Goal: Entertainment & Leisure: Browse casually

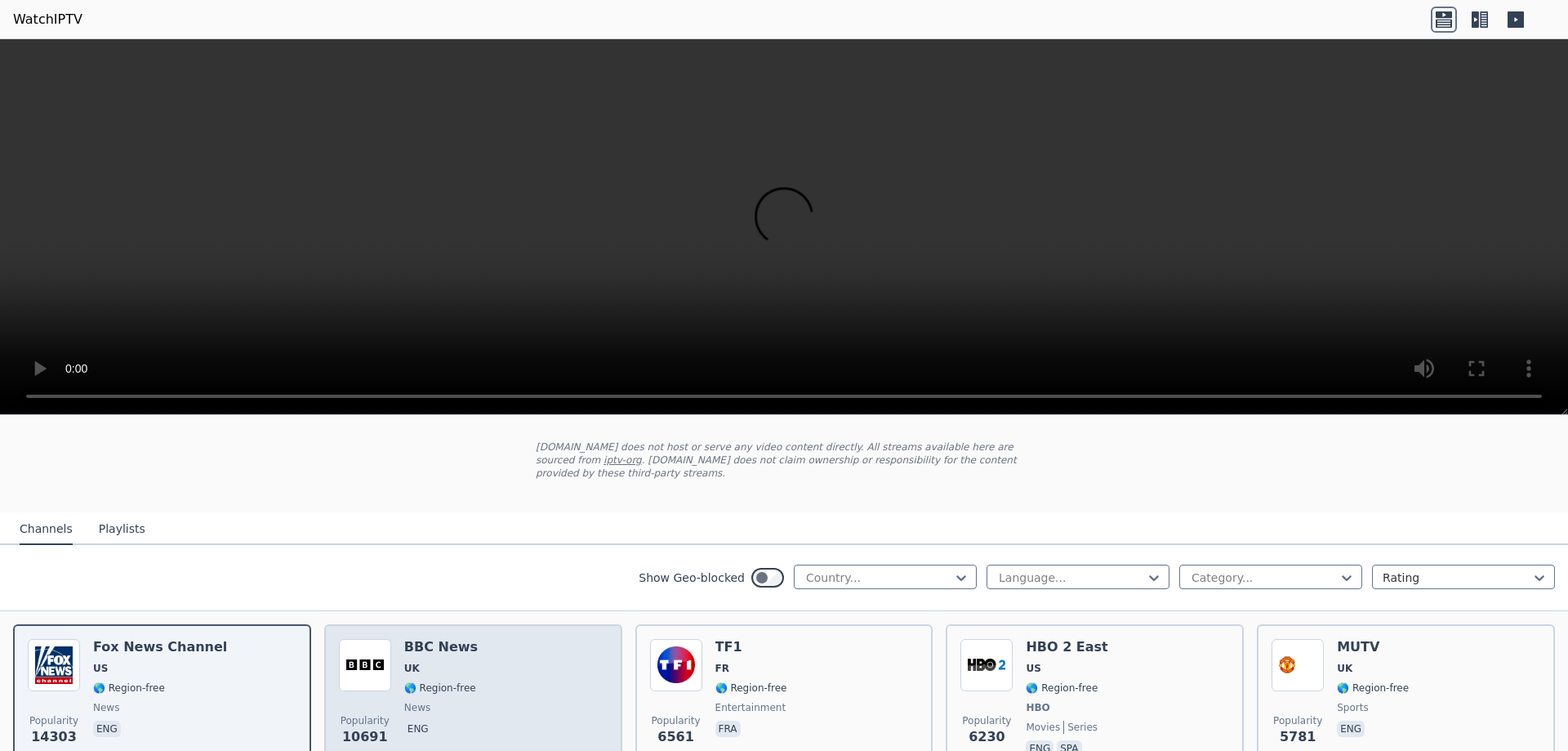
scroll to position [164, 0]
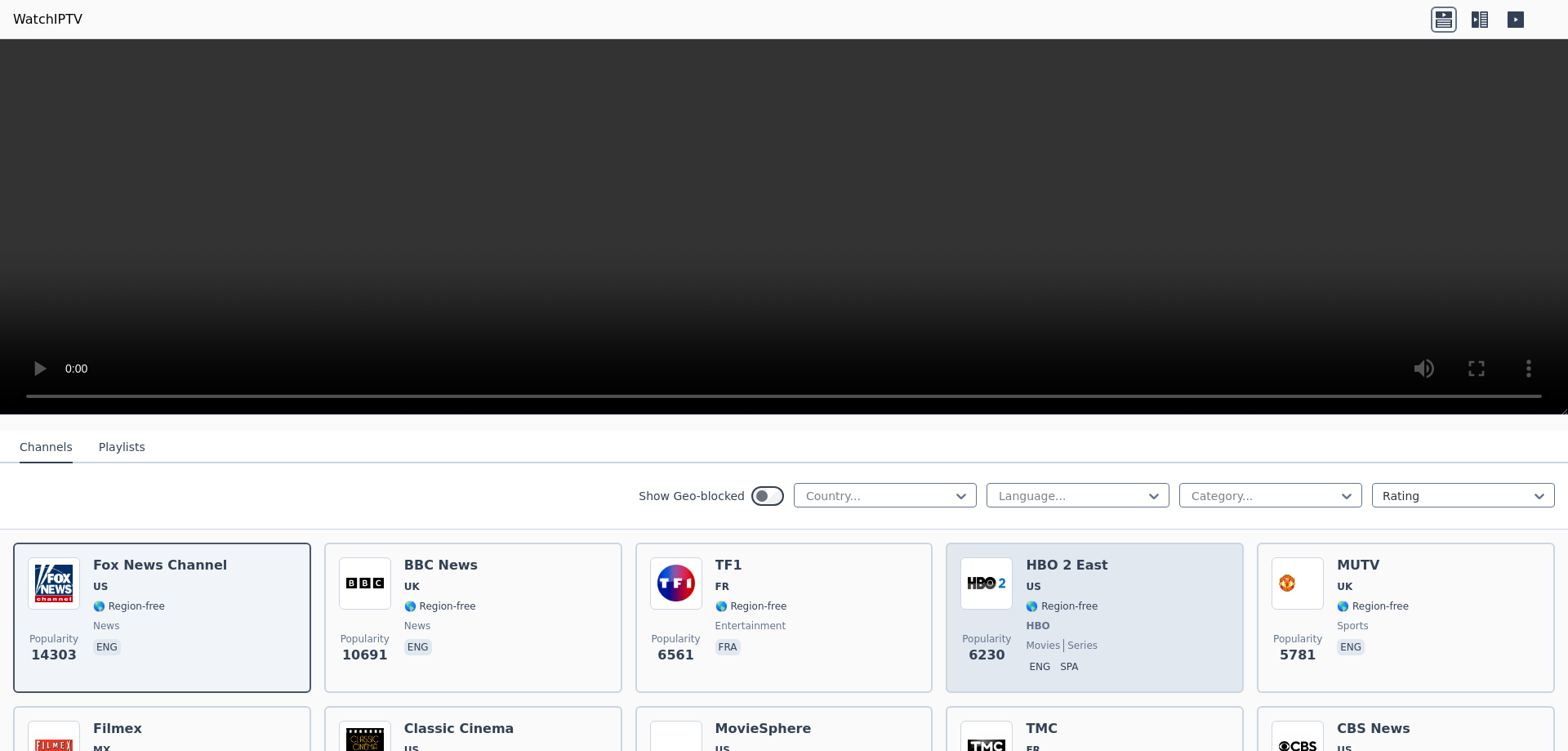
click at [1111, 605] on div "Popularity 6230 HBO 2 East US 🌎 Region-free HBO movies series eng spa" at bounding box center [1094, 618] width 269 height 121
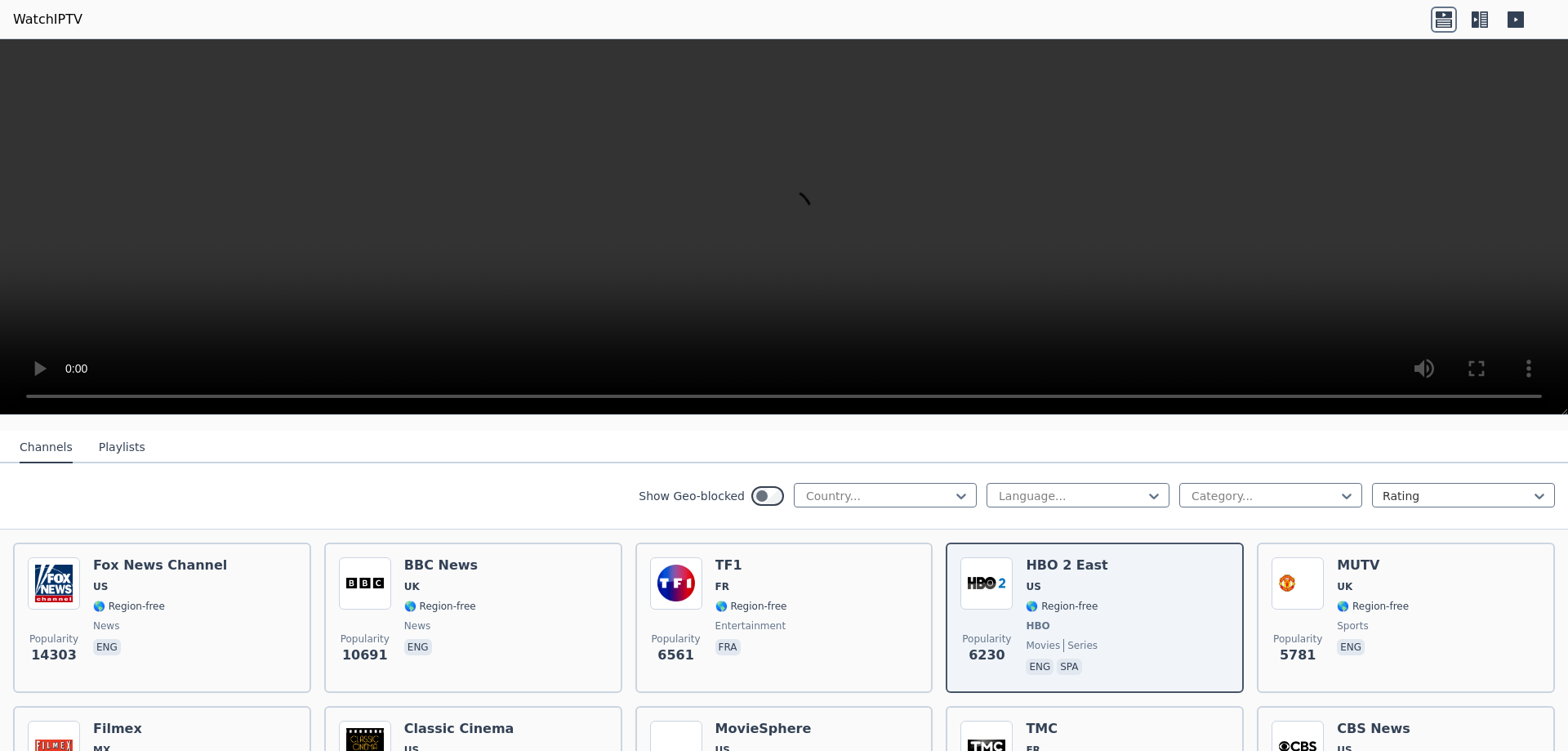
scroll to position [245, 0]
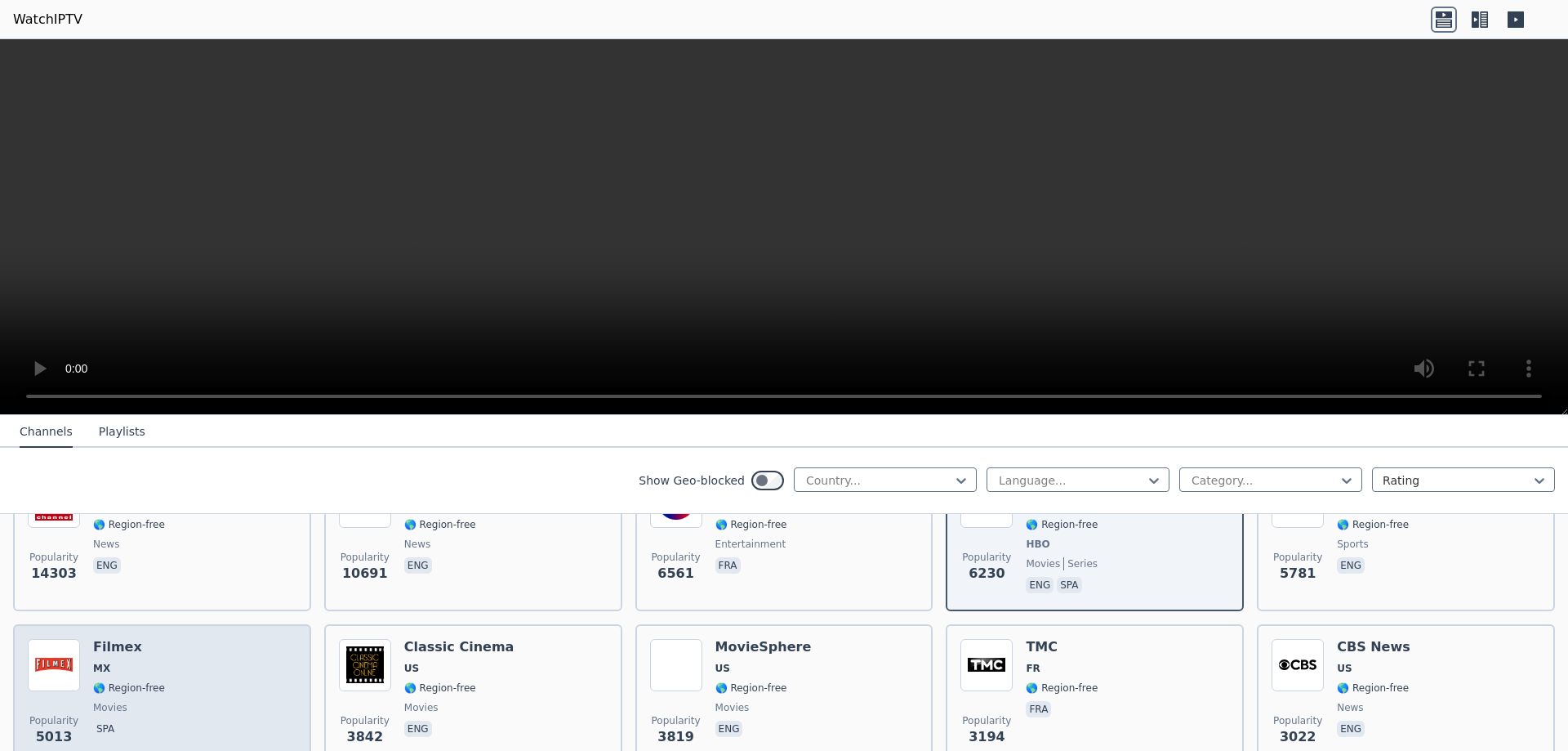
click at [200, 675] on div "Popularity 5013 Filmex MX 🌎 Region-free movies spa" at bounding box center [162, 698] width 269 height 117
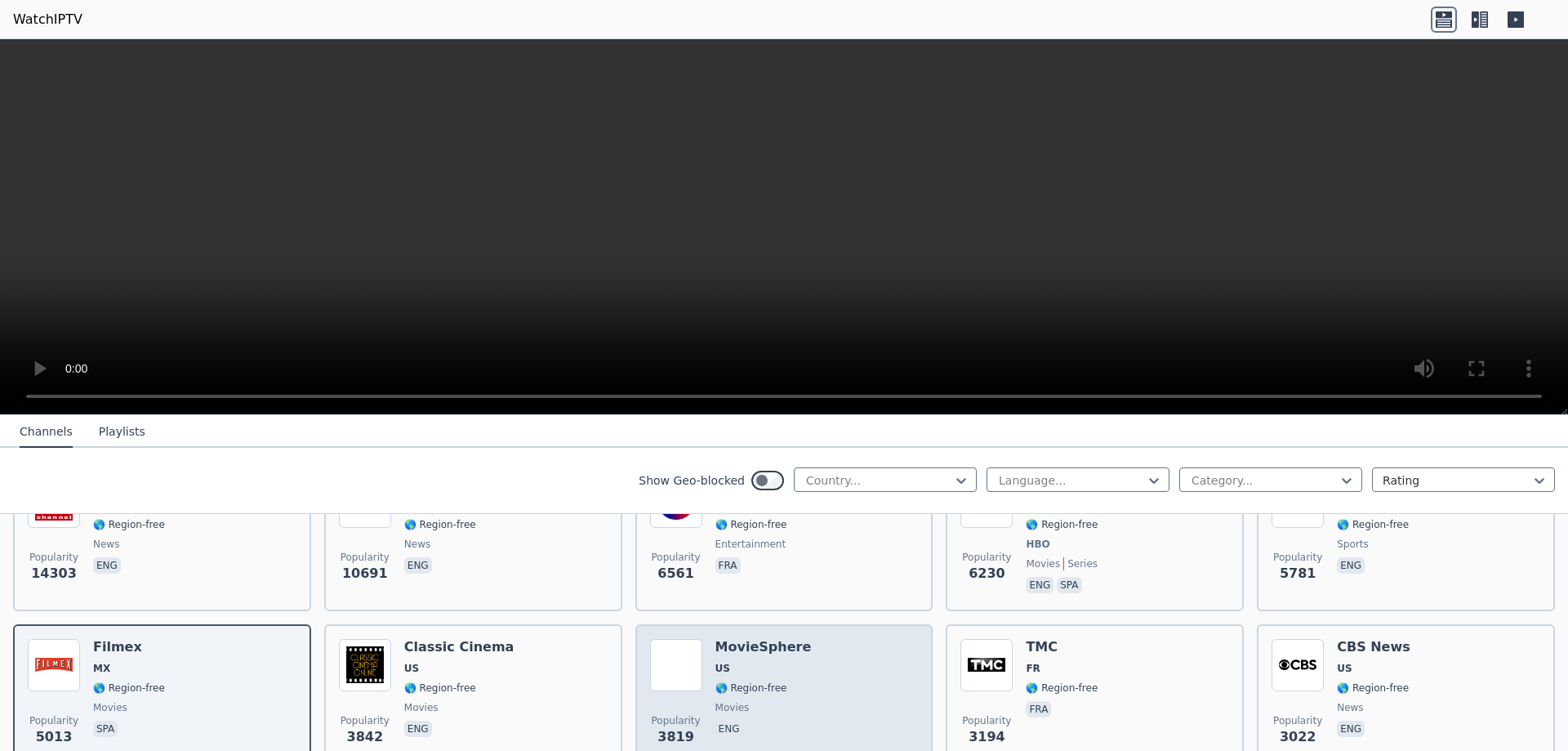
click at [754, 682] on span "🌎 Region-free" at bounding box center [751, 688] width 72 height 13
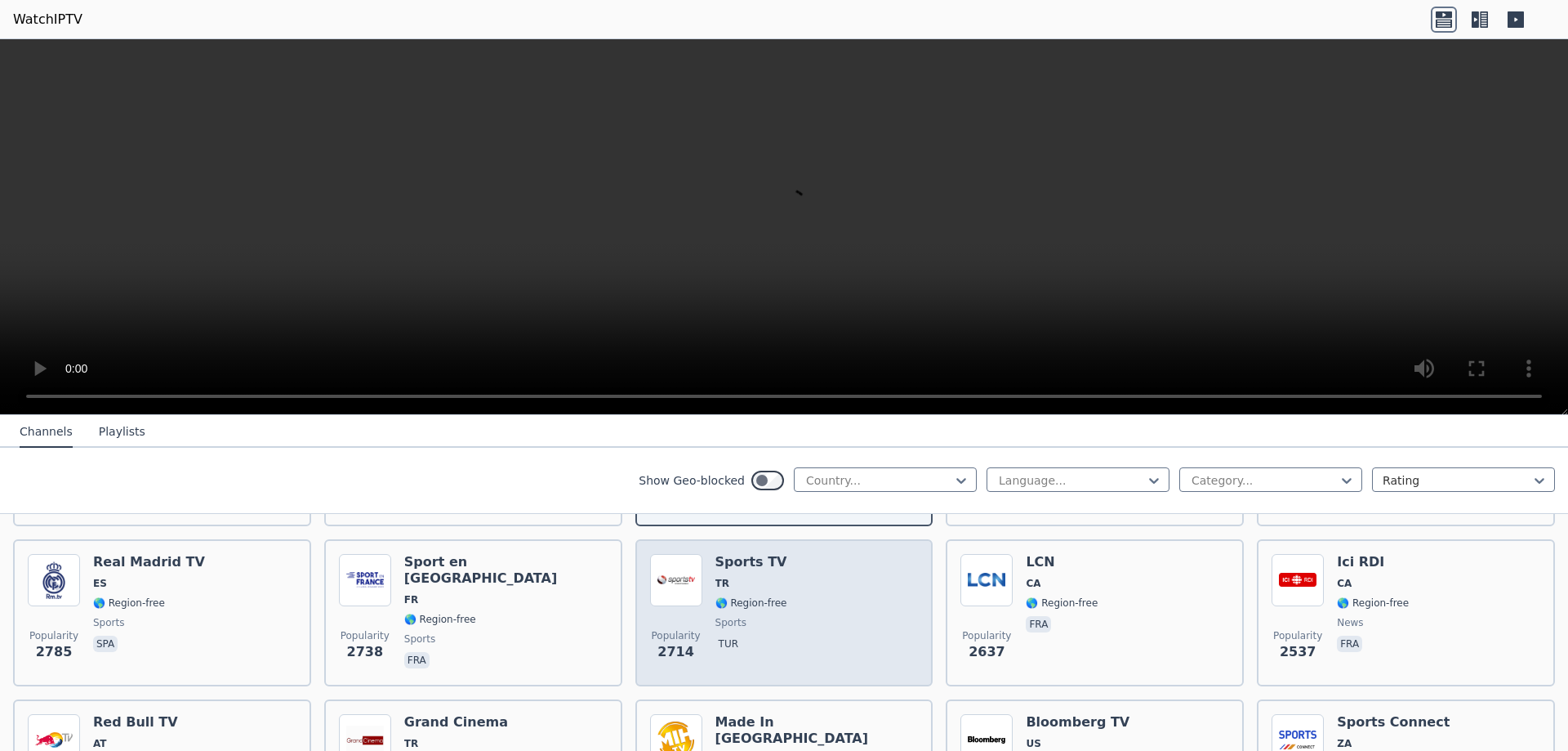
scroll to position [654, 0]
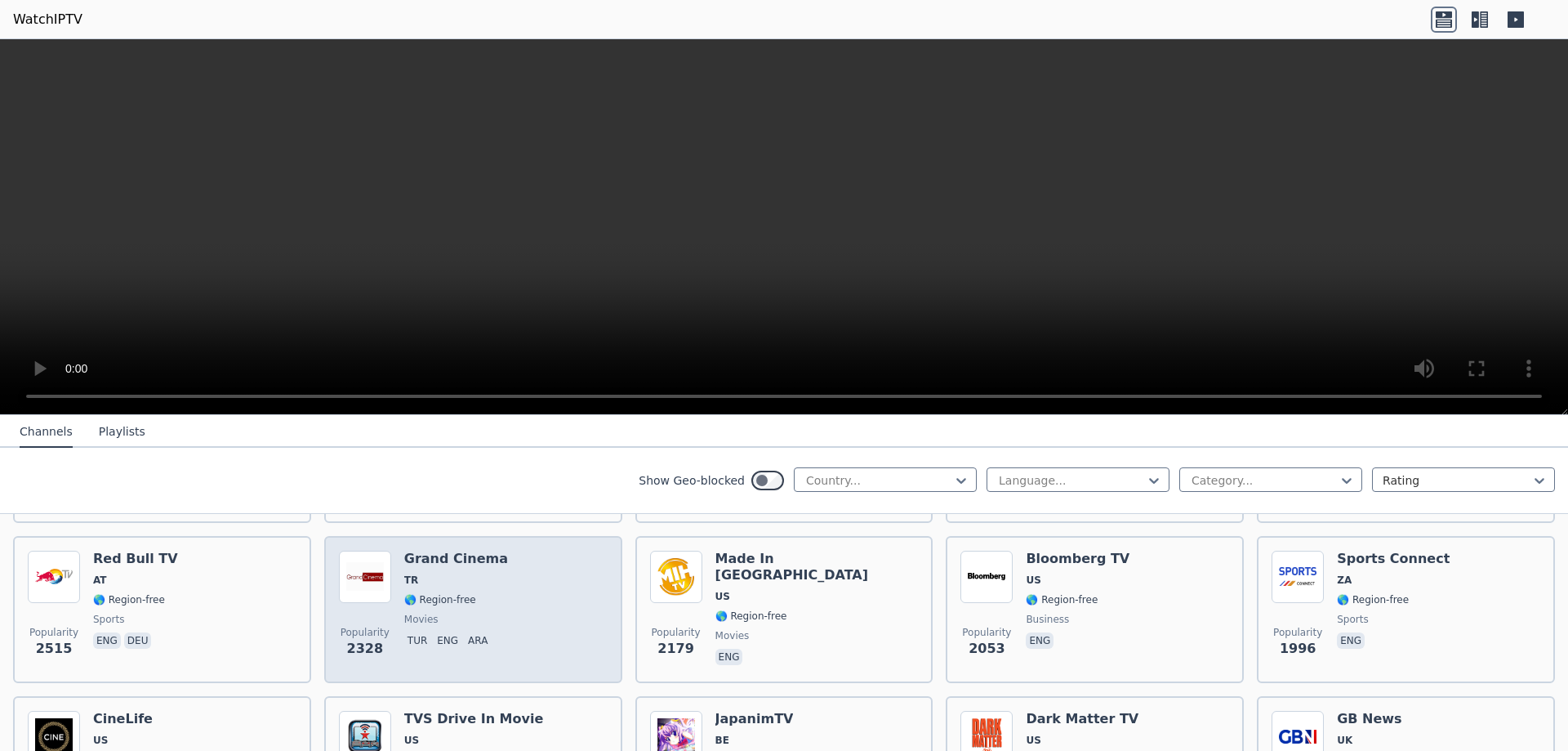
click at [460, 593] on span "🌎 Region-free" at bounding box center [440, 600] width 72 height 13
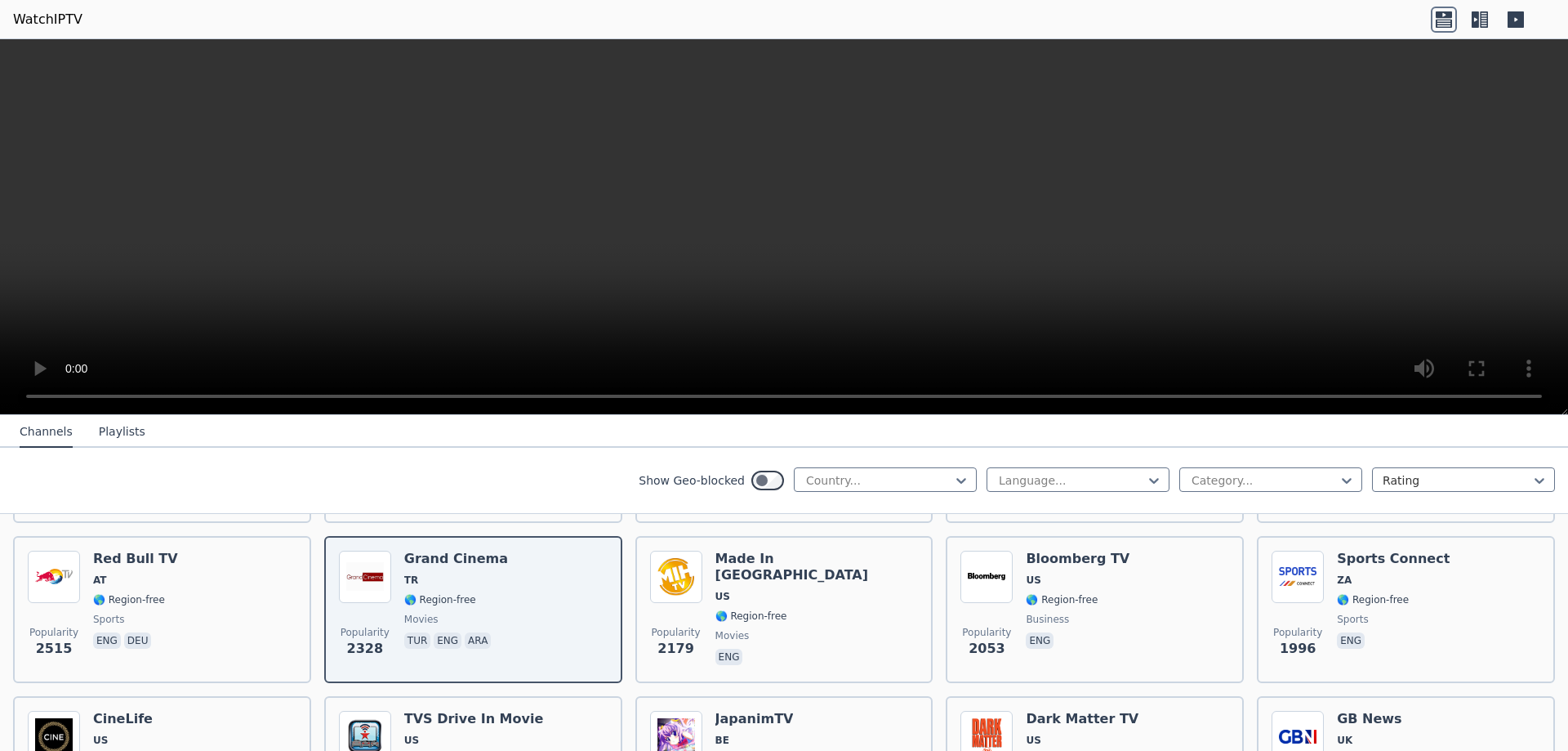
drag, startPoint x: 541, startPoint y: 585, endPoint x: 459, endPoint y: 518, distance: 105.9
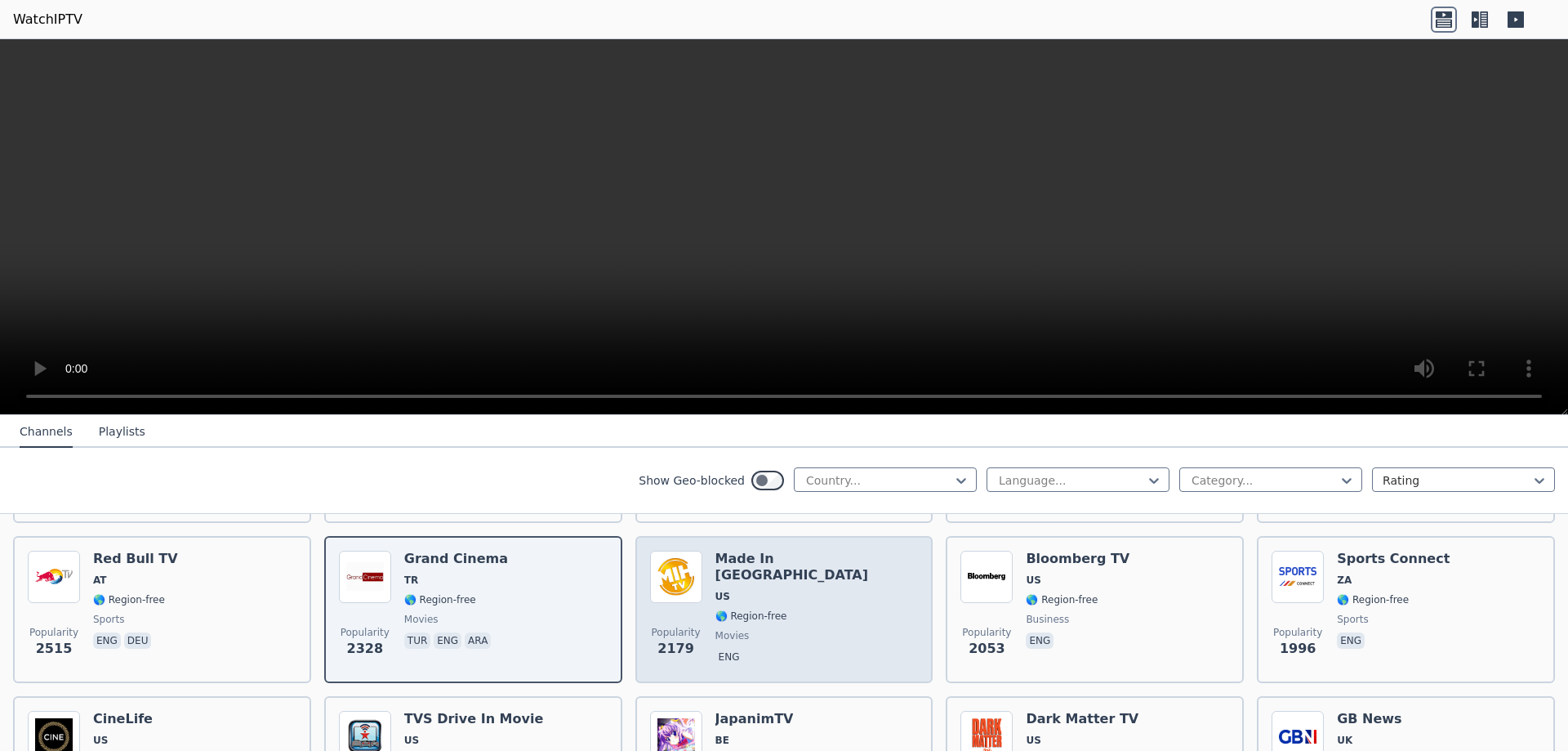
click at [812, 593] on div "Made In [GEOGRAPHIC_DATA] [GEOGRAPHIC_DATA] 🌎 Region-free movies eng" at bounding box center [817, 610] width 203 height 117
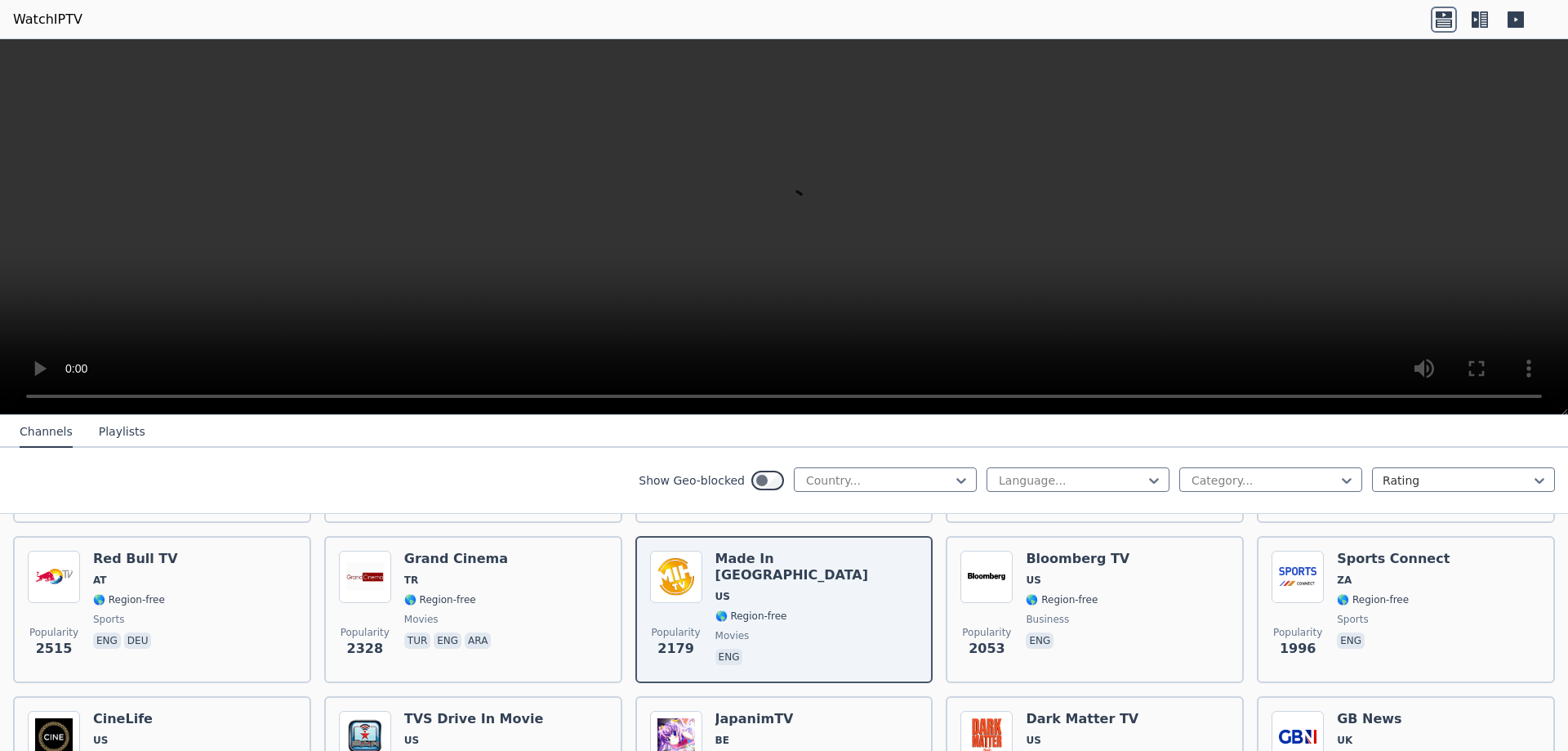
scroll to position [735, 0]
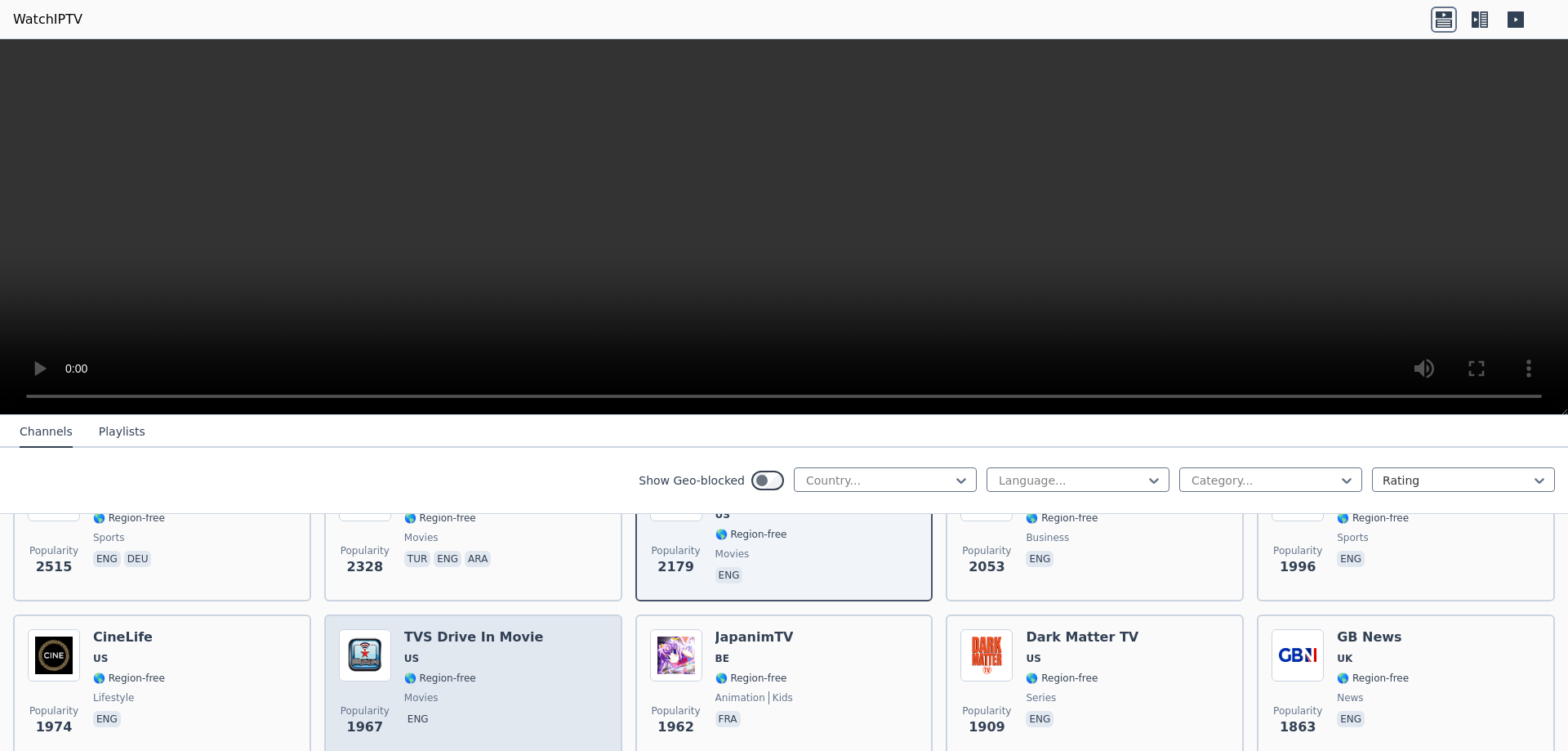
click at [458, 691] on span "movies" at bounding box center [474, 698] width 140 height 13
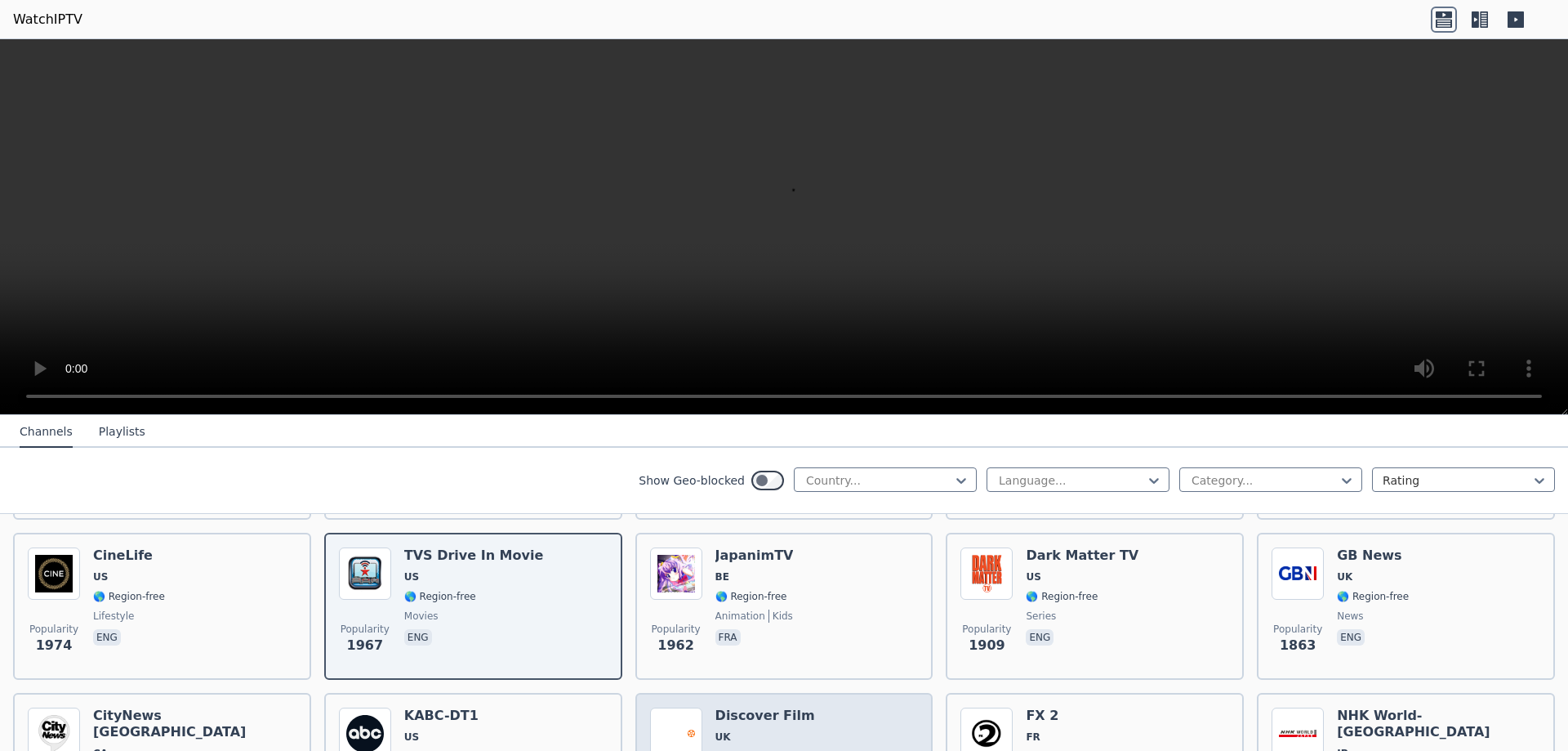
scroll to position [899, 0]
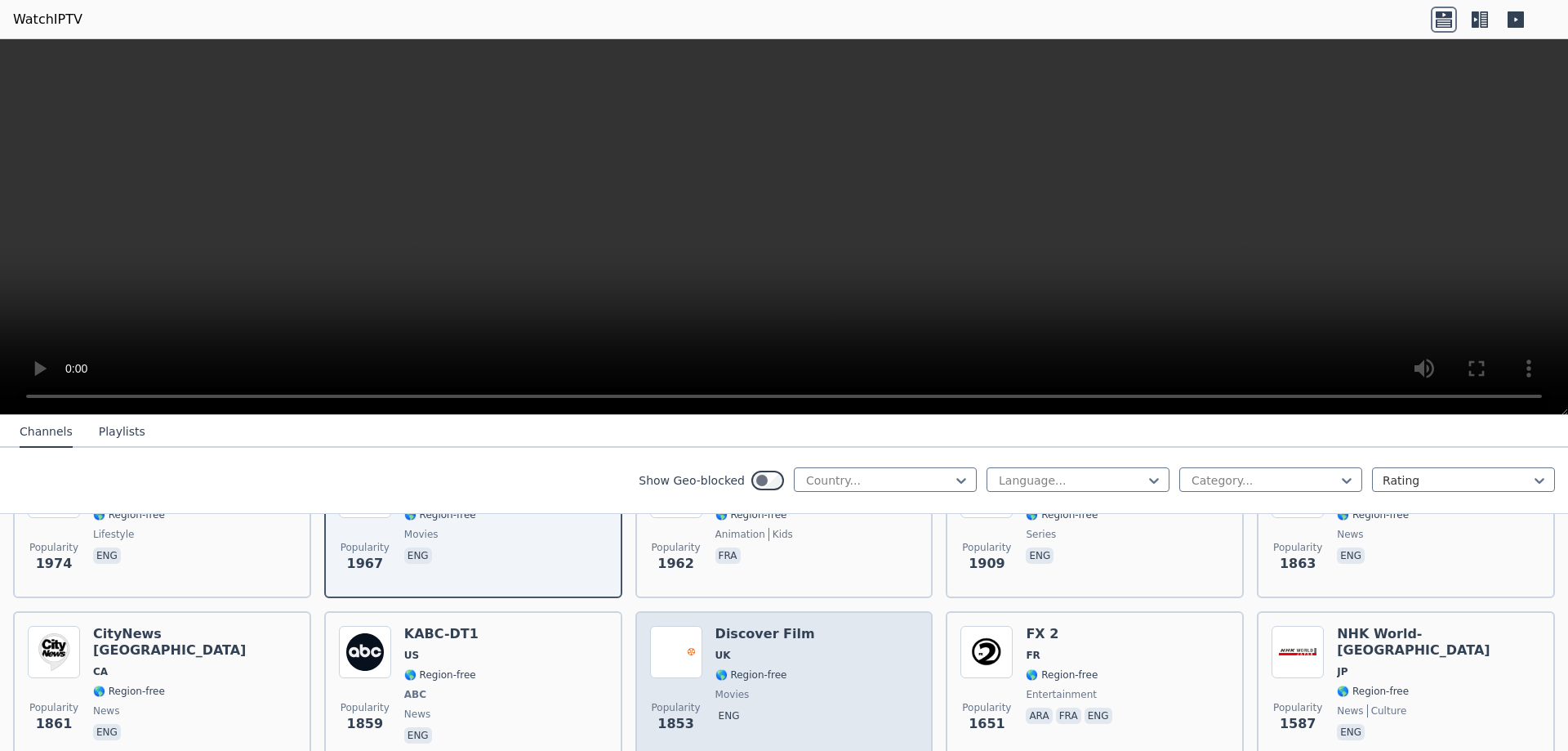
click at [799, 658] on div "Popularity 1853 Discover Film UK 🌎 Region-free movies eng" at bounding box center [784, 686] width 269 height 121
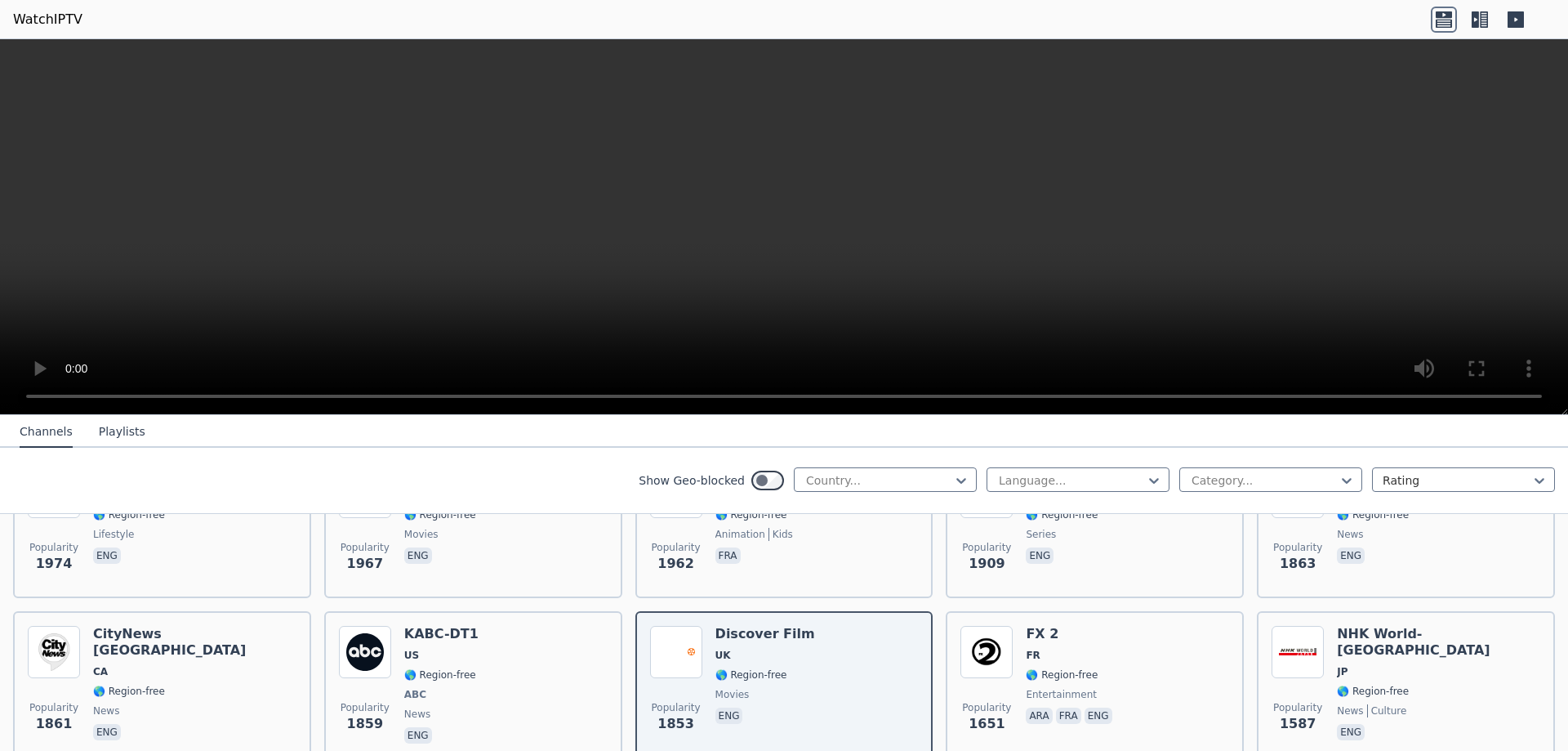
click at [1479, 21] on icon at bounding box center [1475, 20] width 7 height 17
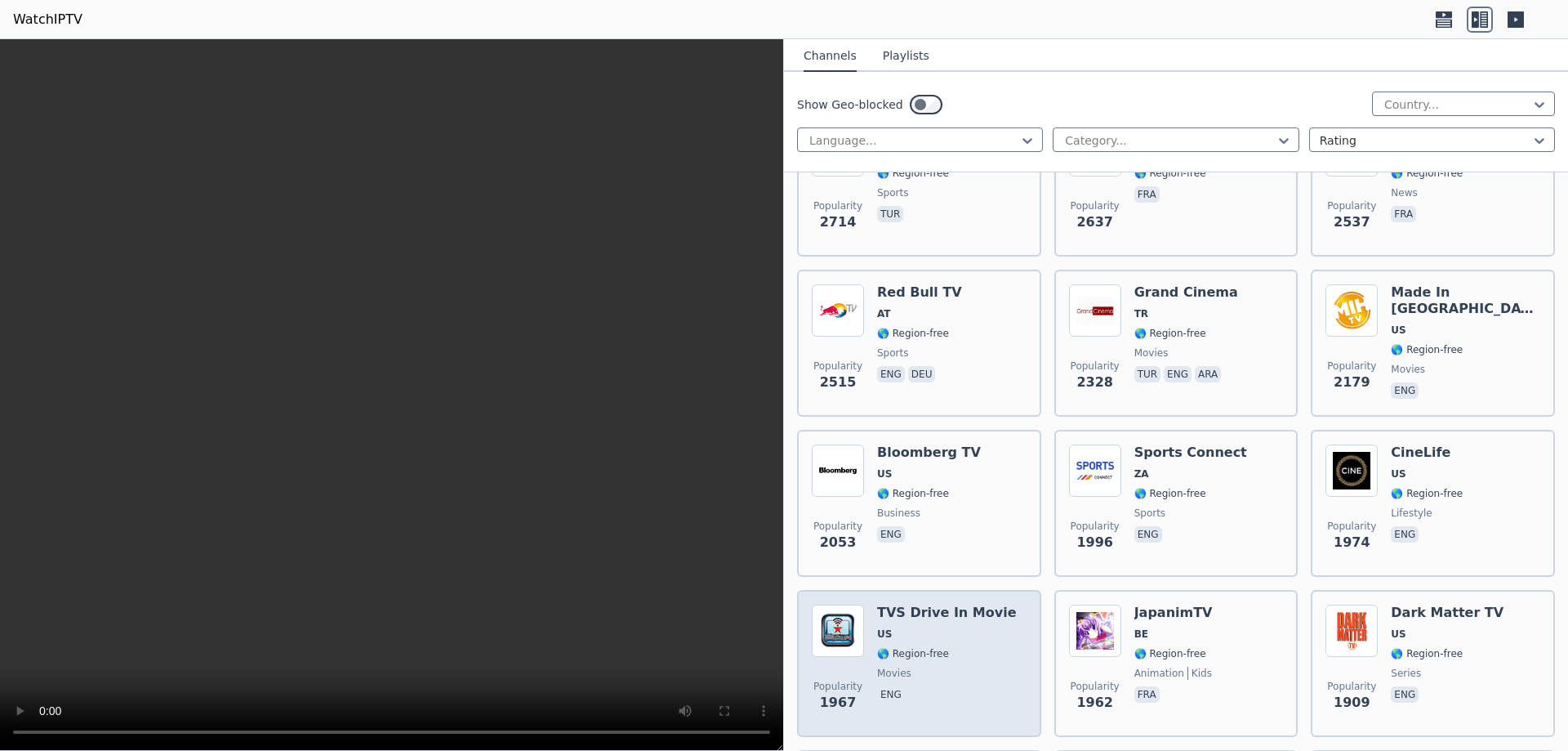
click at [954, 651] on div "TVS Drive In Movie US 🌎 Region-free movies eng" at bounding box center [946, 663] width 140 height 117
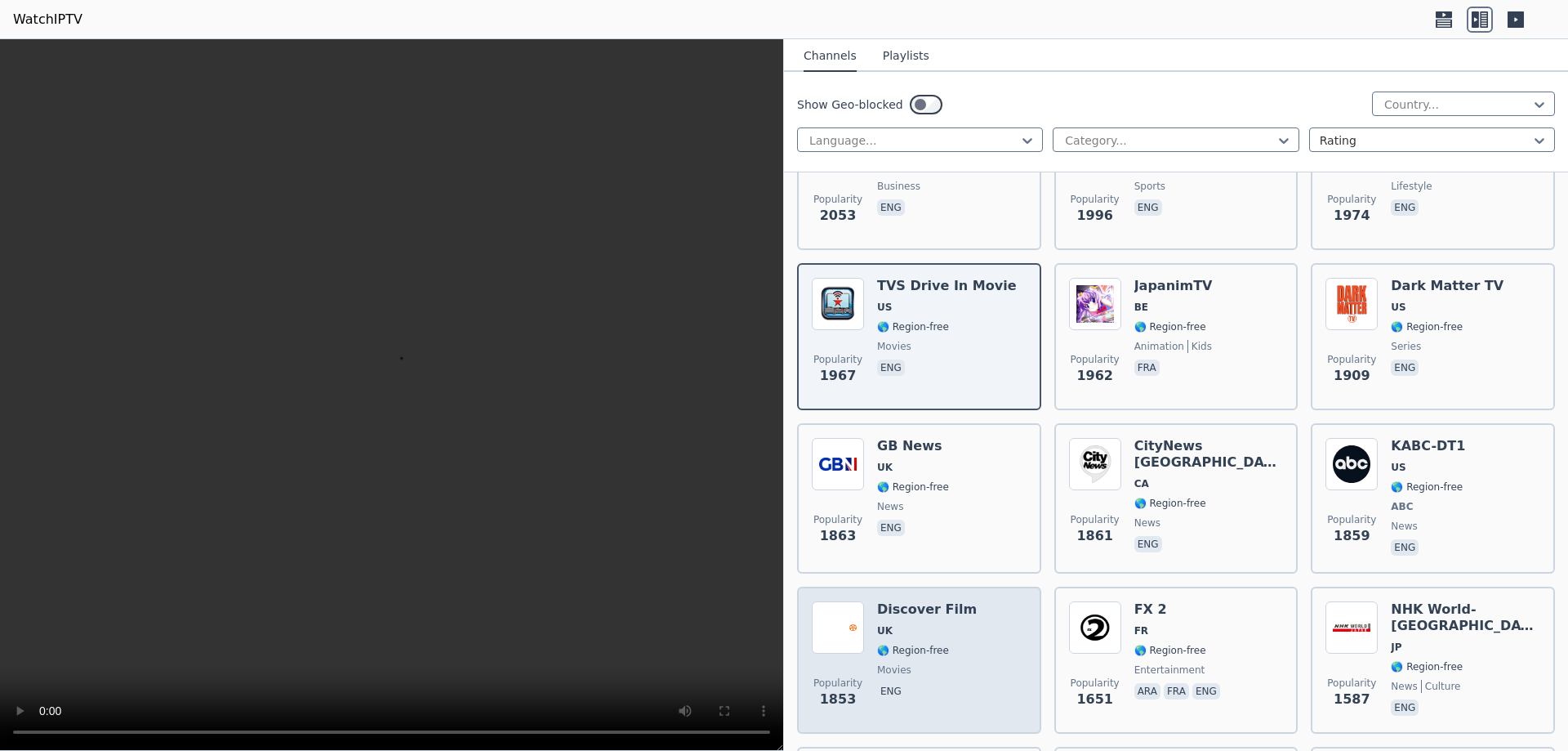
scroll to position [1308, 0]
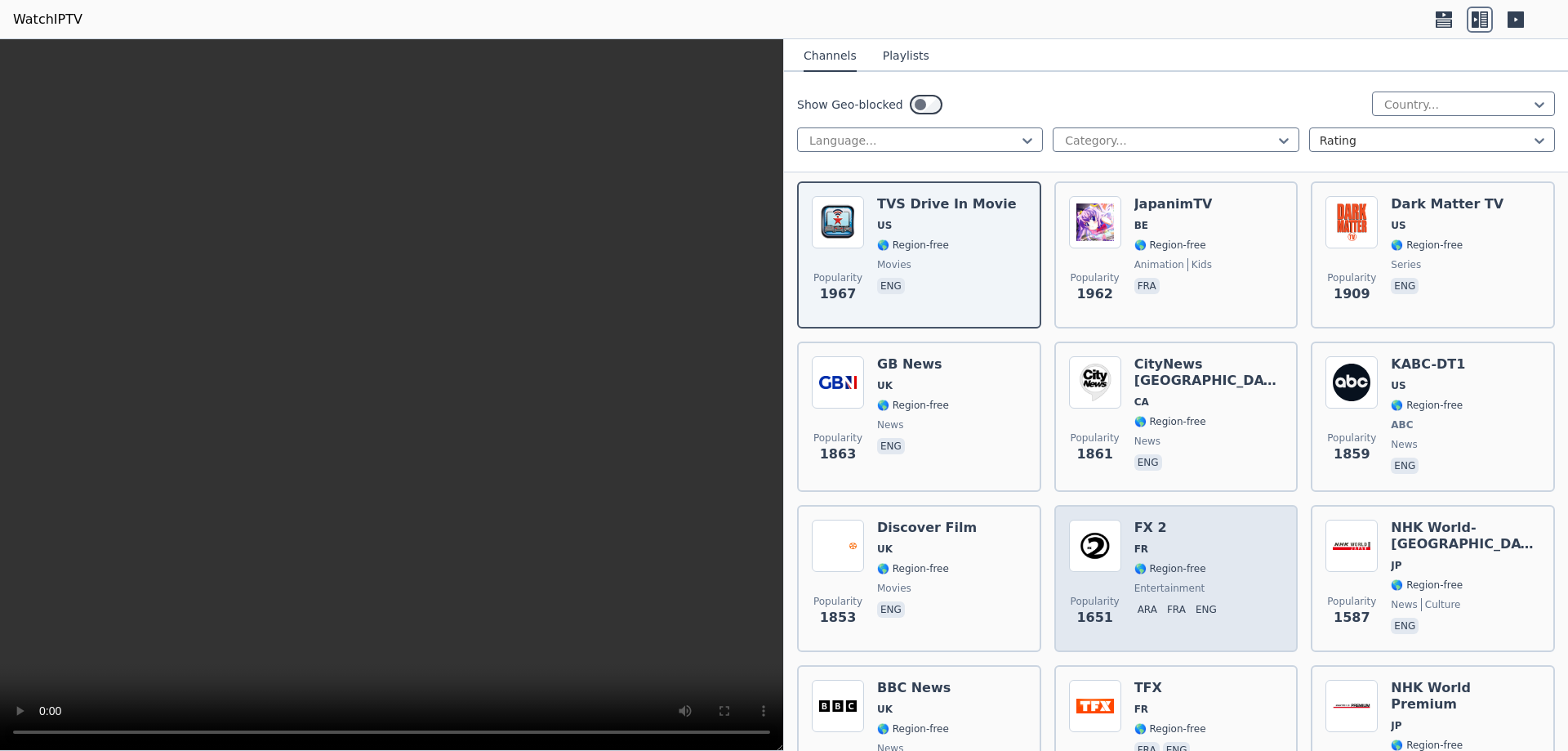
click at [1223, 562] on div "Popularity 1651 FX 2 FR 🌎 Region-free entertainment ara fra eng" at bounding box center [1177, 578] width 215 height 117
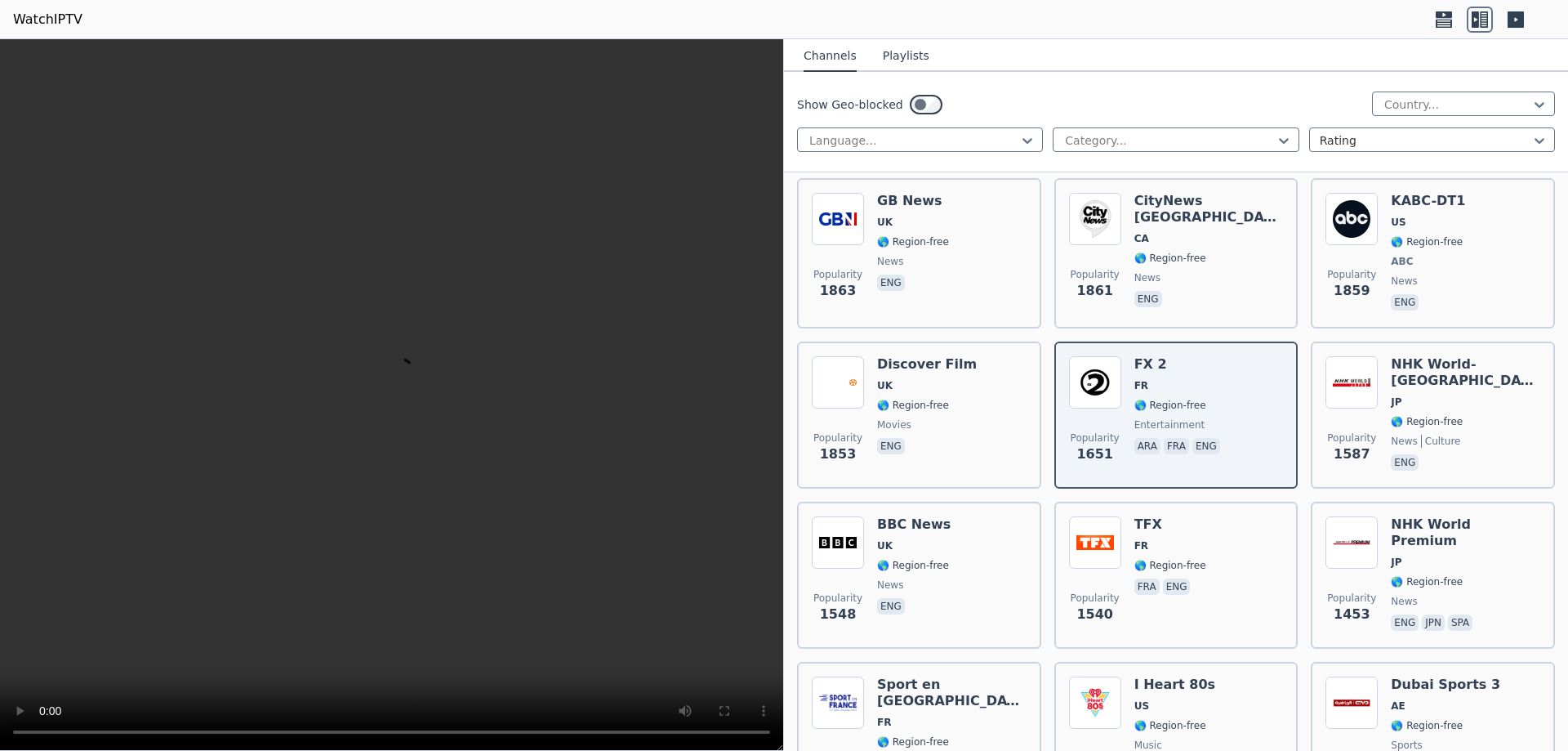
scroll to position [1716, 0]
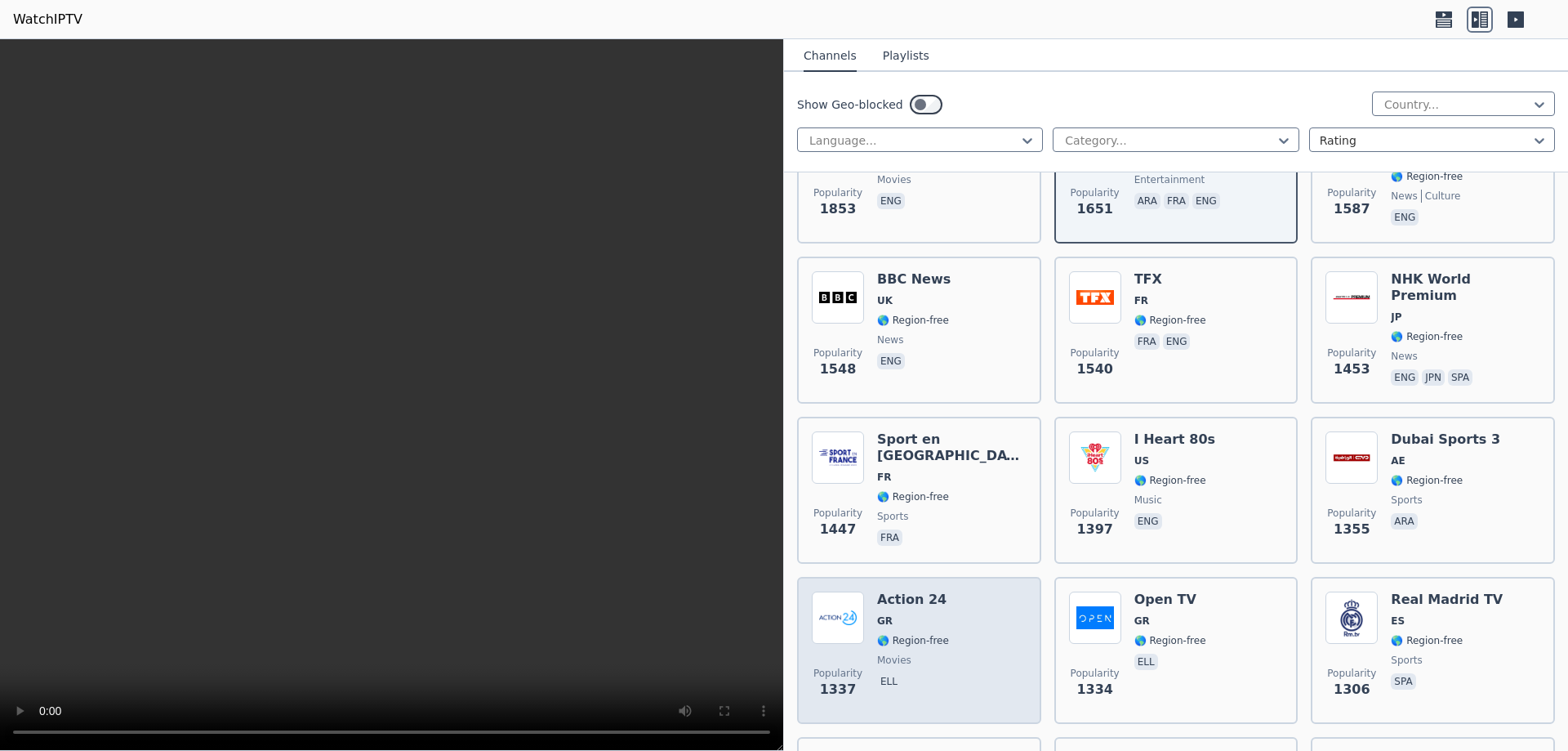
click at [934, 639] on div "Action 24 GR 🌎 Region-free movies ell" at bounding box center [913, 650] width 72 height 117
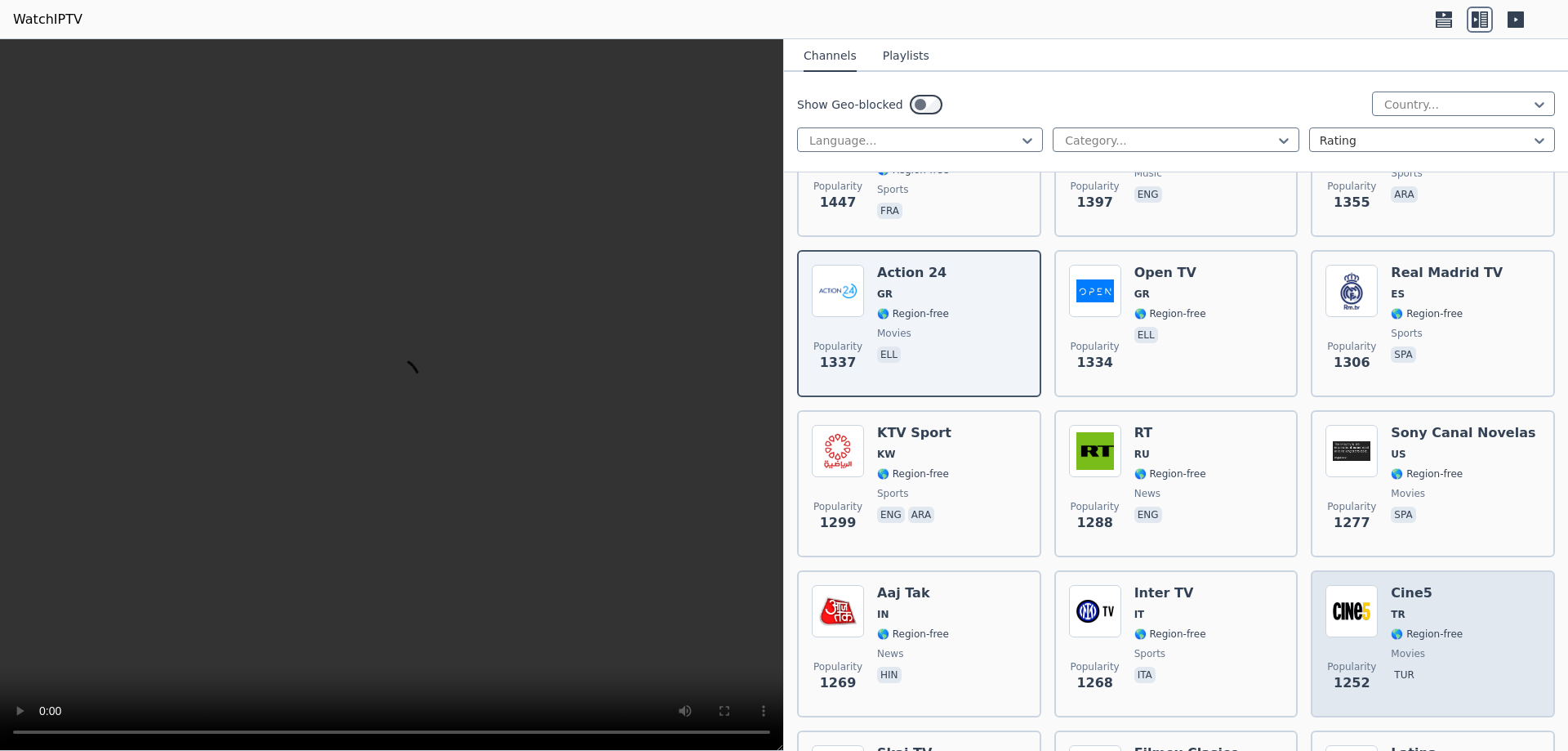
scroll to position [2125, 0]
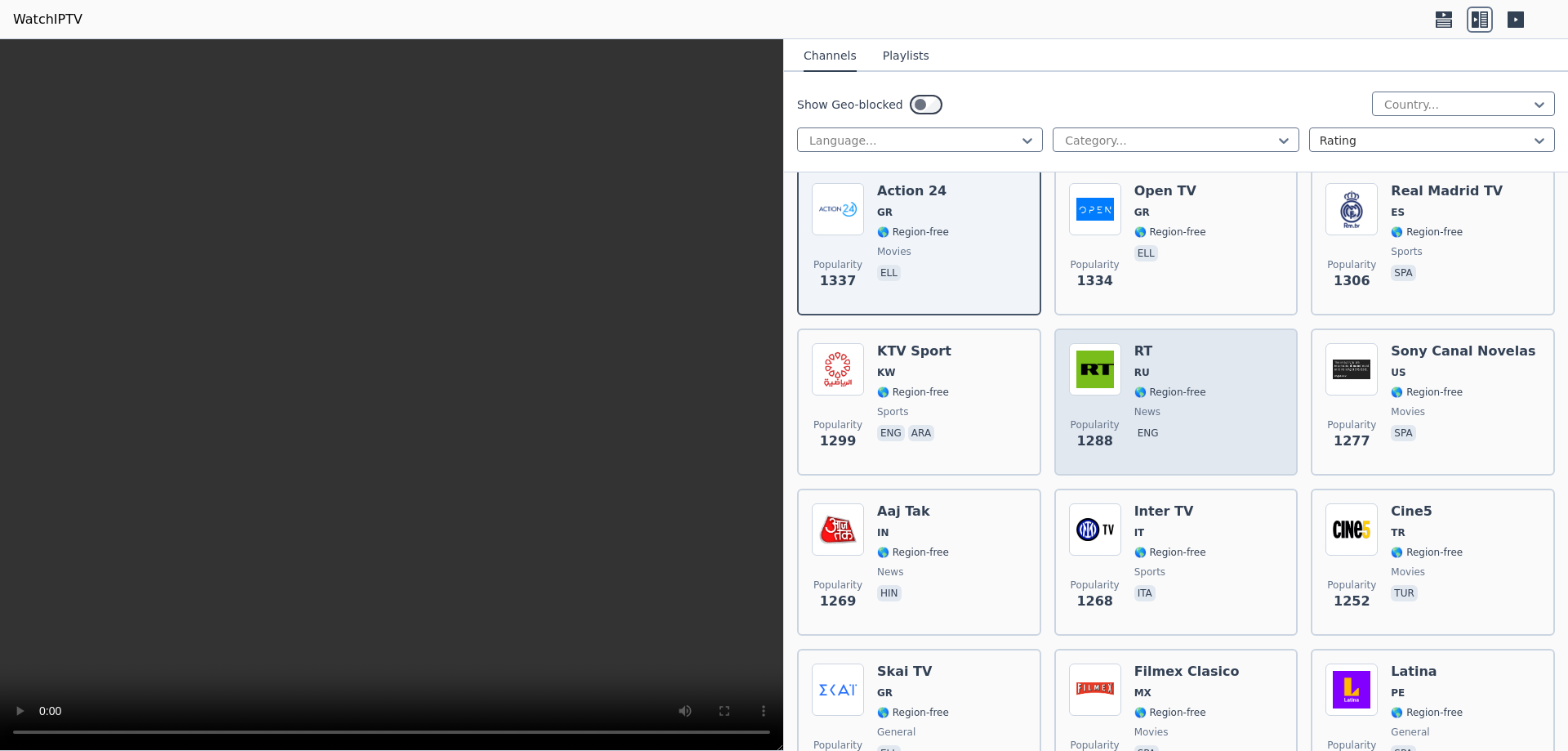
click at [1206, 399] on div "Popularity 1288 RT RU 🌎 Region-free news eng" at bounding box center [1177, 402] width 215 height 117
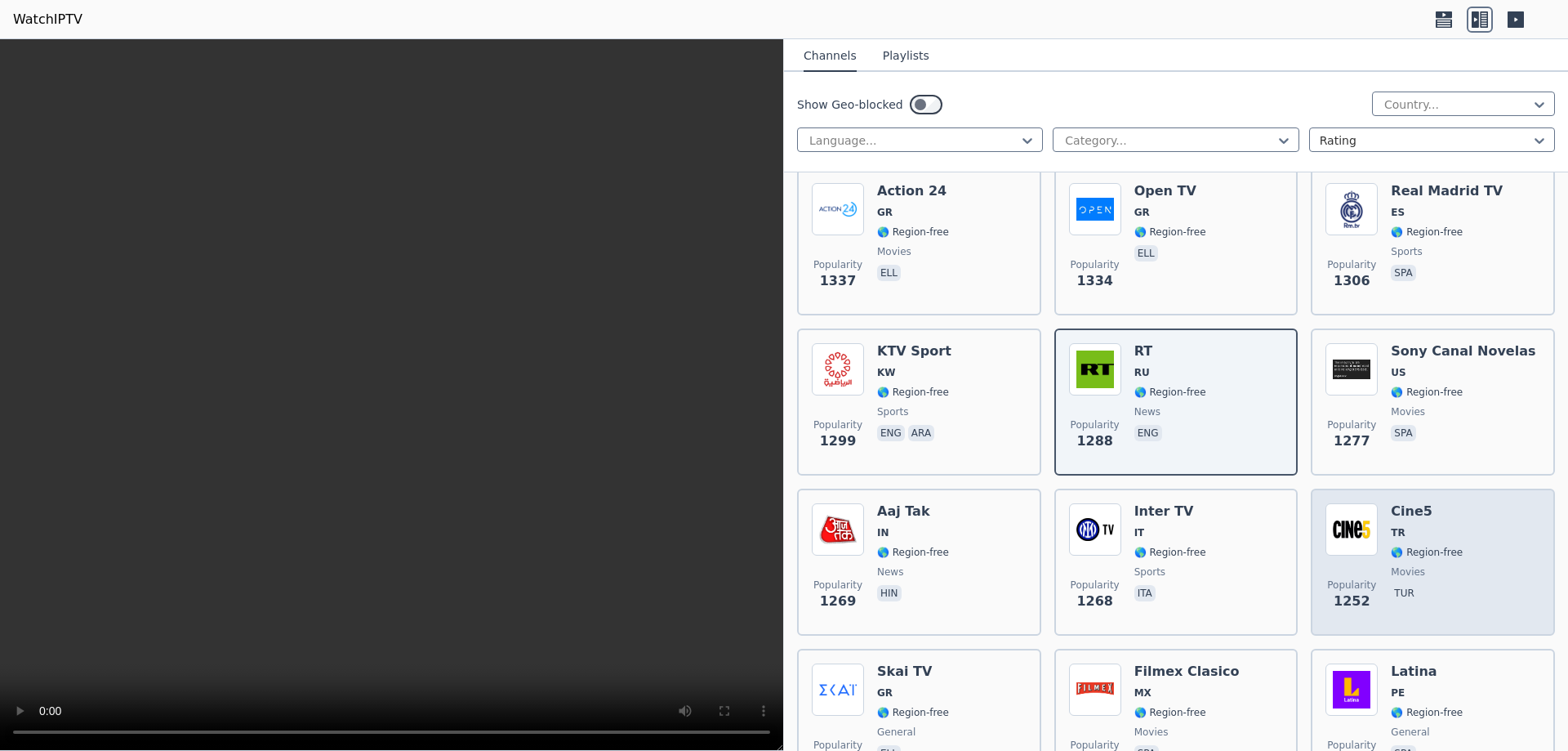
click at [1443, 570] on div "Cine5 TR 🌎 Region-free movies tur" at bounding box center [1427, 562] width 72 height 117
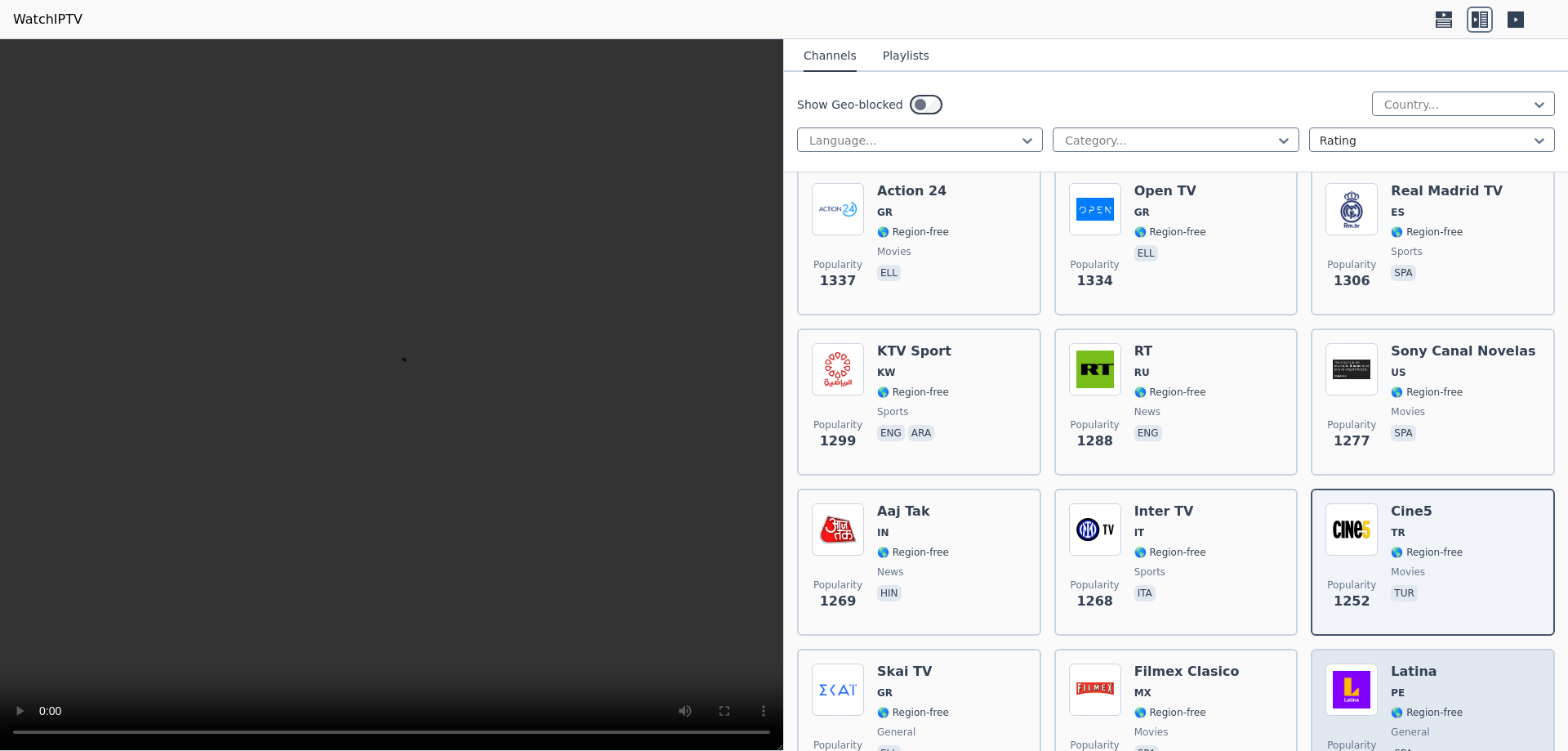
scroll to position [2289, 0]
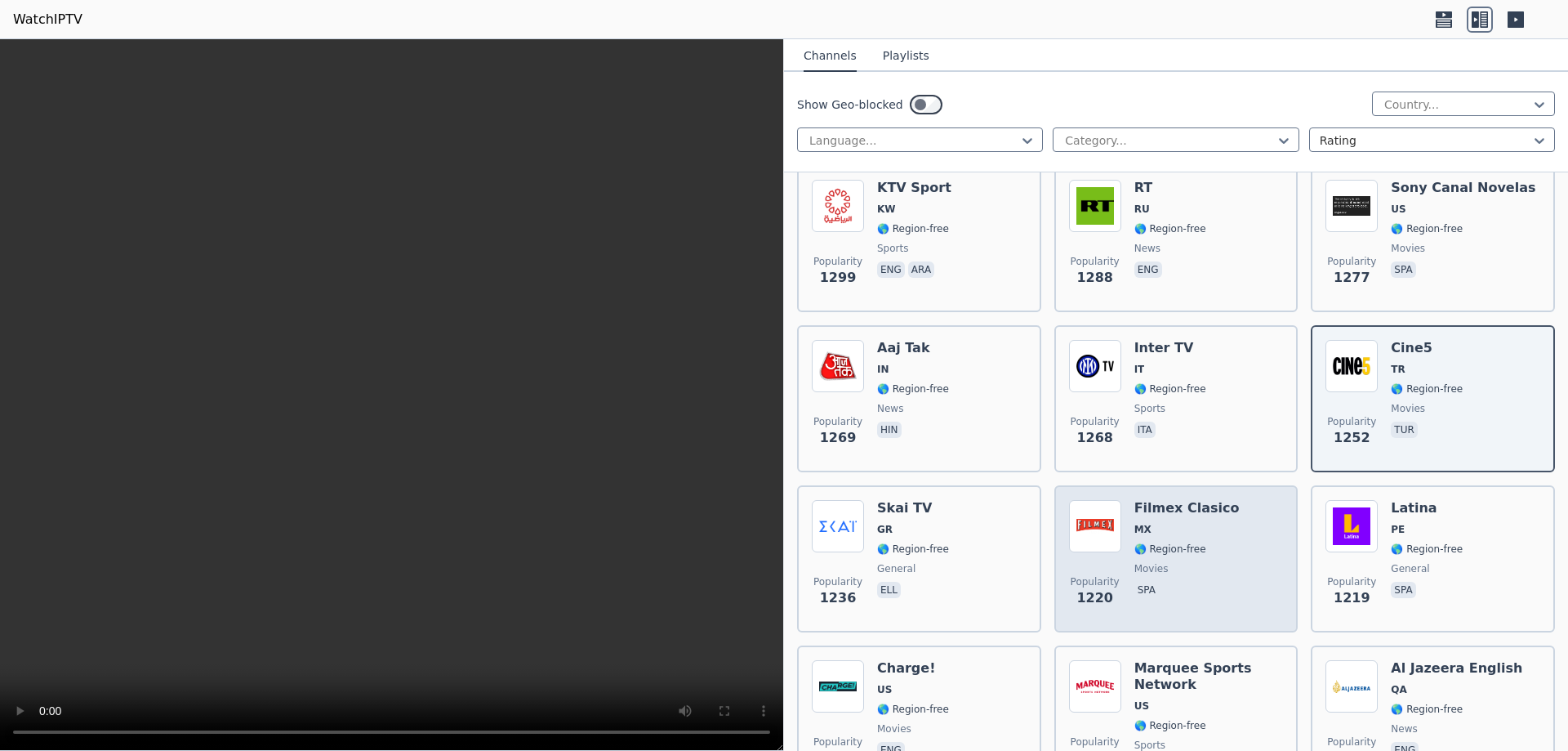
click at [1202, 562] on span "movies" at bounding box center [1187, 569] width 105 height 13
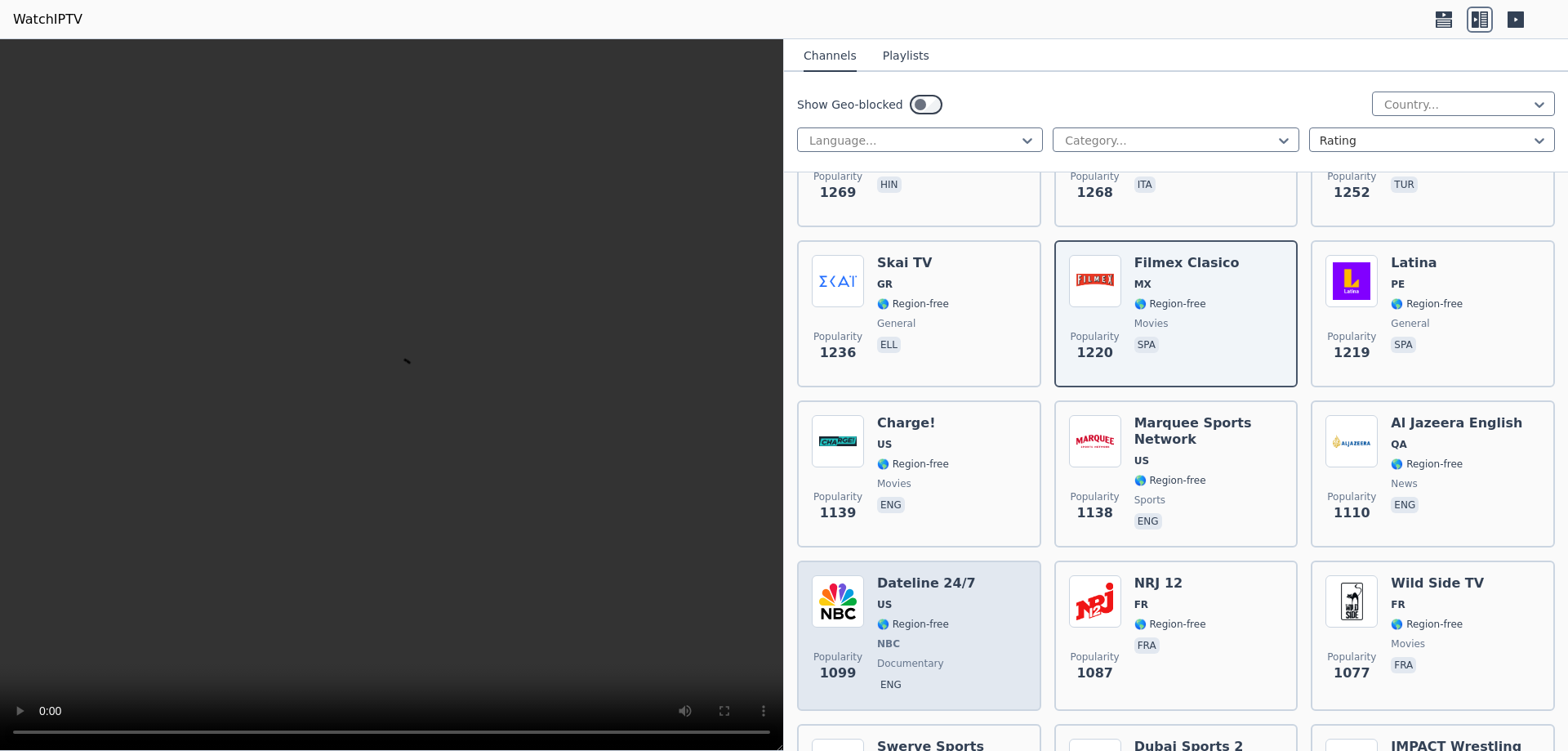
scroll to position [2697, 0]
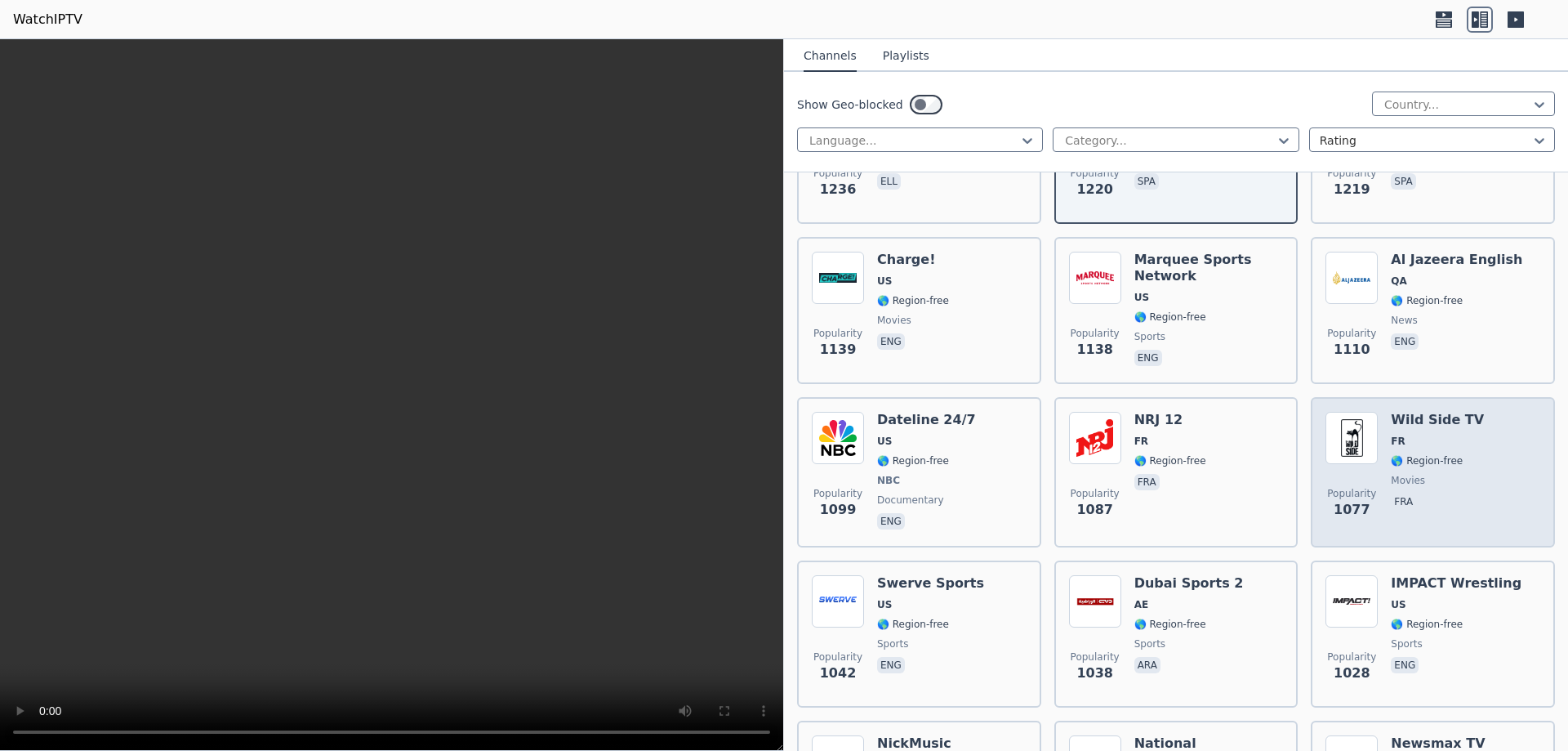
click at [1467, 460] on div "Popularity 1077 Wild Side TV FR 🌎 Region-free movies fra" at bounding box center [1433, 472] width 215 height 121
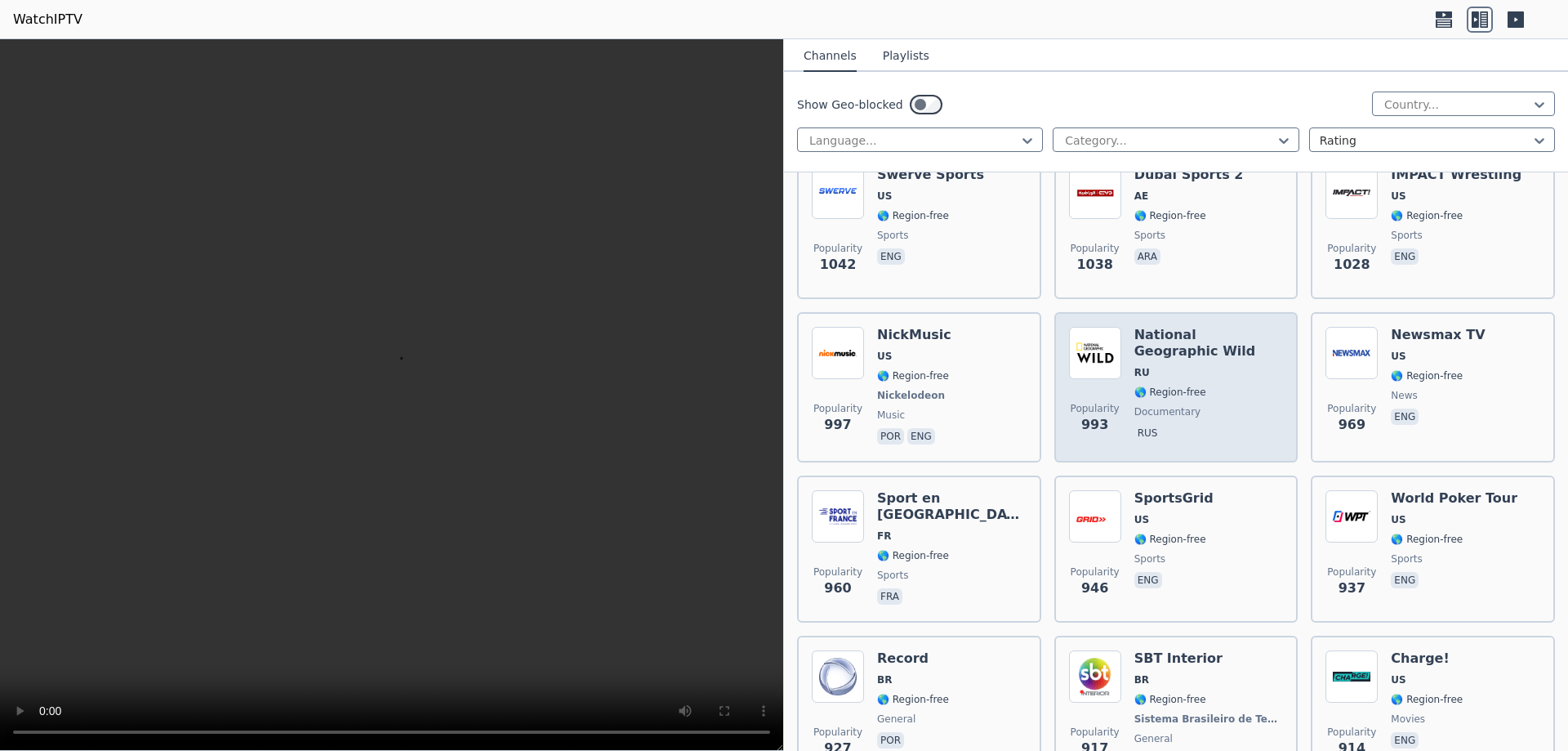
scroll to position [3188, 0]
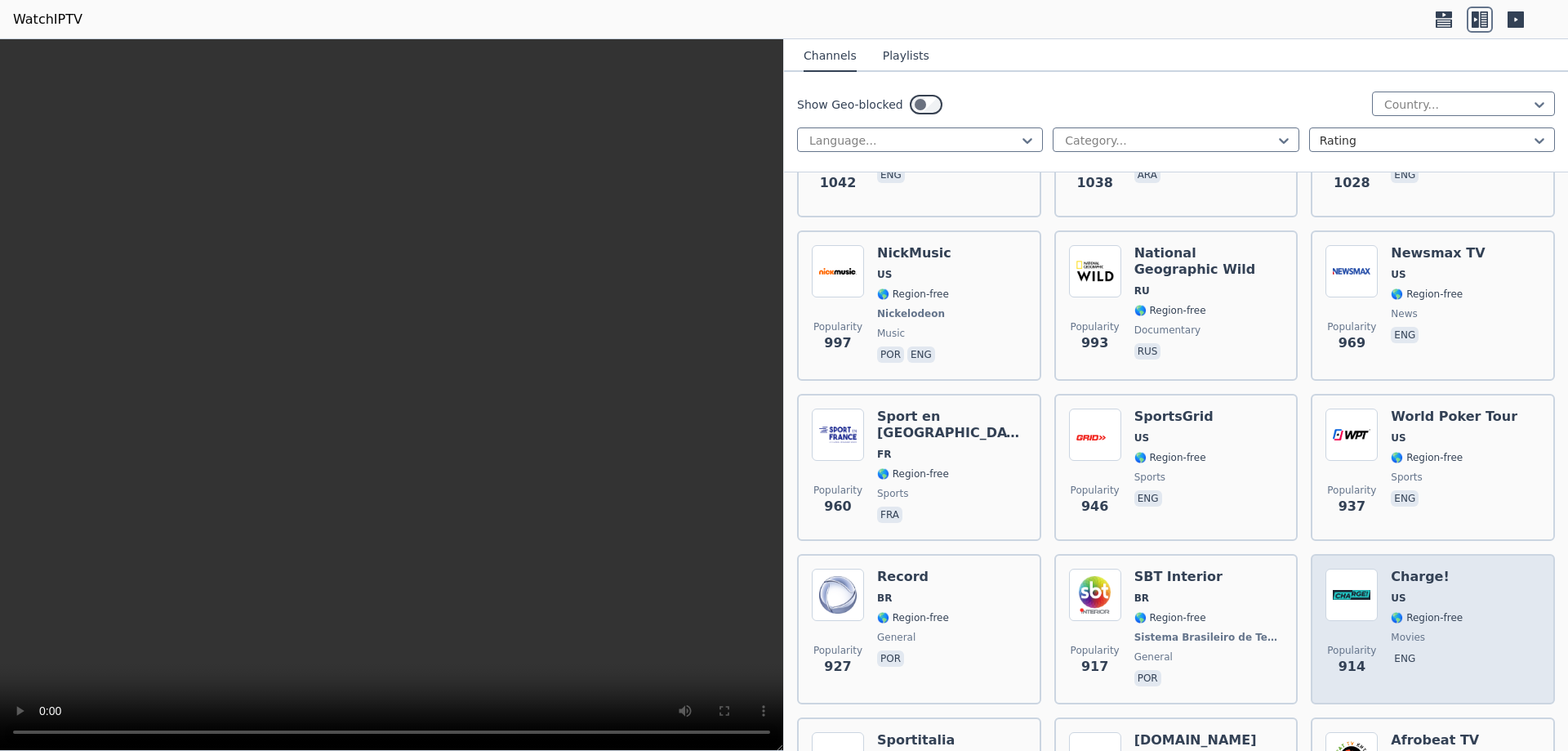
click at [1484, 614] on div "Popularity 914 Charge! US 🌎 Region-free movies eng" at bounding box center [1433, 629] width 215 height 121
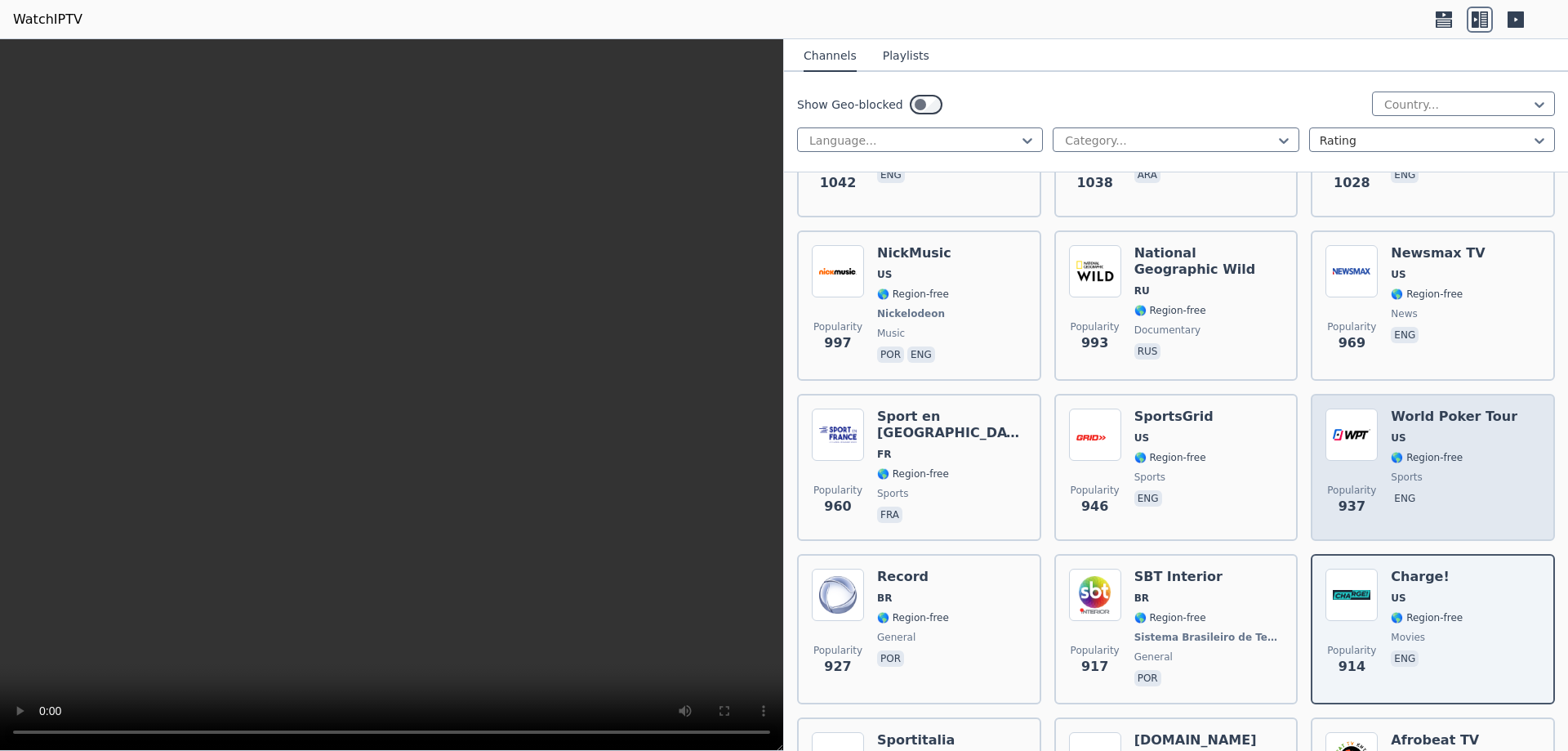
click at [1477, 451] on span "🌎 Region-free" at bounding box center [1454, 457] width 126 height 13
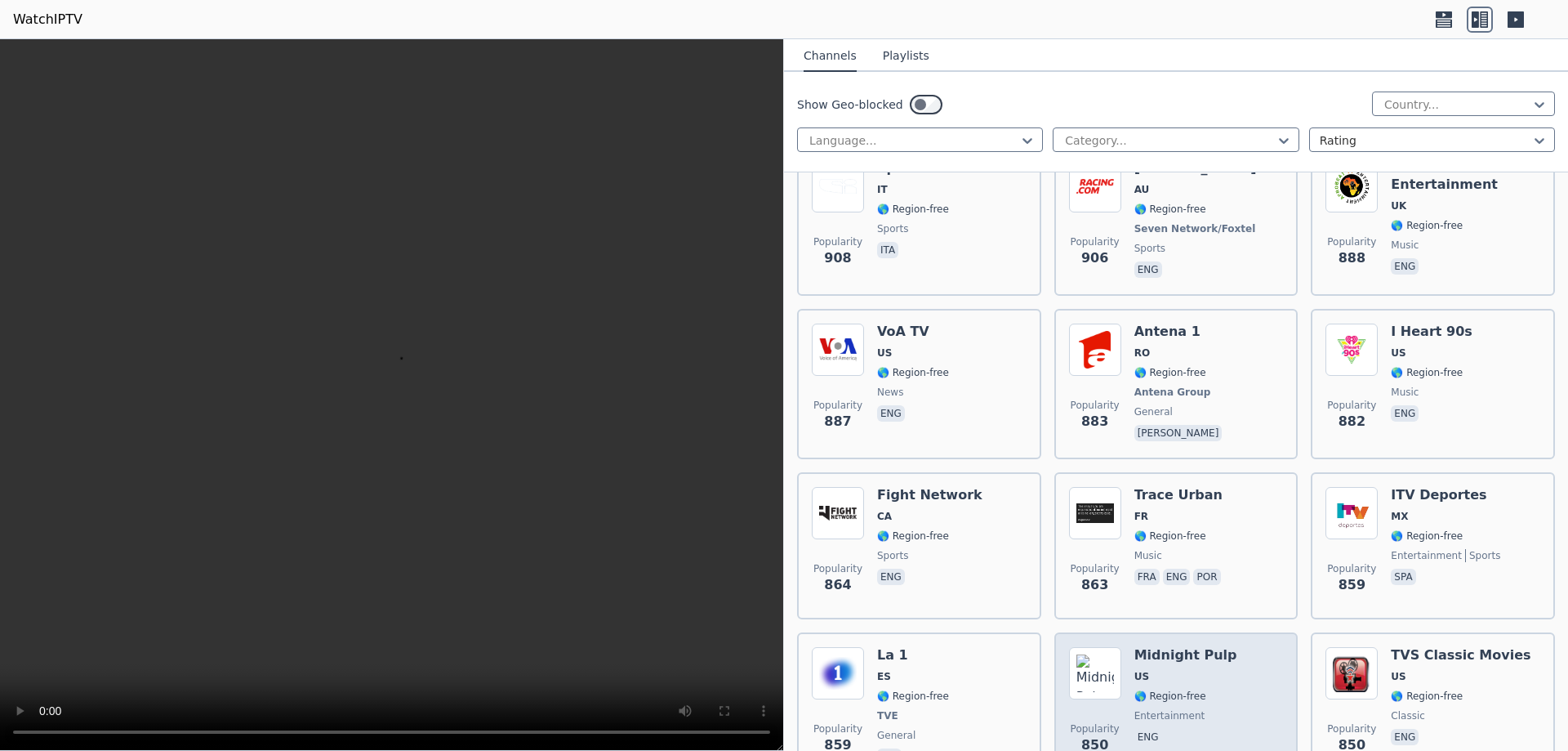
scroll to position [3842, 0]
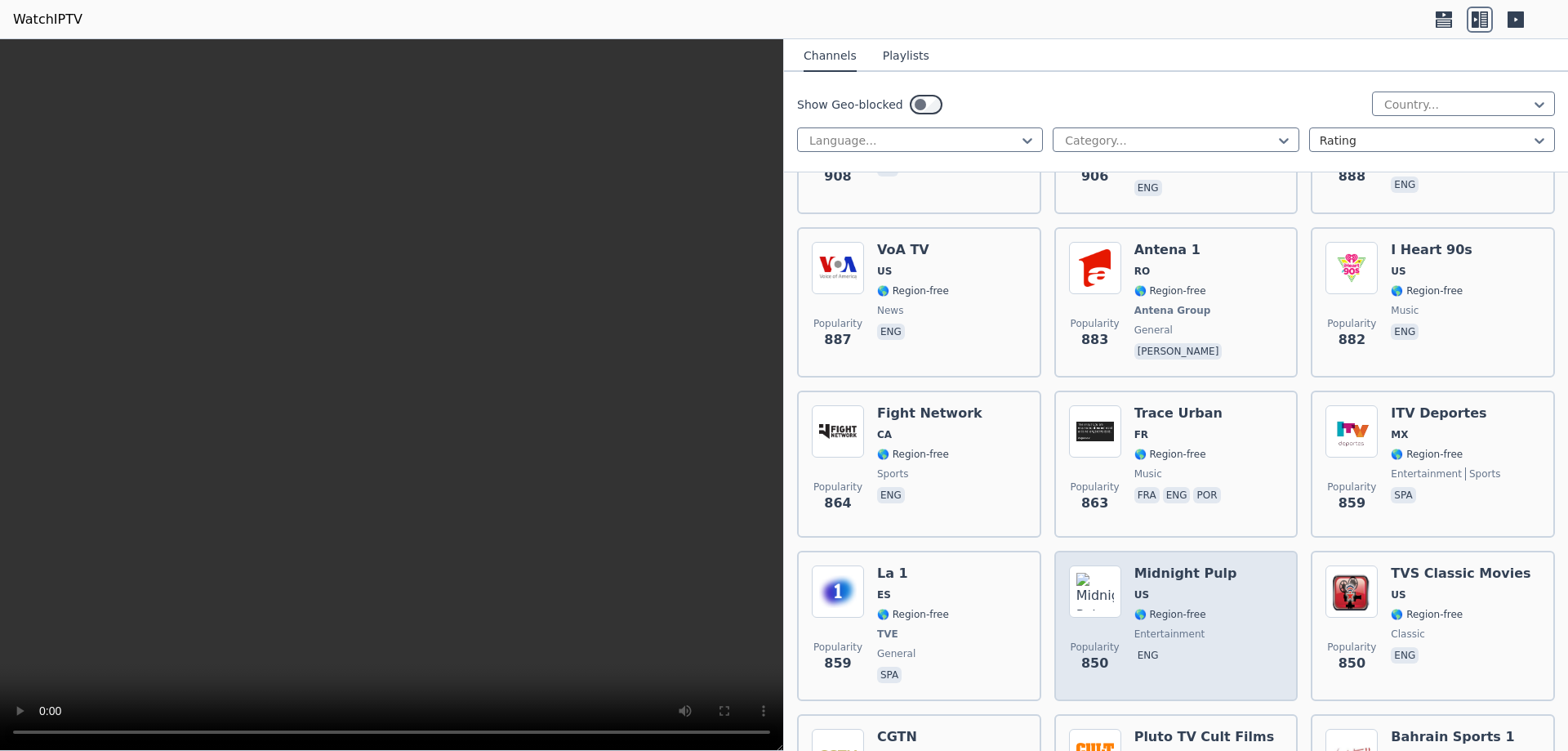
click at [1212, 628] on span "entertainment" at bounding box center [1186, 634] width 103 height 13
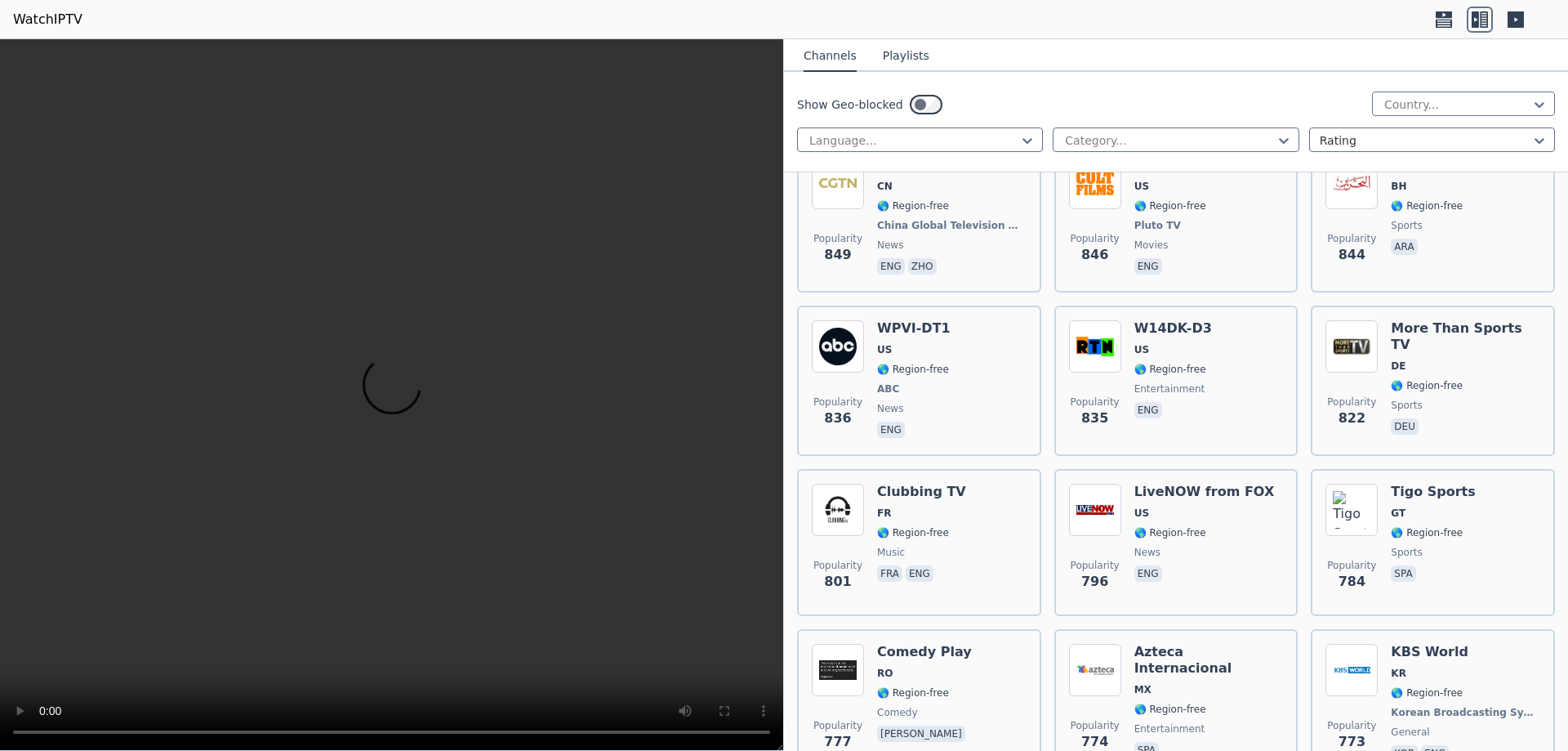
scroll to position [4741, 0]
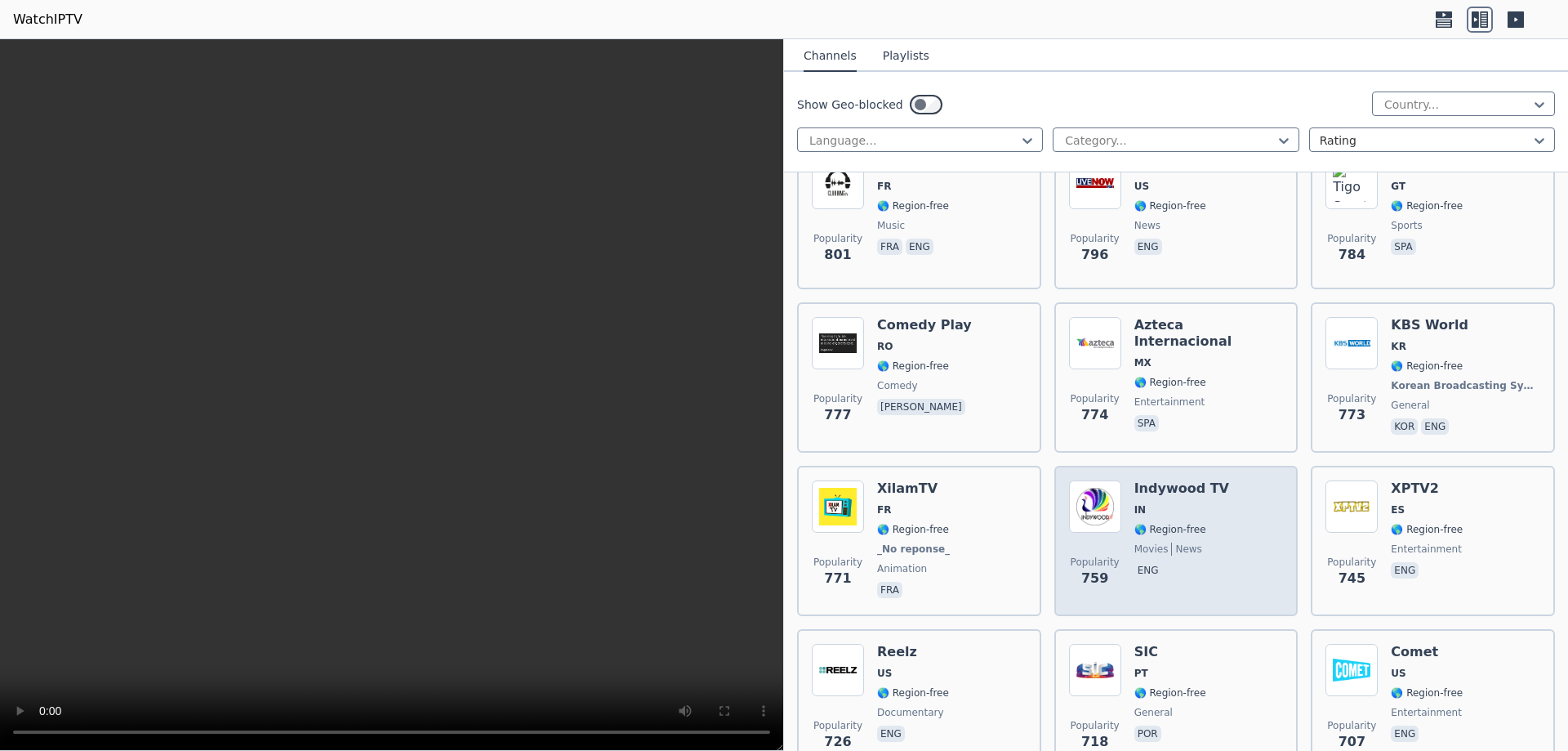
click at [1212, 543] on div "Popularity 759 Indywood TV IN 🌎 Region-free movies news eng" at bounding box center [1177, 541] width 215 height 121
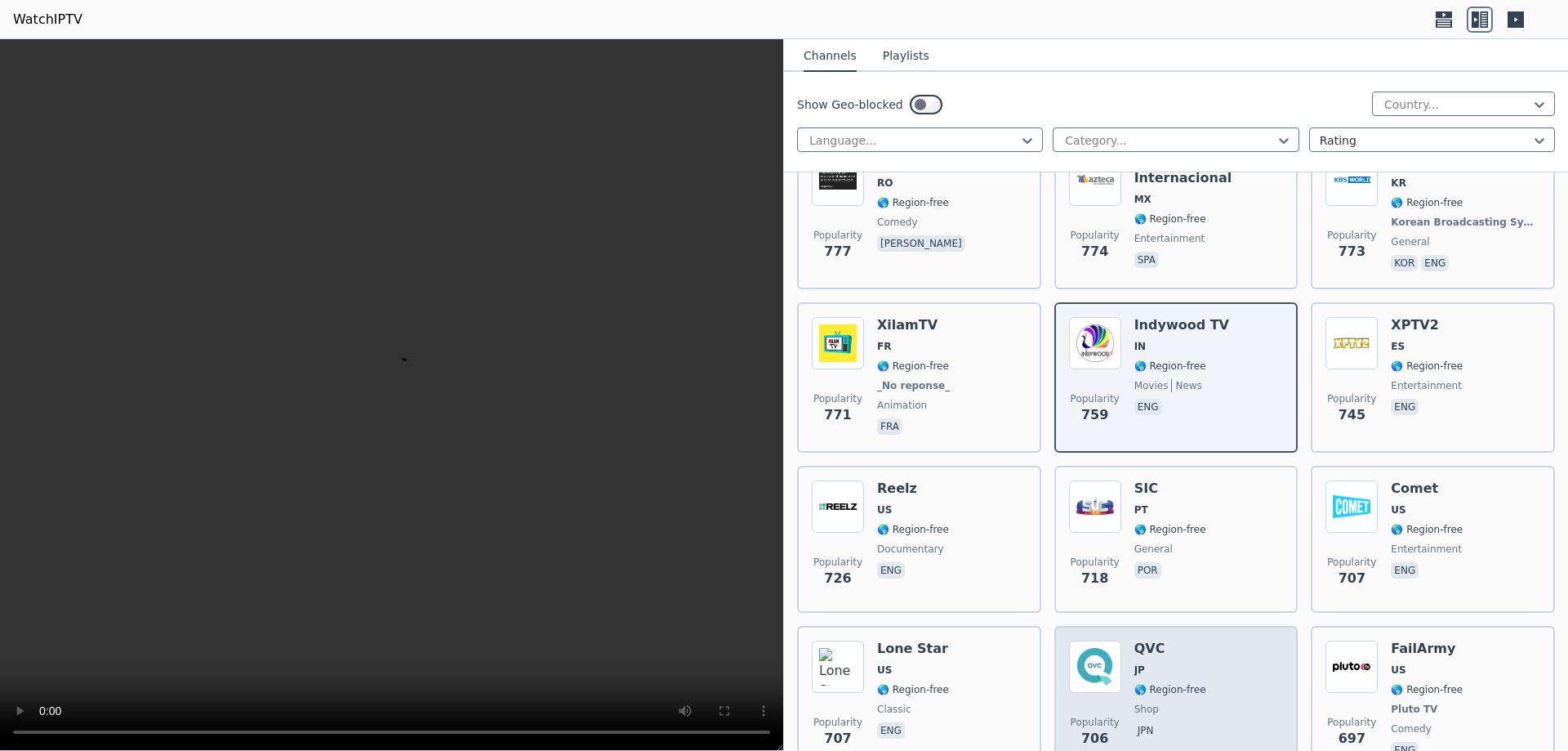
scroll to position [4986, 0]
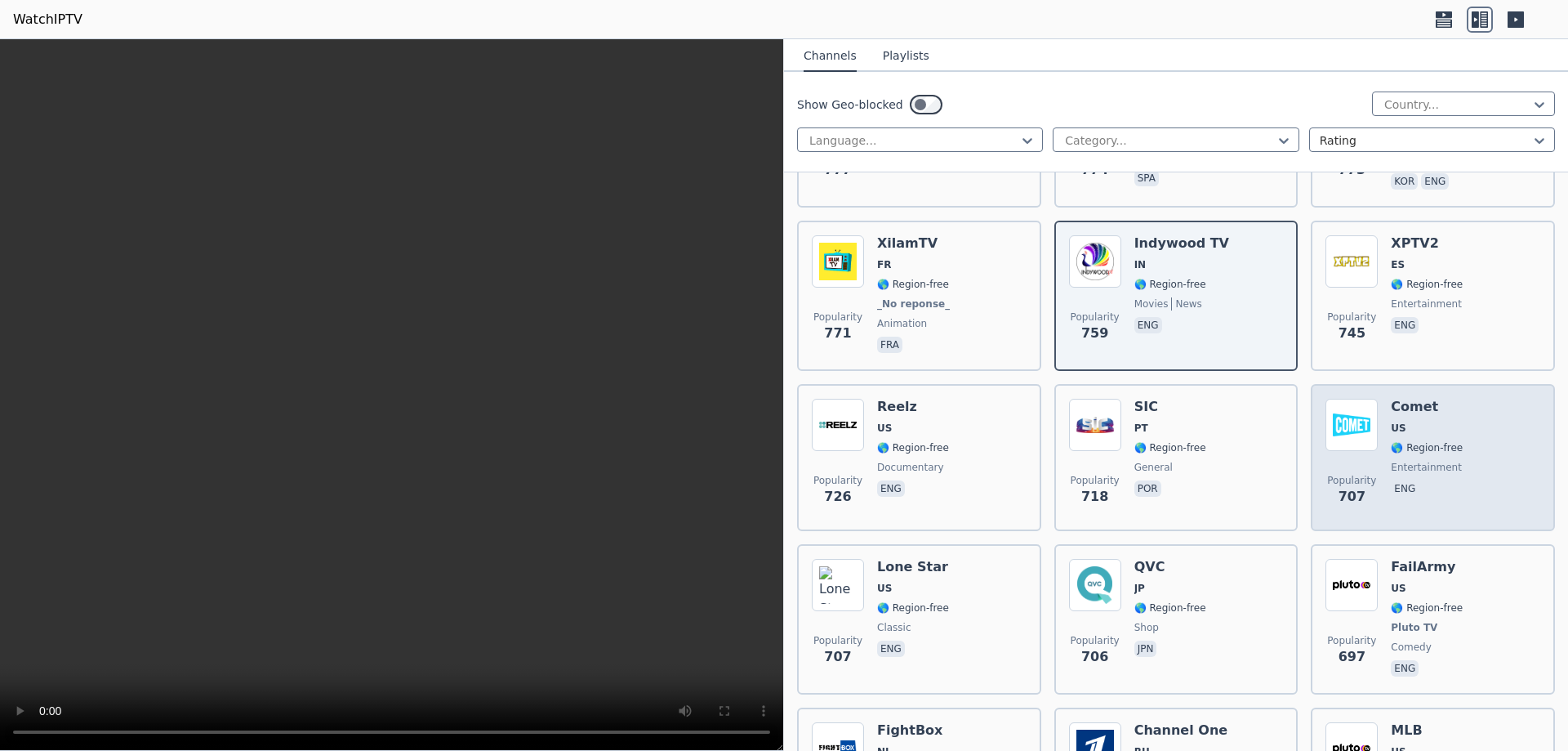
click at [1446, 462] on div "Comet US 🌎 Region-free entertainment eng" at bounding box center [1427, 457] width 72 height 117
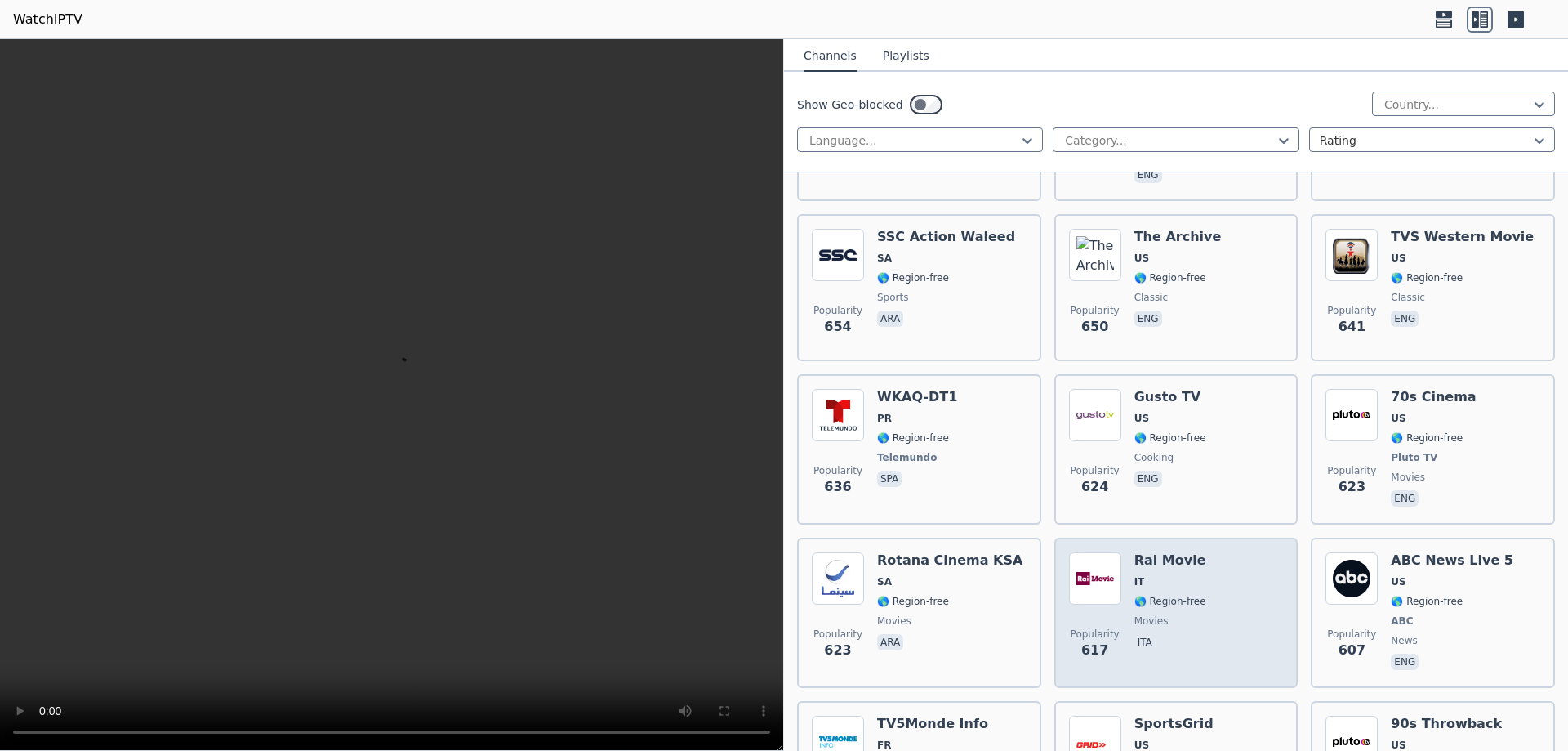
scroll to position [6049, 0]
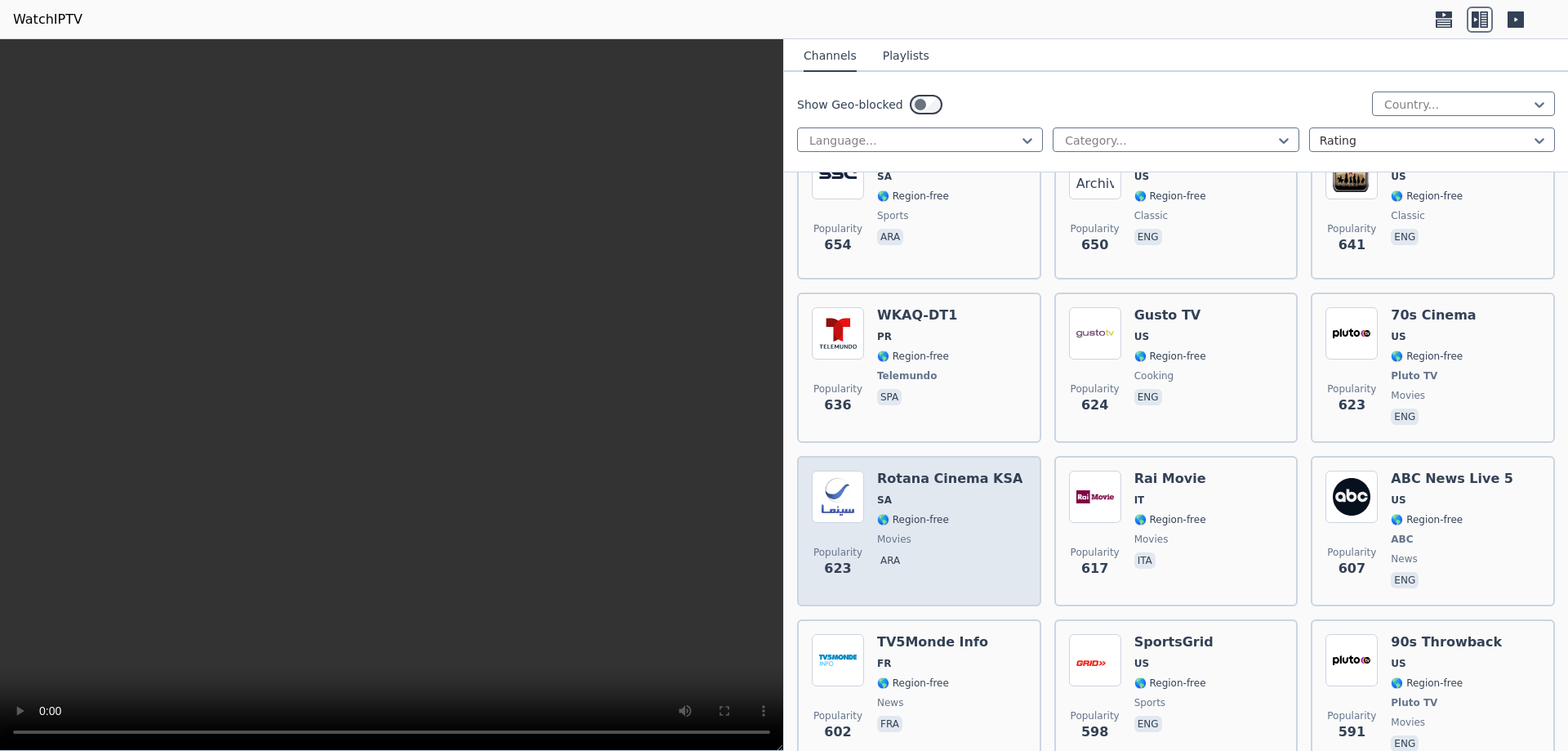
click at [945, 552] on span "ara" at bounding box center [950, 562] width 145 height 20
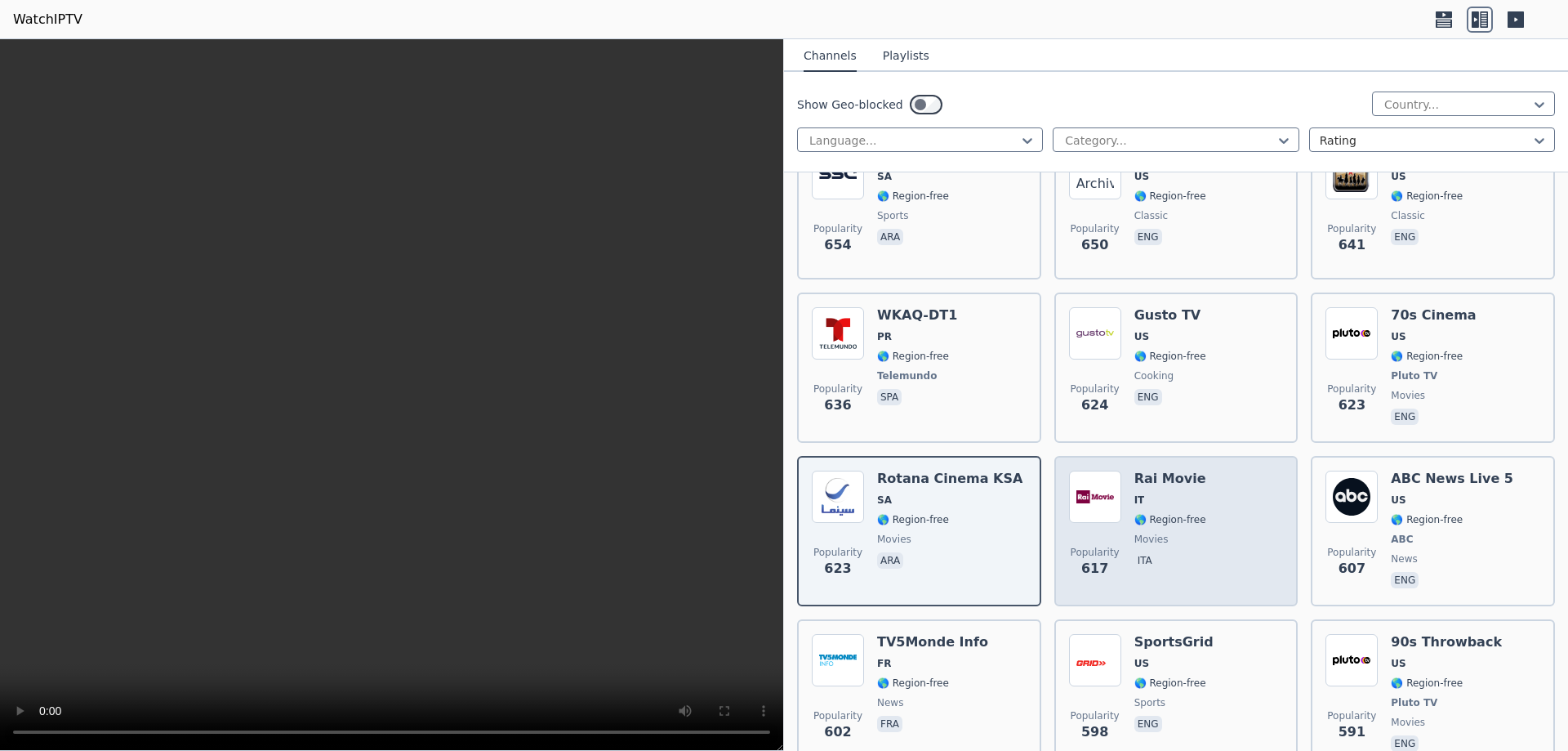
click at [1228, 525] on div "Popularity 617 Rai Movie IT 🌎 Region-free movies ita" at bounding box center [1177, 531] width 215 height 121
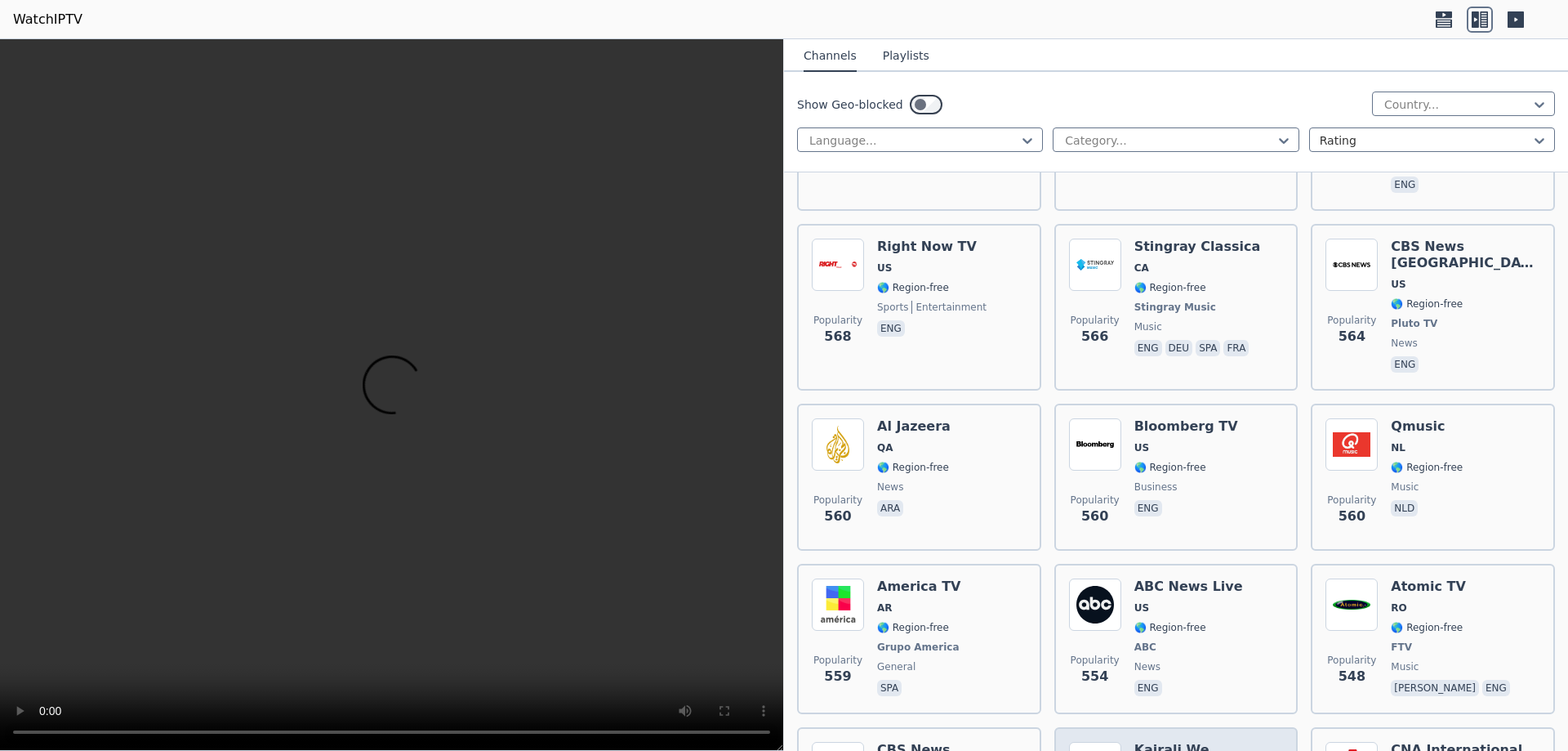
scroll to position [7029, 0]
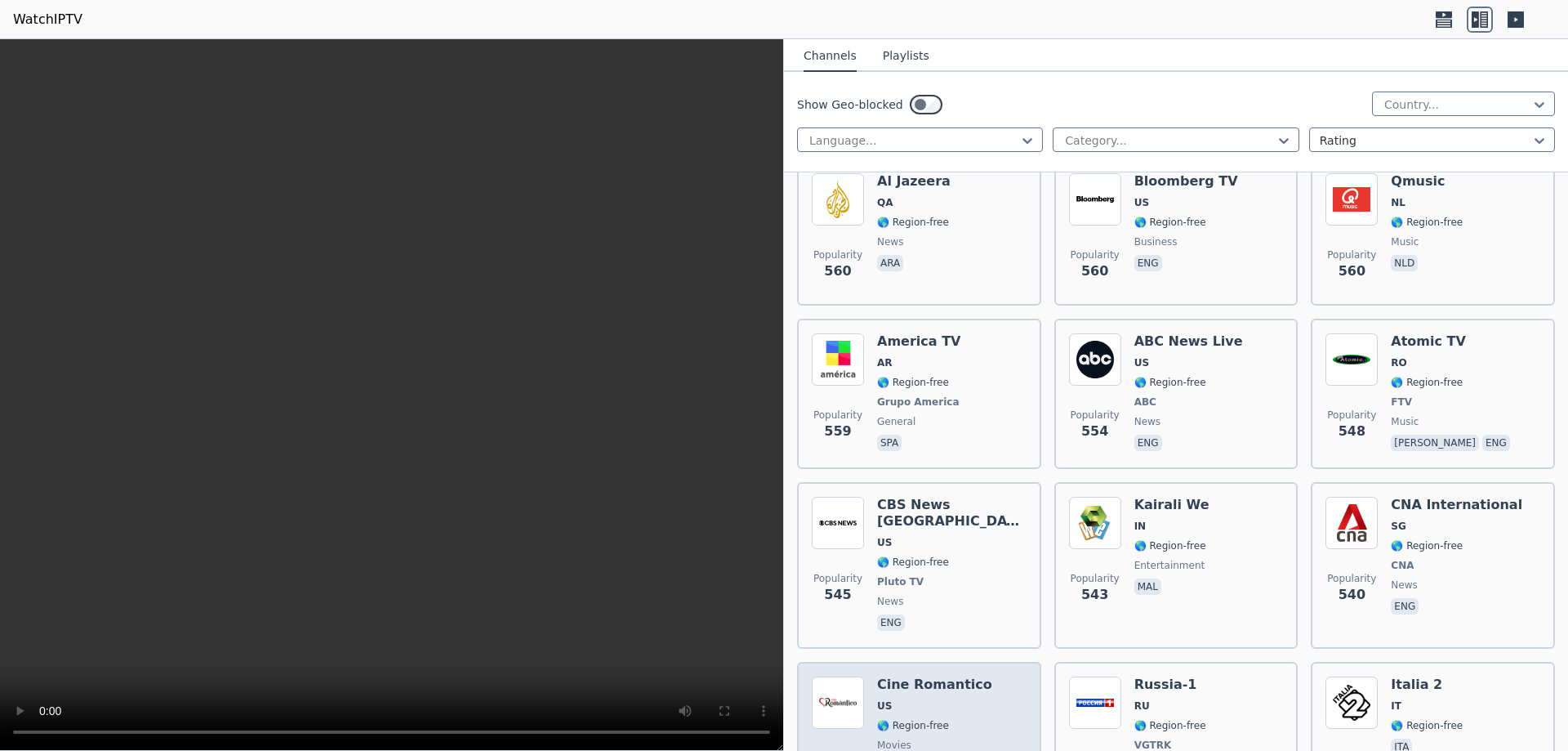
click at [951, 739] on span "movies" at bounding box center [934, 745] width 115 height 13
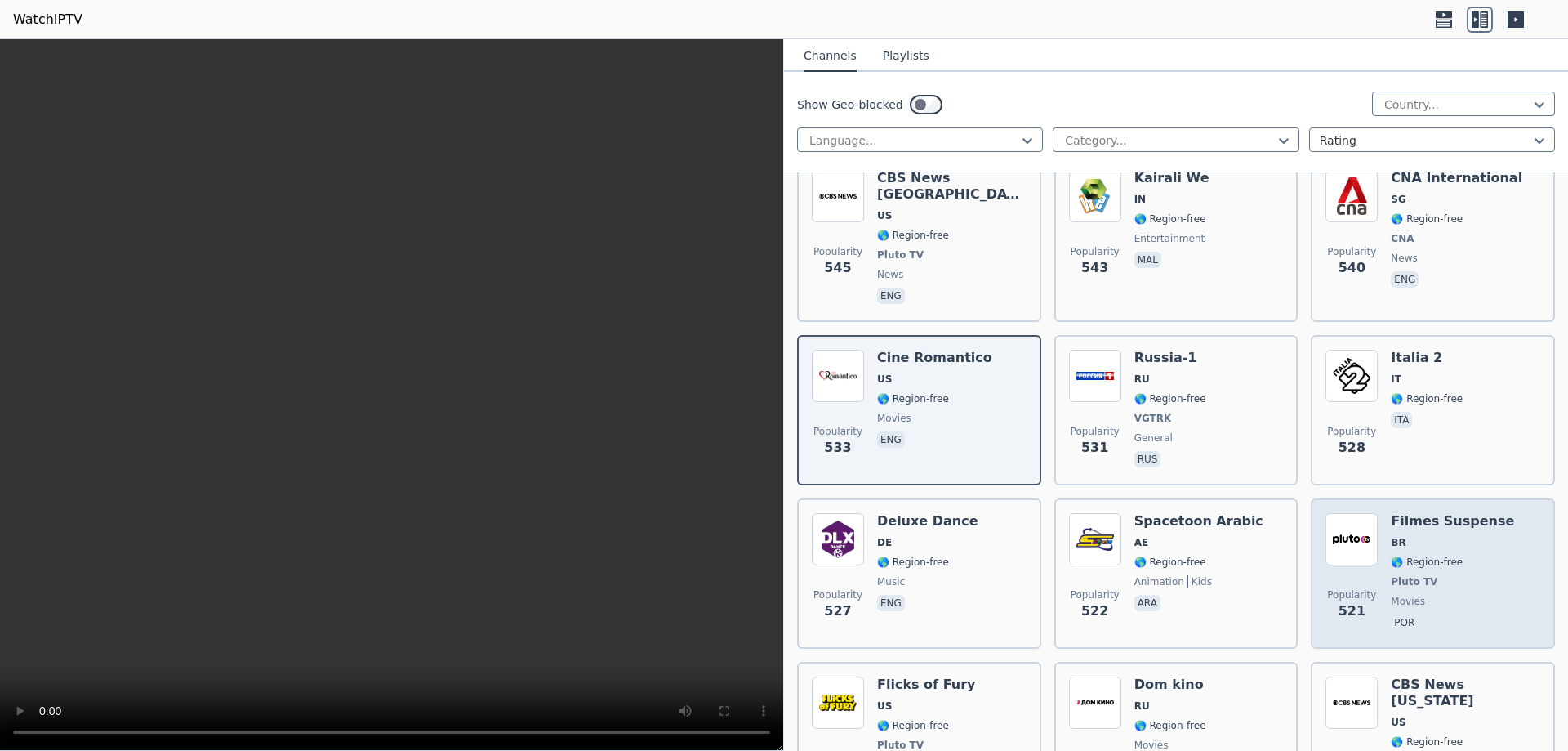
click at [1452, 527] on div "Filmes Suspense BR 🌎 Region-free Pluto TV movies por" at bounding box center [1452, 574] width 123 height 121
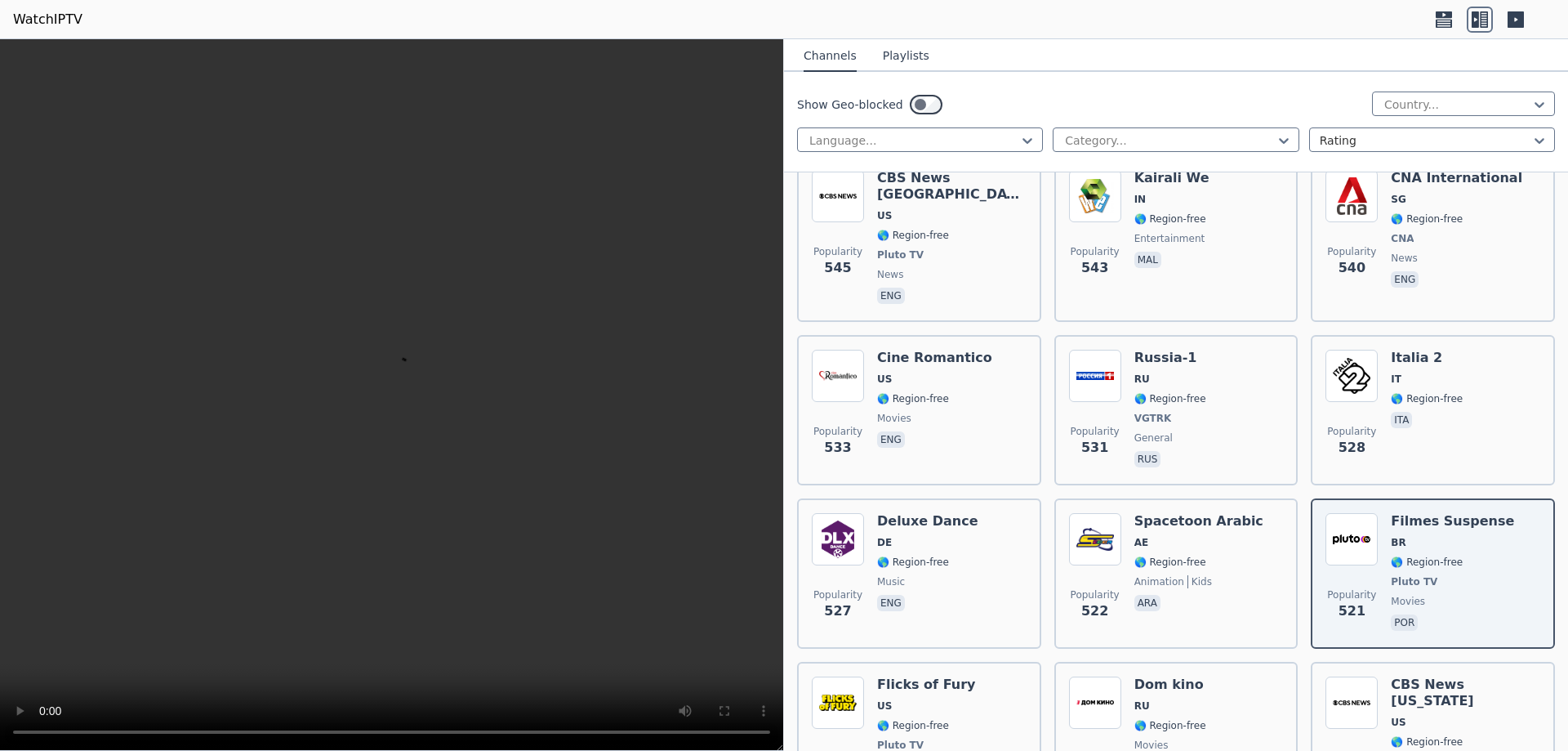
scroll to position [7601, 0]
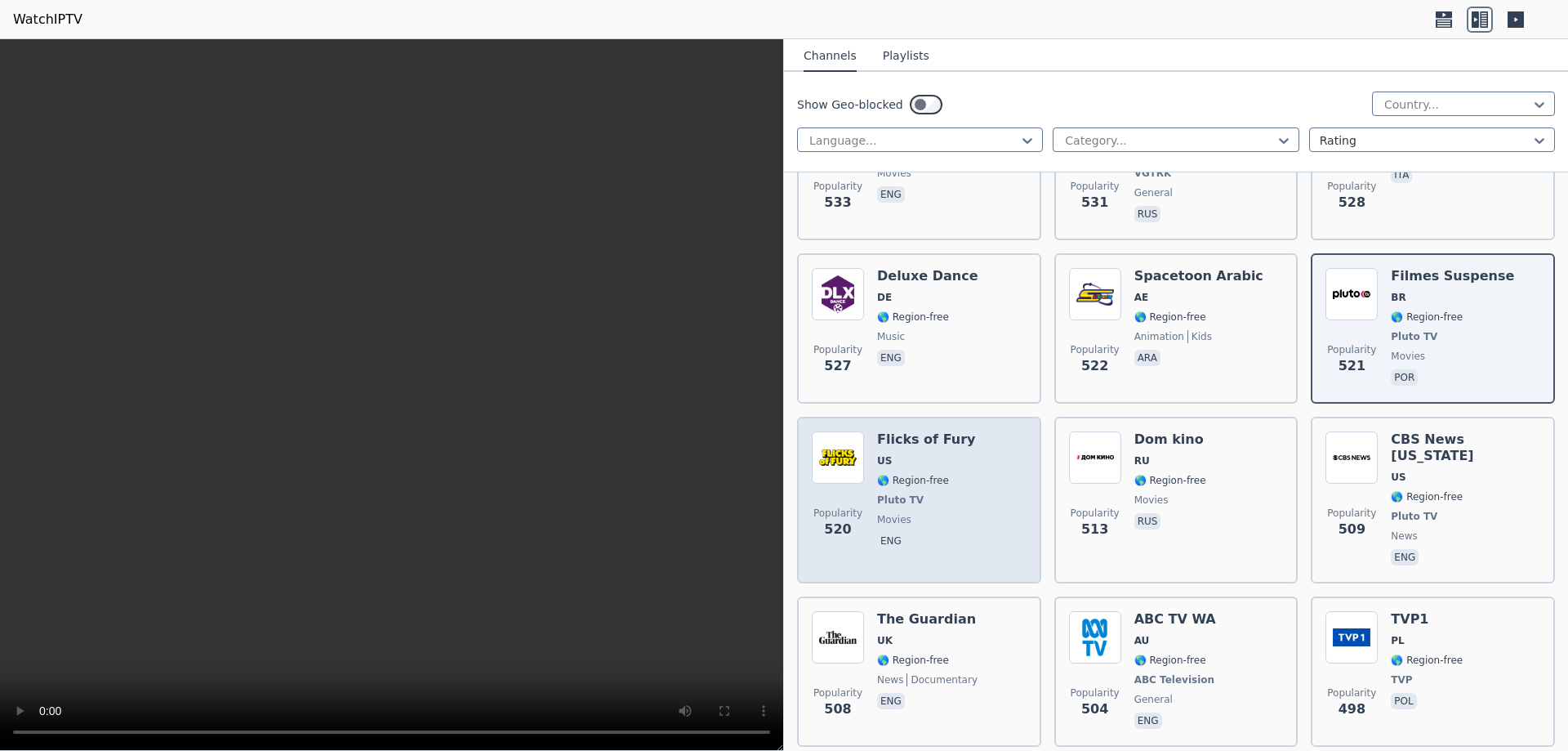
click at [935, 514] on span "movies" at bounding box center [926, 520] width 98 height 13
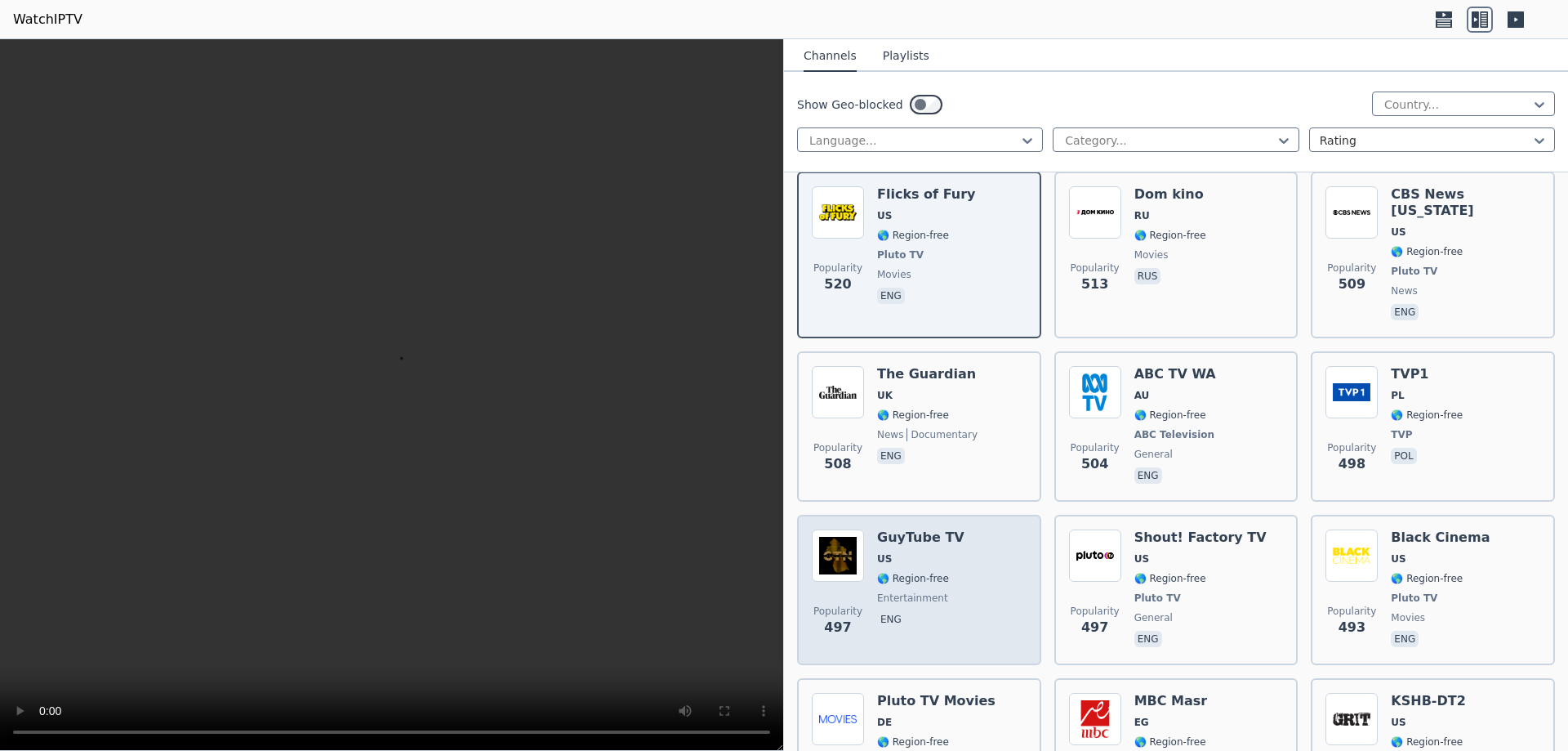
scroll to position [7929, 0]
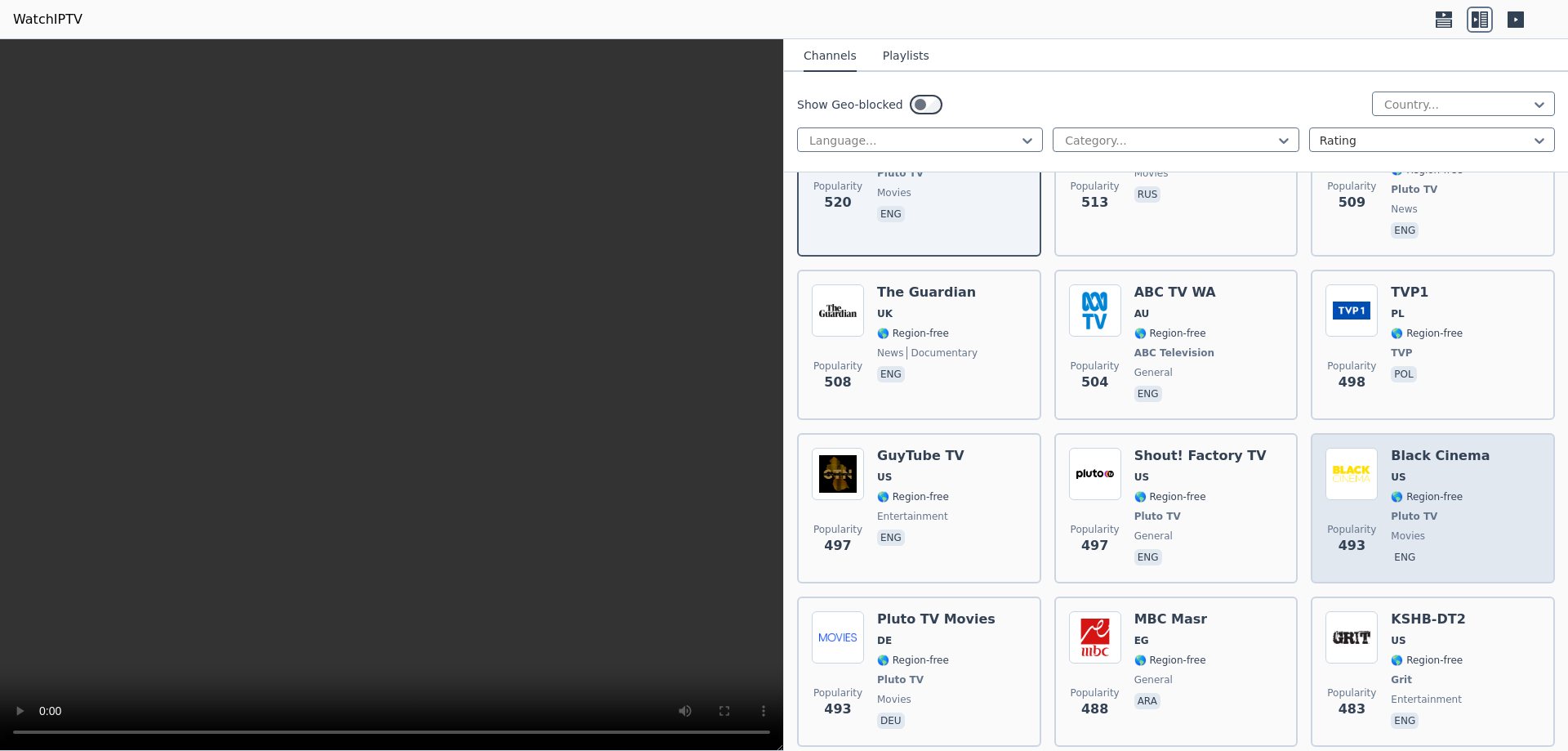
click at [1467, 448] on div "Popularity 493 Black Cinema US 🌎 Region-free Pluto TV movies eng" at bounding box center [1433, 509] width 215 height 121
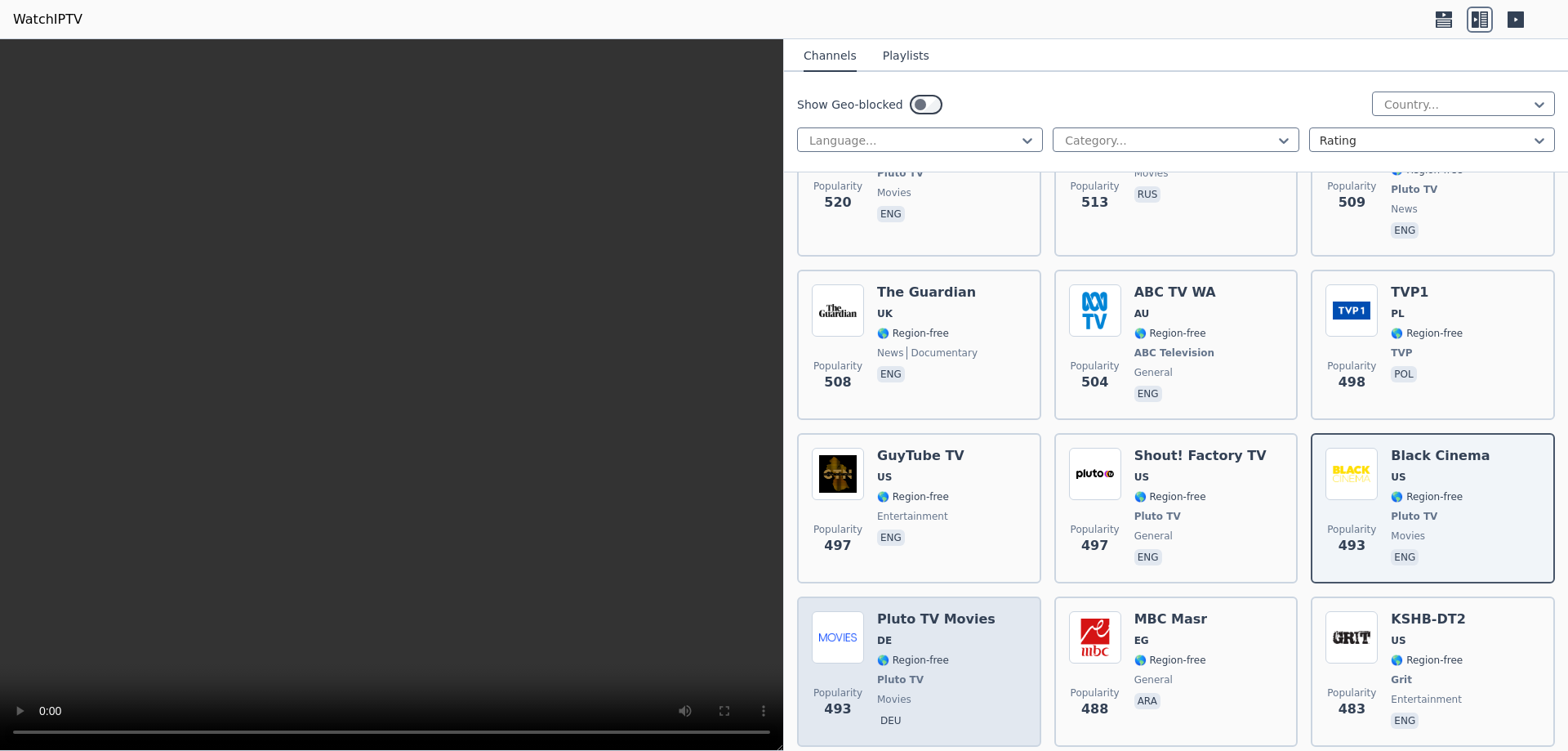
click at [963, 611] on div "Pluto TV Movies DE 🌎 Region-free Pluto TV movies deu" at bounding box center [936, 672] width 118 height 121
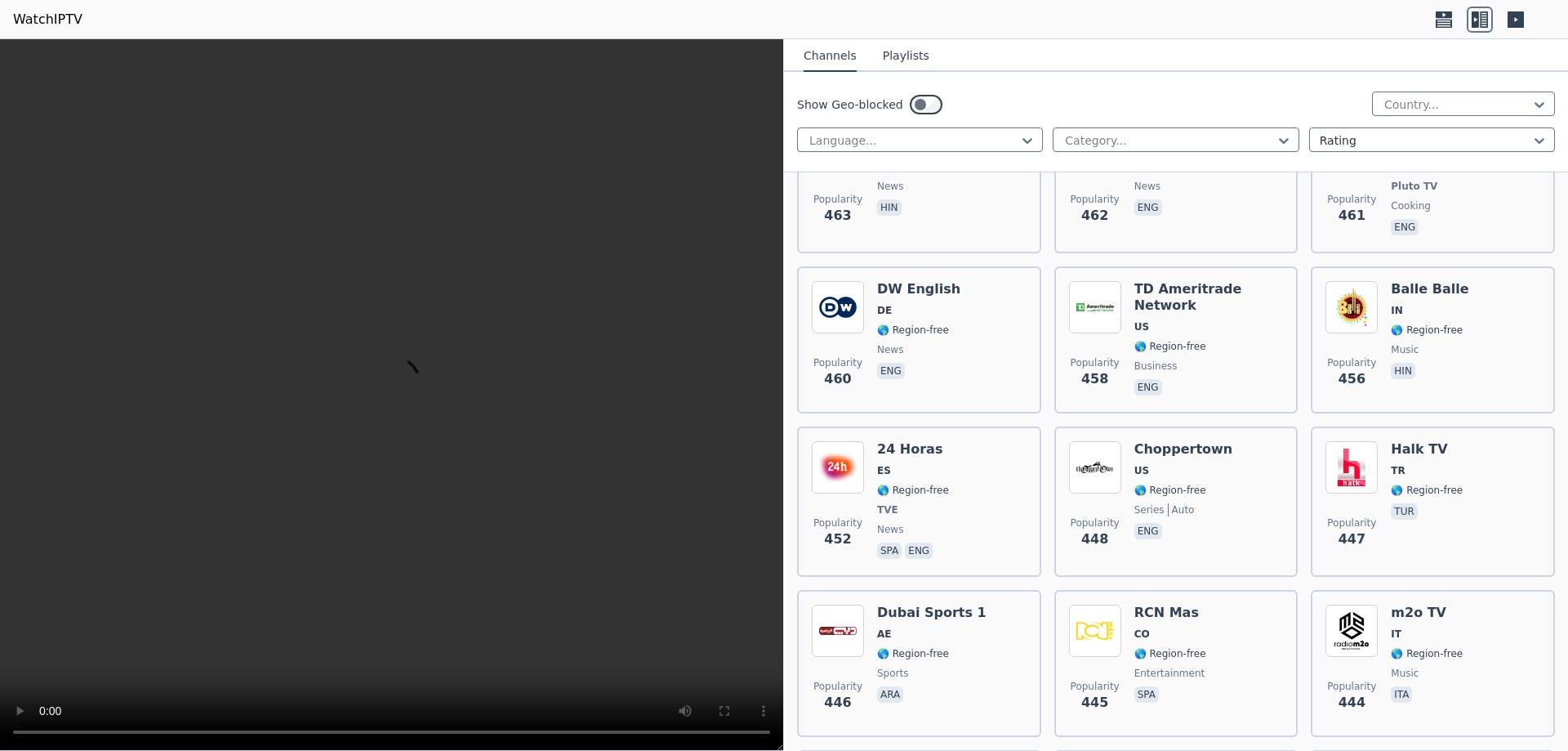
scroll to position [9154, 0]
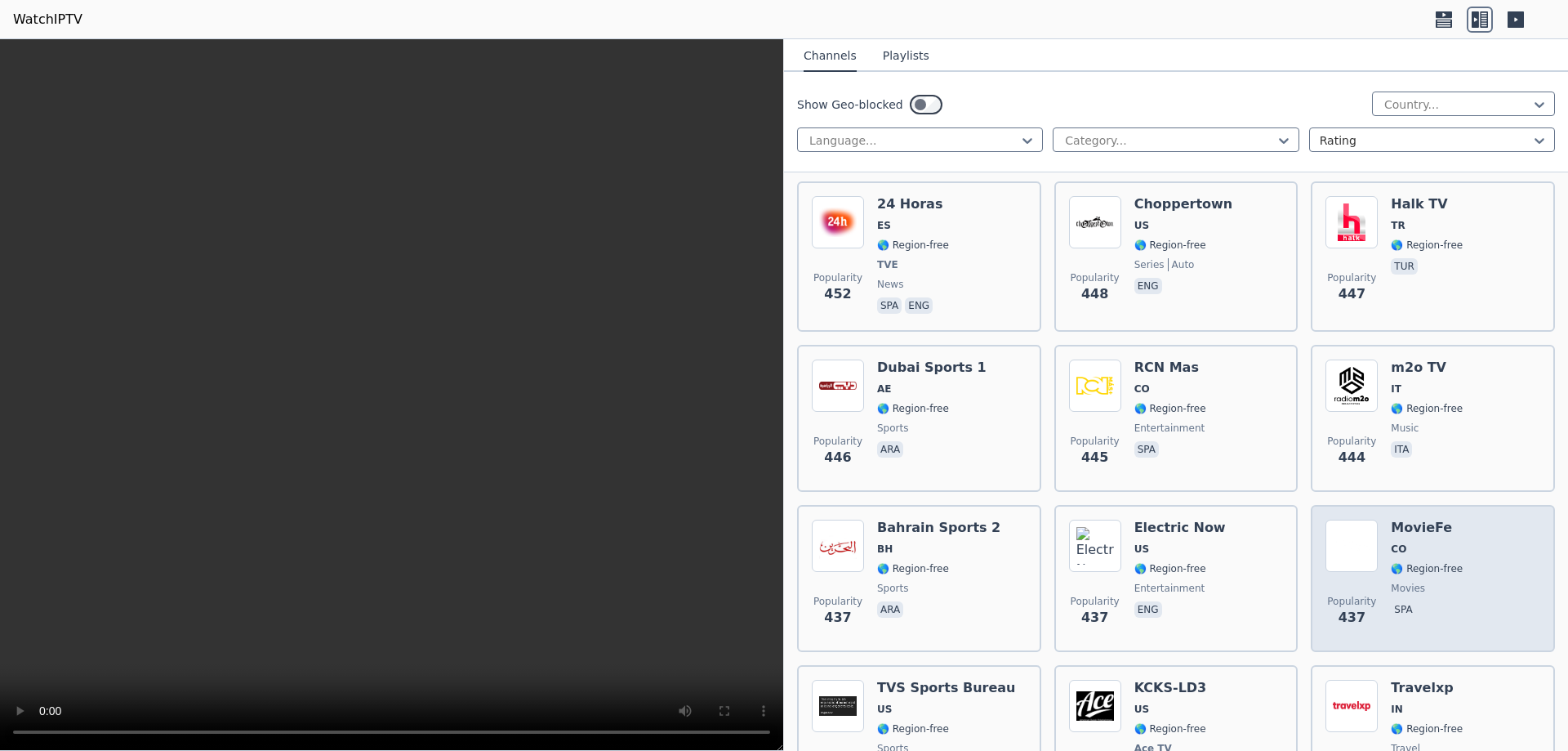
click at [1459, 519] on div "Popularity 437 MovieFe CO 🌎 Region-free movies spa" at bounding box center [1433, 578] width 215 height 117
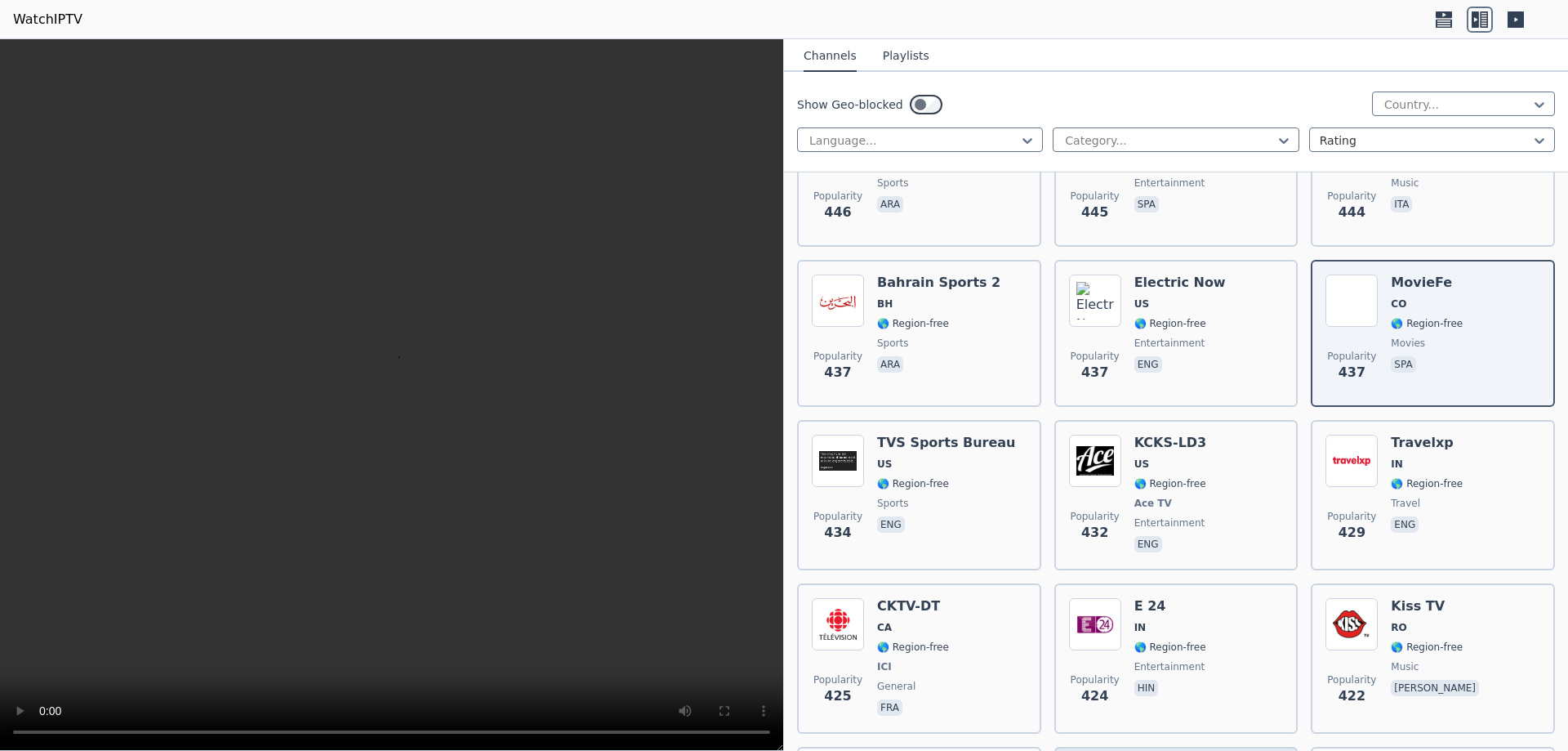
scroll to position [9481, 0]
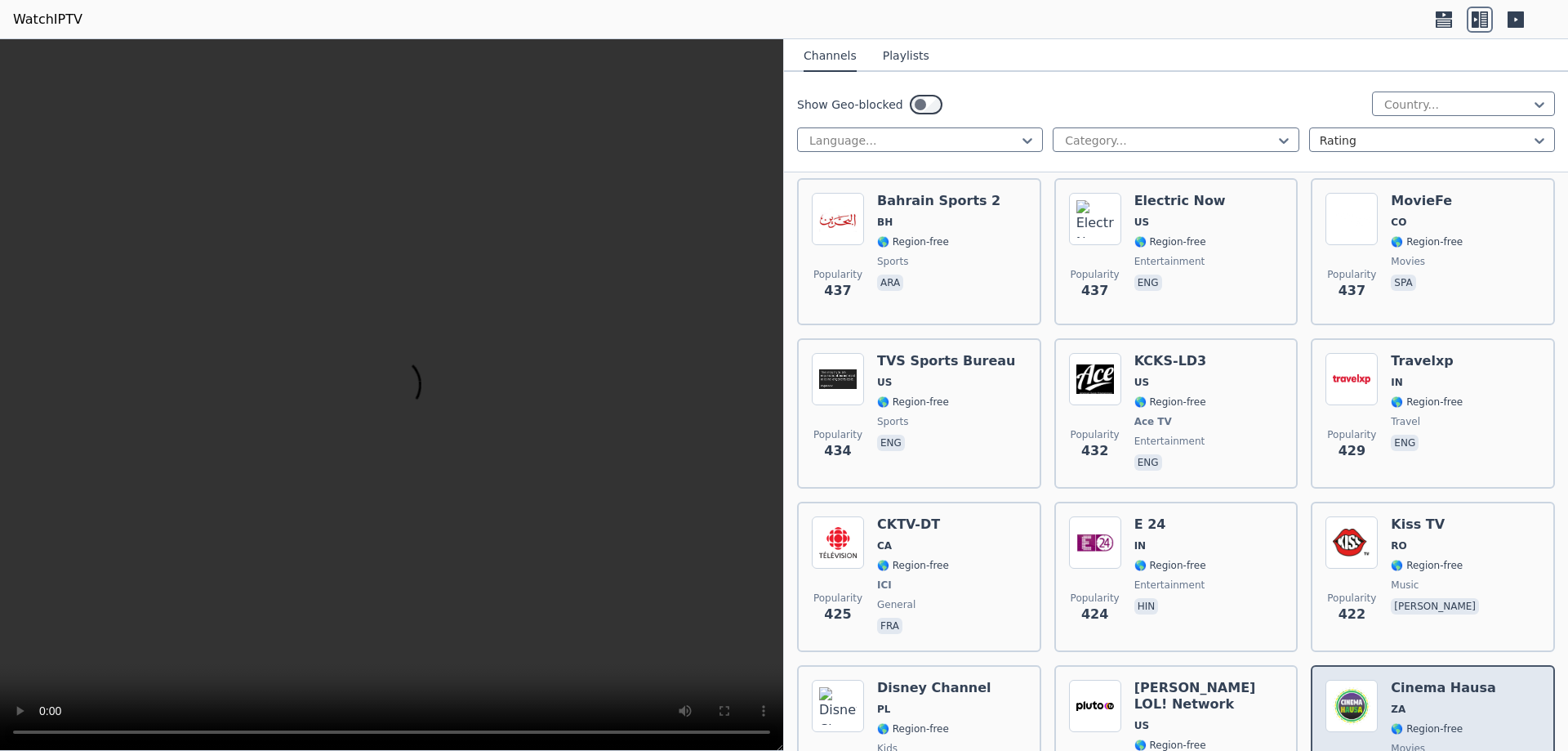
scroll to position [9808, 0]
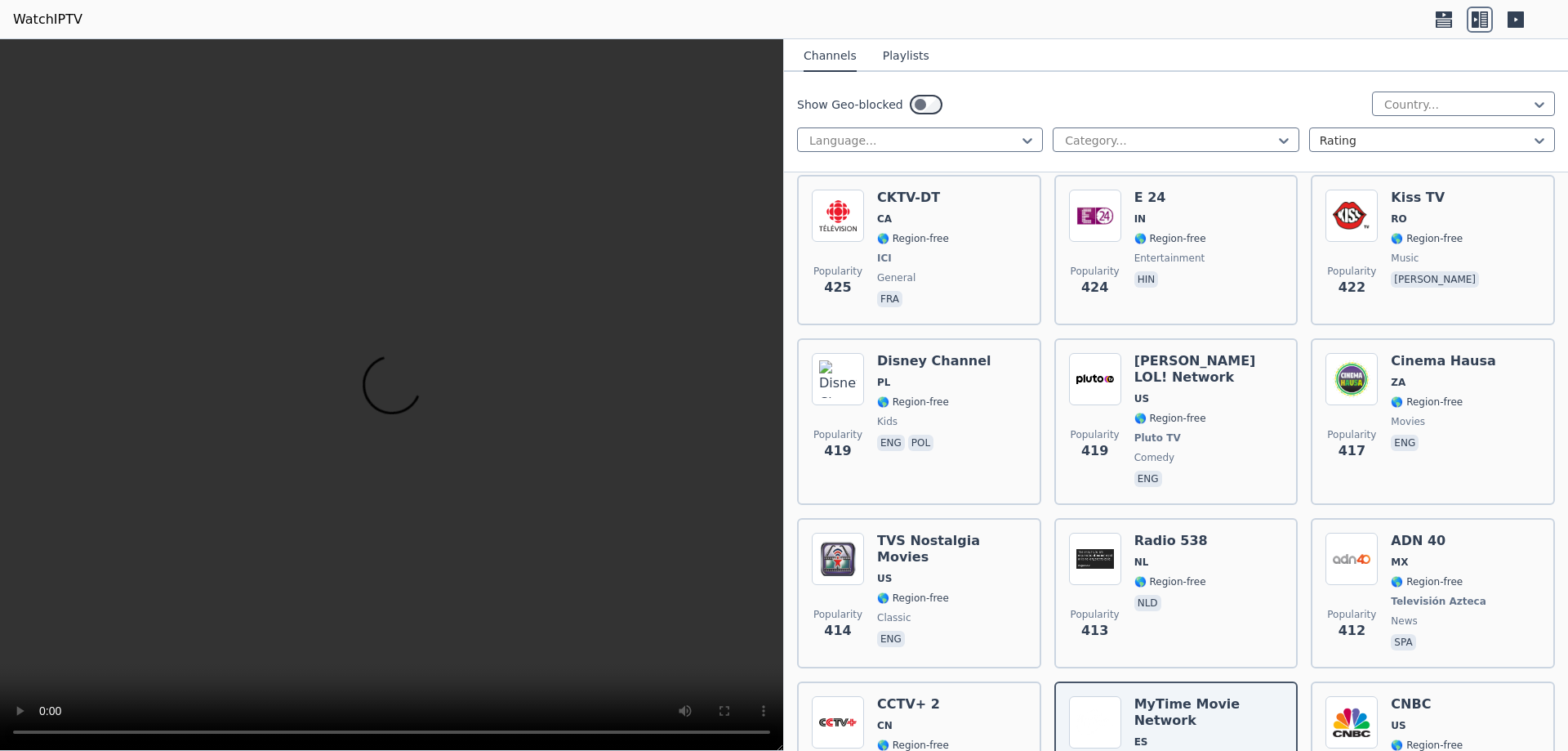
scroll to position [10053, 0]
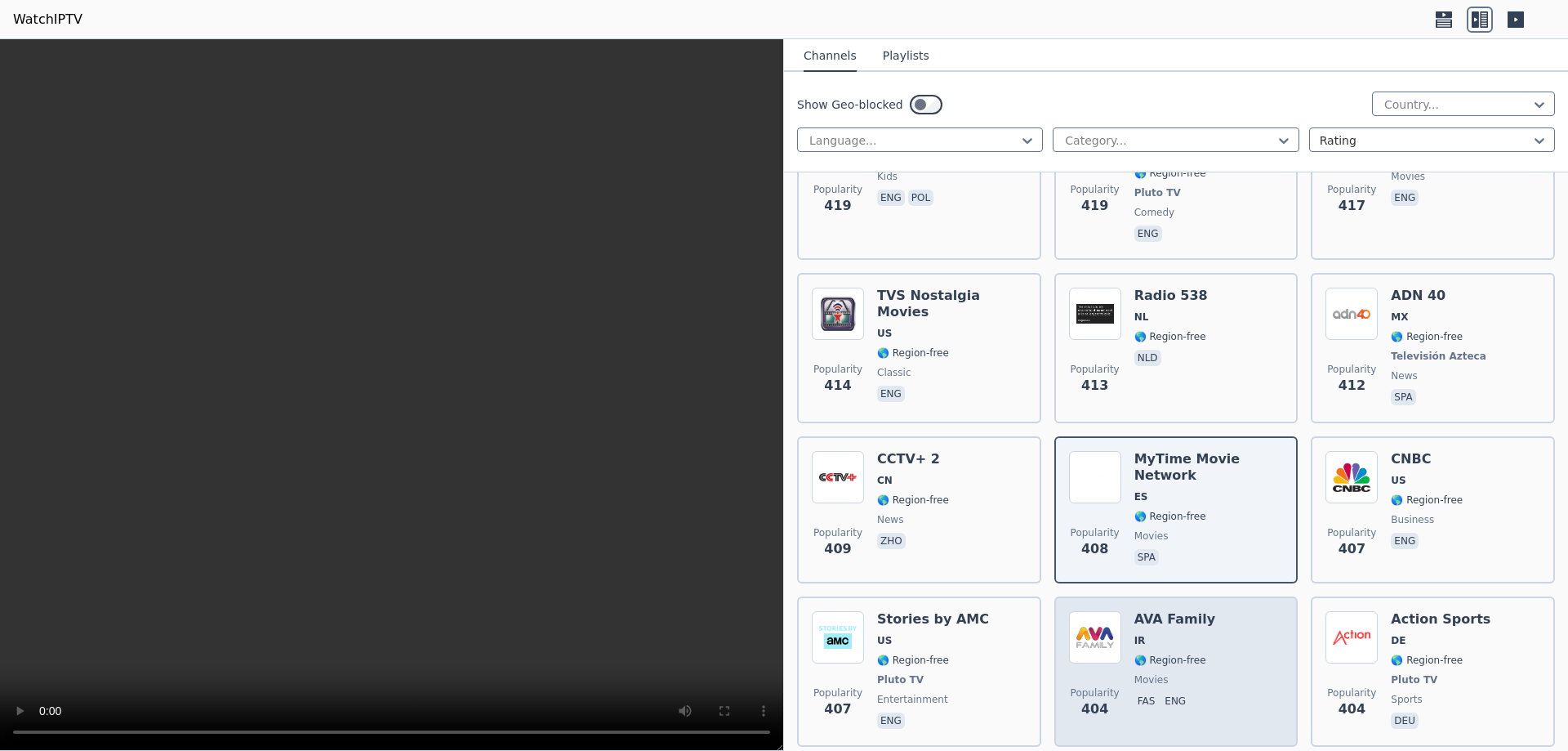
click at [1214, 611] on div "Popularity 404 AVA Family IR 🌎 Region-free movies fas eng" at bounding box center [1177, 672] width 215 height 121
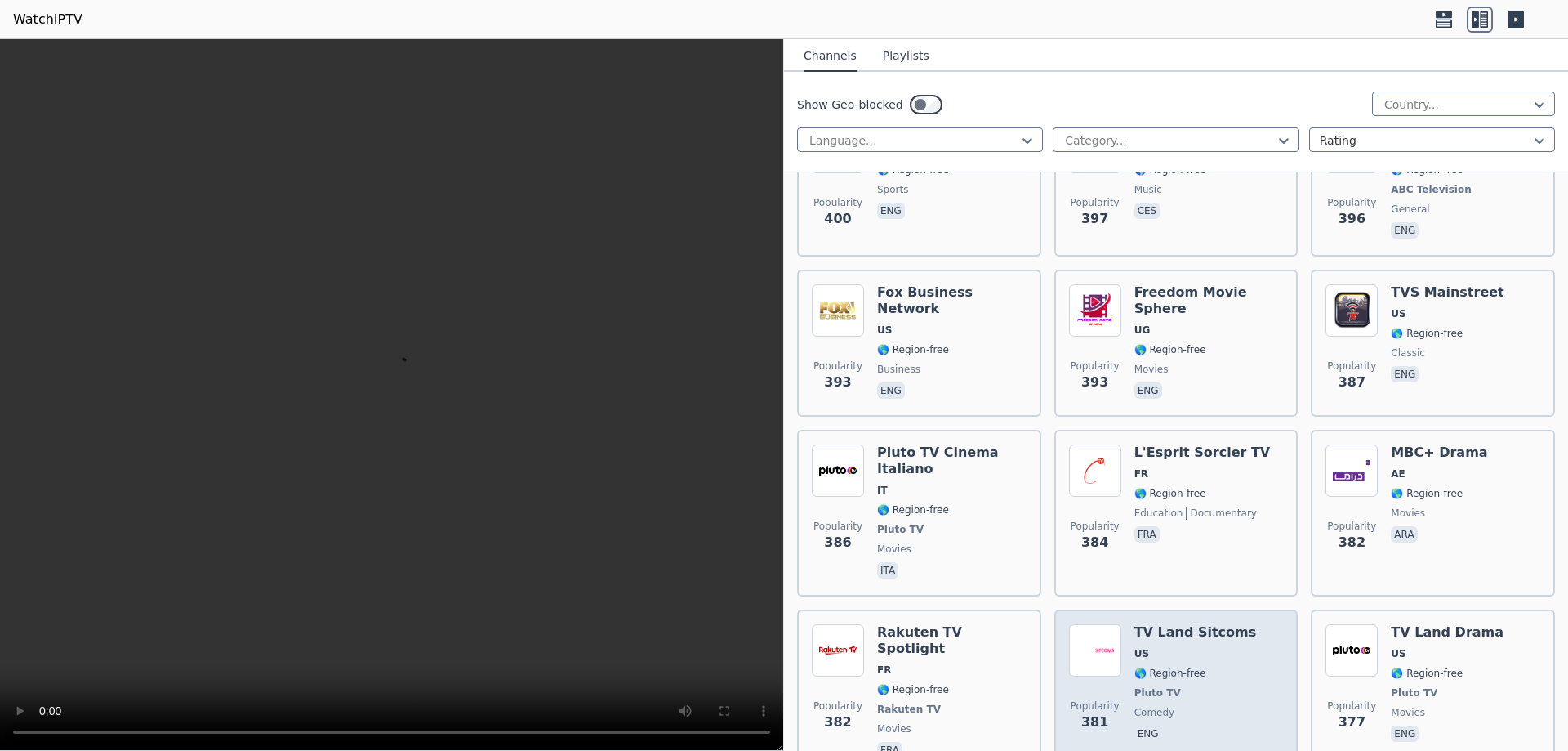
scroll to position [10789, 0]
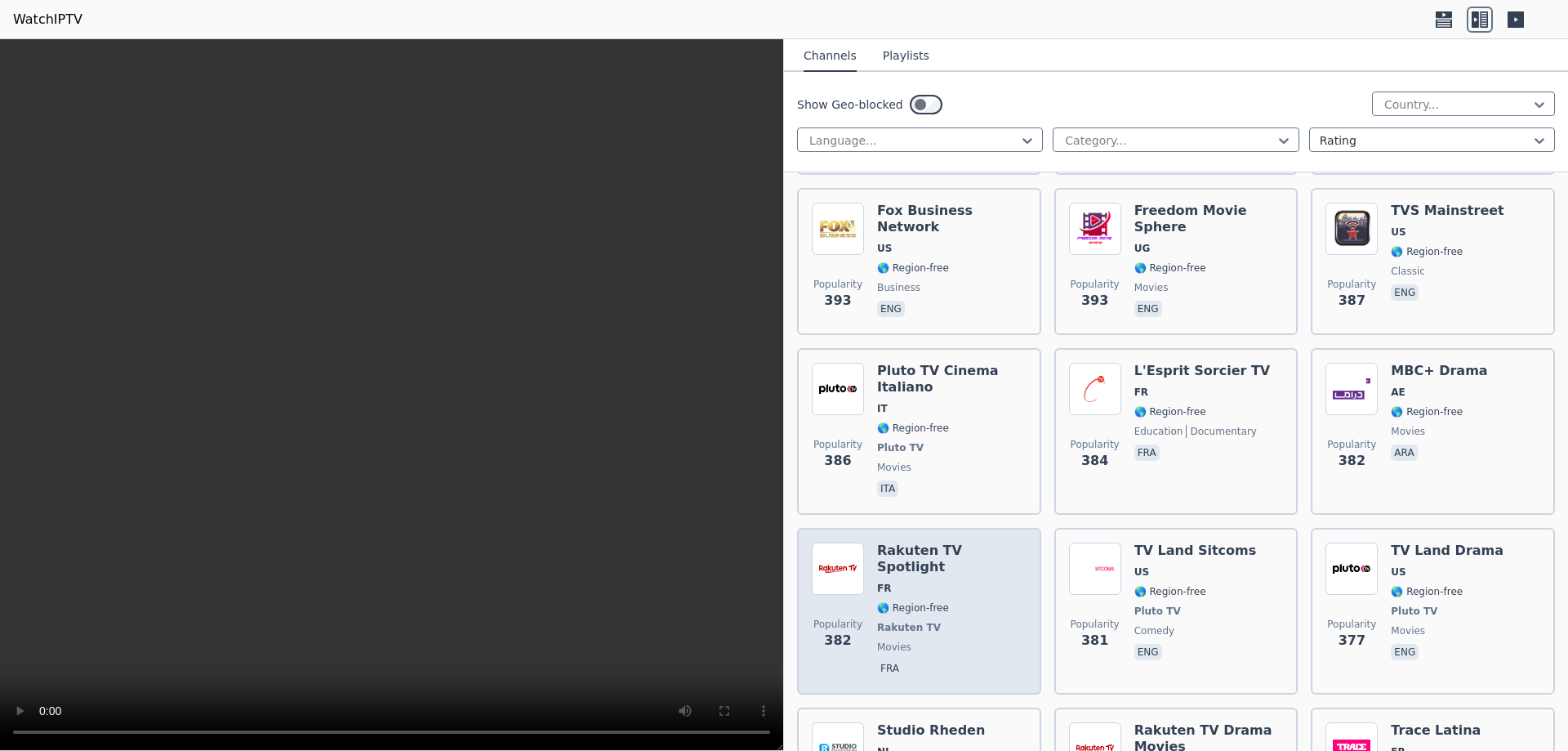
click at [972, 543] on div "Rakuten TV Spotlight FR 🌎 Region-free Rakuten TV movies fra" at bounding box center [951, 611] width 150 height 137
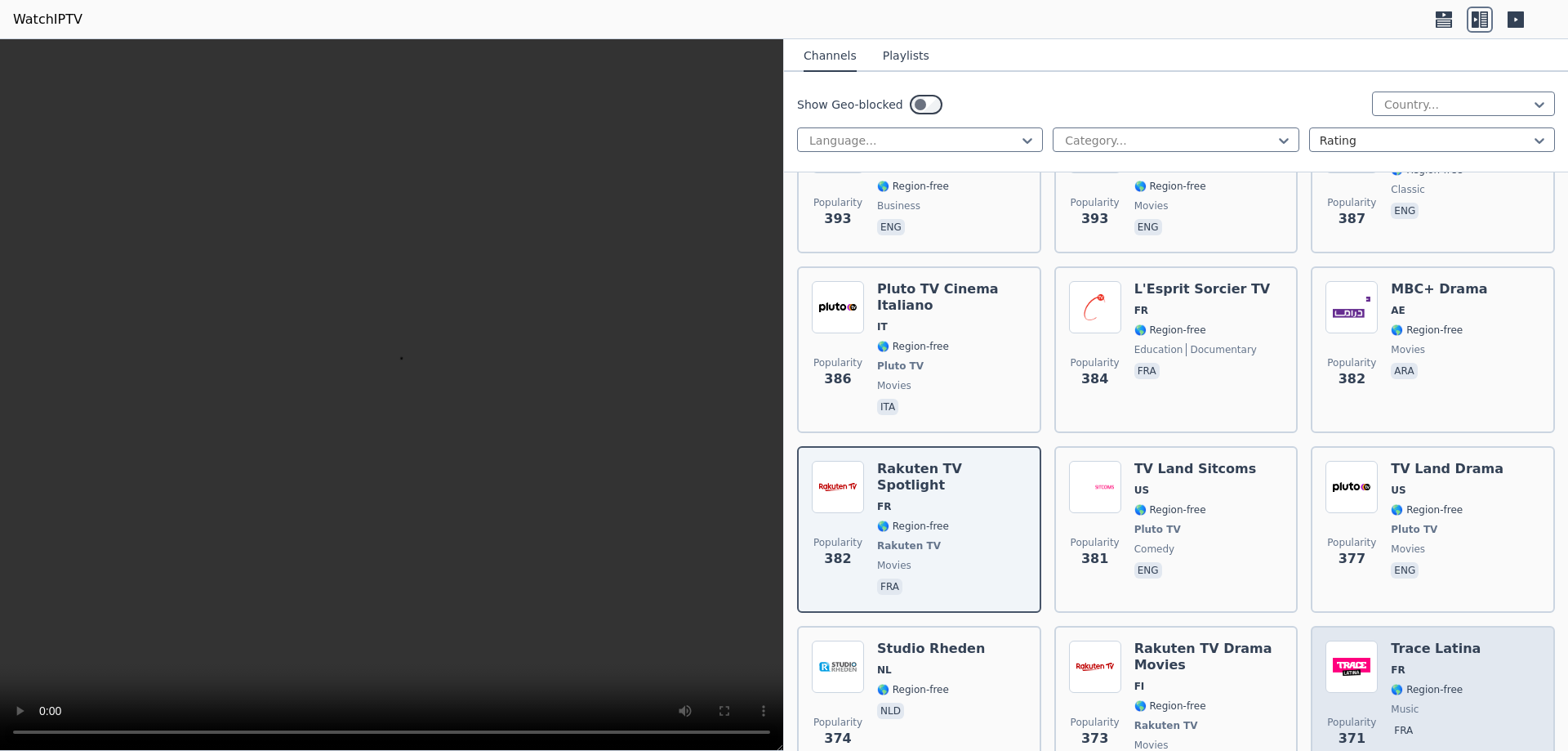
scroll to position [10952, 0]
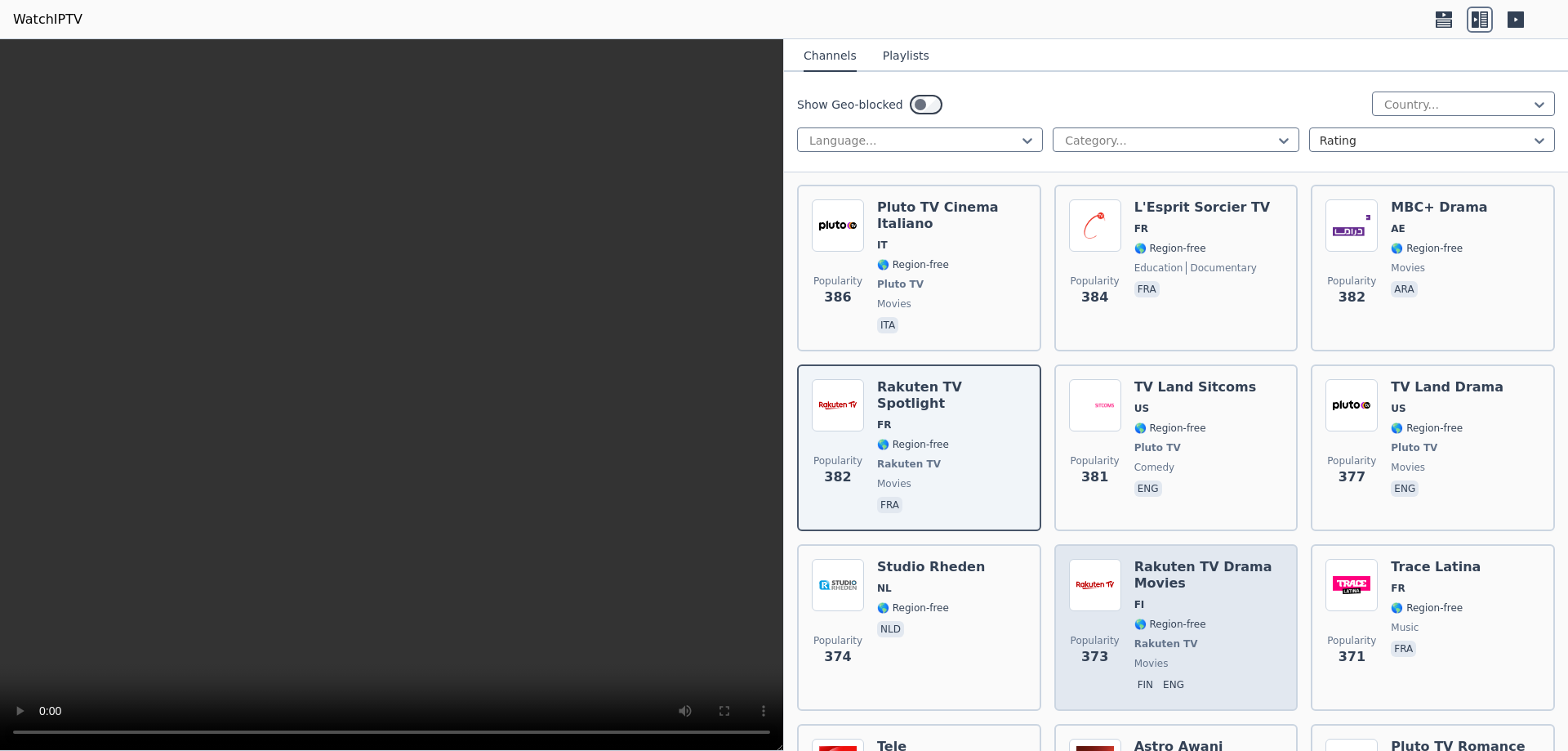
click at [1213, 658] on span "movies" at bounding box center [1209, 664] width 150 height 13
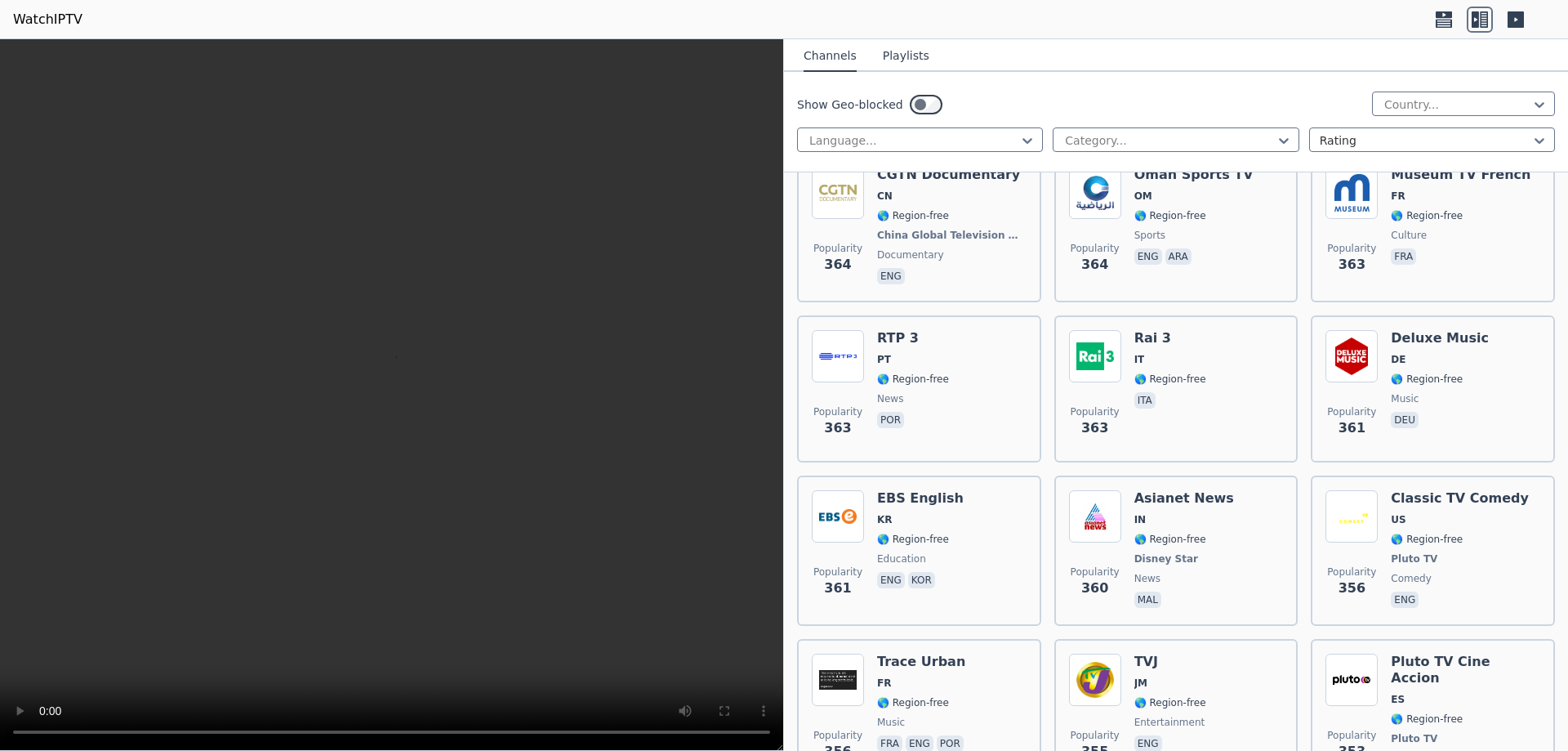
scroll to position [11851, 0]
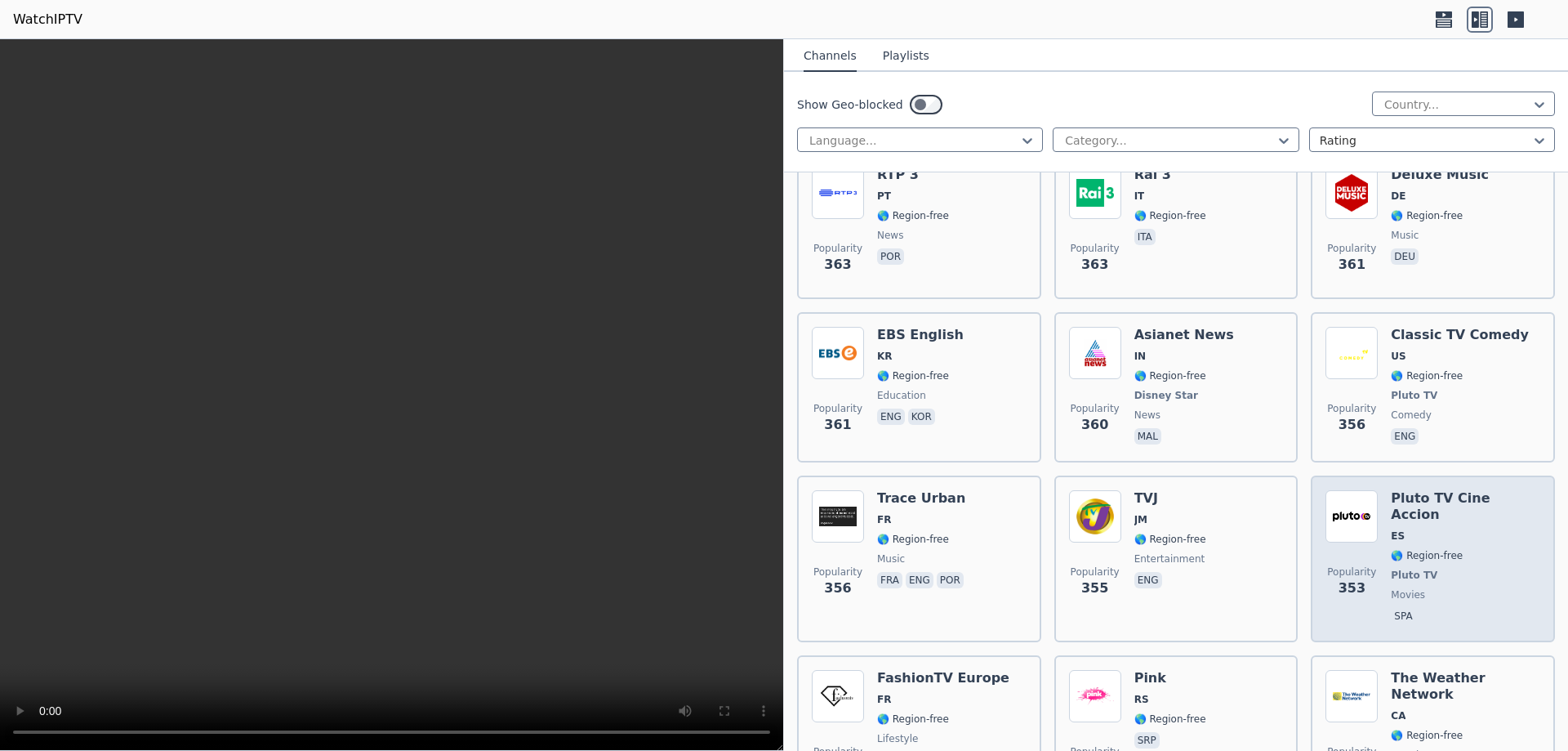
click at [1457, 589] on span "movies" at bounding box center [1466, 596] width 150 height 13
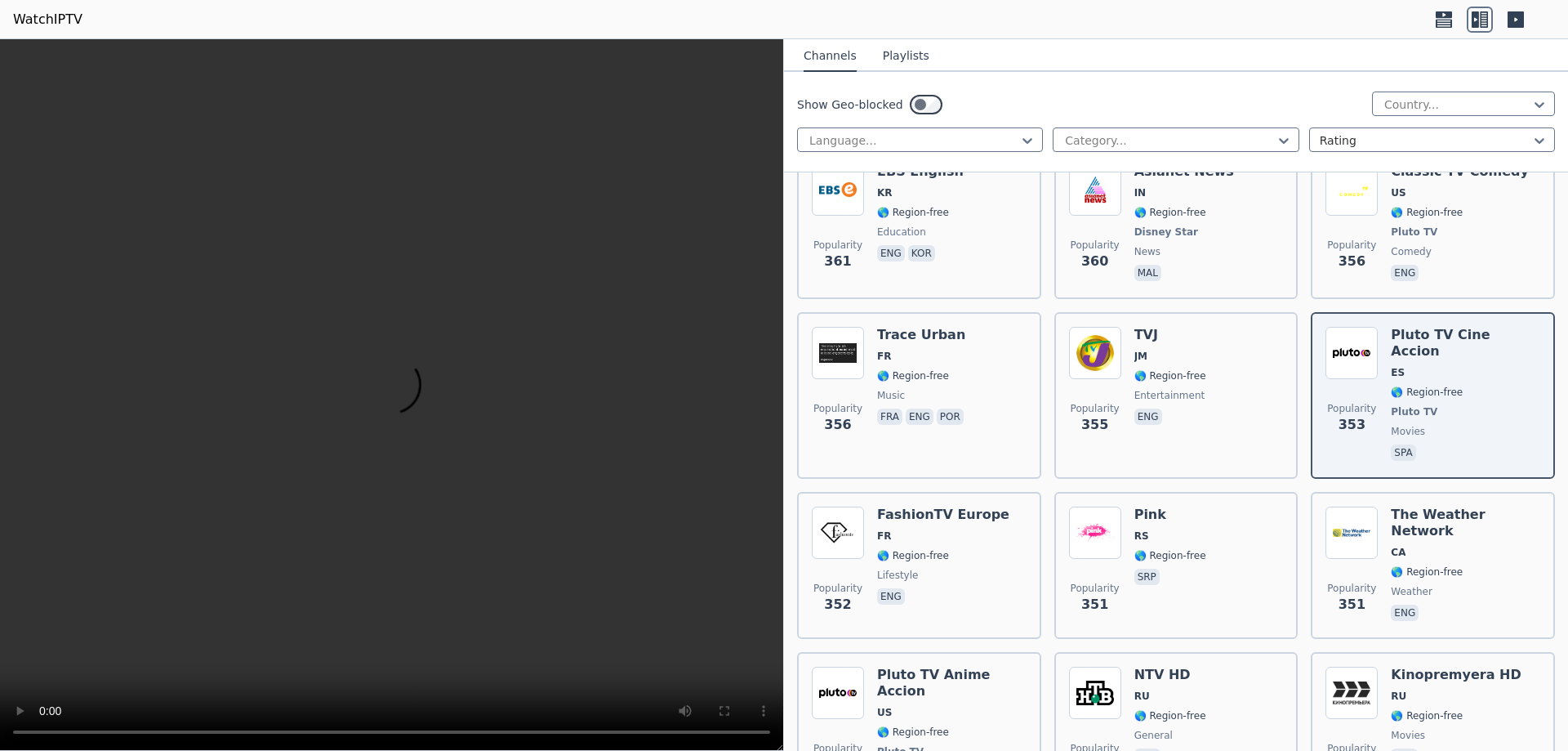
scroll to position [12096, 0]
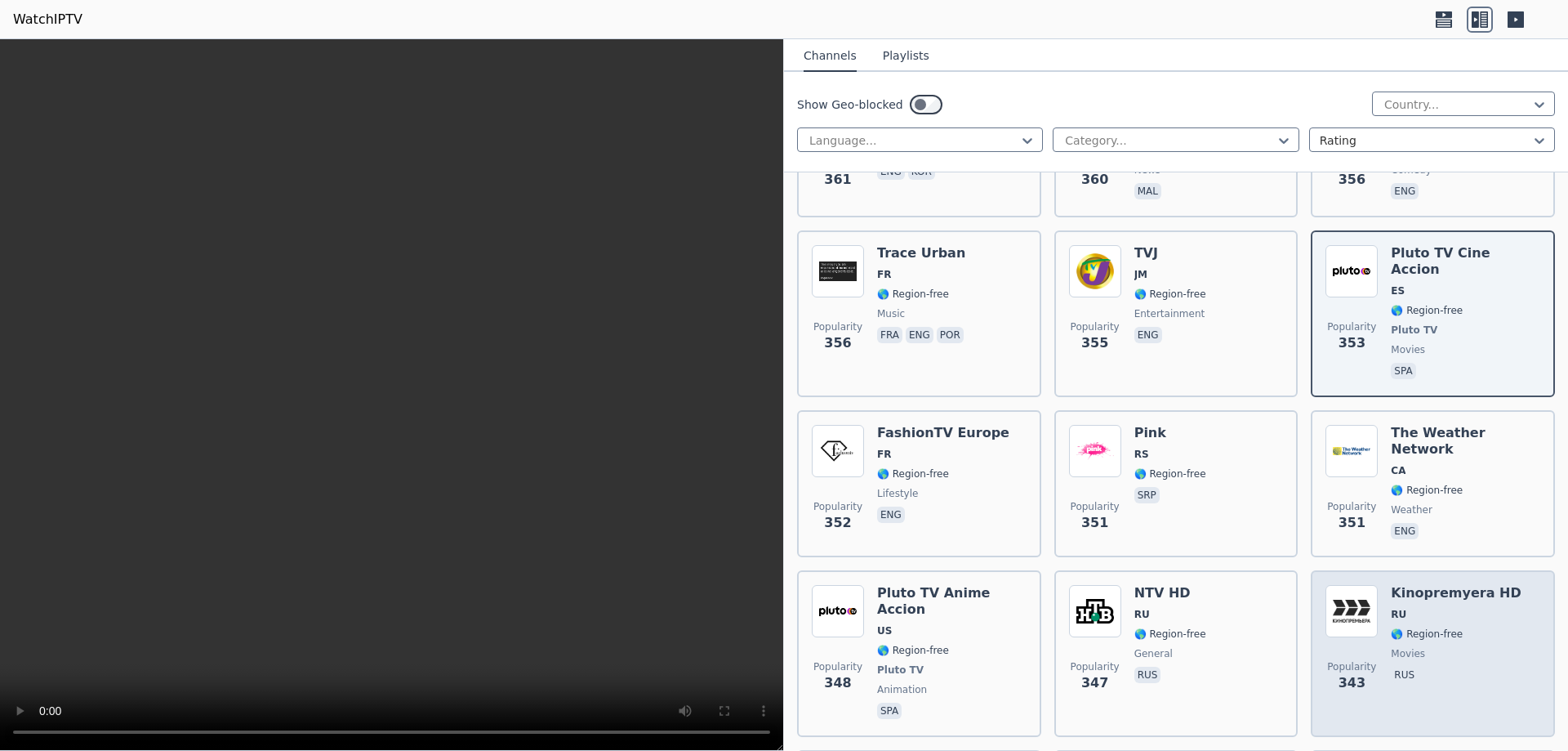
click at [1426, 586] on div "Kinopremyera HD RU 🌎 Region-free movies rus" at bounding box center [1456, 654] width 130 height 137
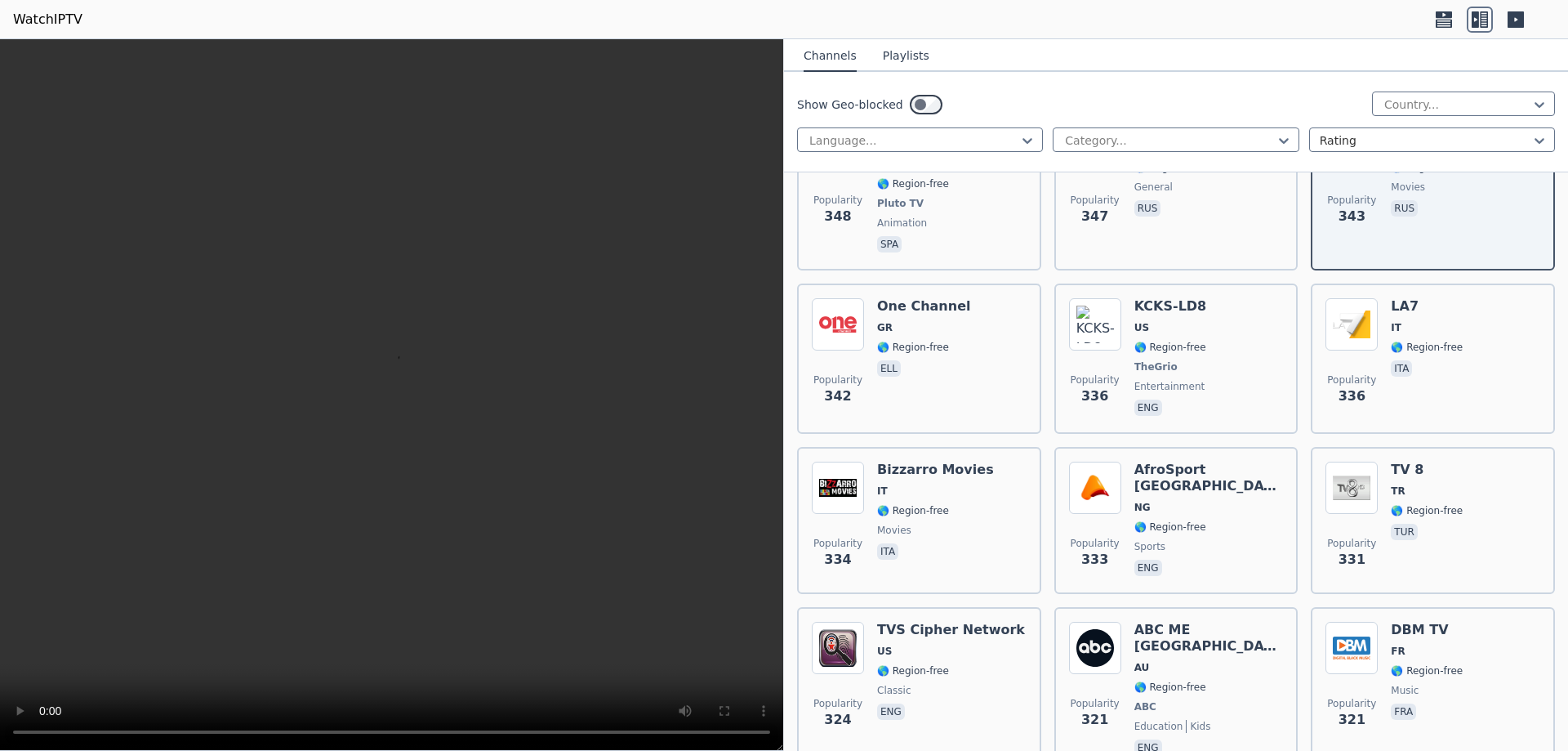
scroll to position [12155, 0]
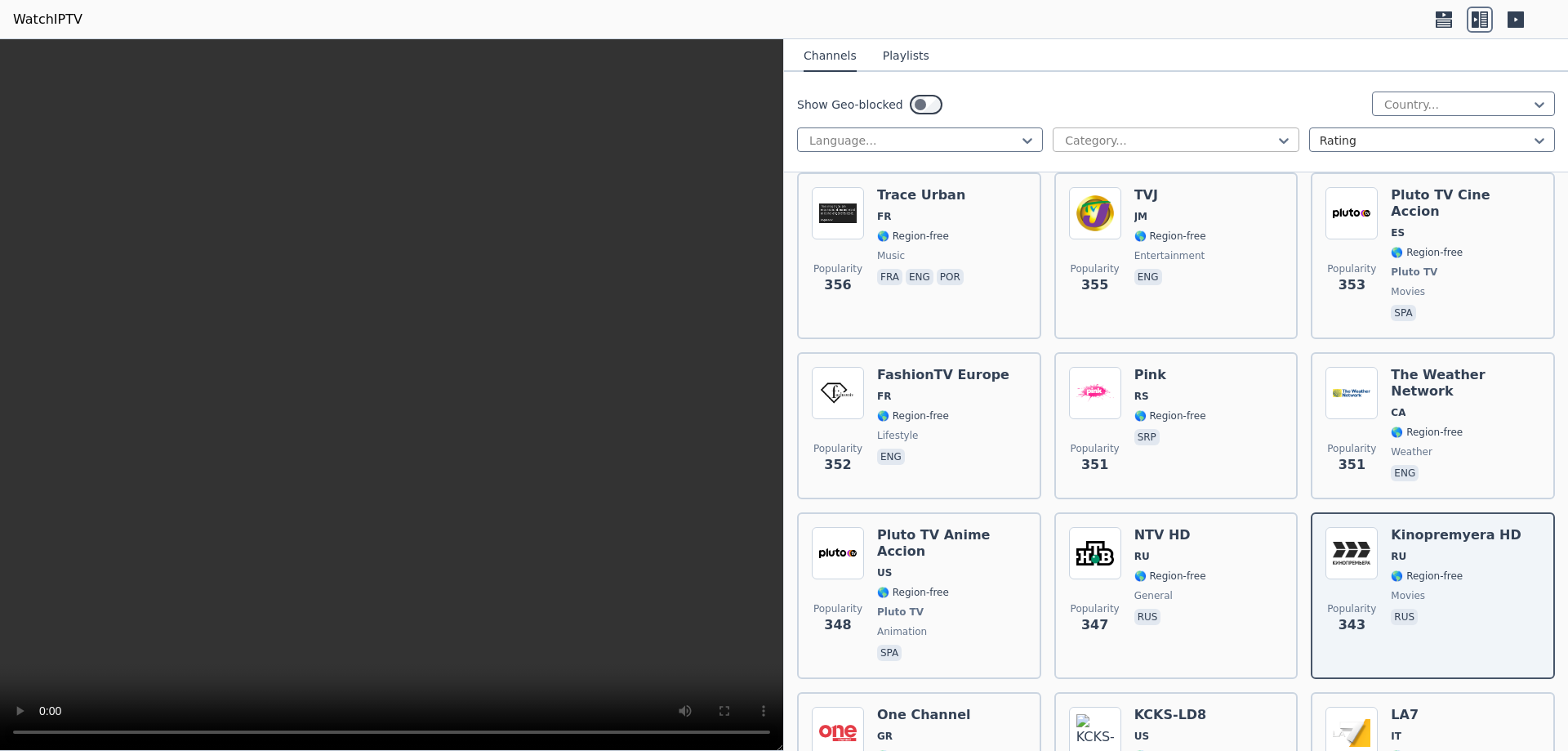
click at [1230, 144] on div at bounding box center [1170, 141] width 212 height 17
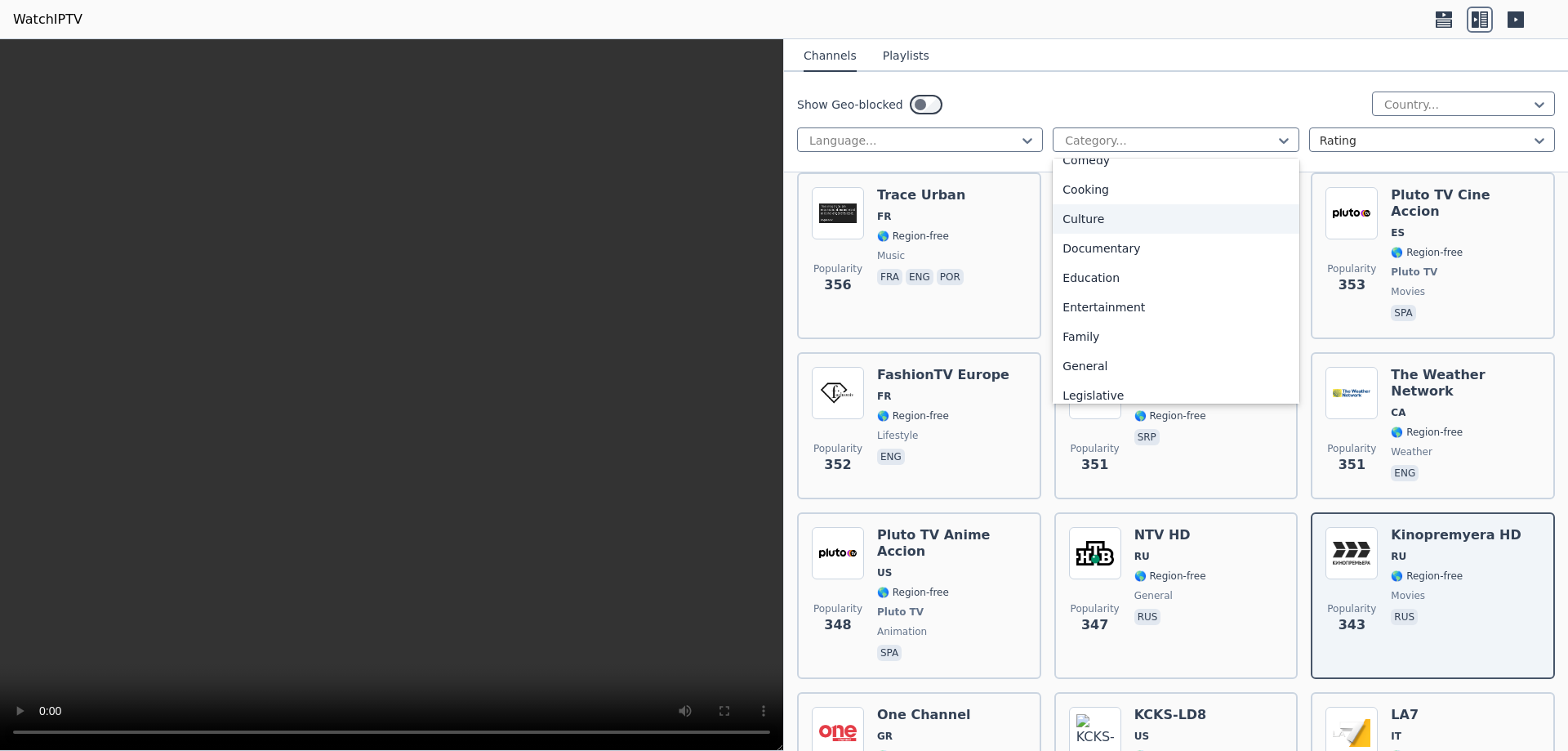
scroll to position [245, 0]
click at [1084, 368] on div "Movies" at bounding box center [1175, 373] width 245 height 30
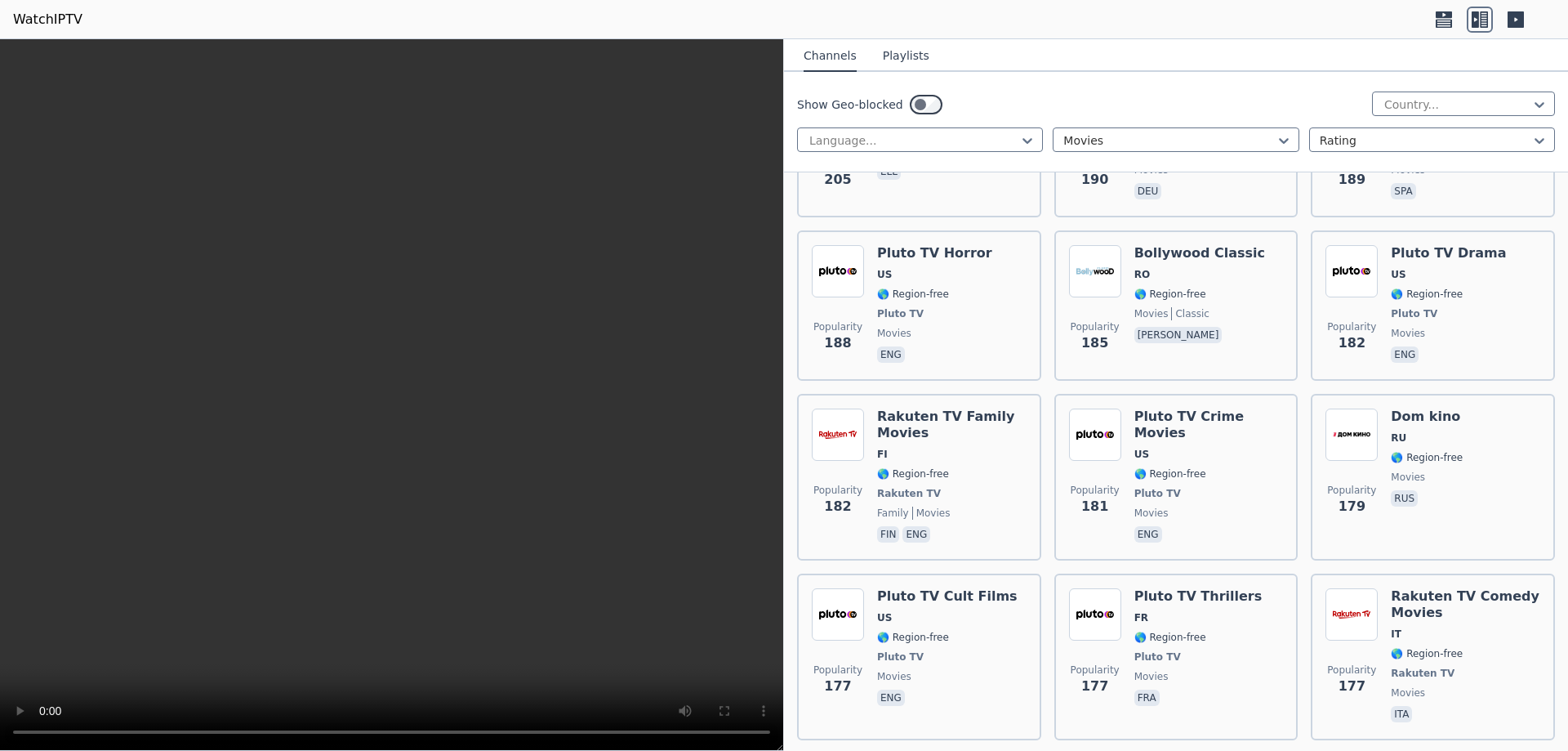
scroll to position [3351, 0]
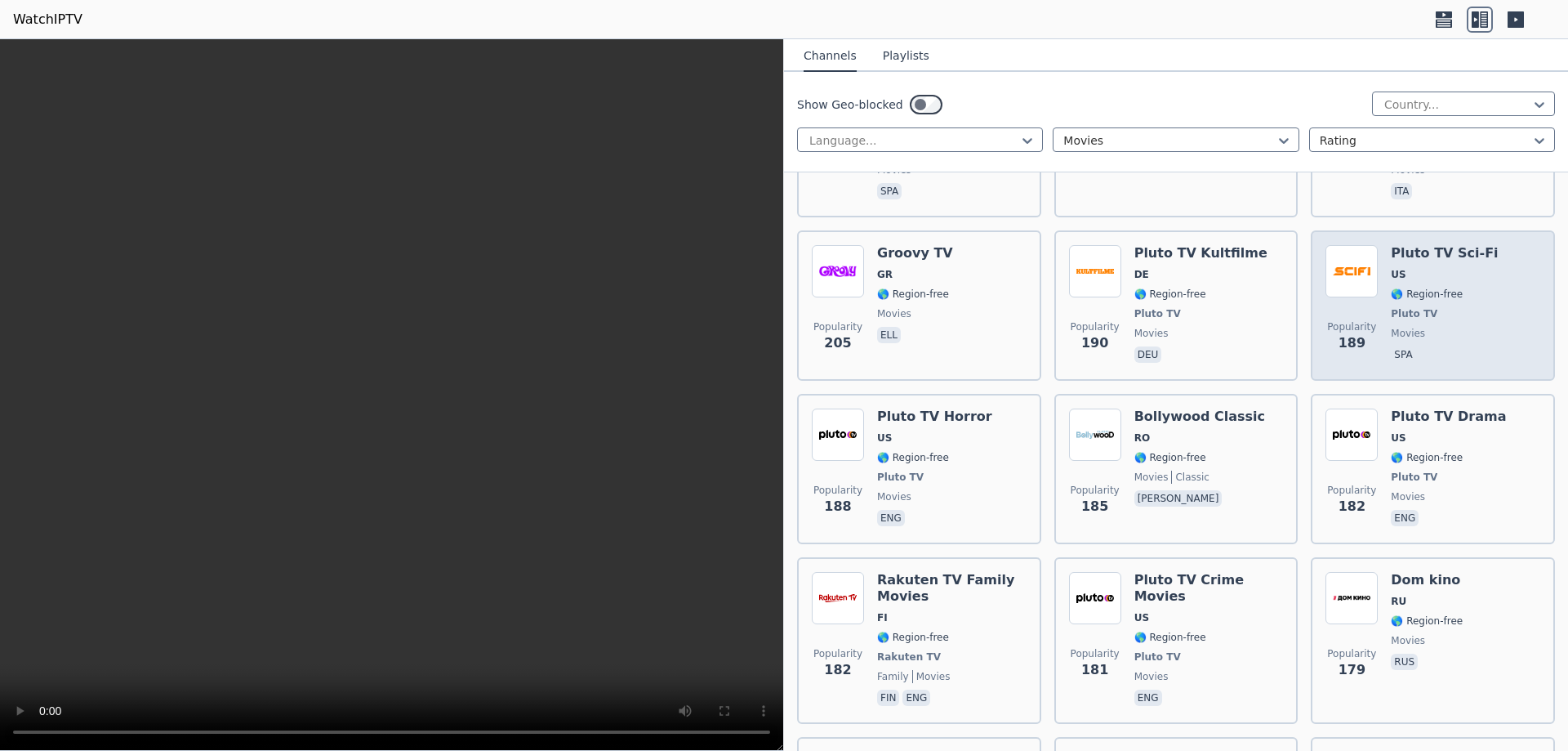
click at [1443, 327] on span "movies" at bounding box center [1444, 333] width 107 height 13
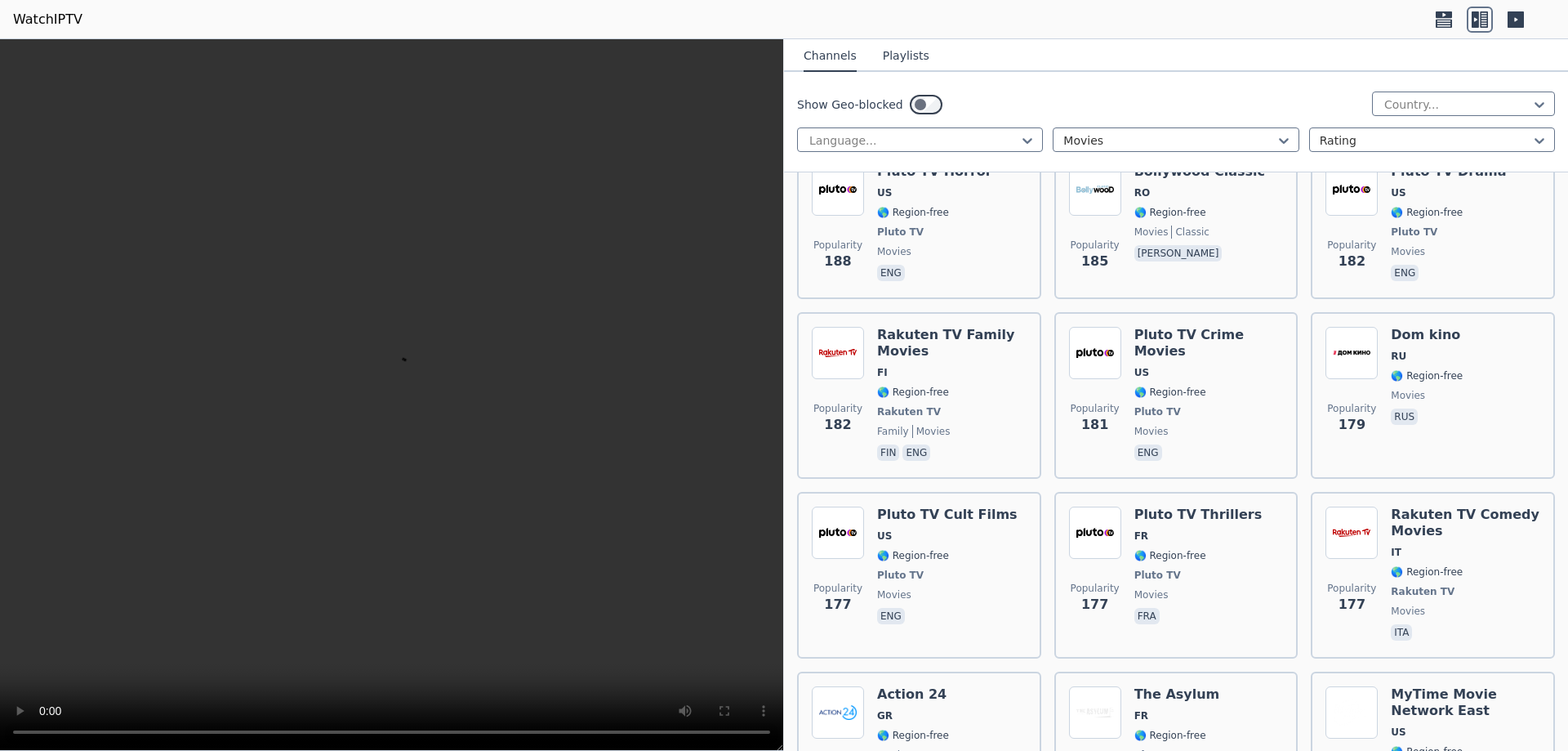
scroll to position [3760, 0]
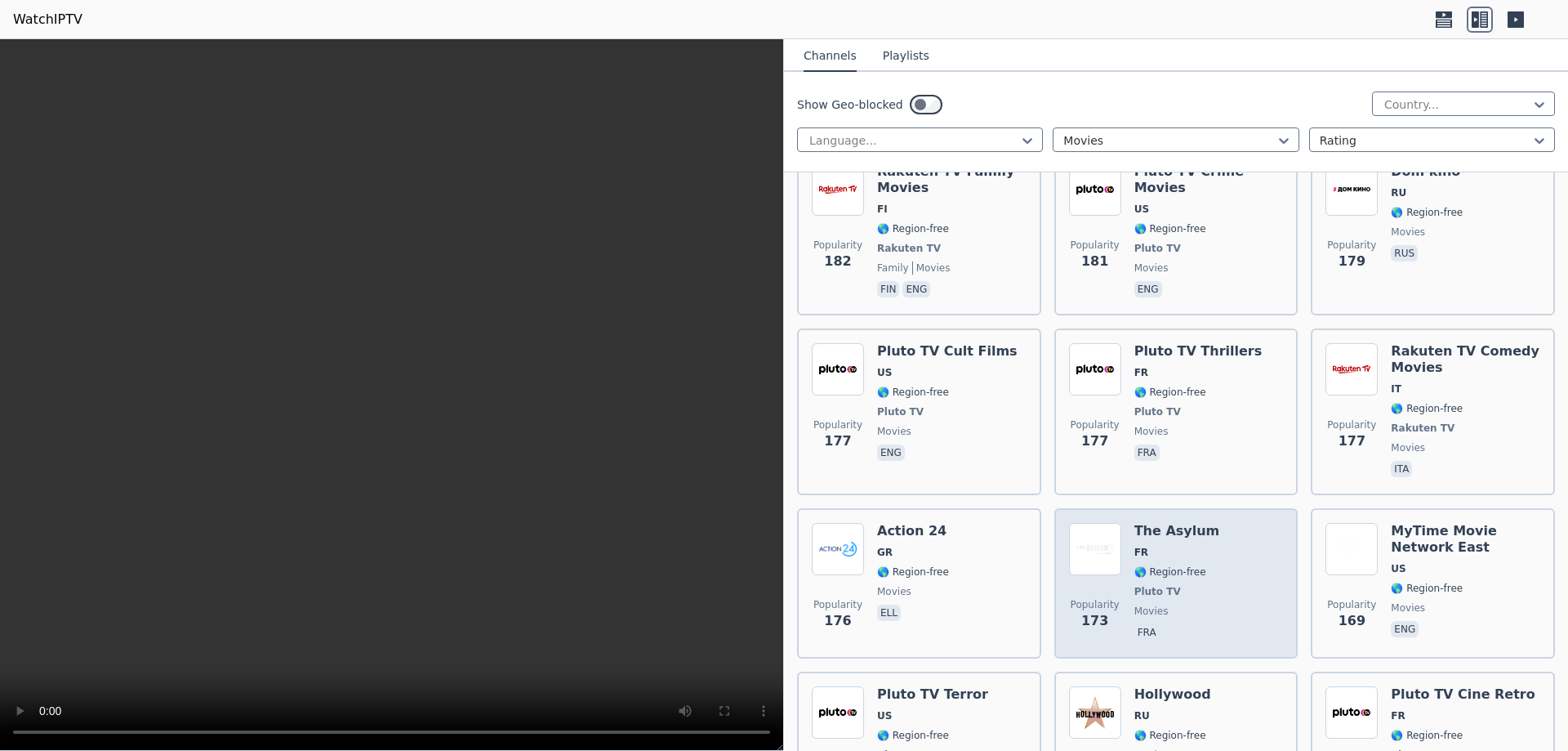
click at [1206, 523] on div "Popularity 173 The Asylum FR 🌎 Region-free Pluto TV movies fra" at bounding box center [1177, 583] width 215 height 121
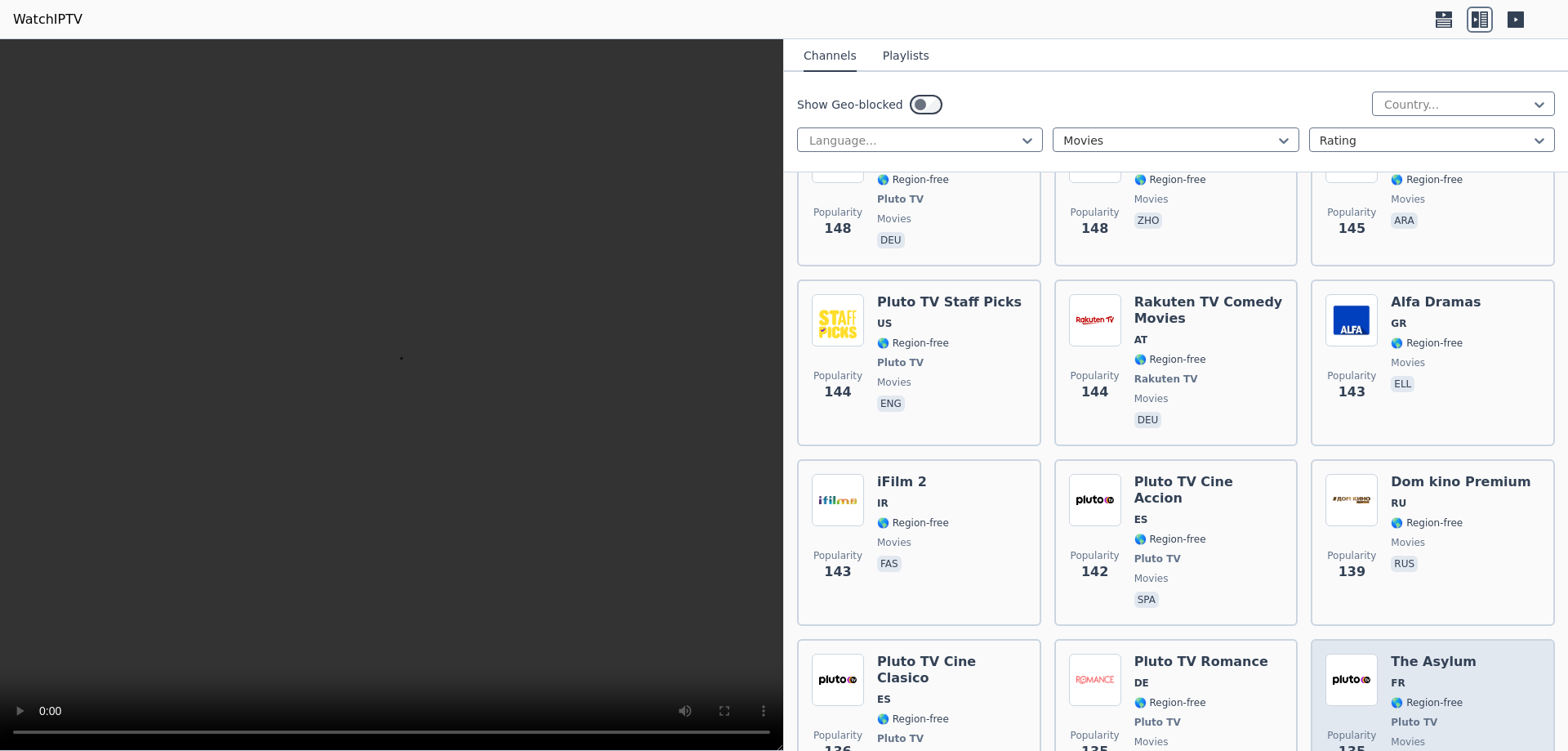
scroll to position [4741, 0]
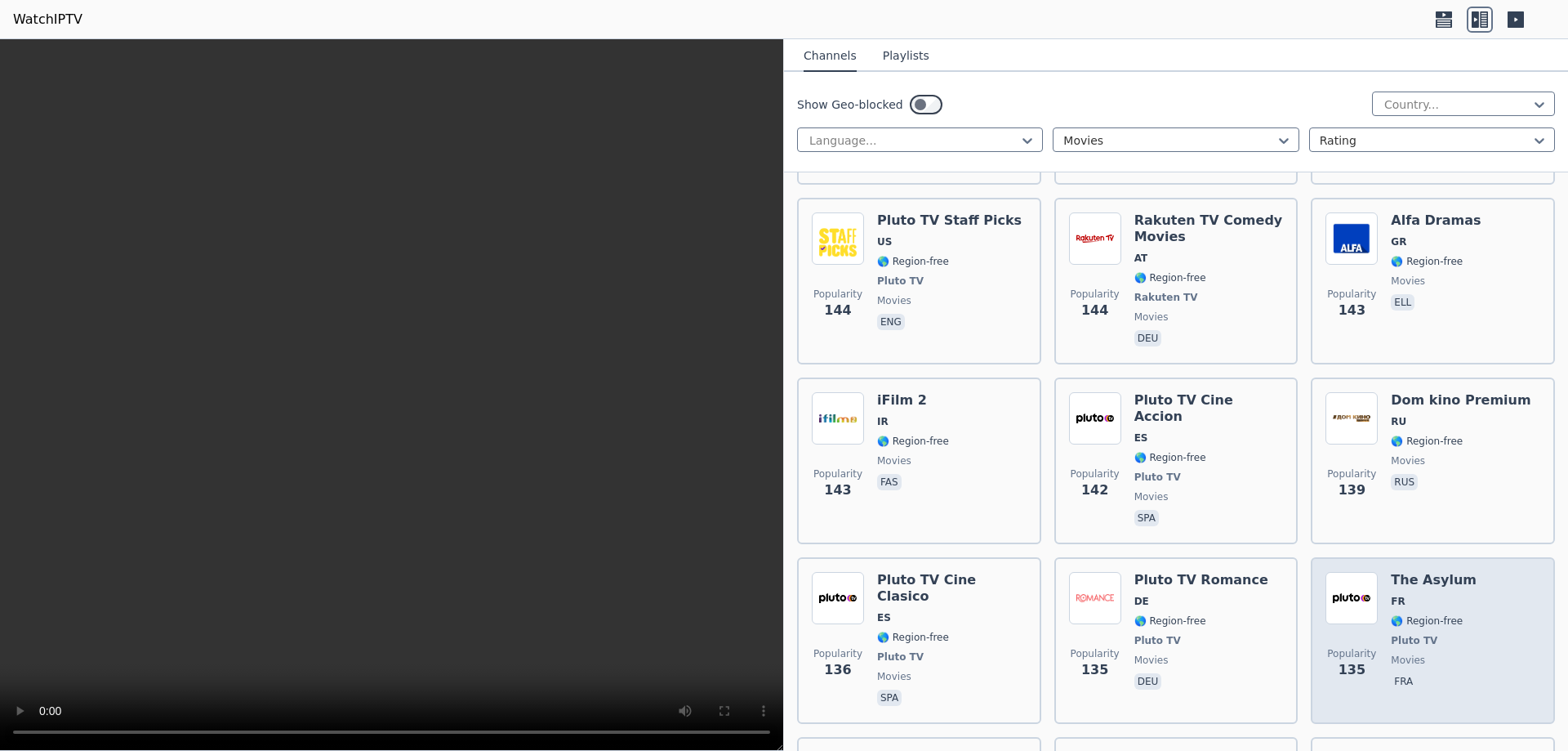
click at [1456, 572] on div "Popularity 135 The Asylum FR 🌎 Region-free Pluto TV movies fra" at bounding box center [1433, 641] width 215 height 137
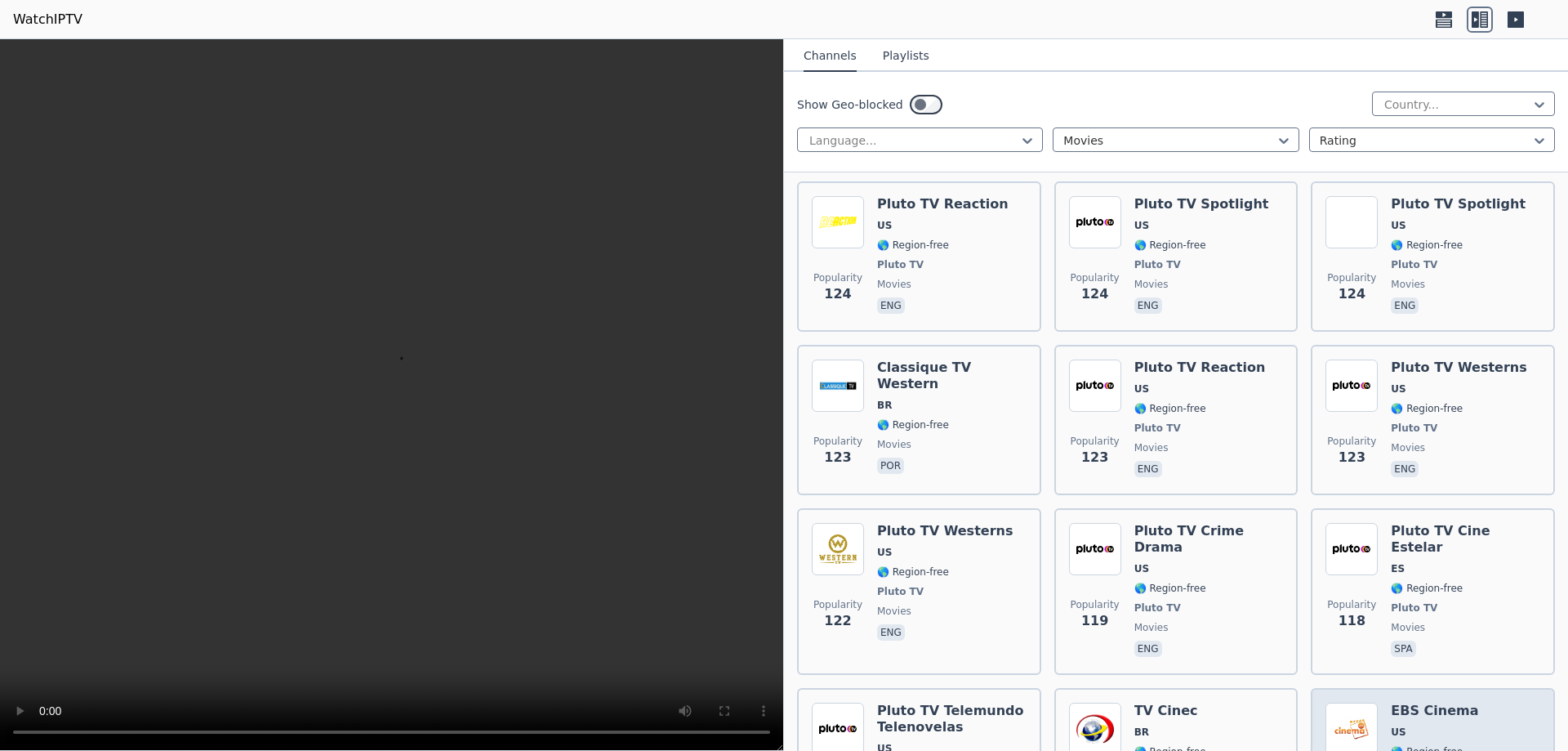
scroll to position [5721, 0]
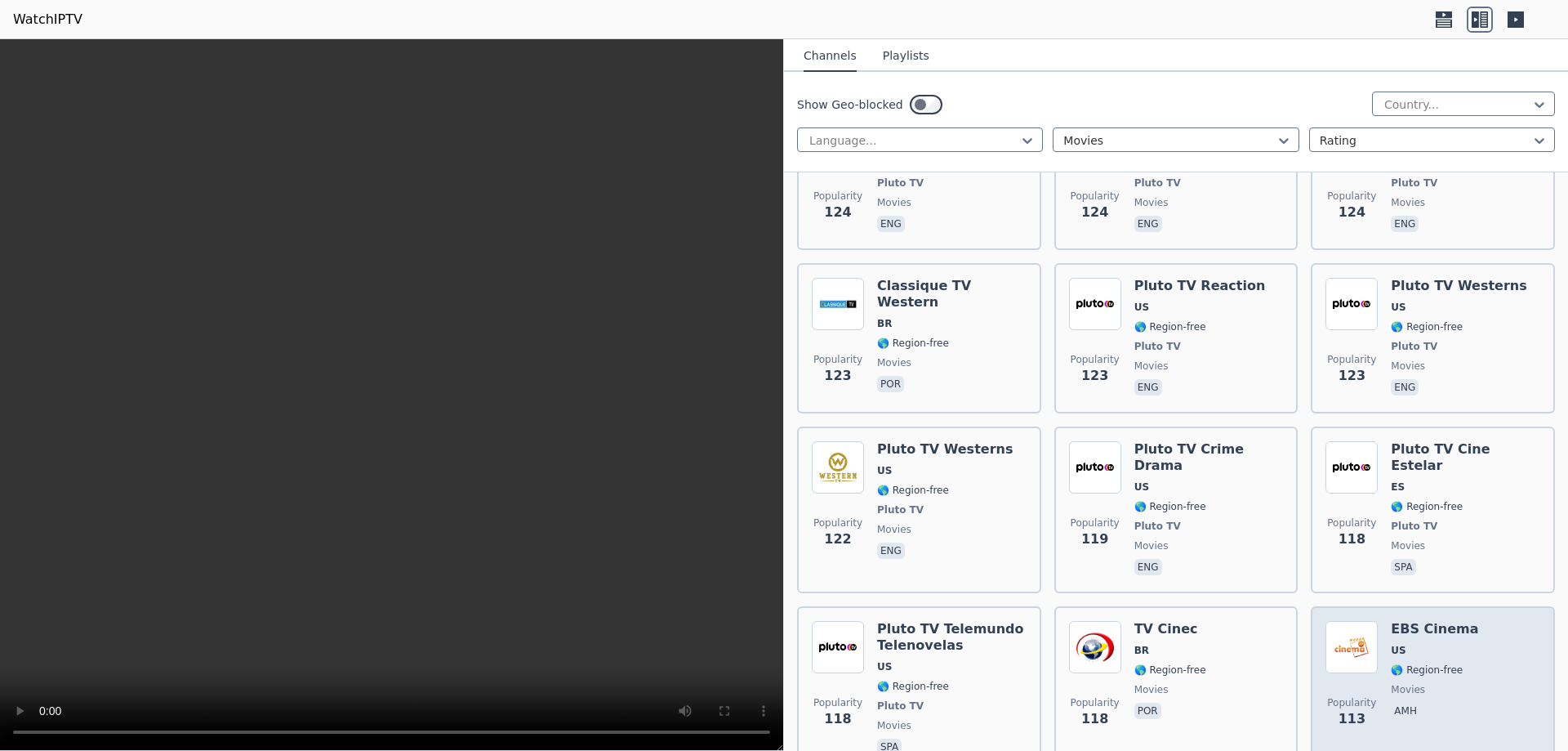
click at [1433, 621] on div "EBS Cinema US 🌎 Region-free movies amh" at bounding box center [1435, 690] width 88 height 137
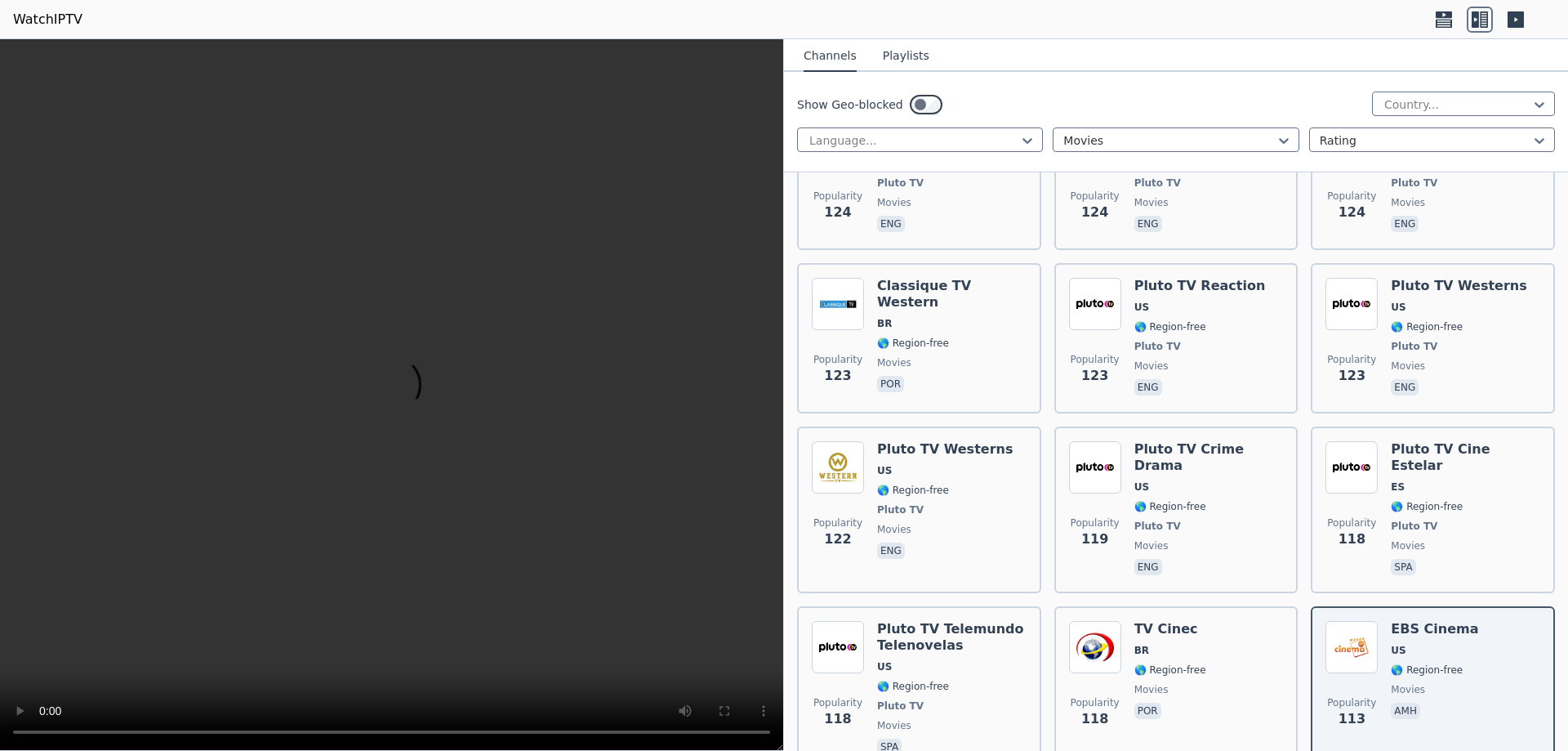
scroll to position [5885, 0]
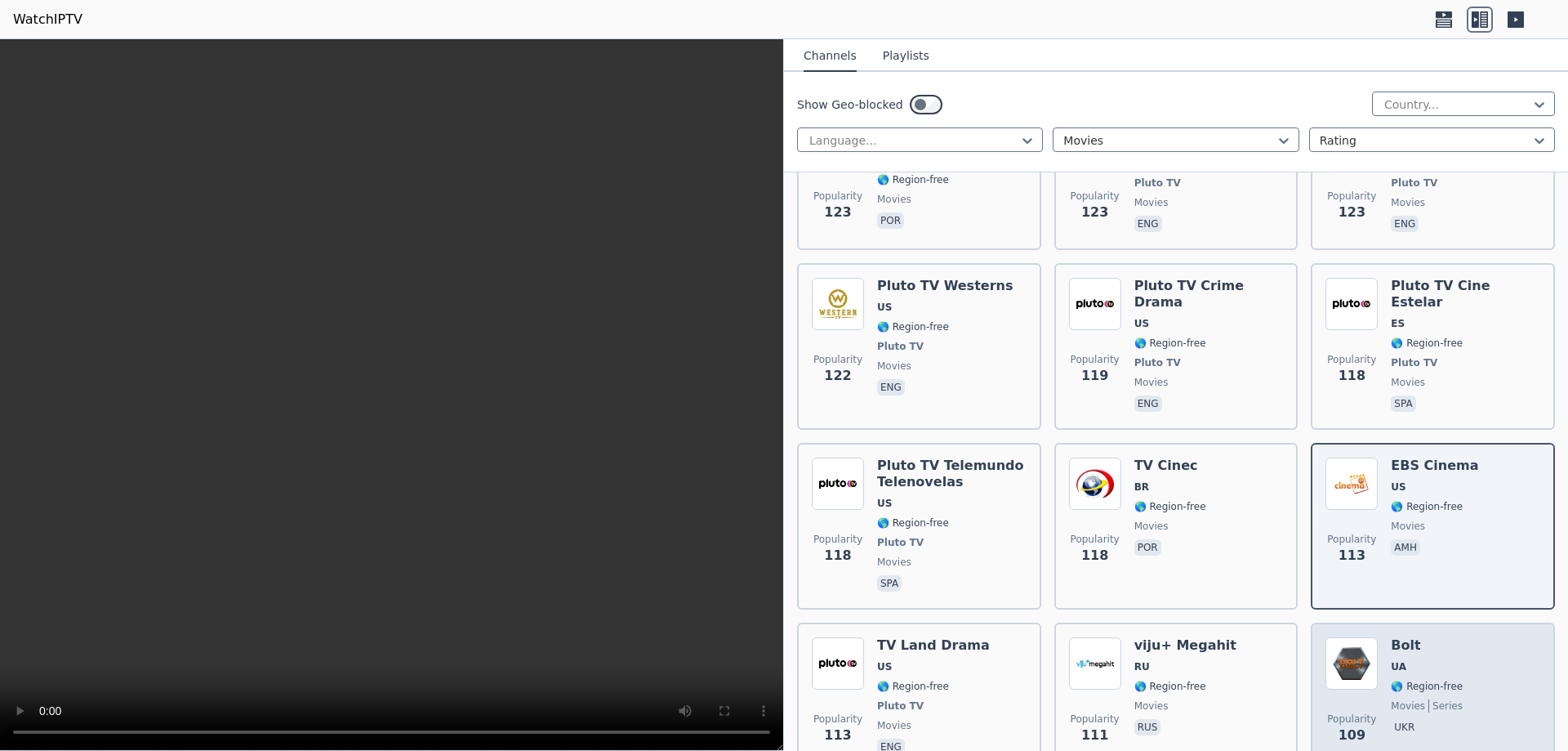
click at [1431, 720] on span "ukr" at bounding box center [1427, 729] width 72 height 20
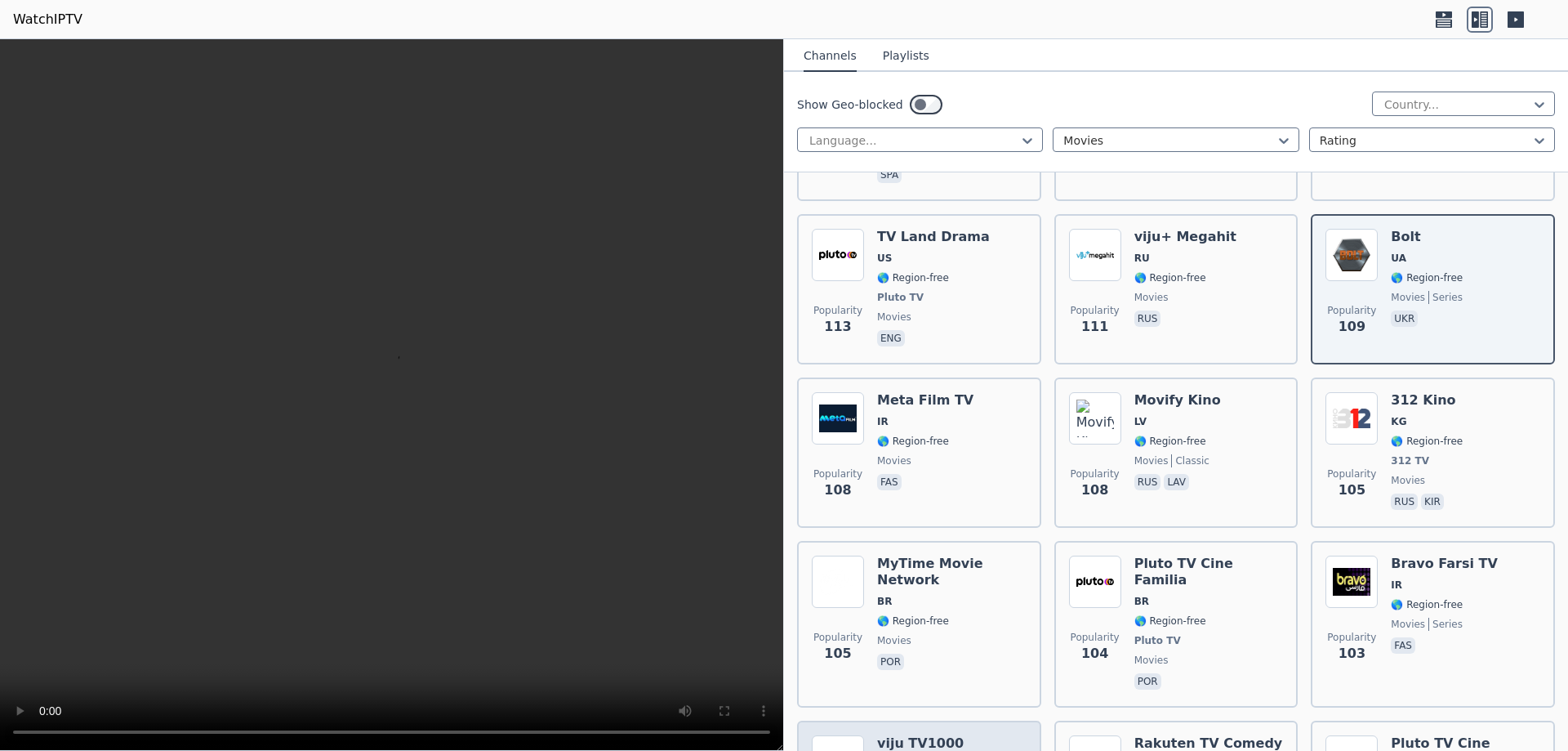
scroll to position [6375, 0]
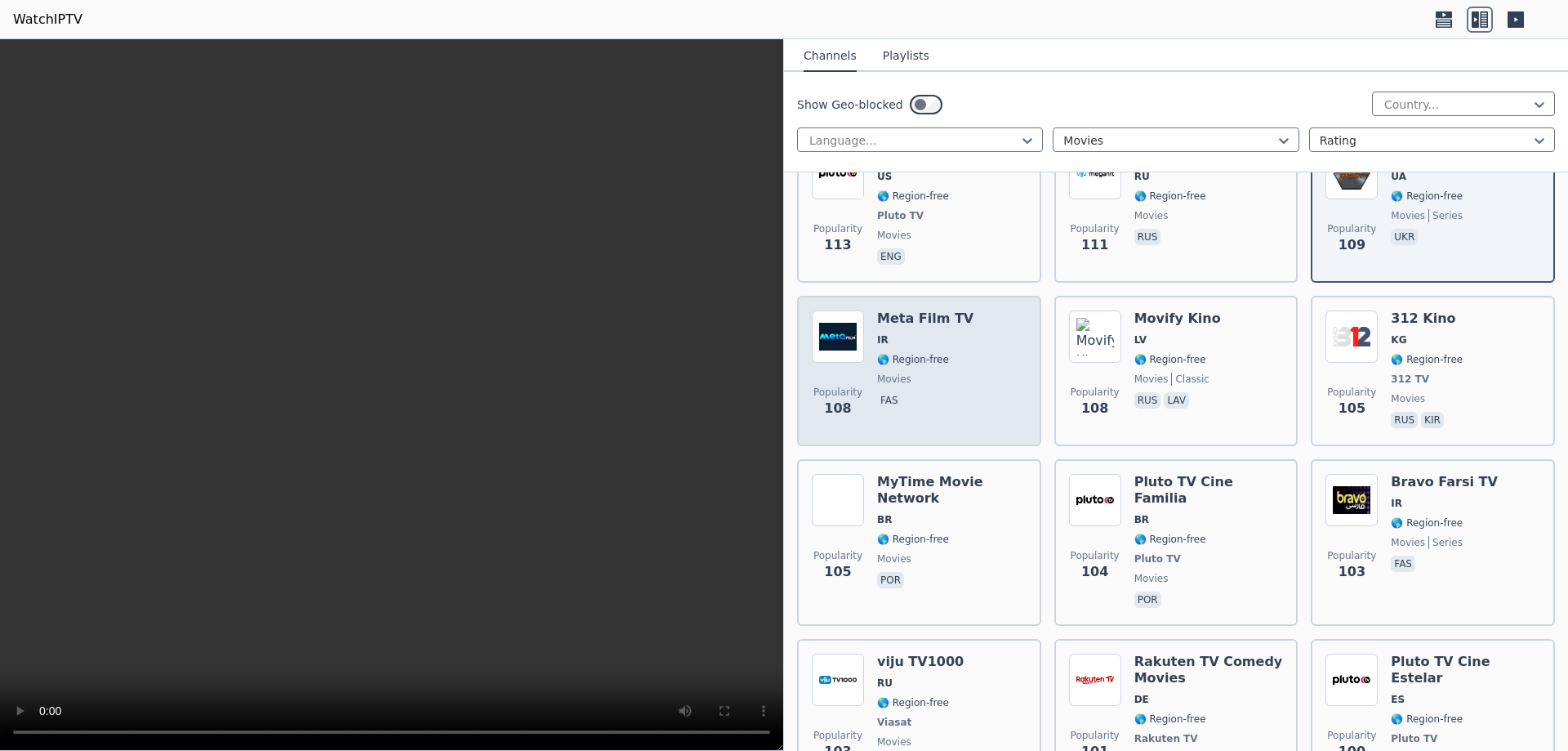
click at [952, 392] on span "fas" at bounding box center [925, 402] width 97 height 20
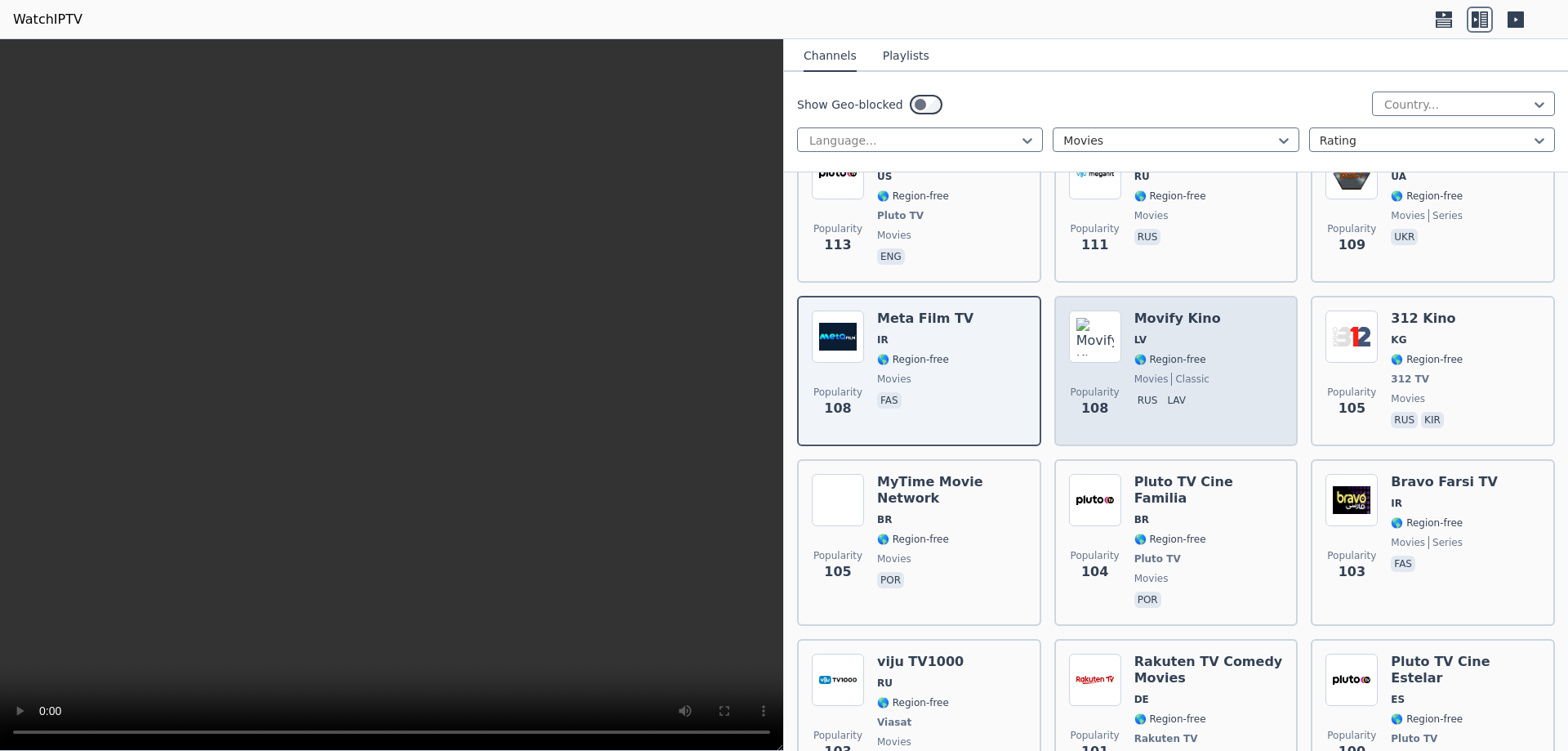
click at [1221, 311] on div "Popularity 108 Movify Kino LV 🌎 Region-free movies classic rus lav" at bounding box center [1177, 371] width 215 height 121
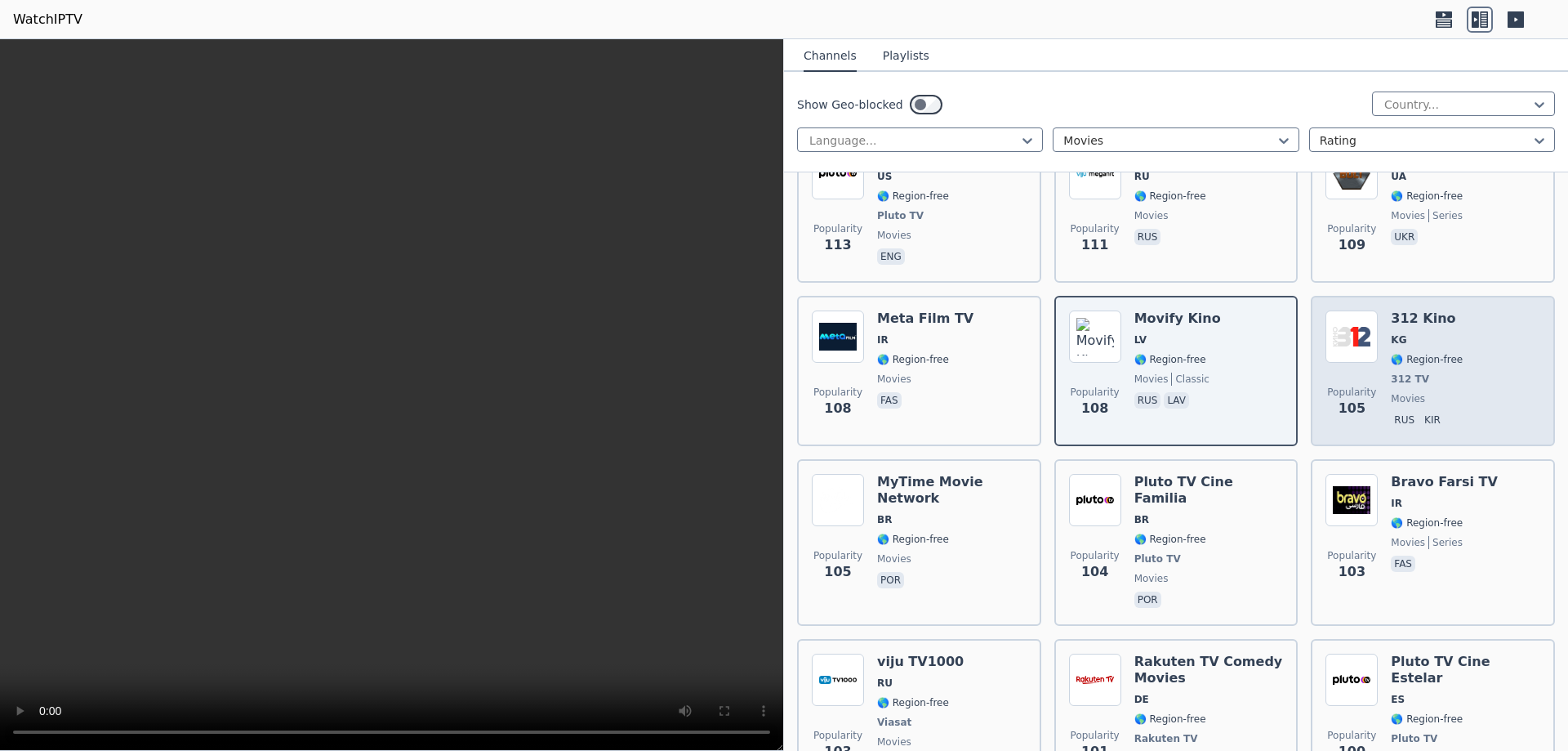
click at [1466, 311] on div "Popularity 105 312 Kino KG 🌎 Region-free 312 TV movies rus kir" at bounding box center [1433, 371] width 215 height 121
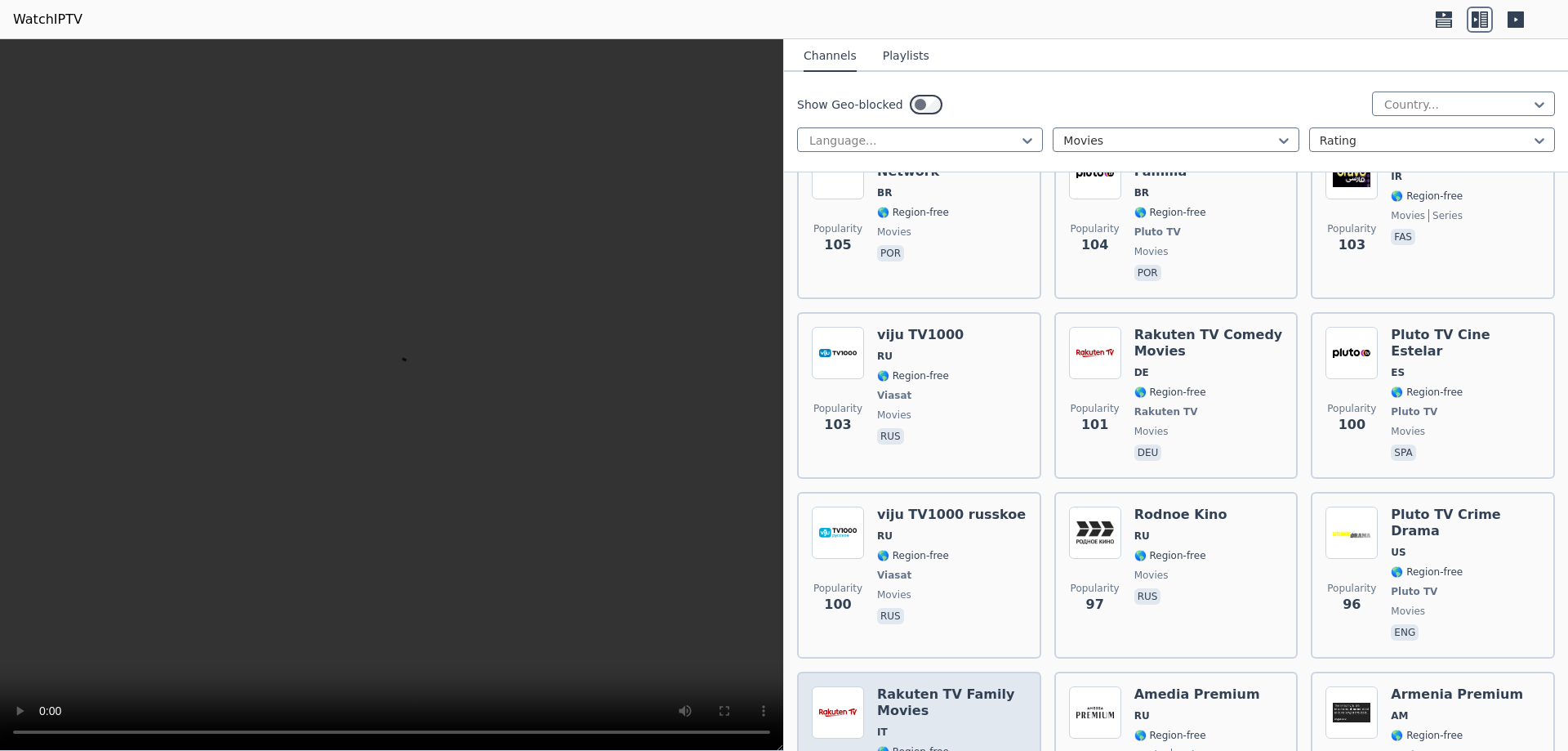
scroll to position [6866, 0]
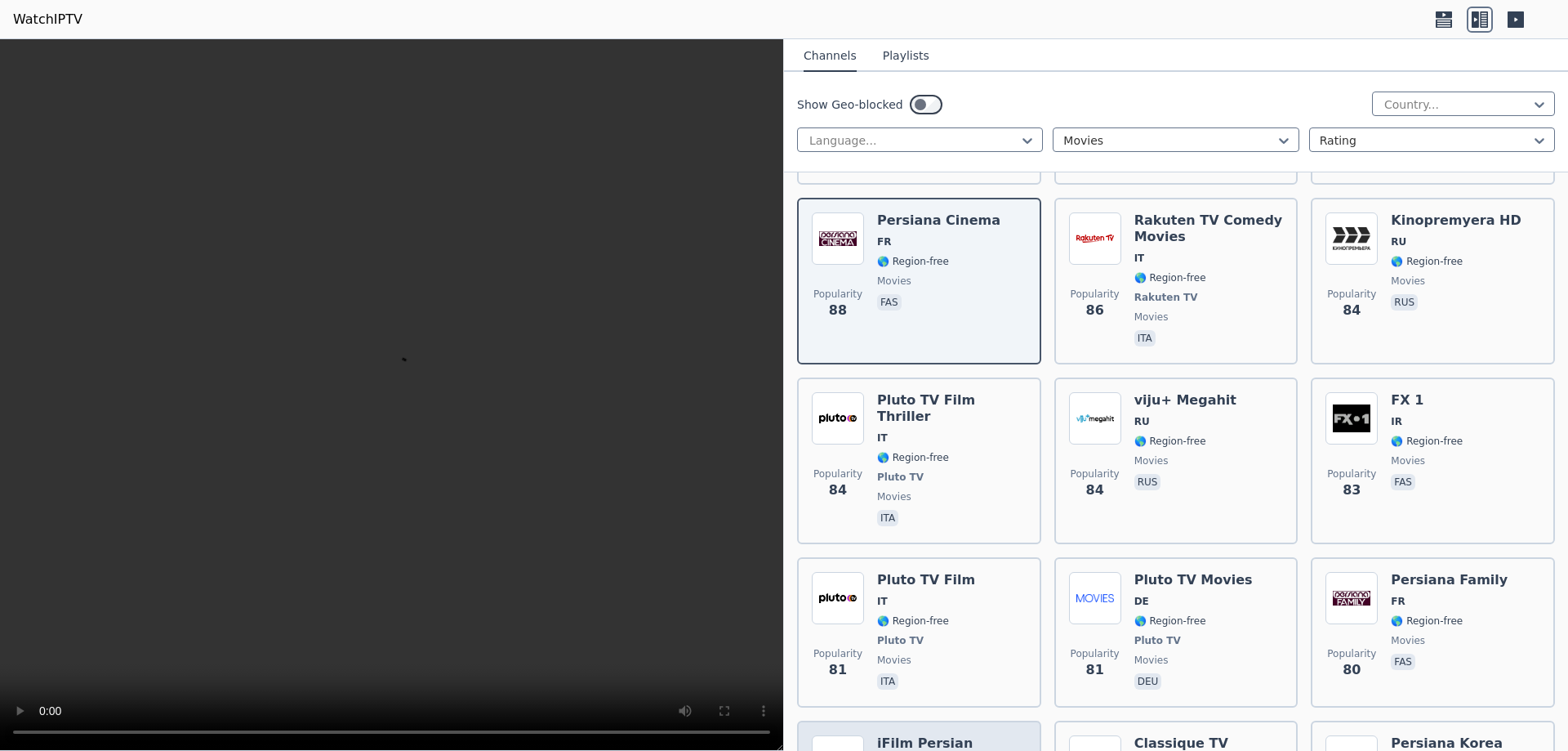
scroll to position [7438, 0]
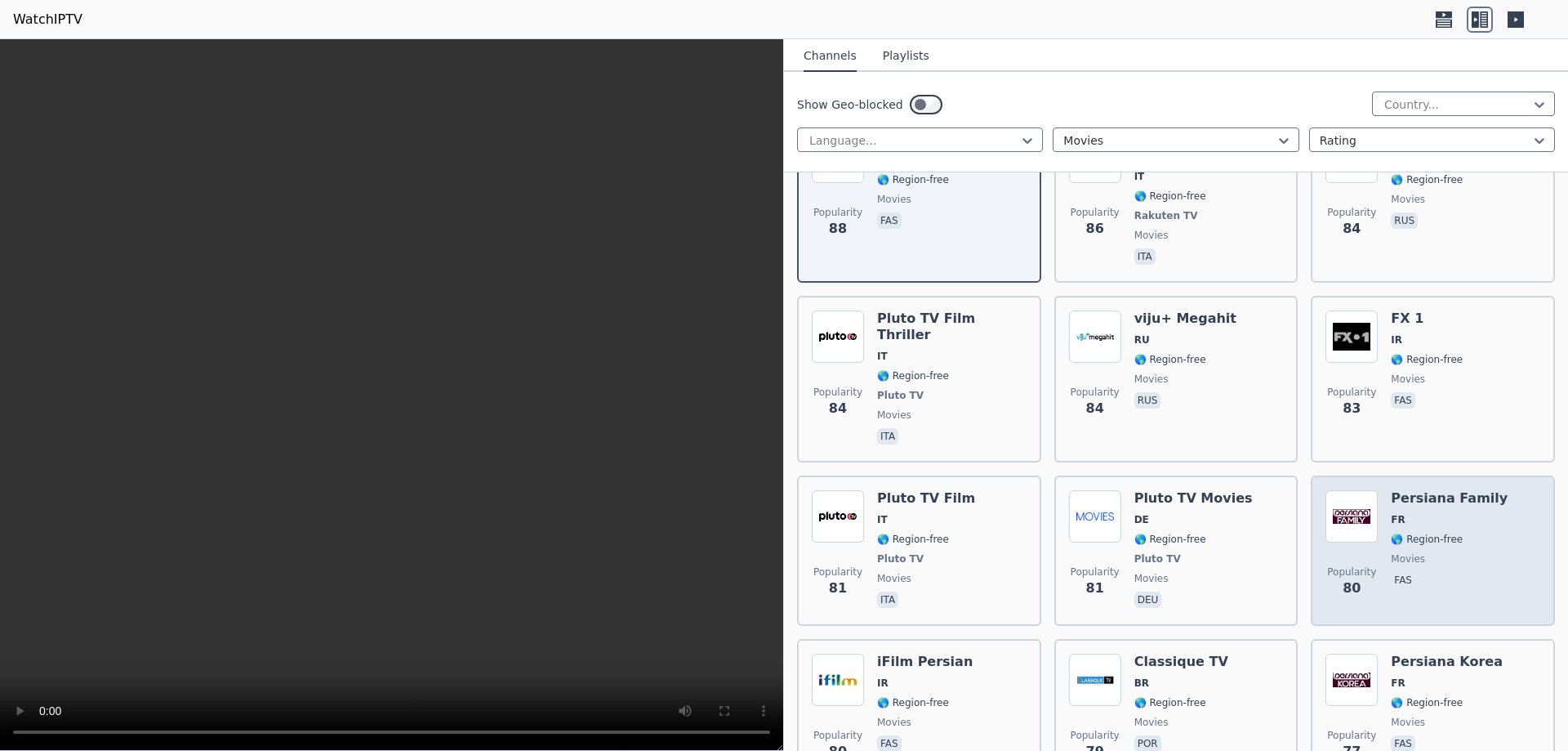
drag, startPoint x: 1472, startPoint y: 395, endPoint x: 1461, endPoint y: 392, distance: 11.4
click at [1471, 490] on div "Popularity 80 Persiana Family FR 🌎 Region-free movies fas" at bounding box center [1433, 551] width 215 height 121
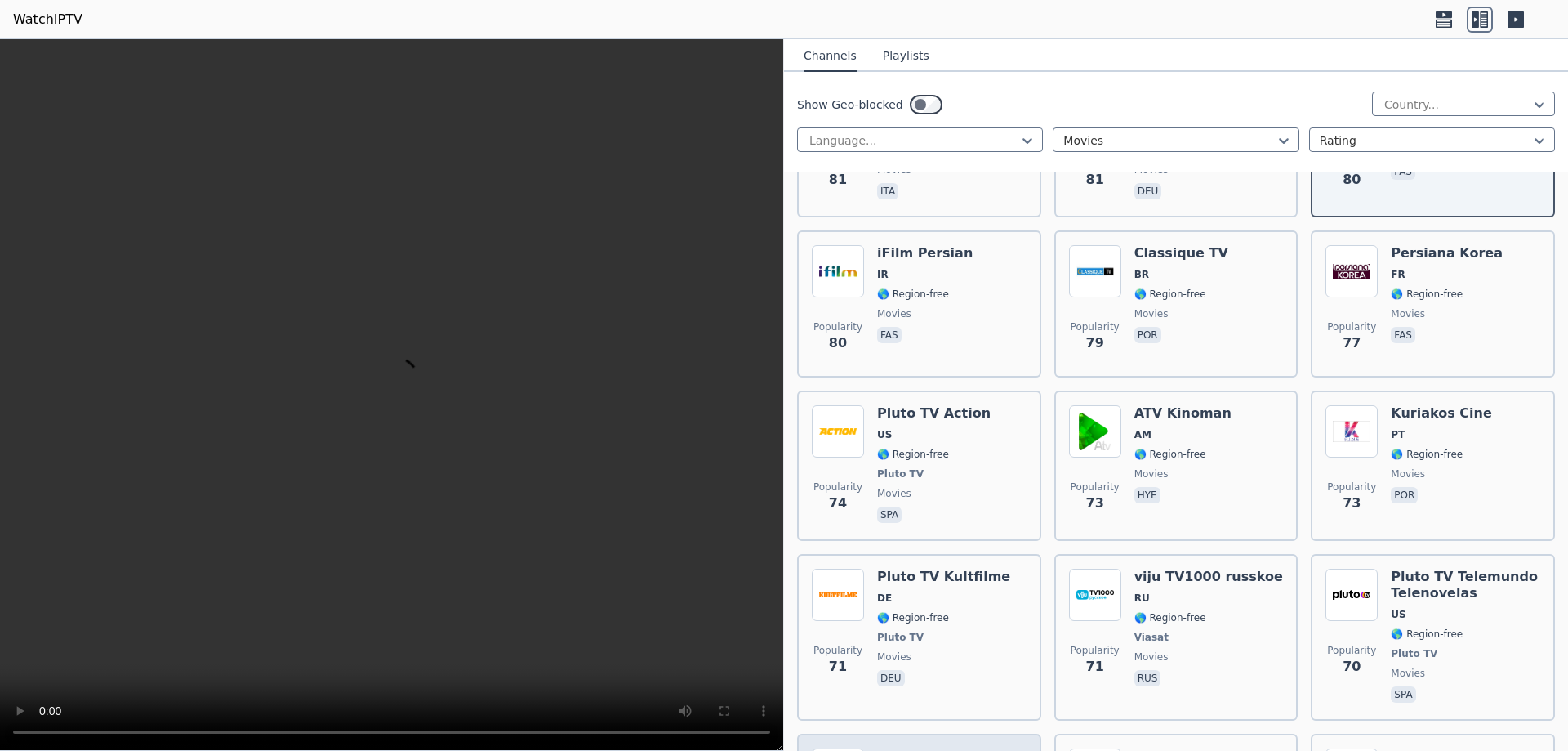
scroll to position [7929, 0]
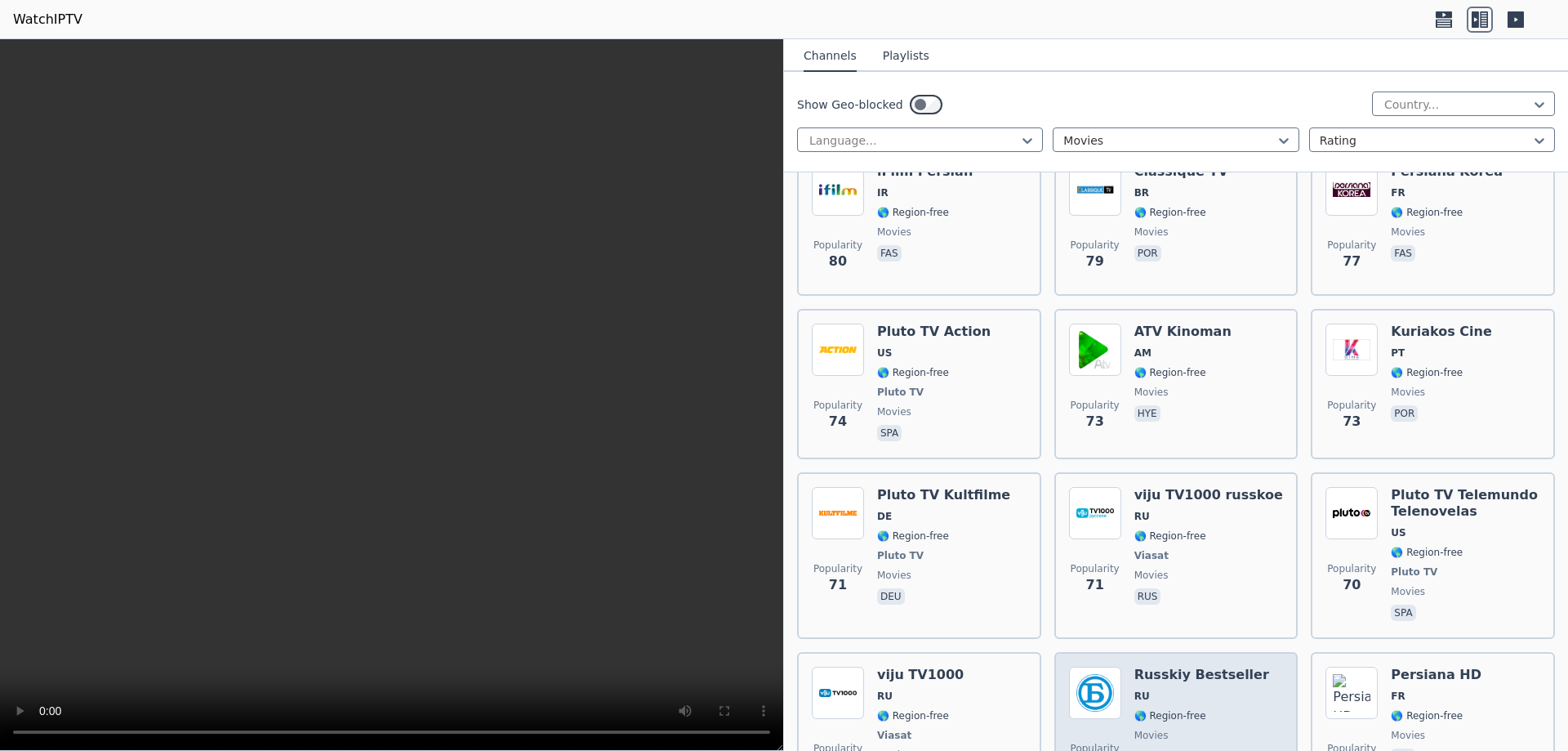
click at [1242, 667] on div "Popularity 64 Russkiy Bestseller RU 🌎 Region-free movies rus" at bounding box center [1177, 727] width 215 height 121
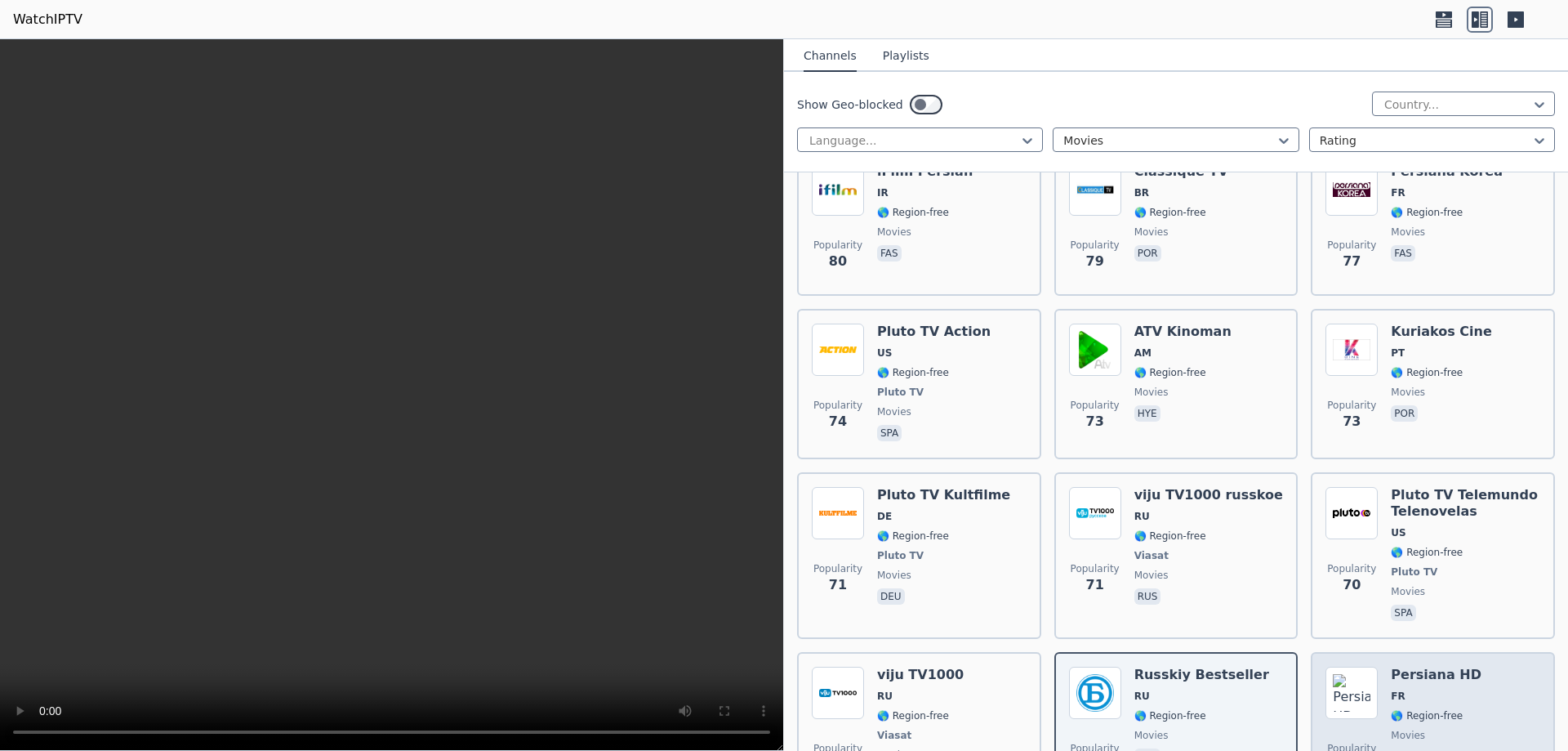
click at [1474, 667] on div "Popularity 63 Persiana HD FR 🌎 Region-free movies fas" at bounding box center [1433, 727] width 215 height 121
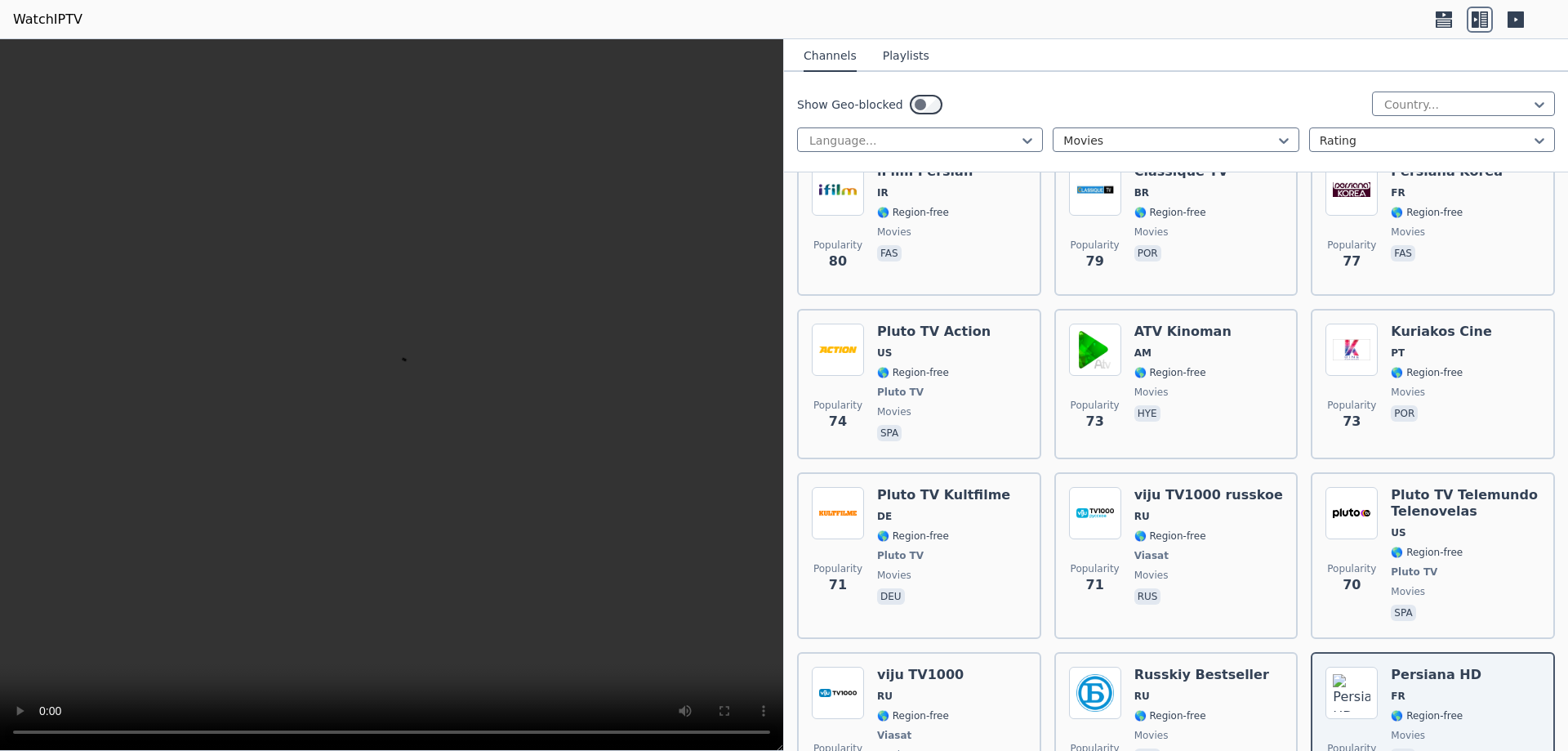
scroll to position [8173, 0]
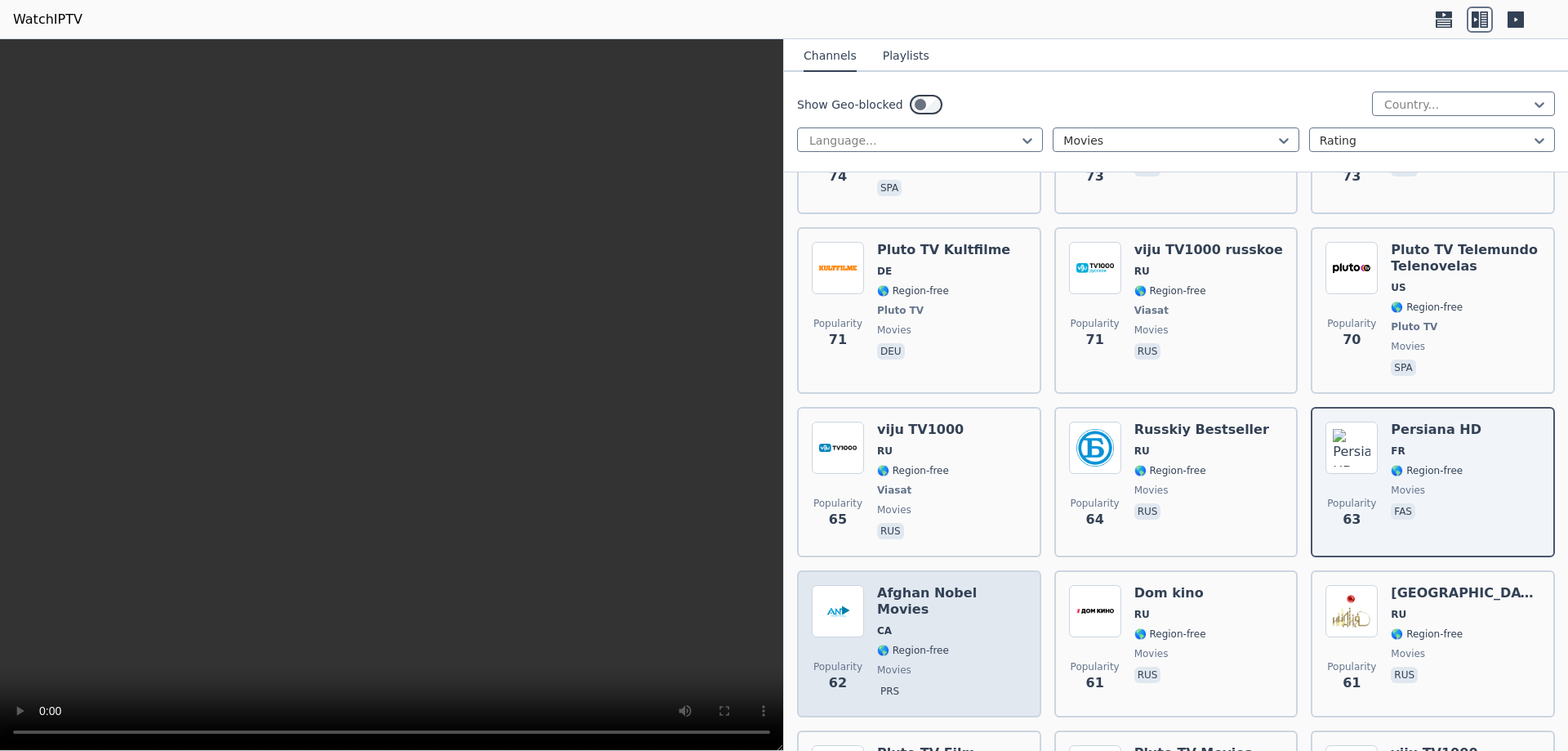
click at [931, 683] on span "prs" at bounding box center [951, 693] width 150 height 20
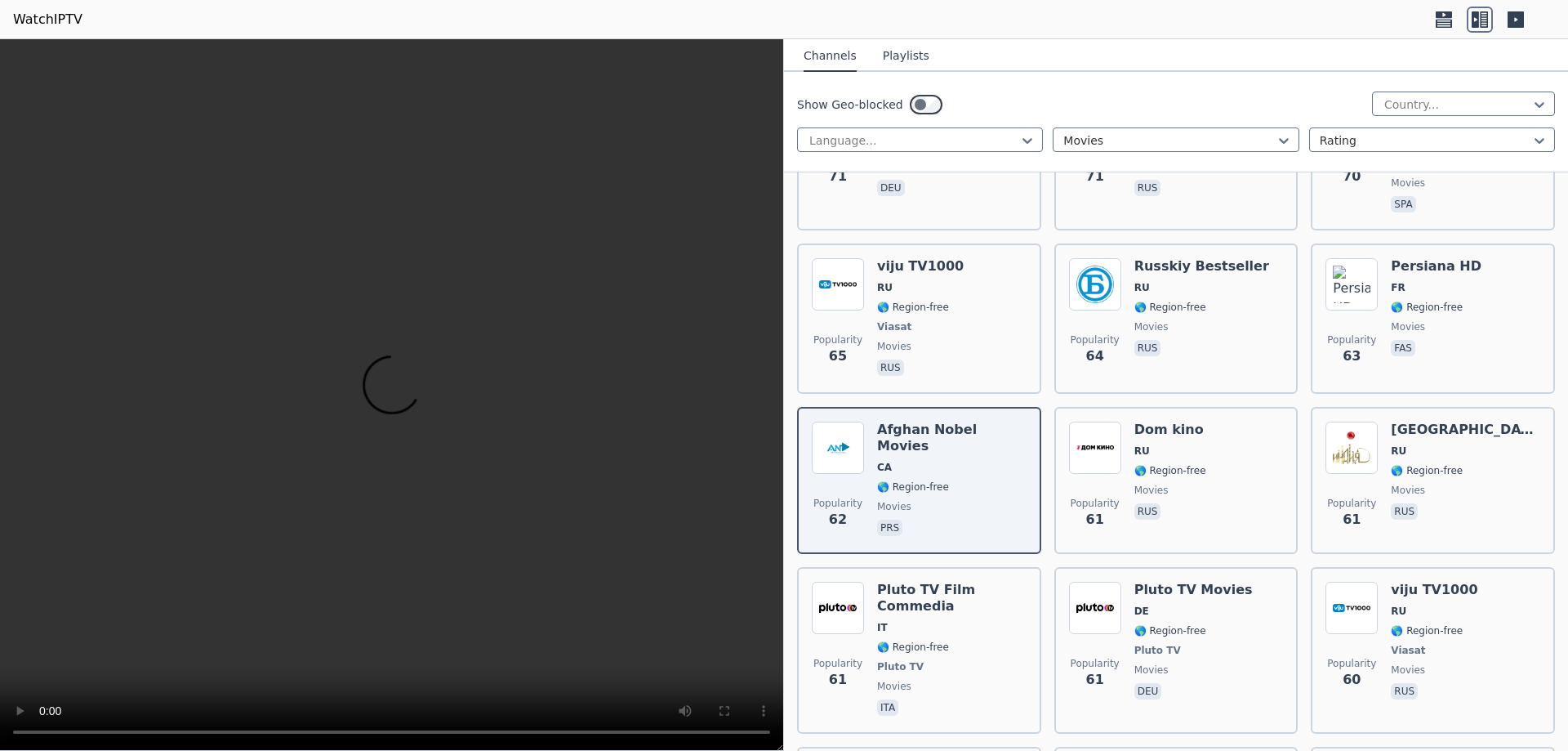
scroll to position [8418, 0]
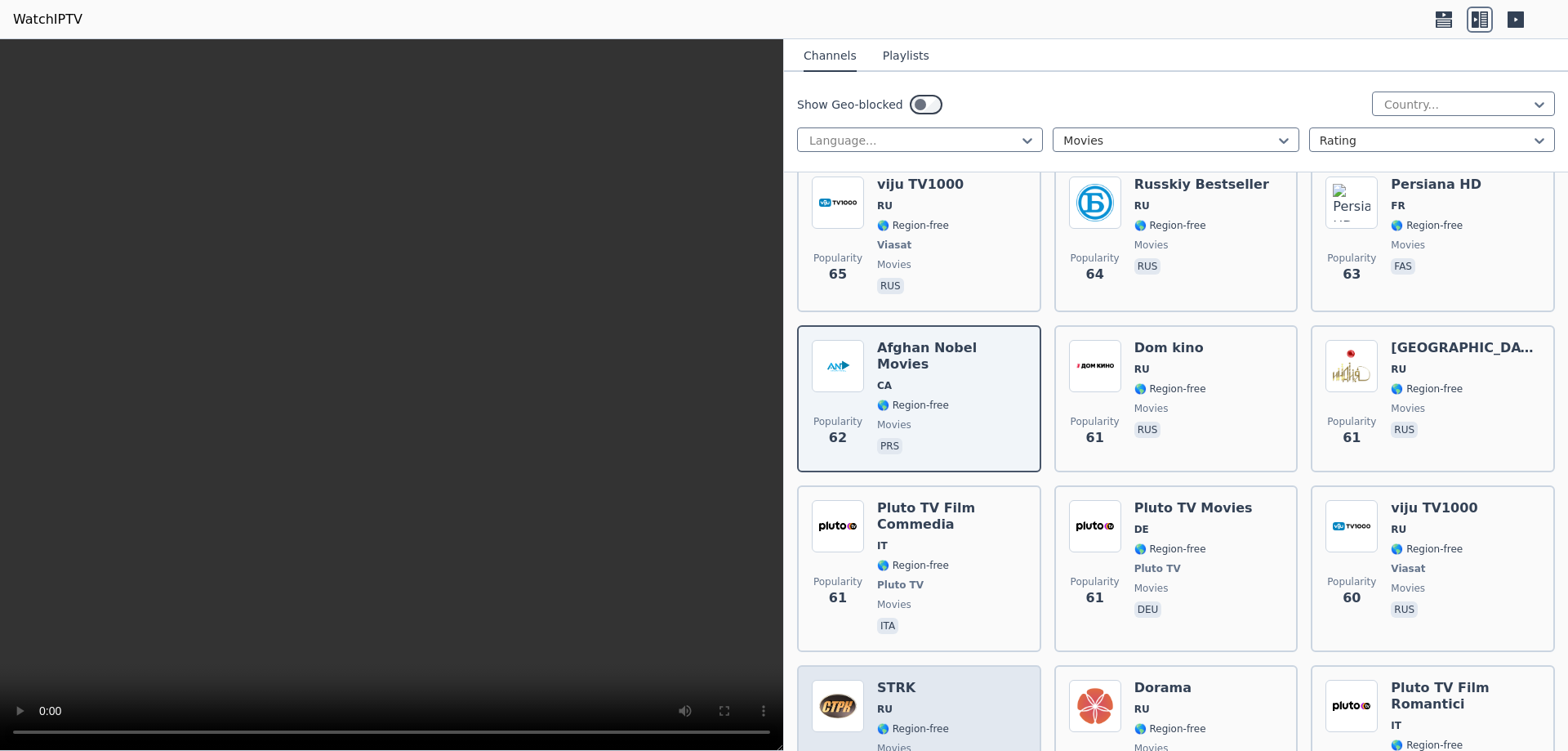
click at [937, 742] on span "movies" at bounding box center [913, 749] width 72 height 13
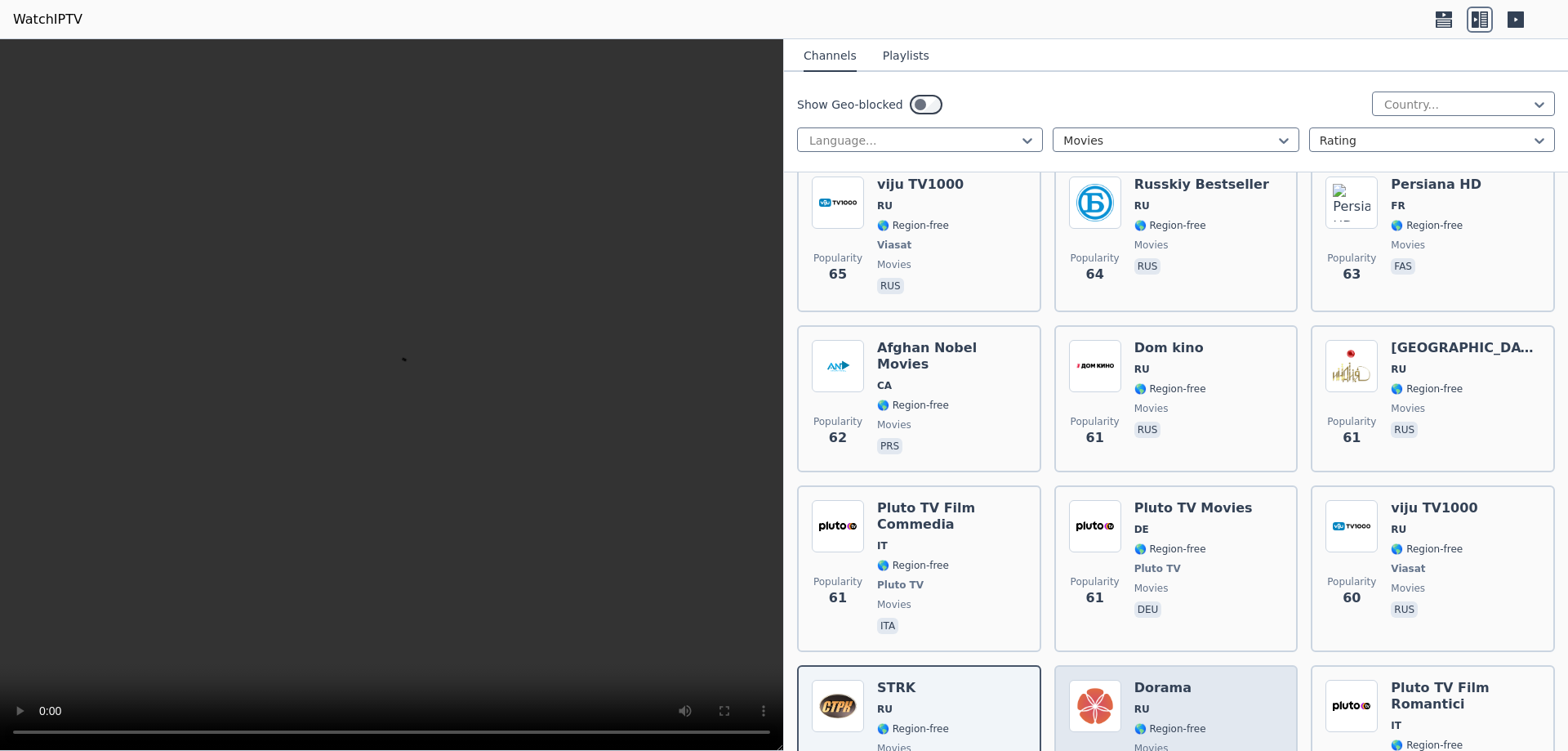
scroll to position [8582, 0]
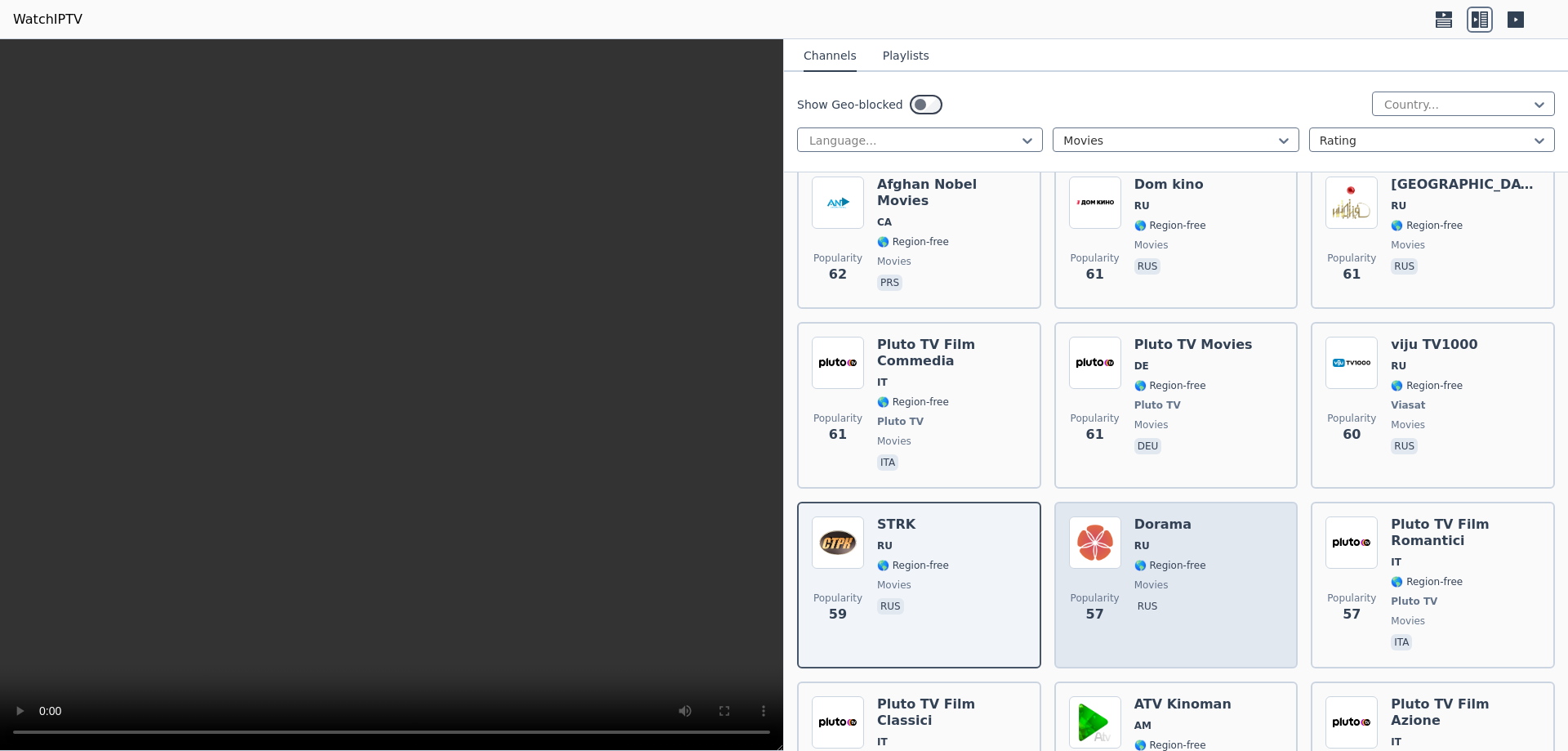
click at [1185, 579] on span "movies" at bounding box center [1170, 586] width 72 height 13
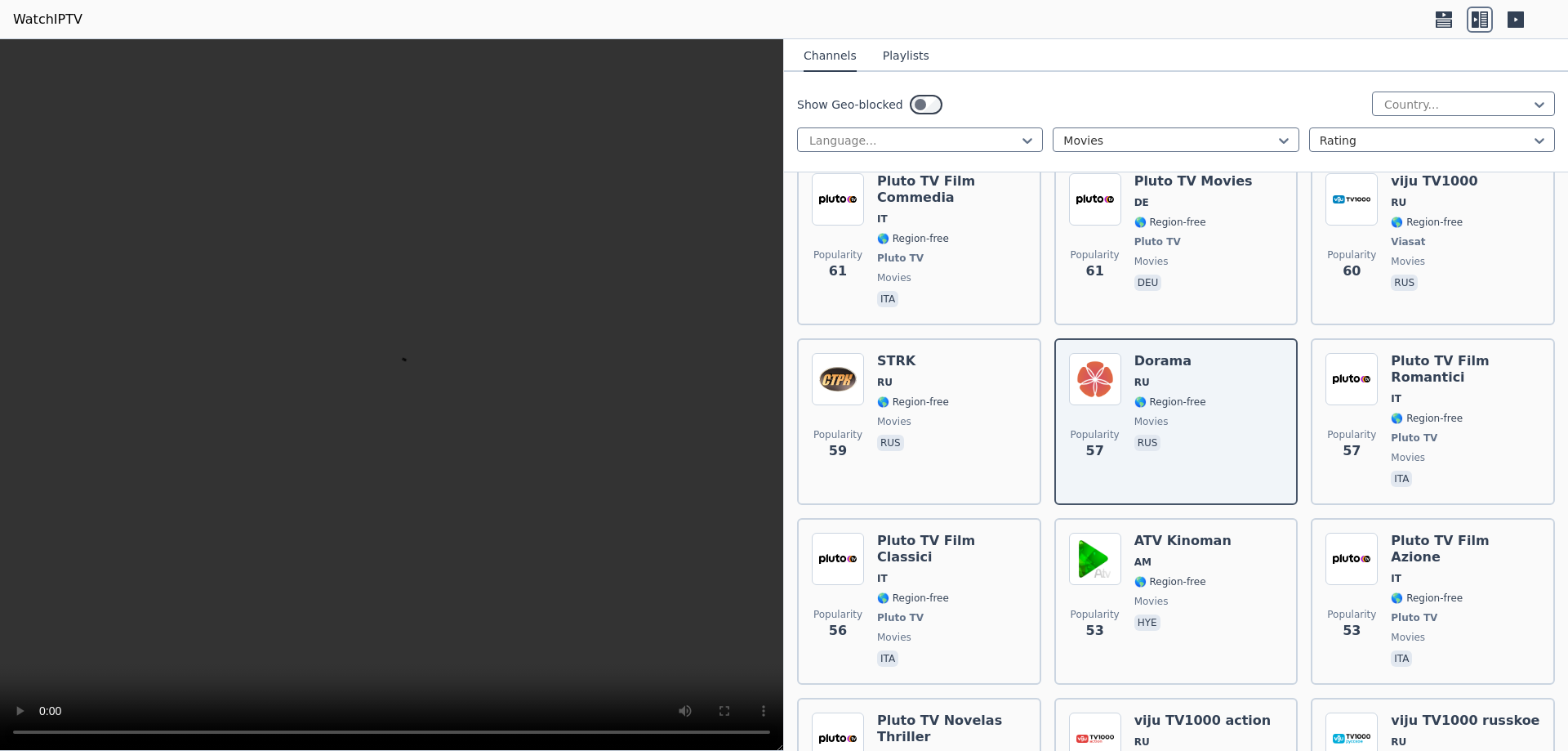
scroll to position [8828, 0]
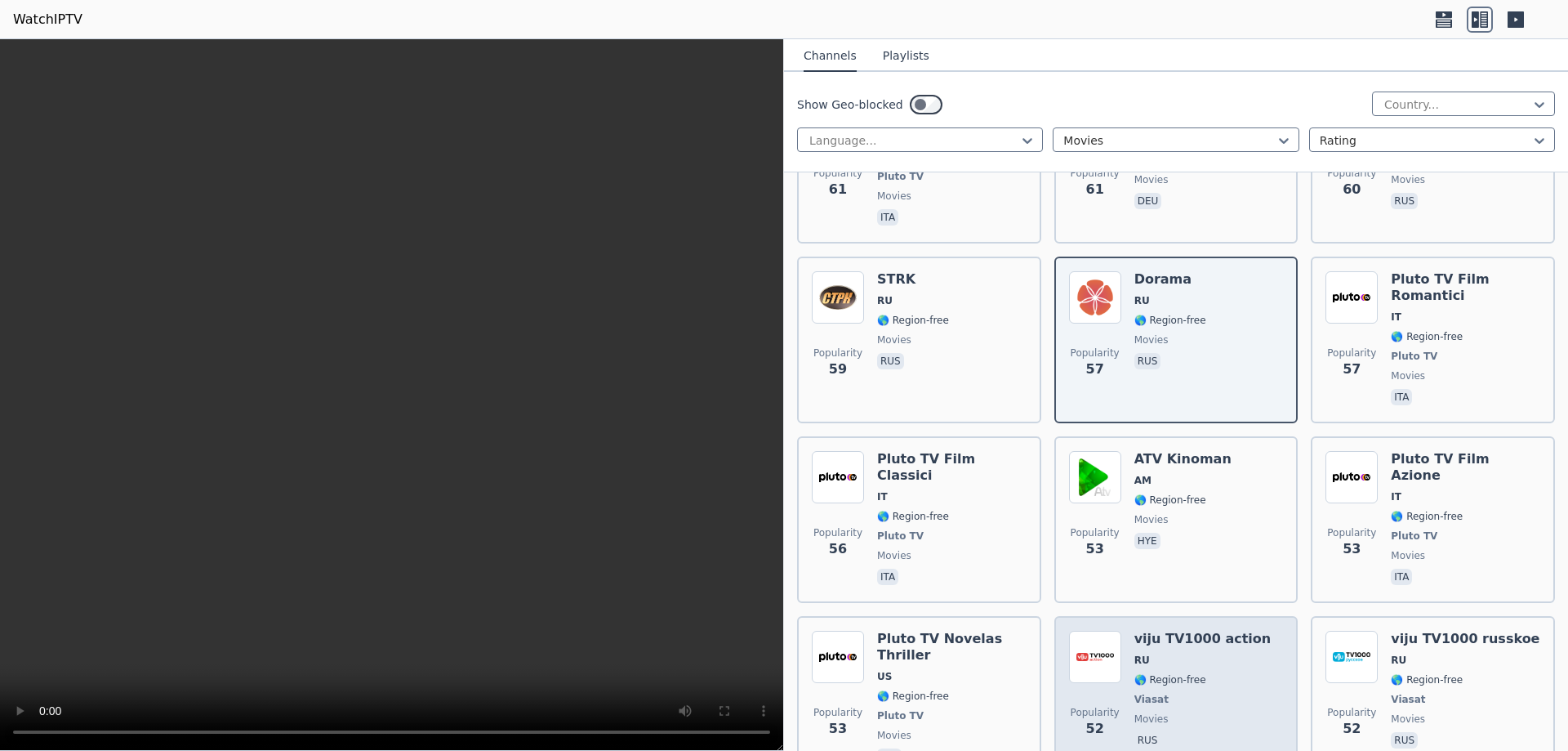
click at [1188, 693] on span "Viasat" at bounding box center [1203, 700] width 137 height 13
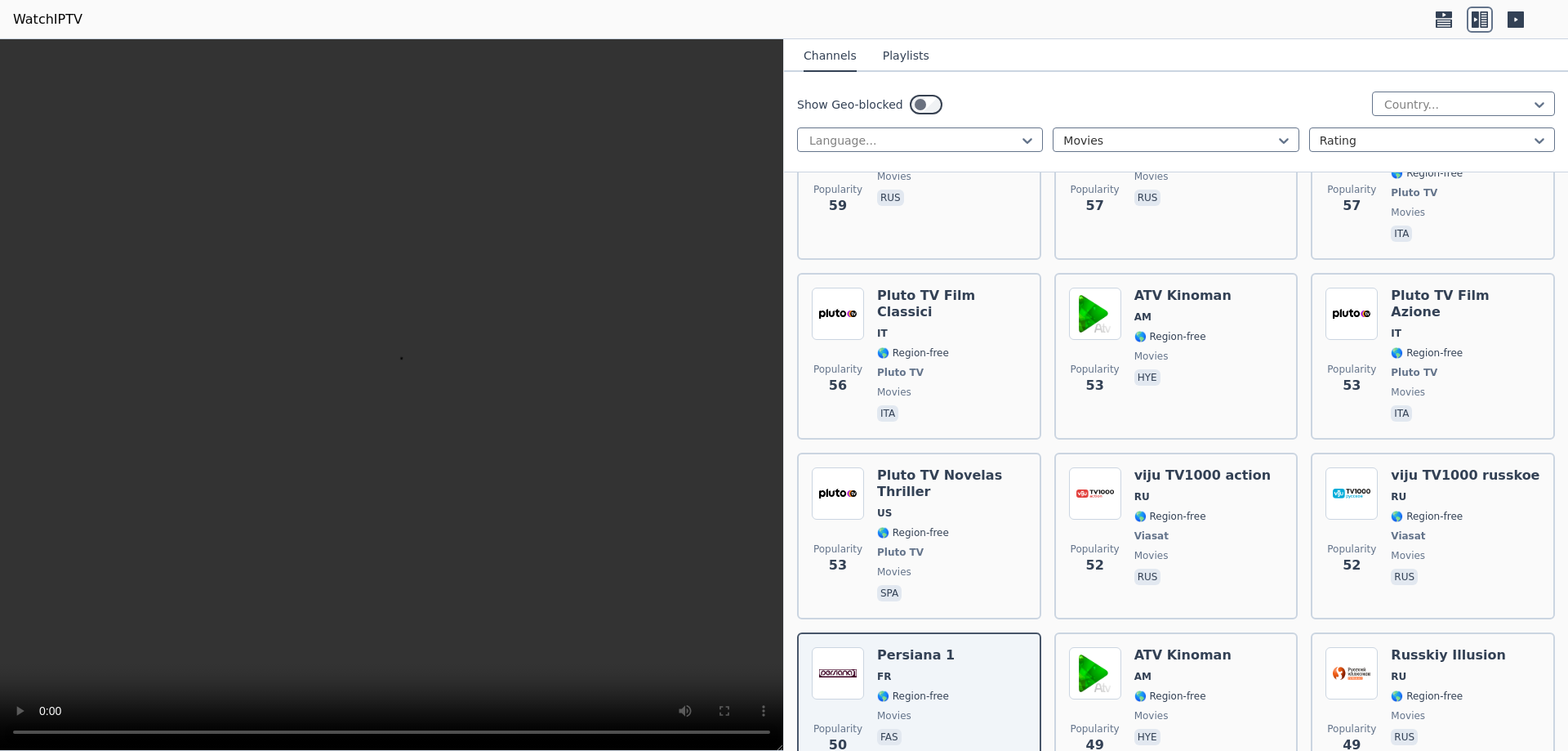
scroll to position [9072, 0]
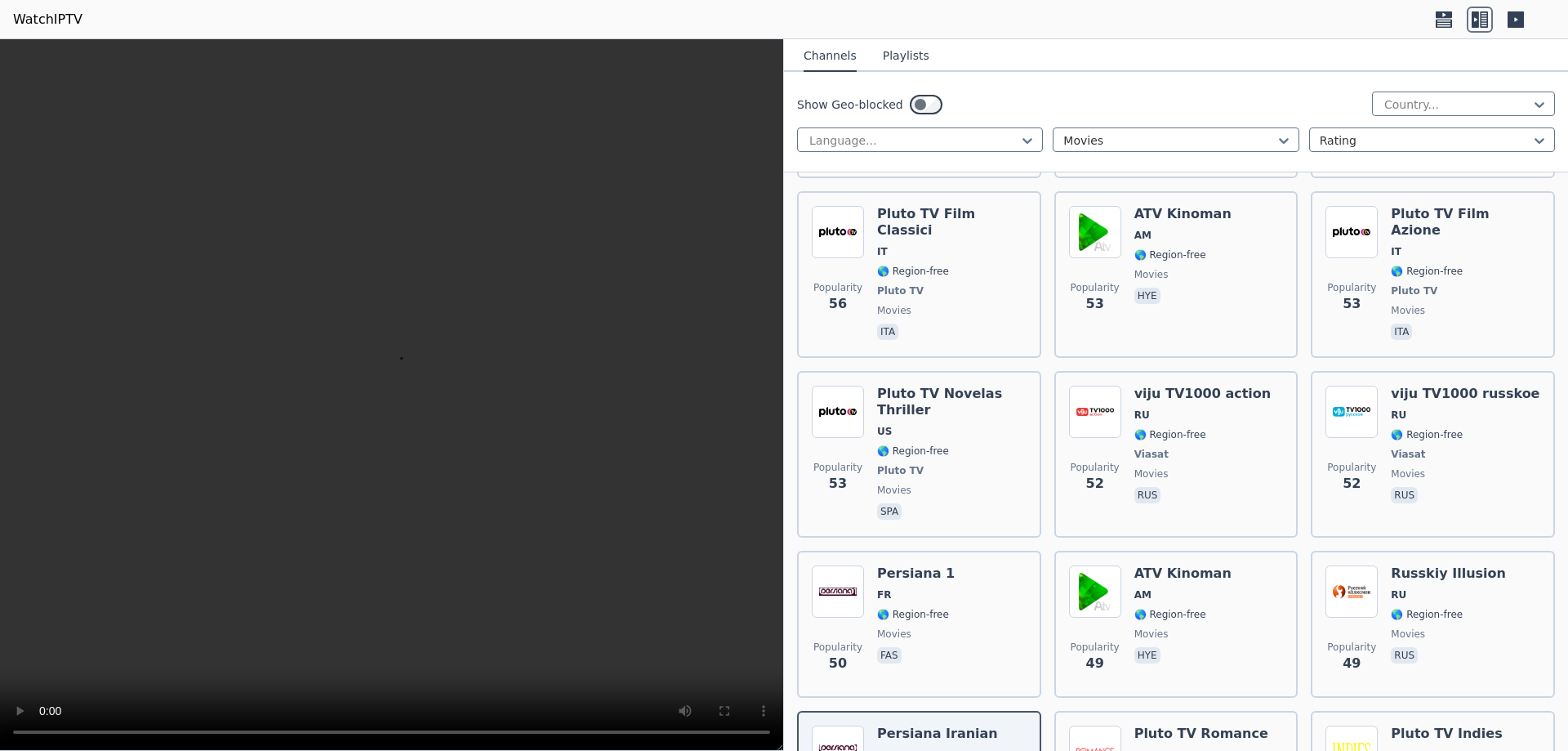
scroll to position [9317, 0]
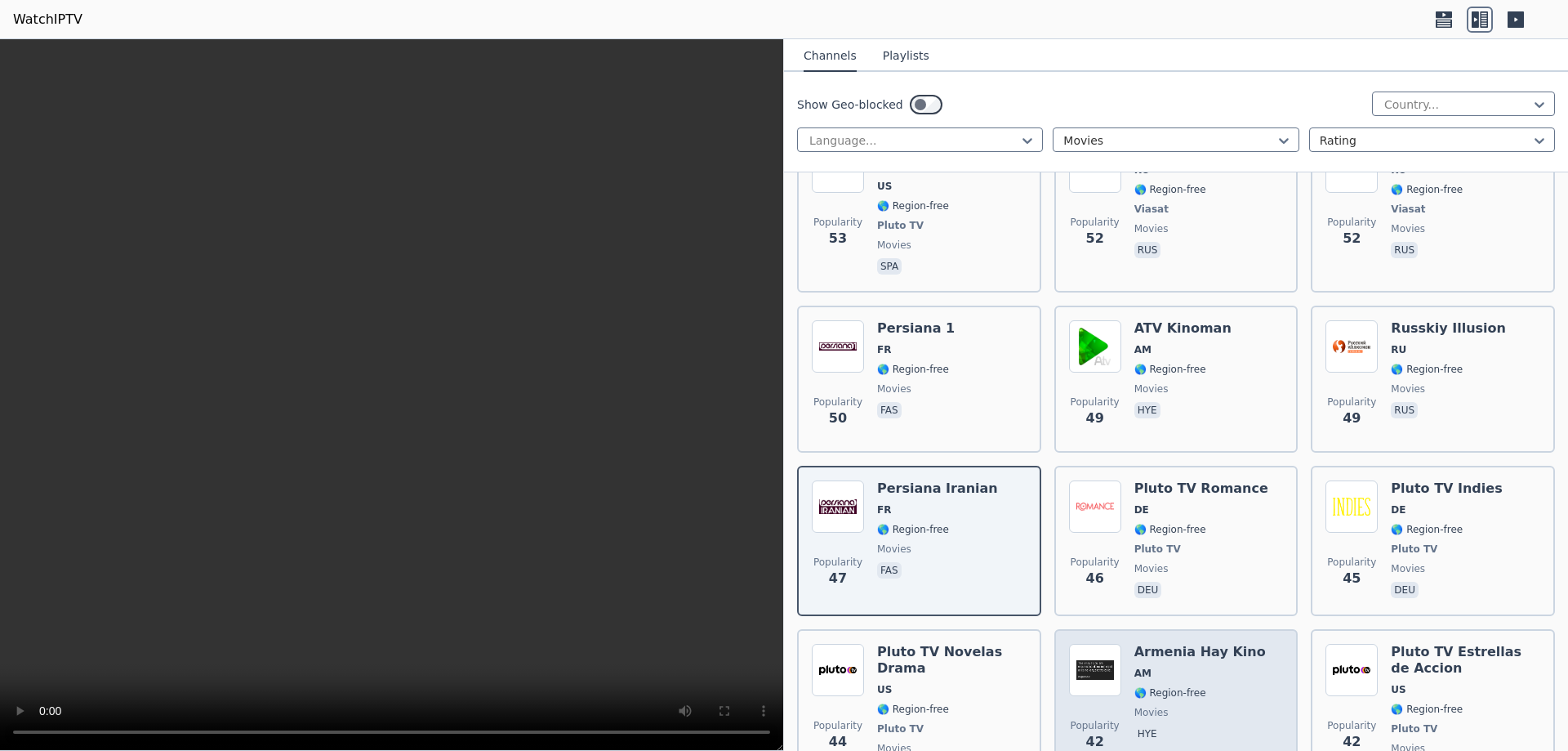
click at [1209, 644] on div "Armenia Hay Kino AM 🌎 Region-free movies hye" at bounding box center [1200, 713] width 131 height 137
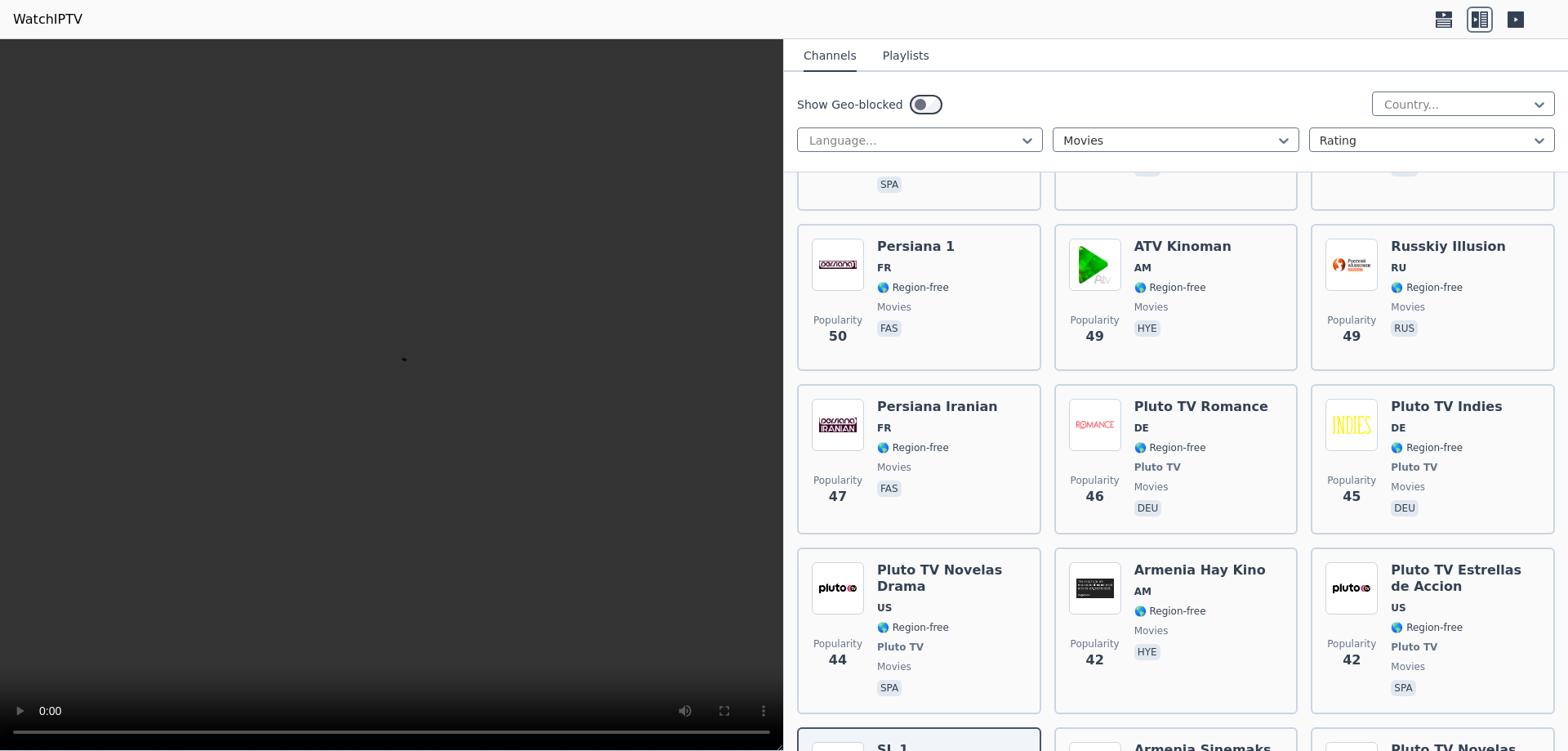
scroll to position [9569, 0]
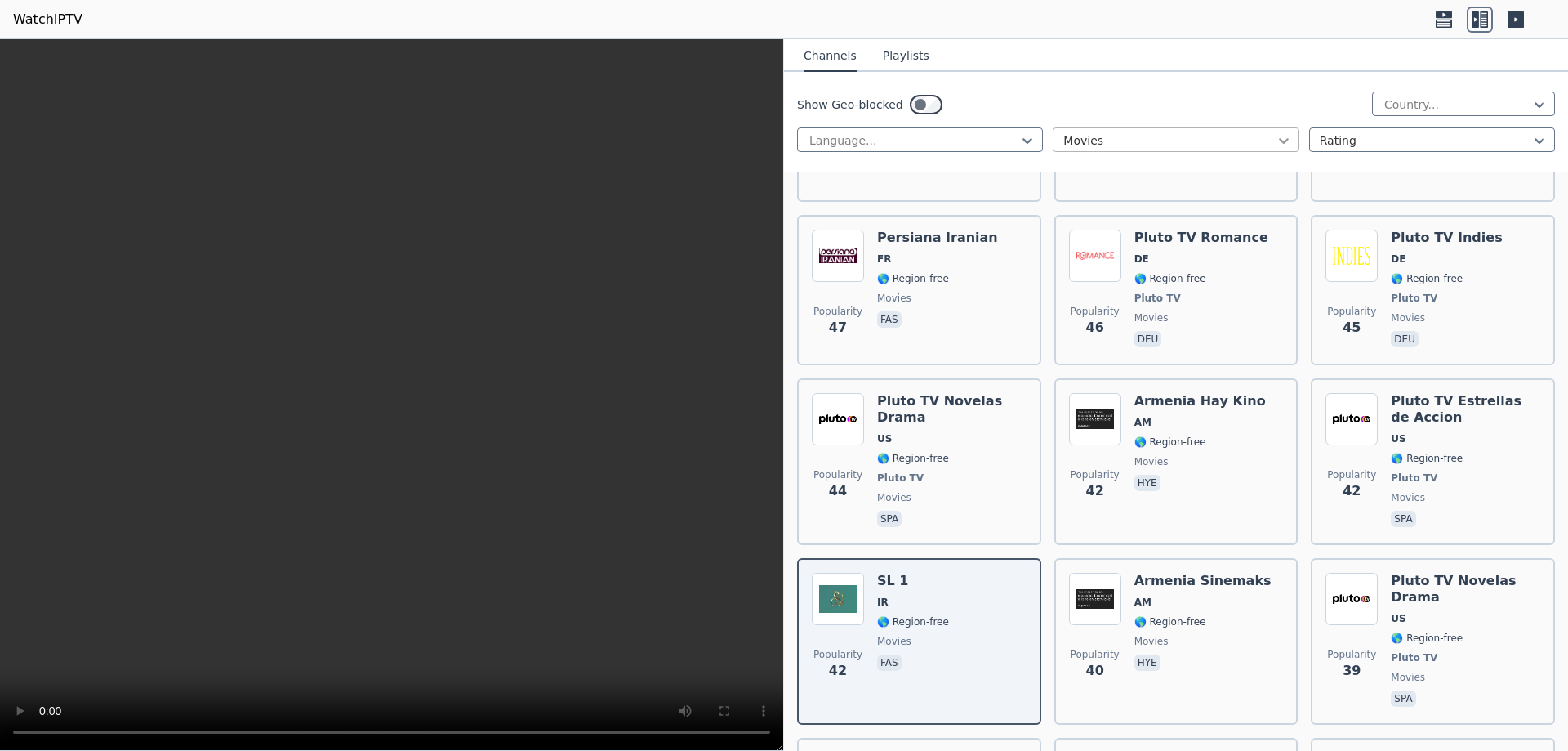
click at [1280, 141] on icon at bounding box center [1284, 141] width 10 height 6
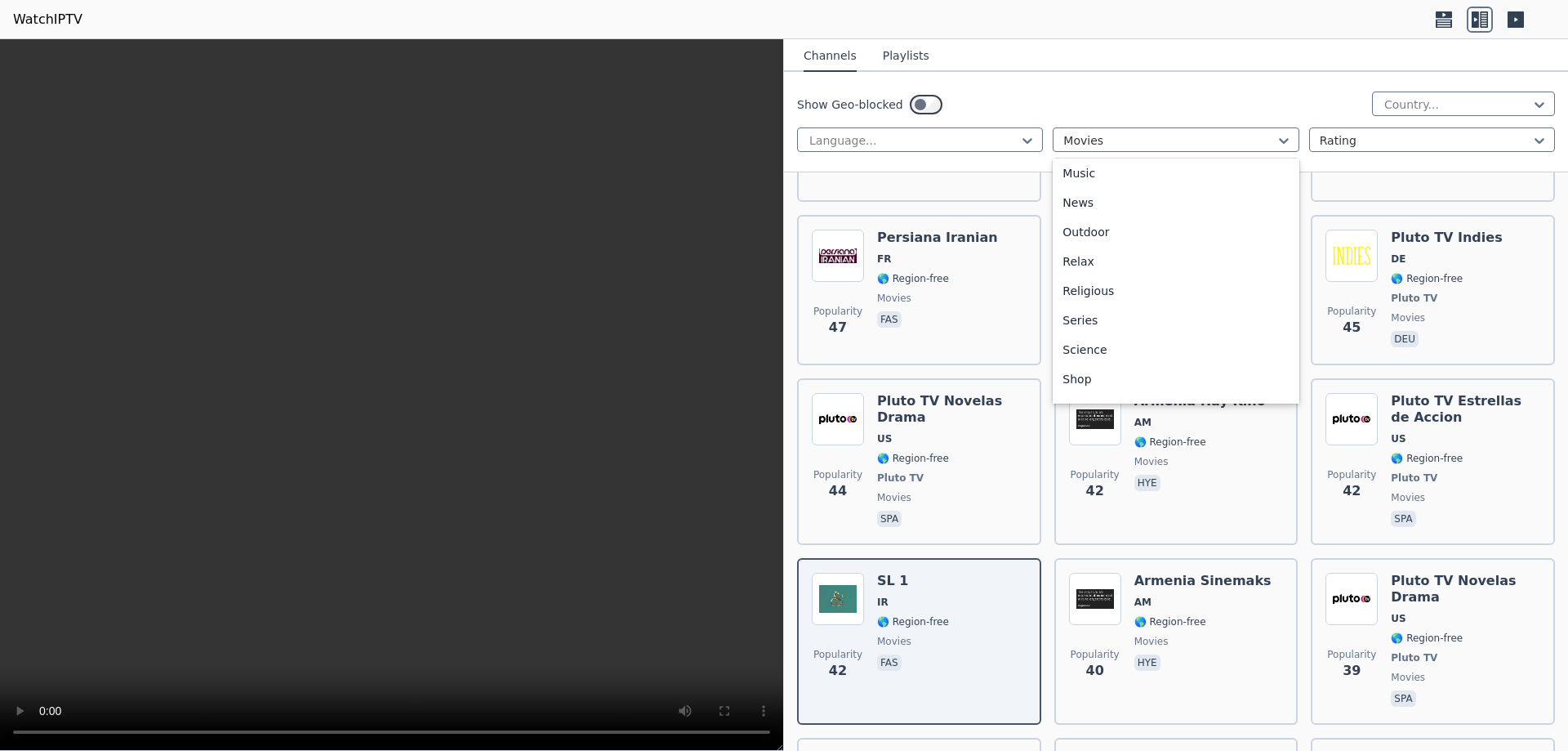
scroll to position [0, 0]
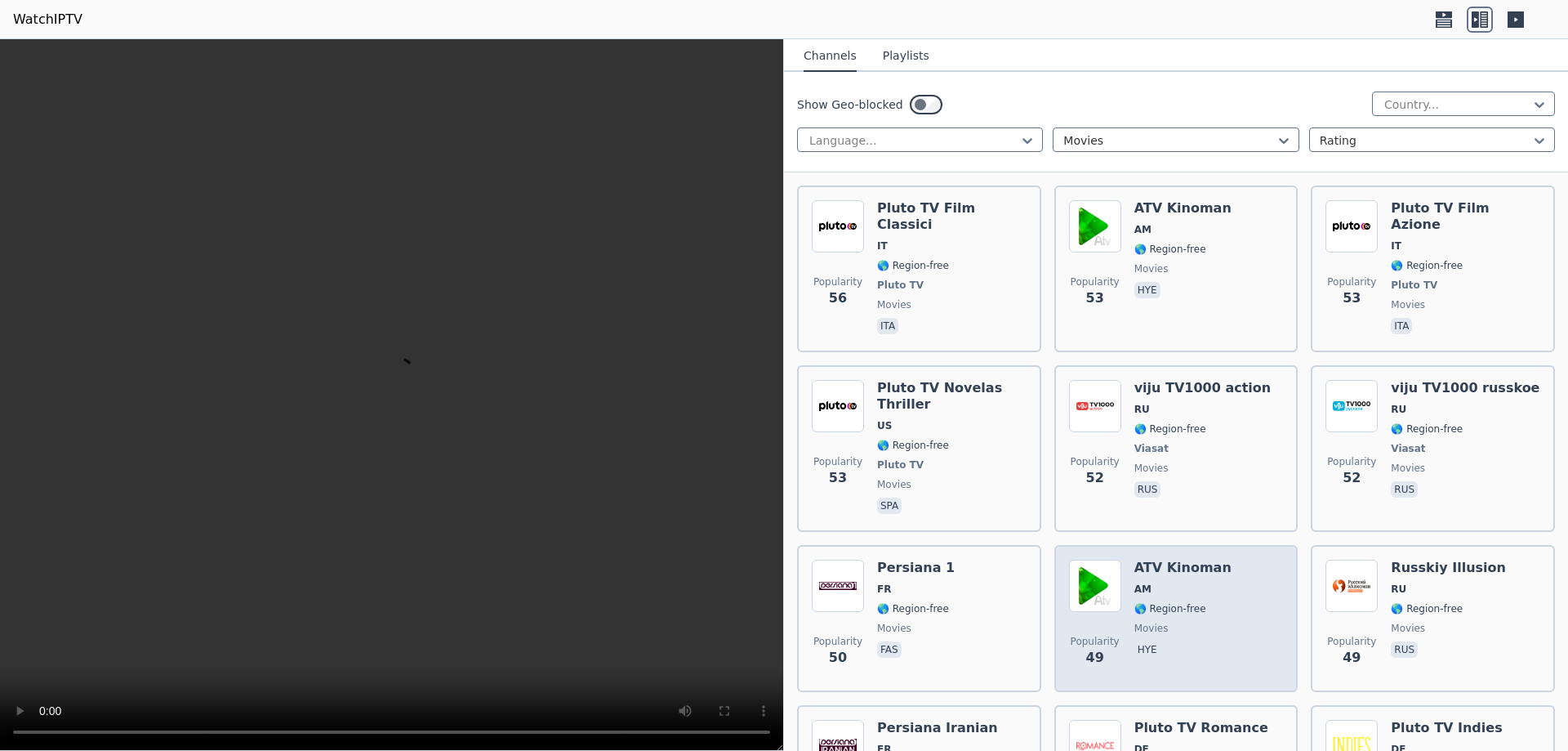
scroll to position [8261, 0]
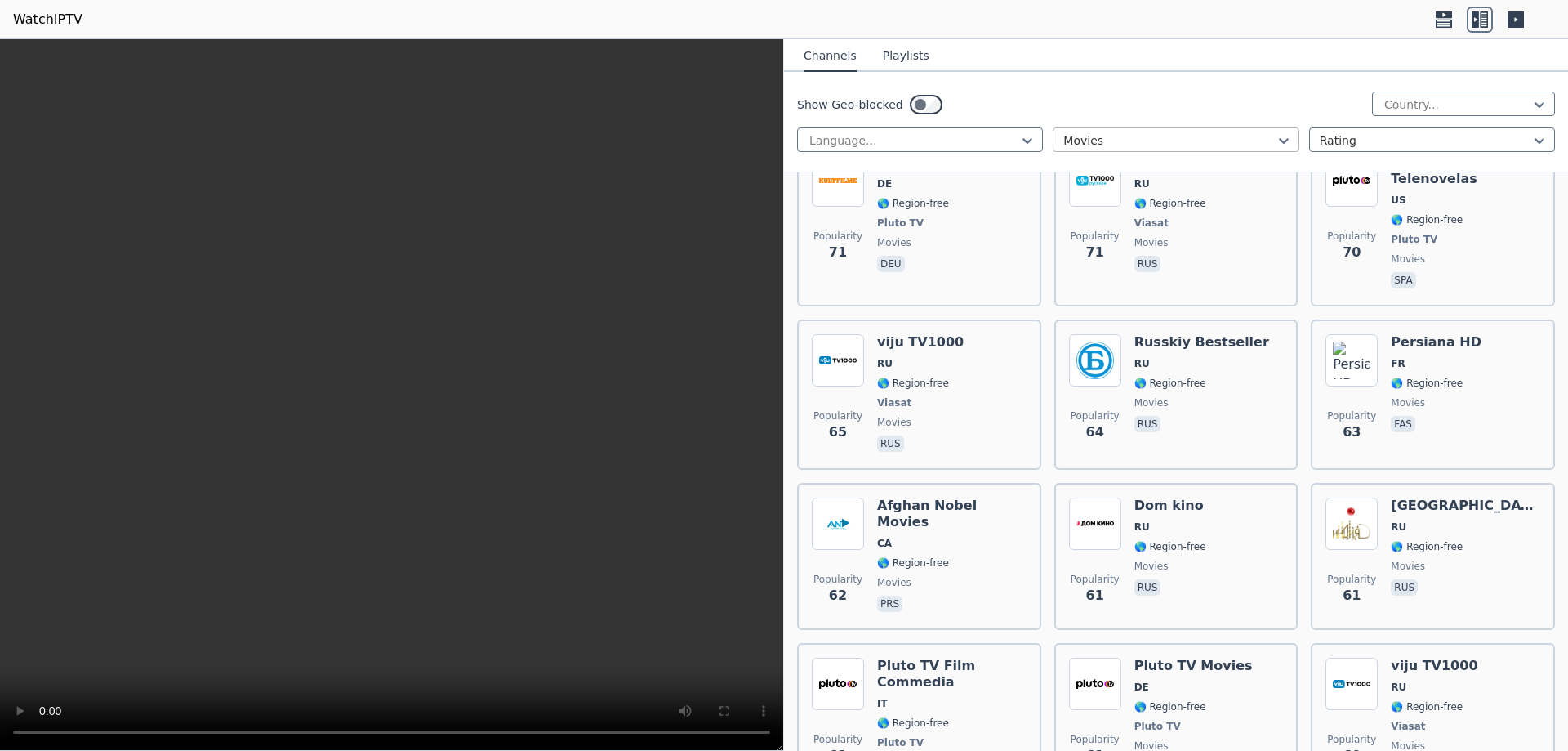
click at [1146, 137] on div at bounding box center [1170, 141] width 212 height 17
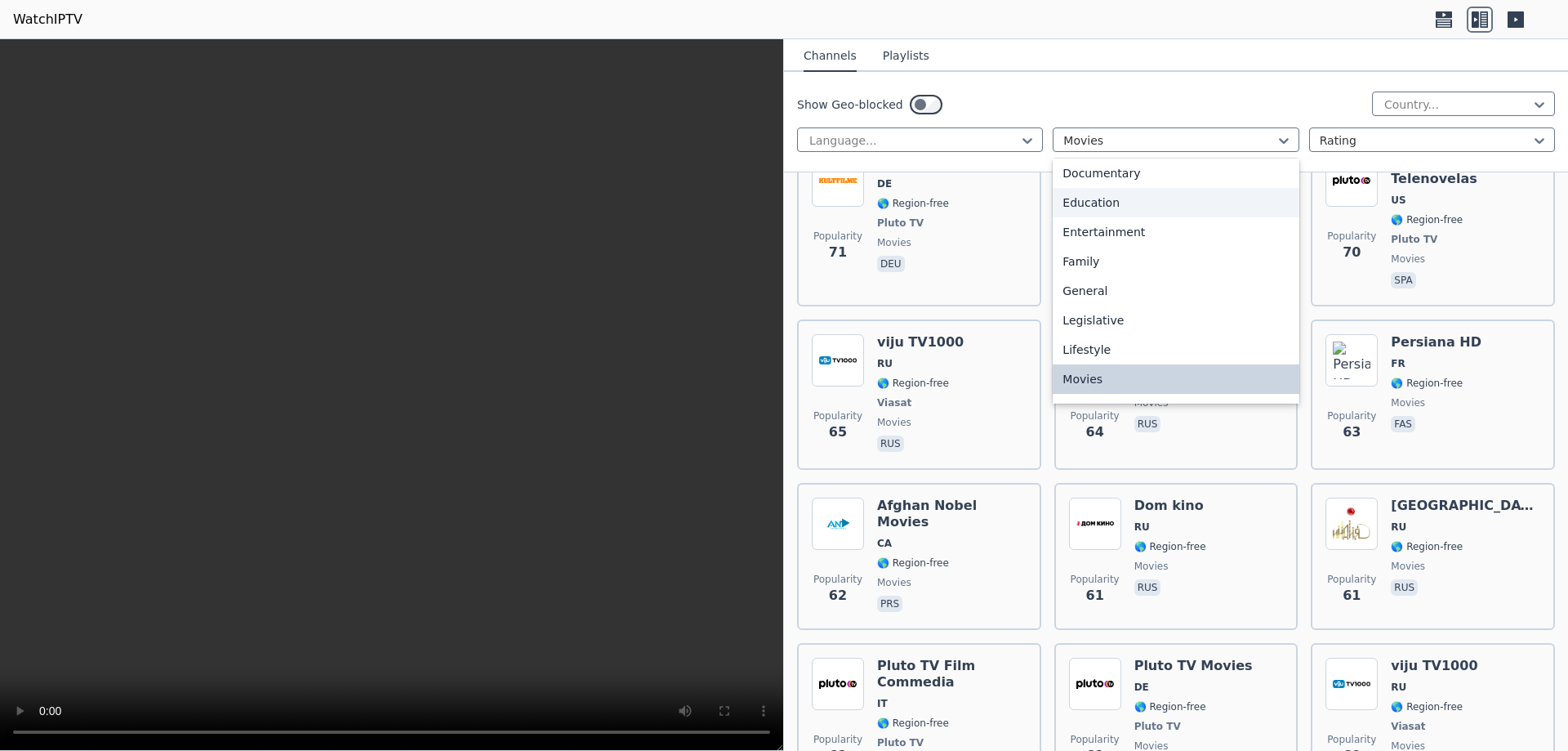
scroll to position [0, 0]
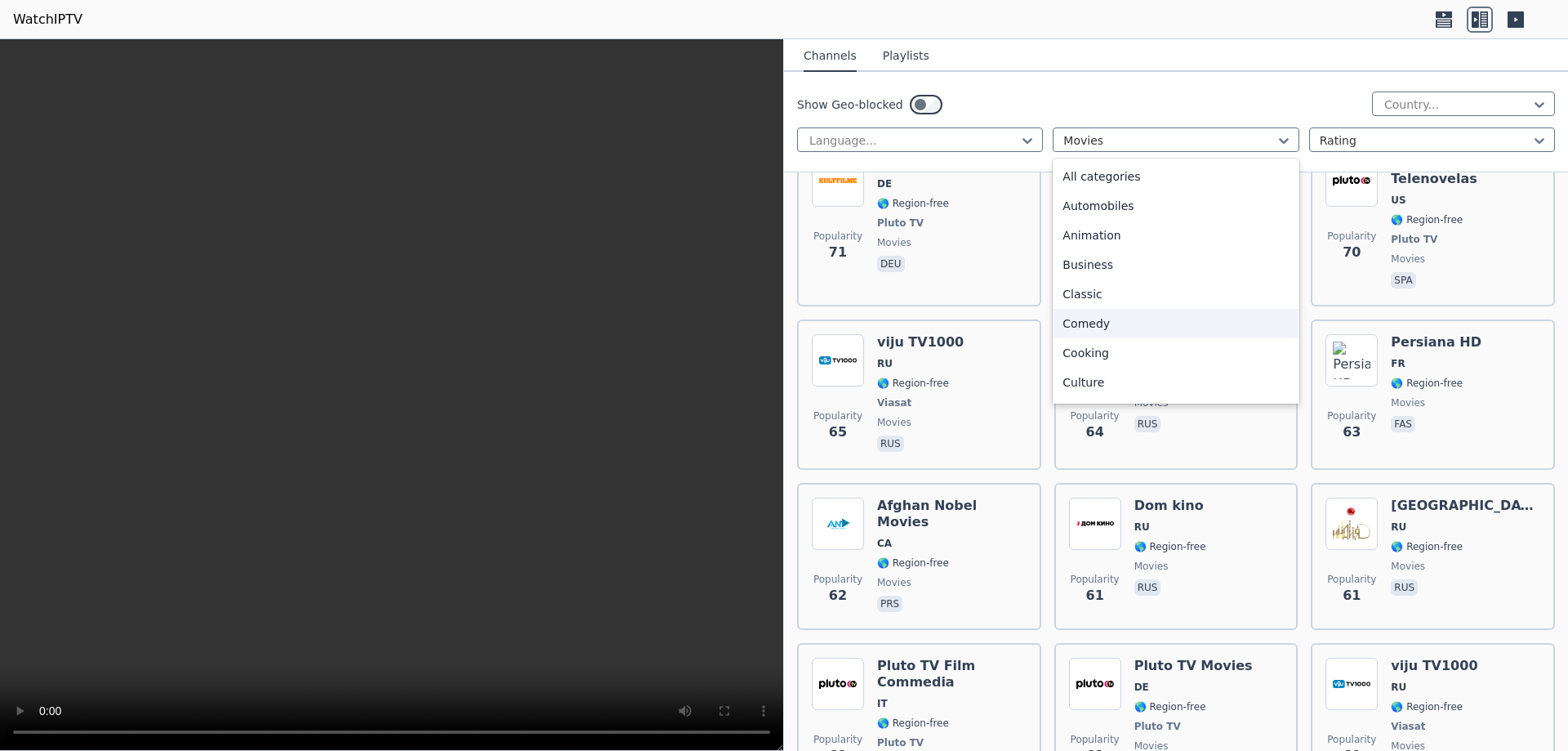
click at [1080, 321] on div "Comedy" at bounding box center [1175, 324] width 245 height 30
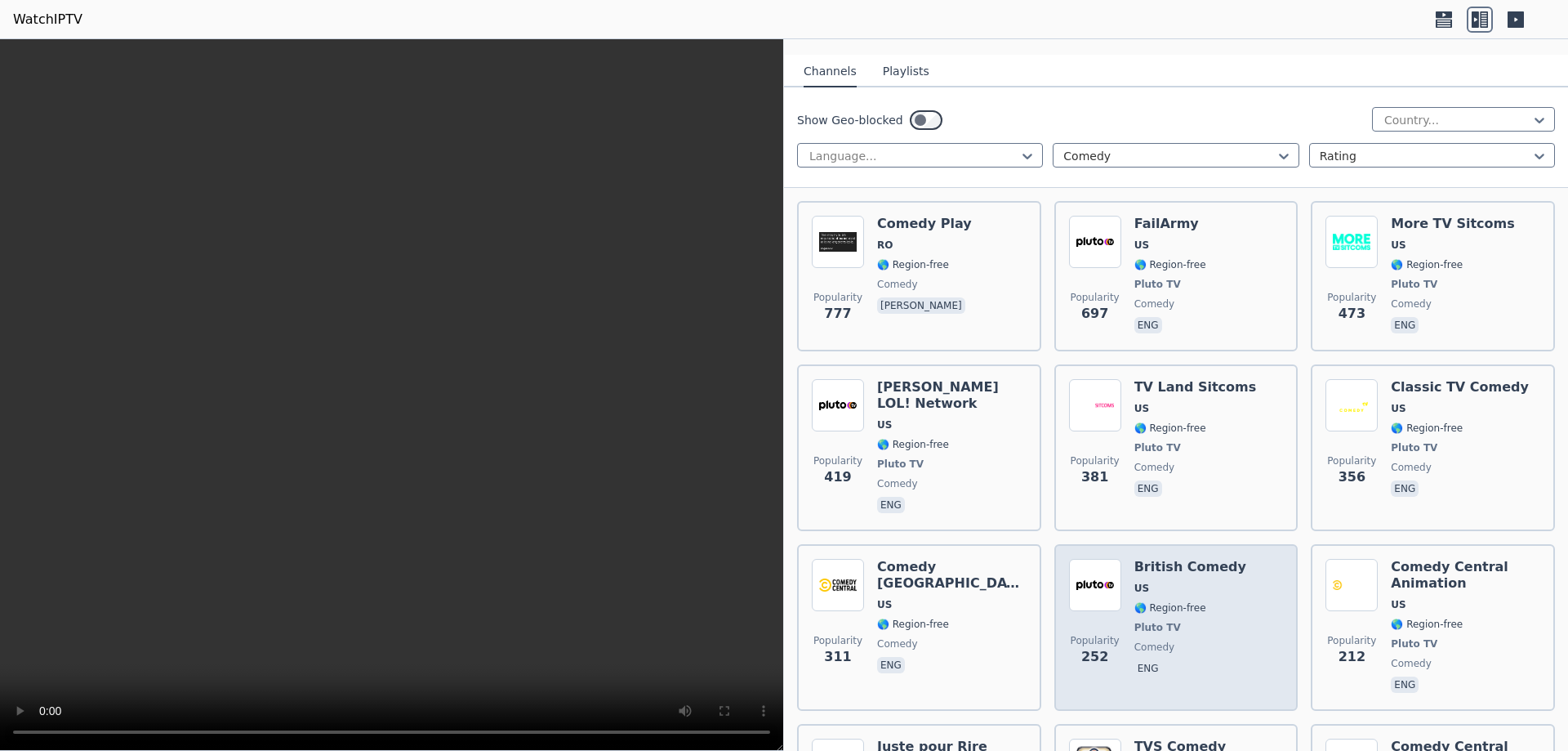
scroll to position [245, 0]
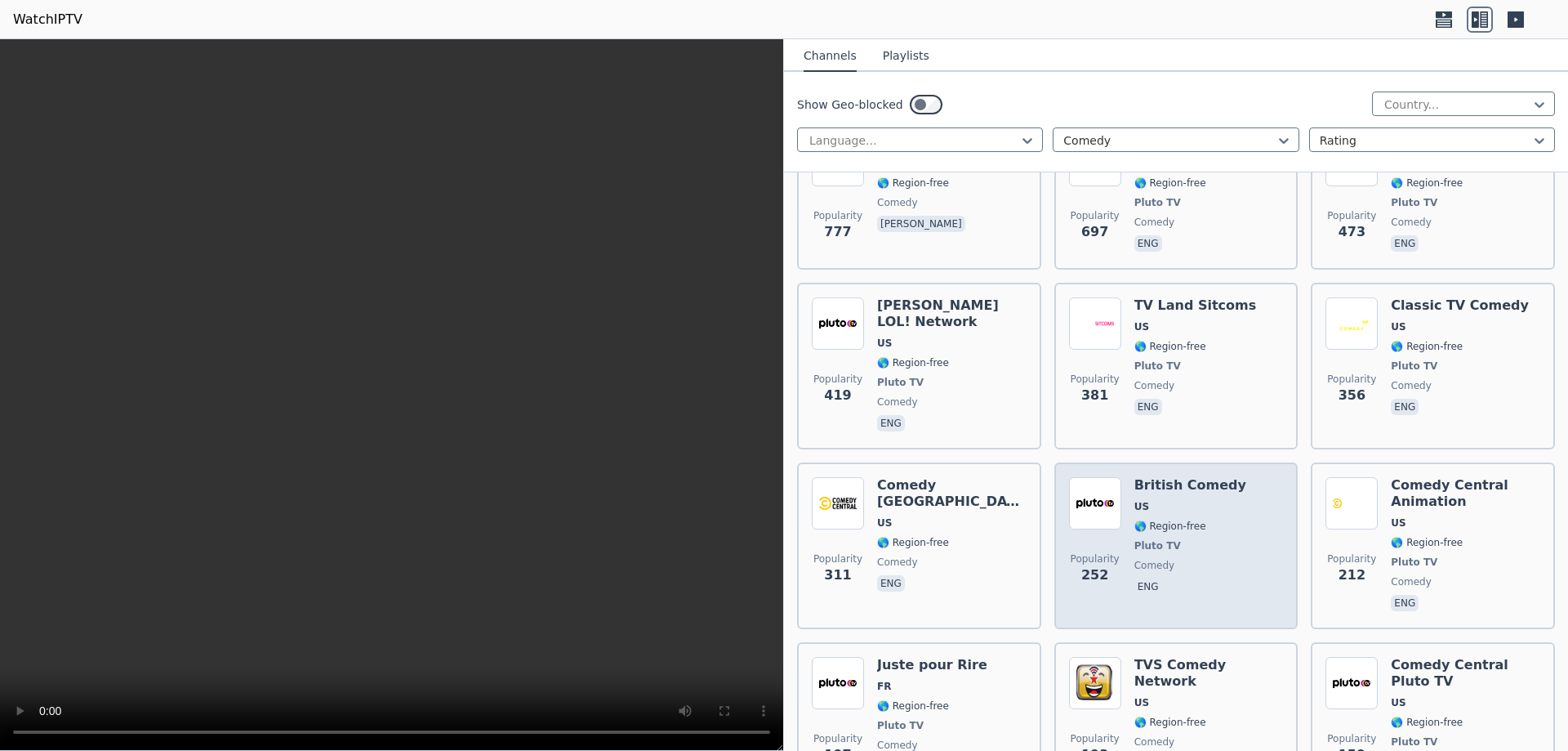
click at [1229, 516] on div "Popularity 252 British Comedy US 🌎 Region-free Pluto TV comedy eng" at bounding box center [1177, 546] width 215 height 137
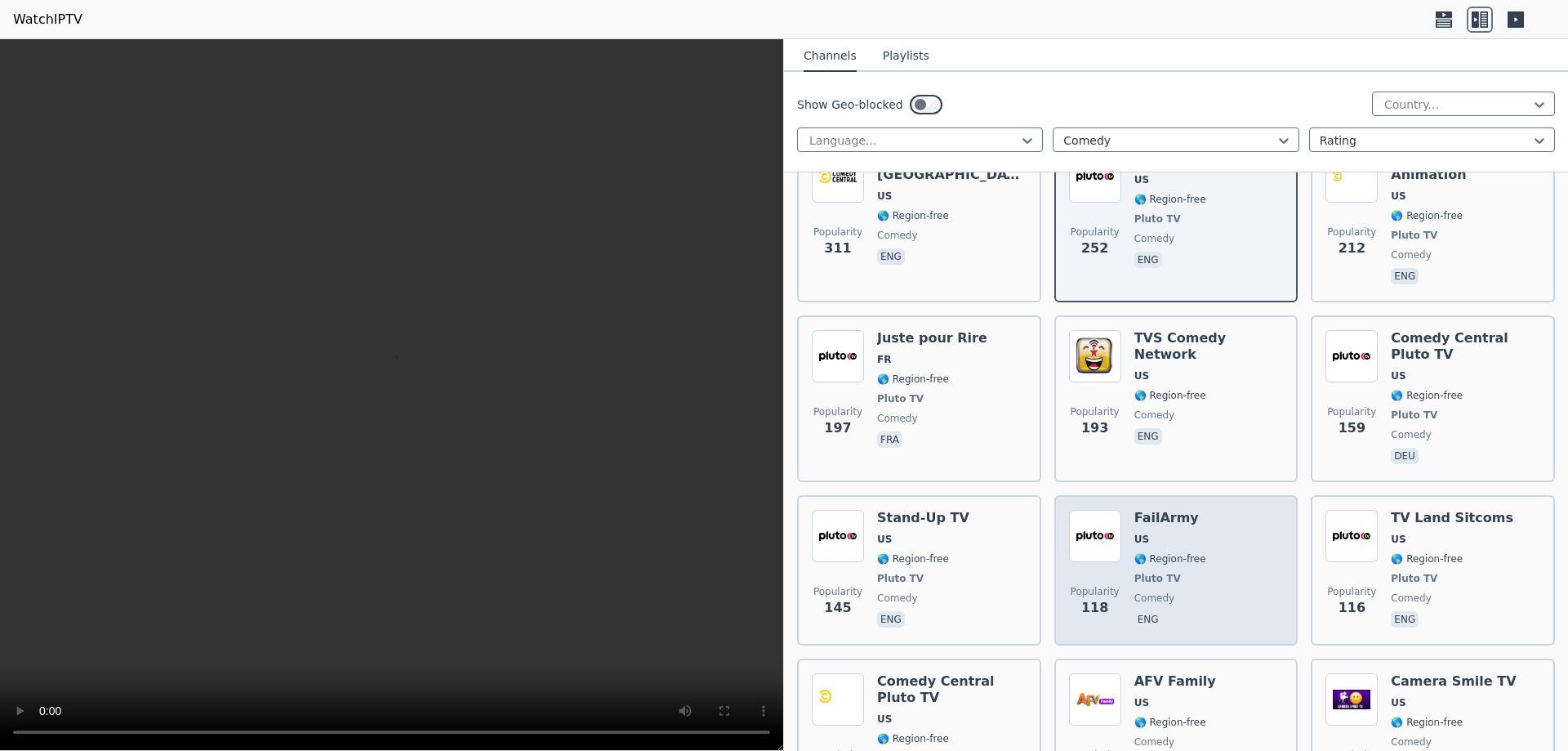
scroll to position [654, 0]
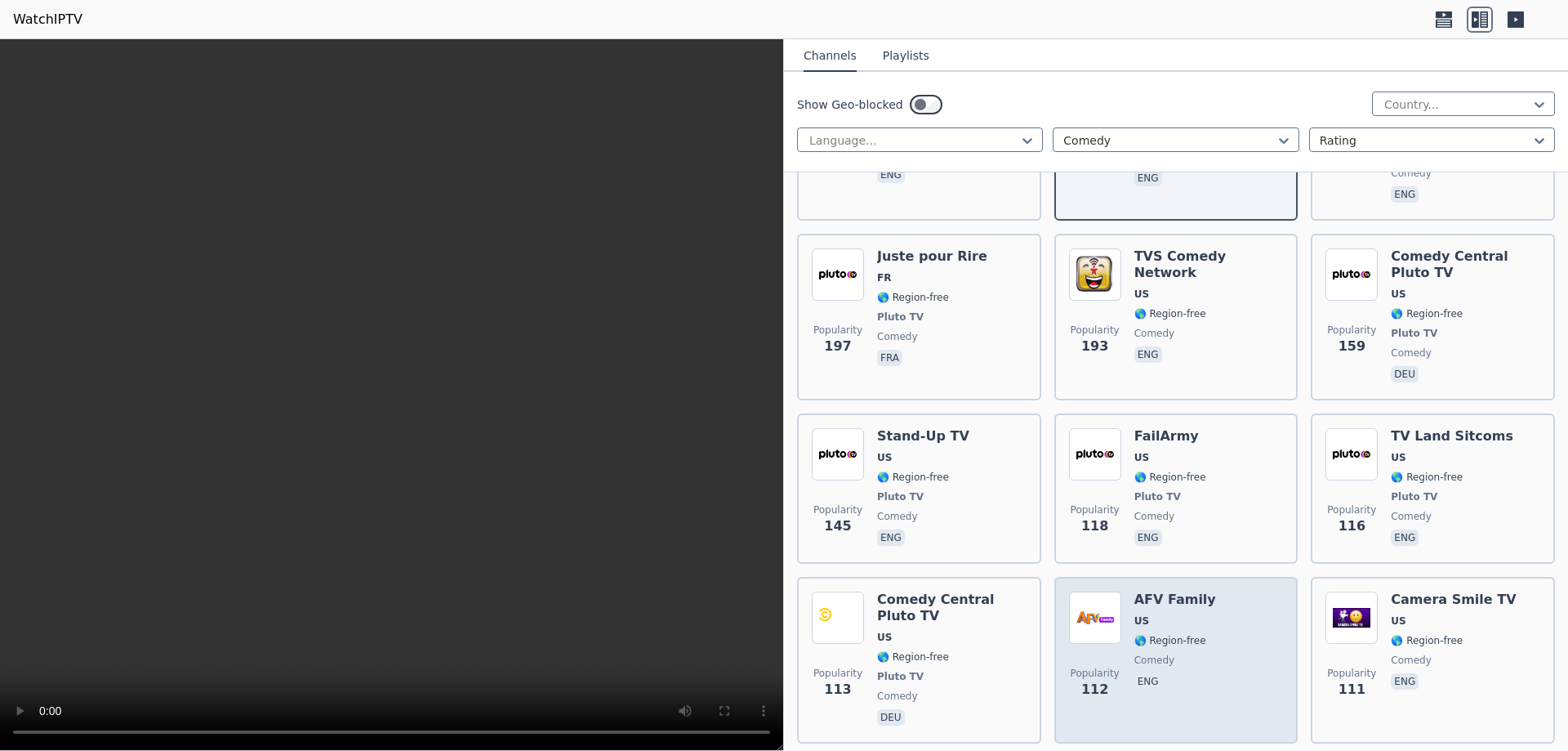
click at [1240, 650] on div "Popularity 112 AFV Family US 🌎 Region-free comedy eng" at bounding box center [1177, 660] width 215 height 137
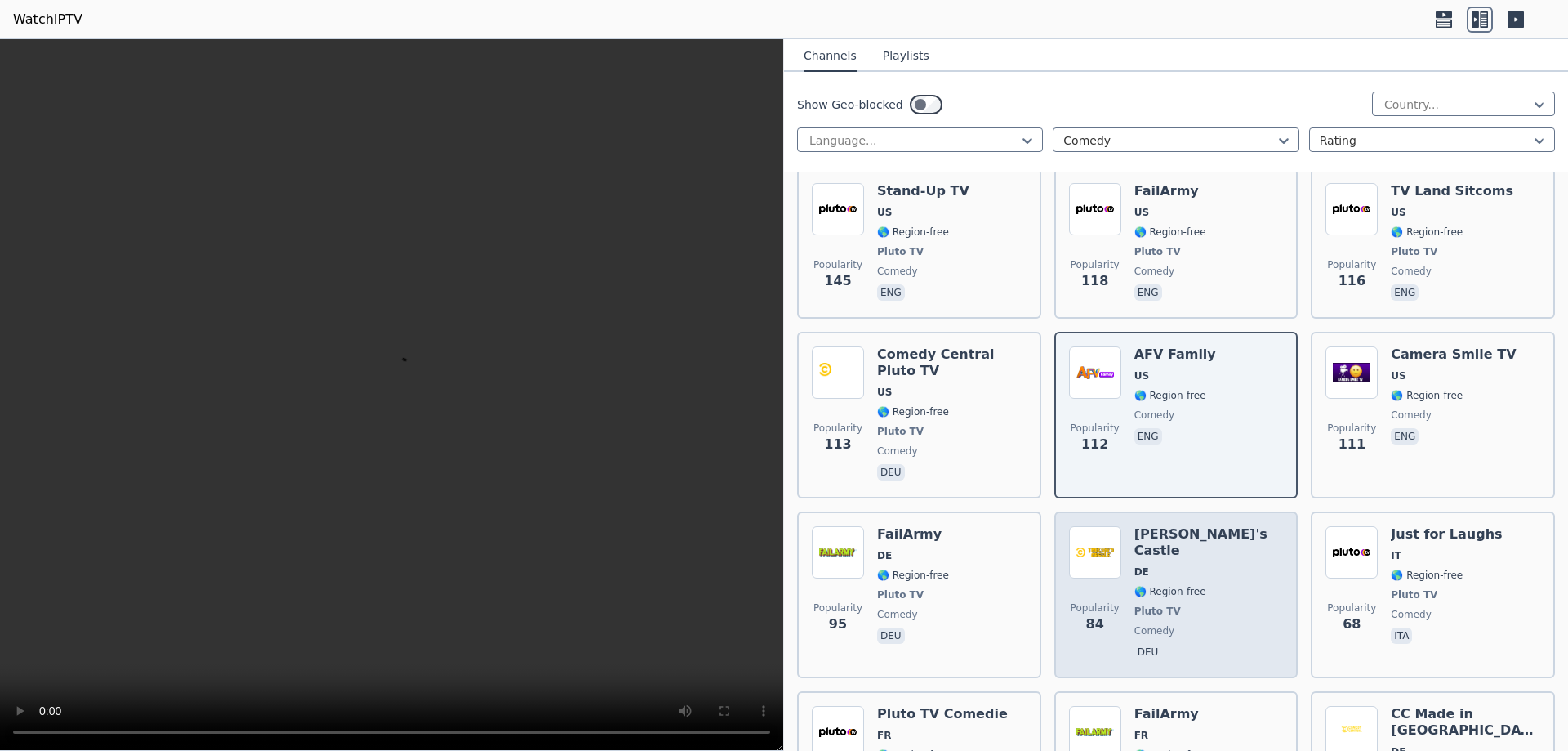
scroll to position [1063, 0]
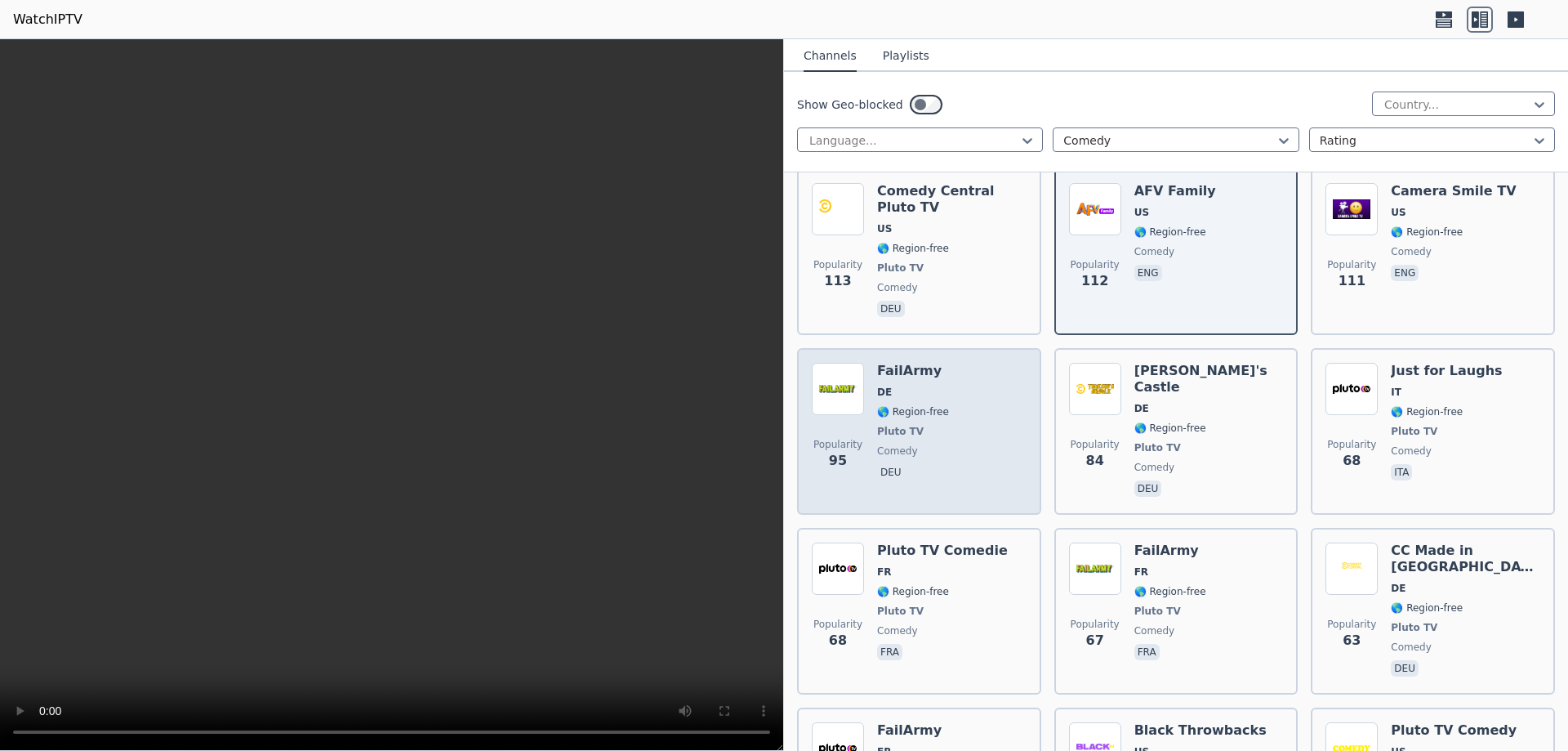
click at [938, 425] on span "Pluto TV" at bounding box center [913, 432] width 72 height 13
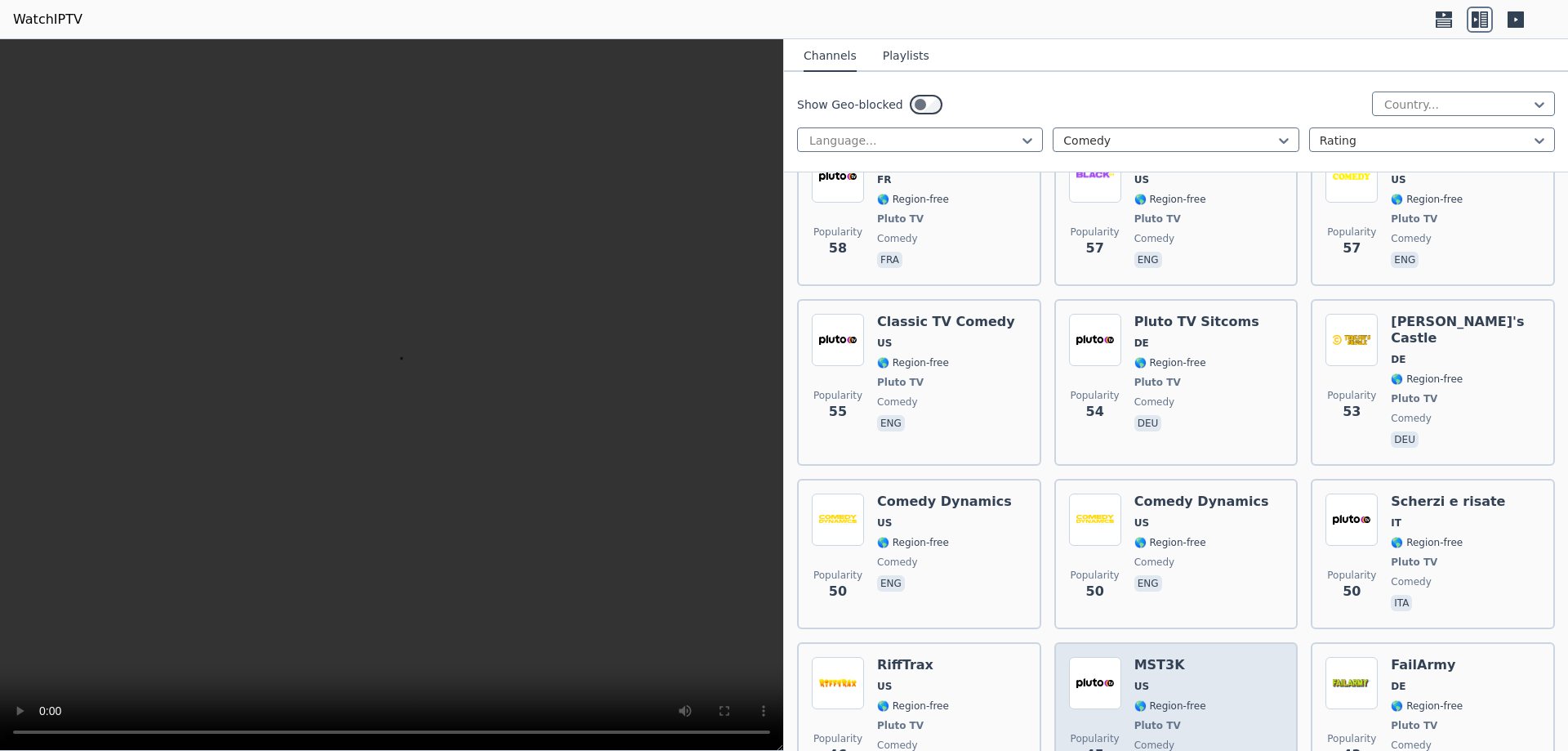
scroll to position [1716, 0]
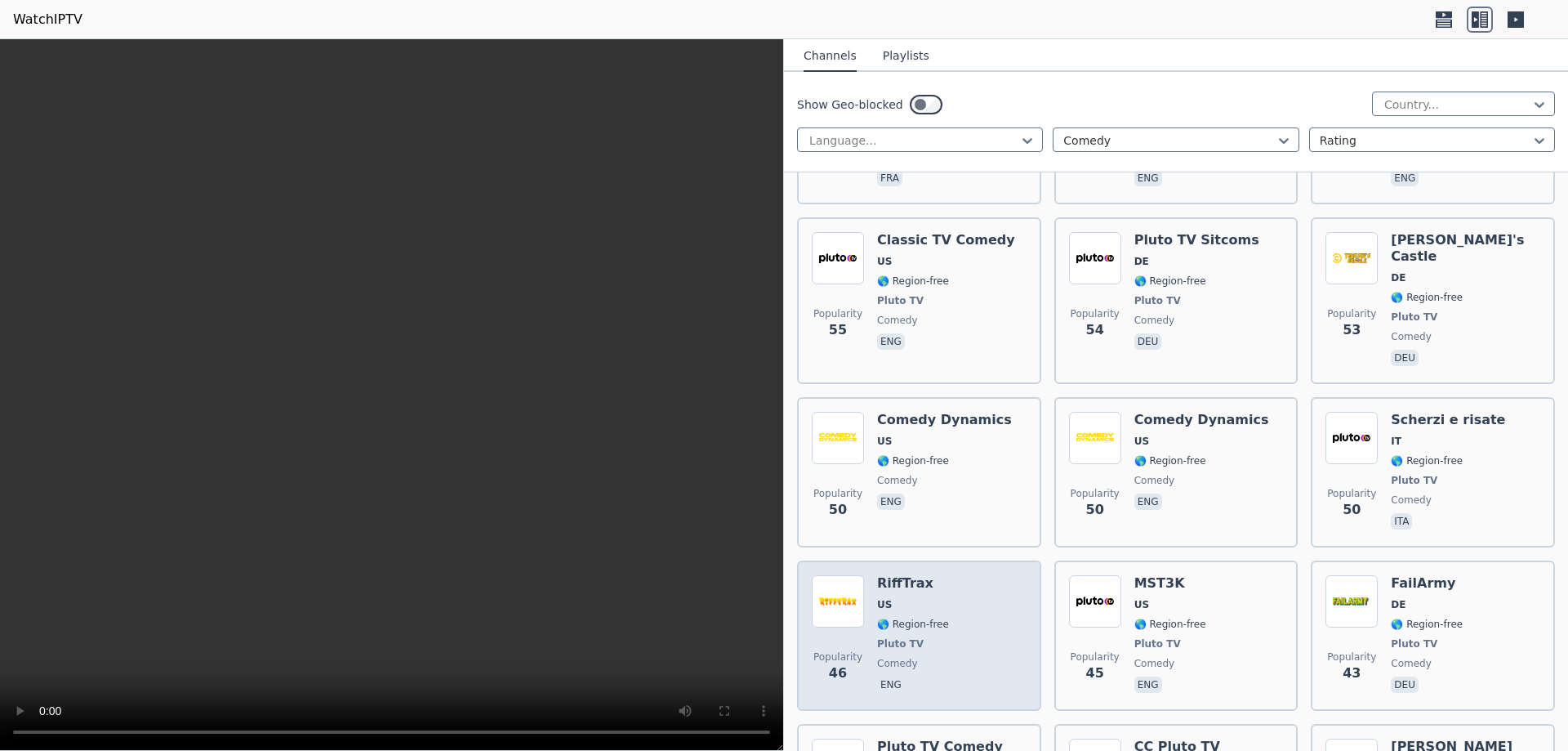
click at [971, 576] on div "Popularity 46 RiffTrax US 🌎 Region-free Pluto TV comedy eng" at bounding box center [919, 636] width 215 height 121
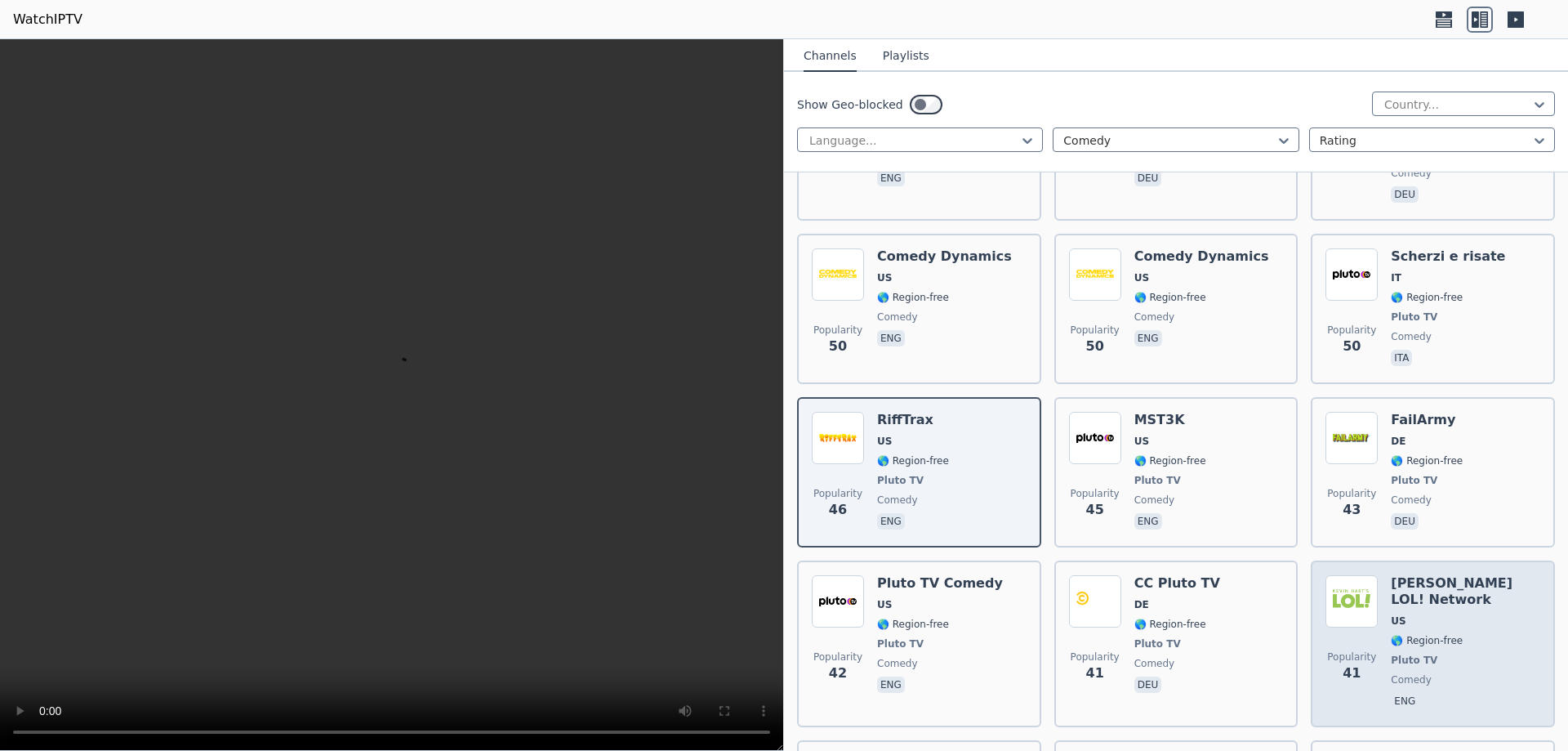
scroll to position [2044, 0]
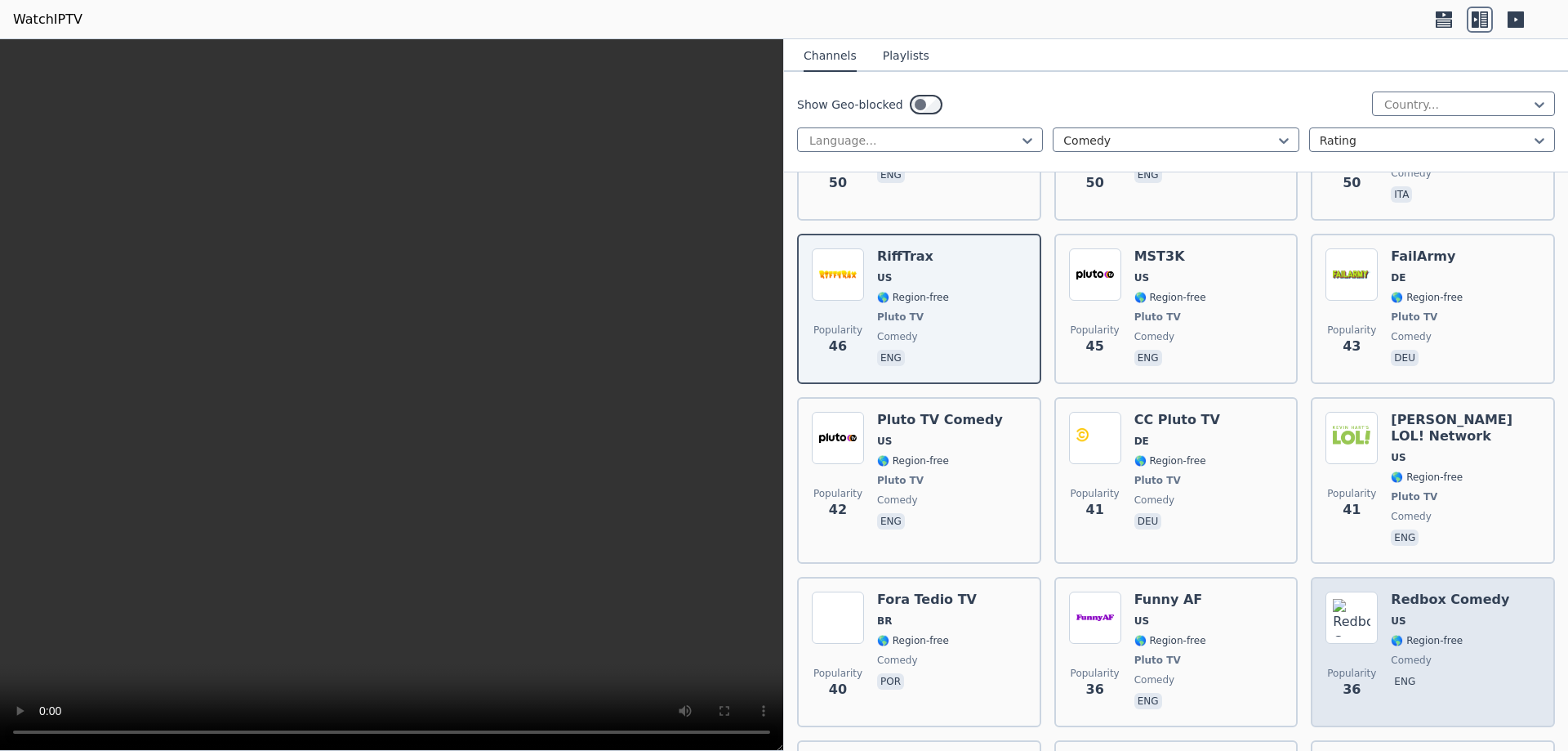
click at [1449, 654] on span "comedy" at bounding box center [1450, 661] width 118 height 13
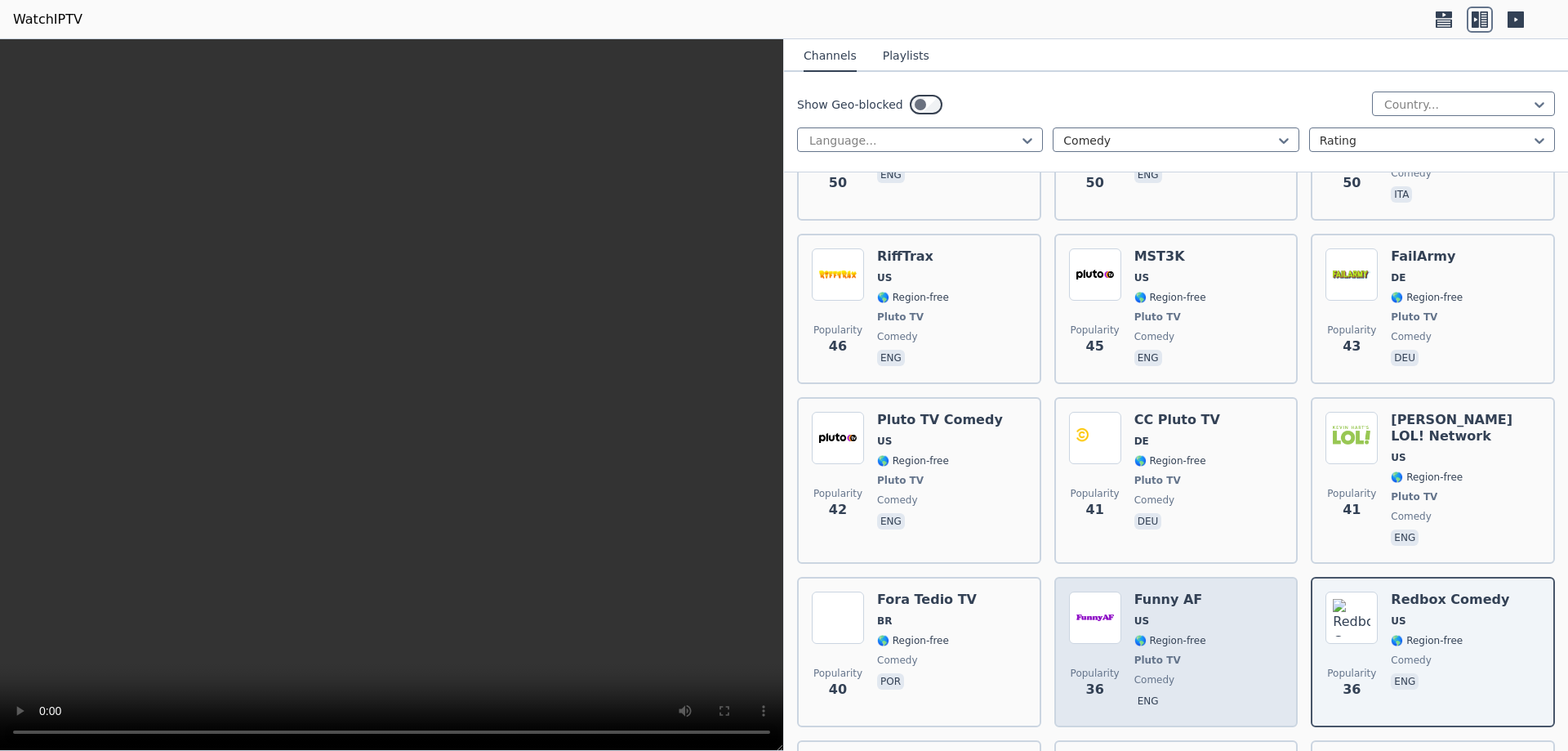
click at [1237, 603] on div "Popularity 36 Funny AF US 🌎 Region-free Pluto TV comedy eng" at bounding box center [1177, 652] width 215 height 121
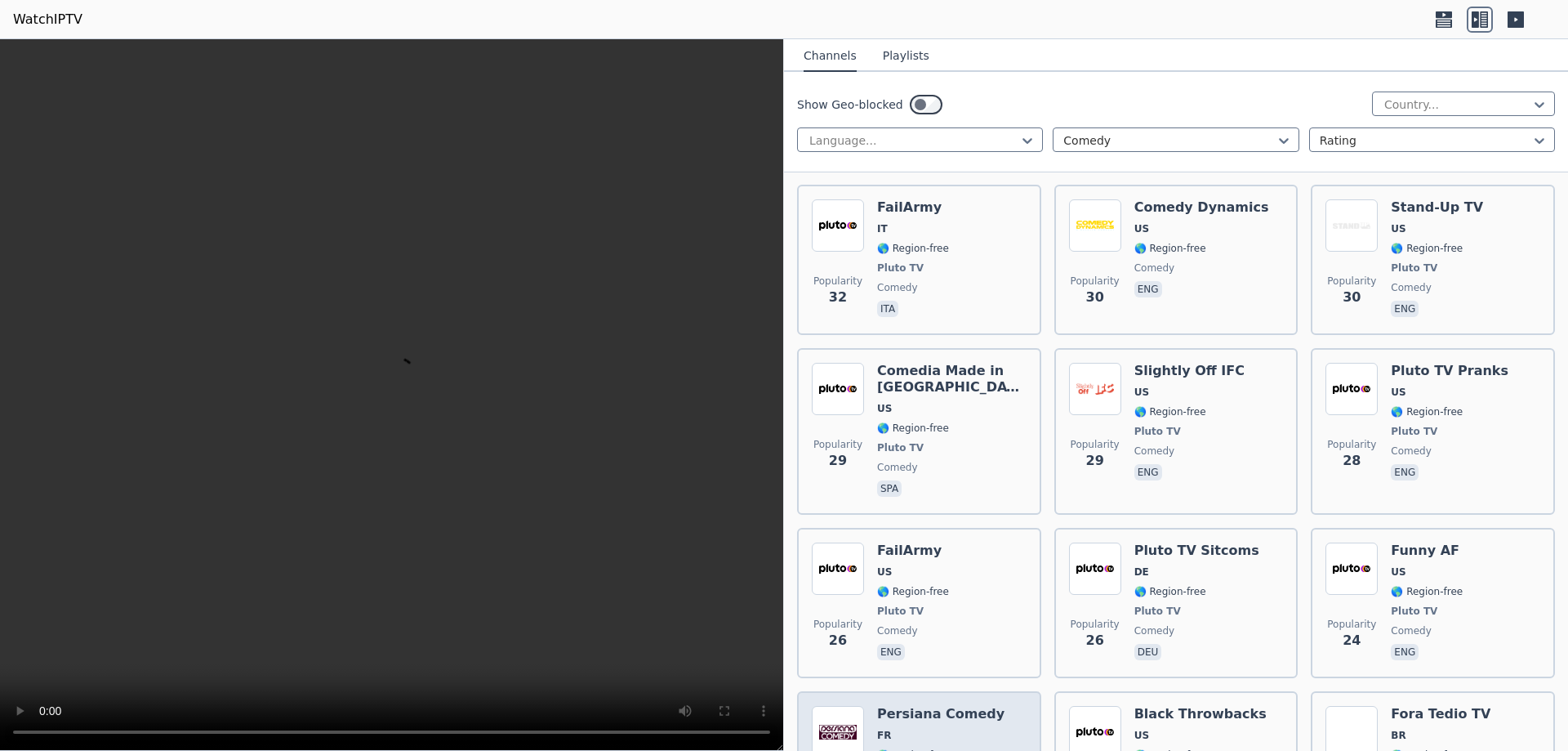
scroll to position [2861, 0]
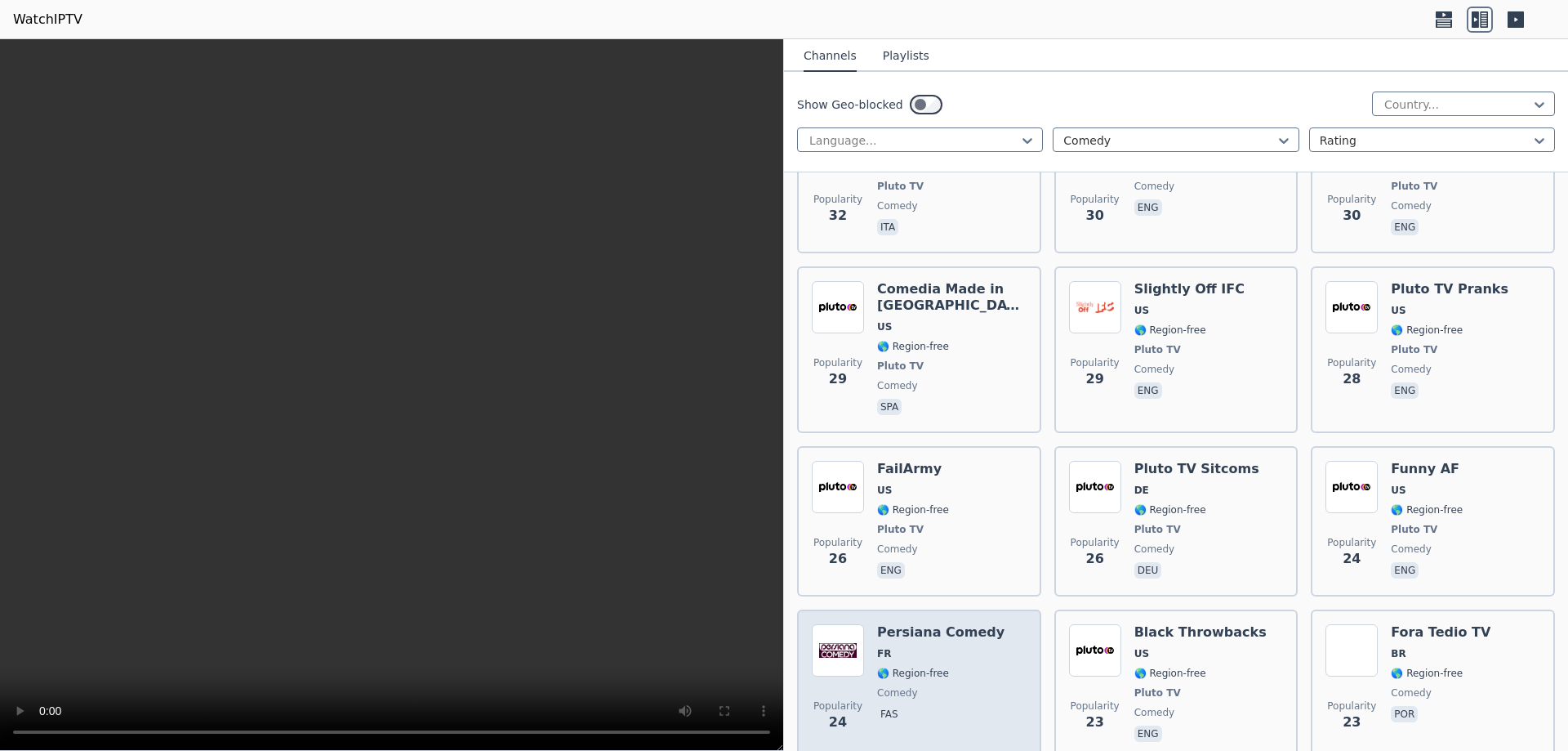
click at [953, 706] on span "fas" at bounding box center [941, 716] width 127 height 20
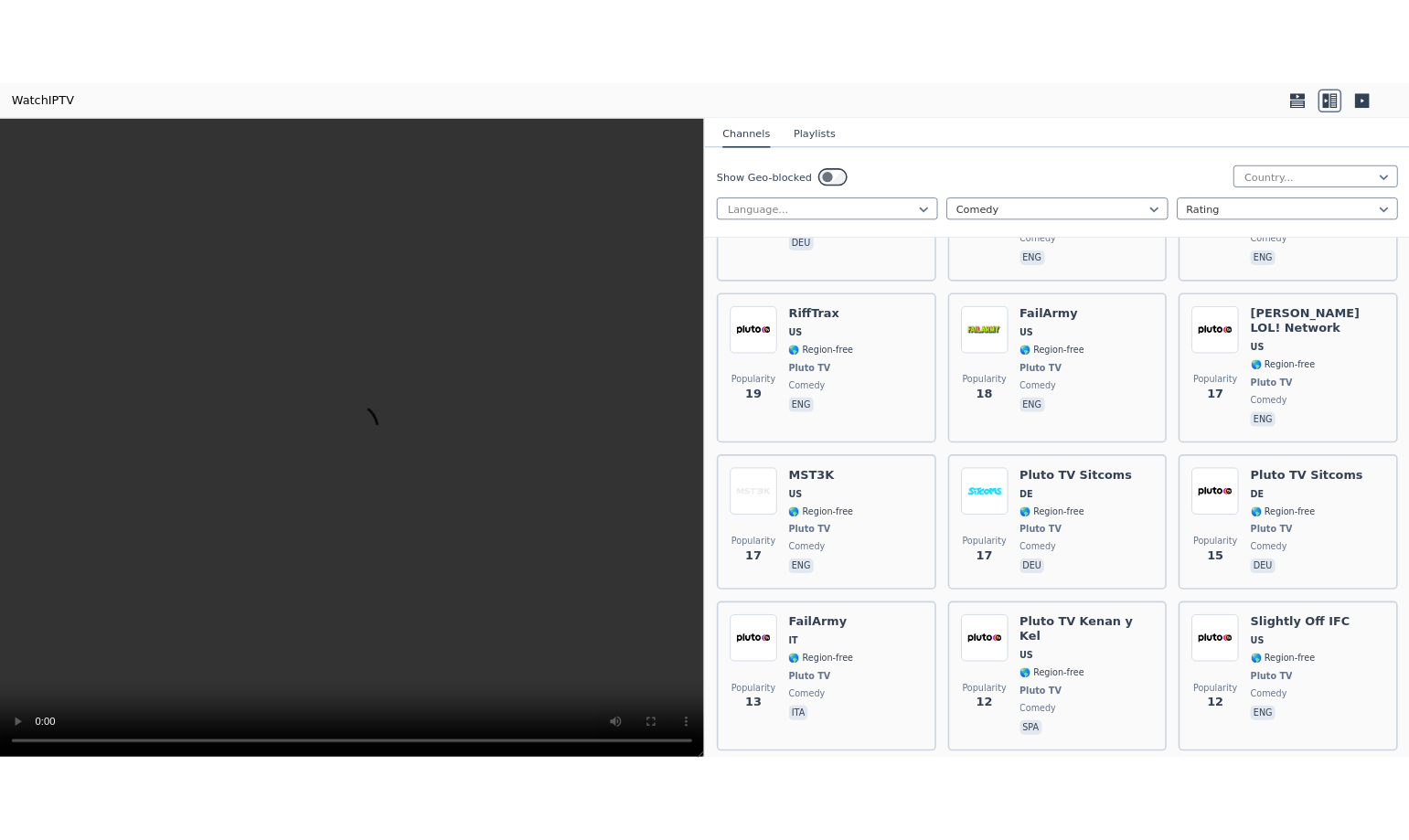
scroll to position [4479, 0]
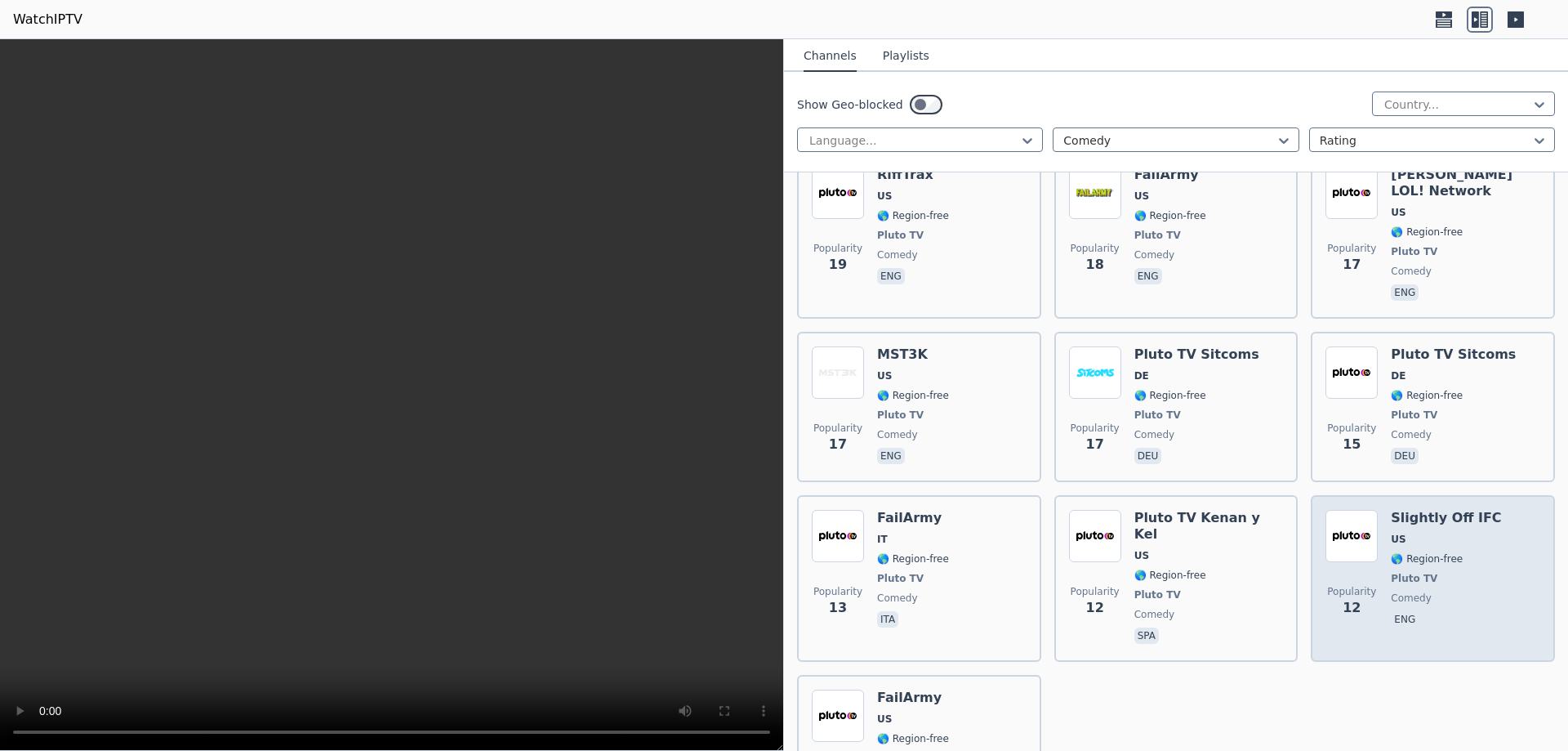
click at [1466, 510] on div "Slightly Off IFC US 🌎 Region-free Pluto TV comedy eng" at bounding box center [1446, 579] width 110 height 137
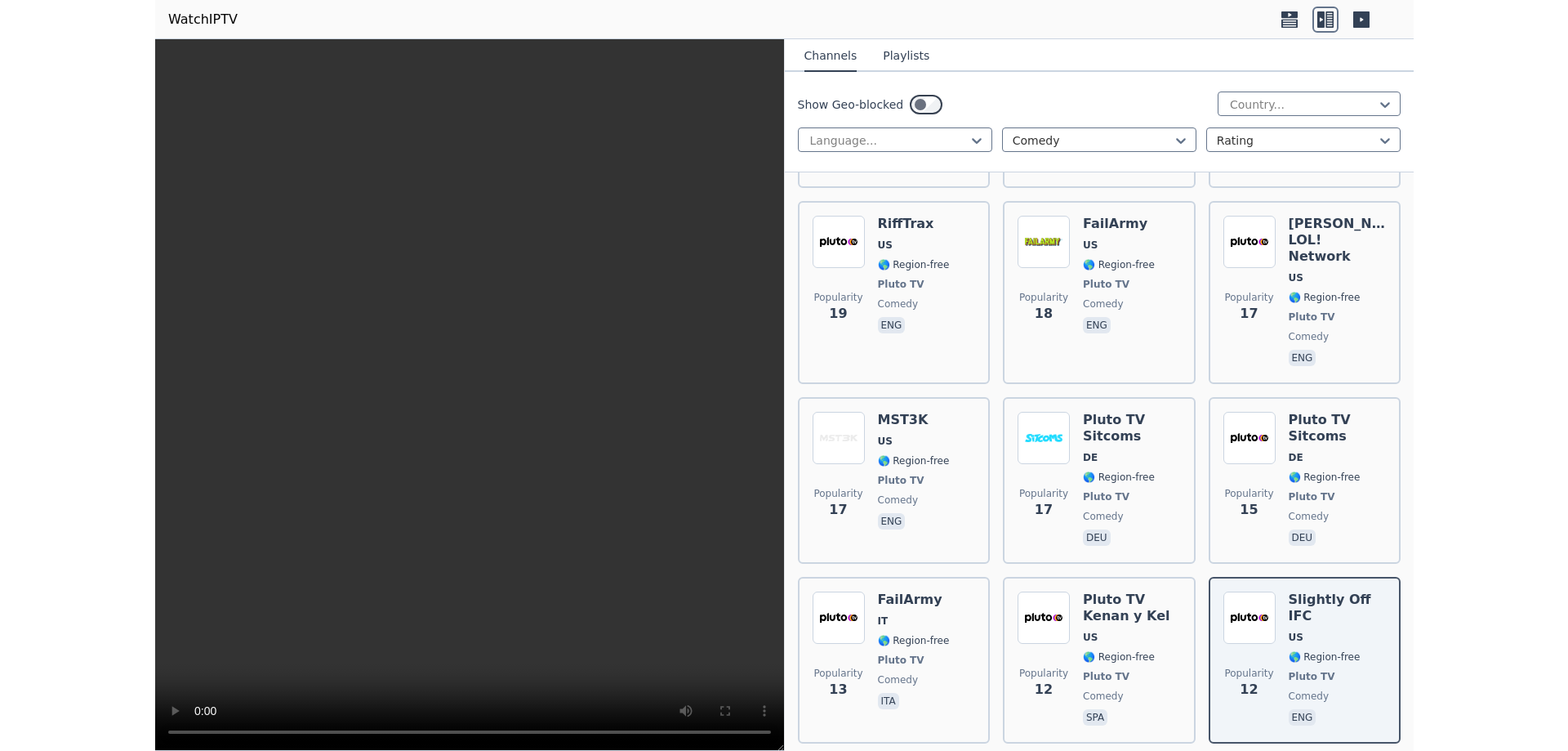
scroll to position [3906, 0]
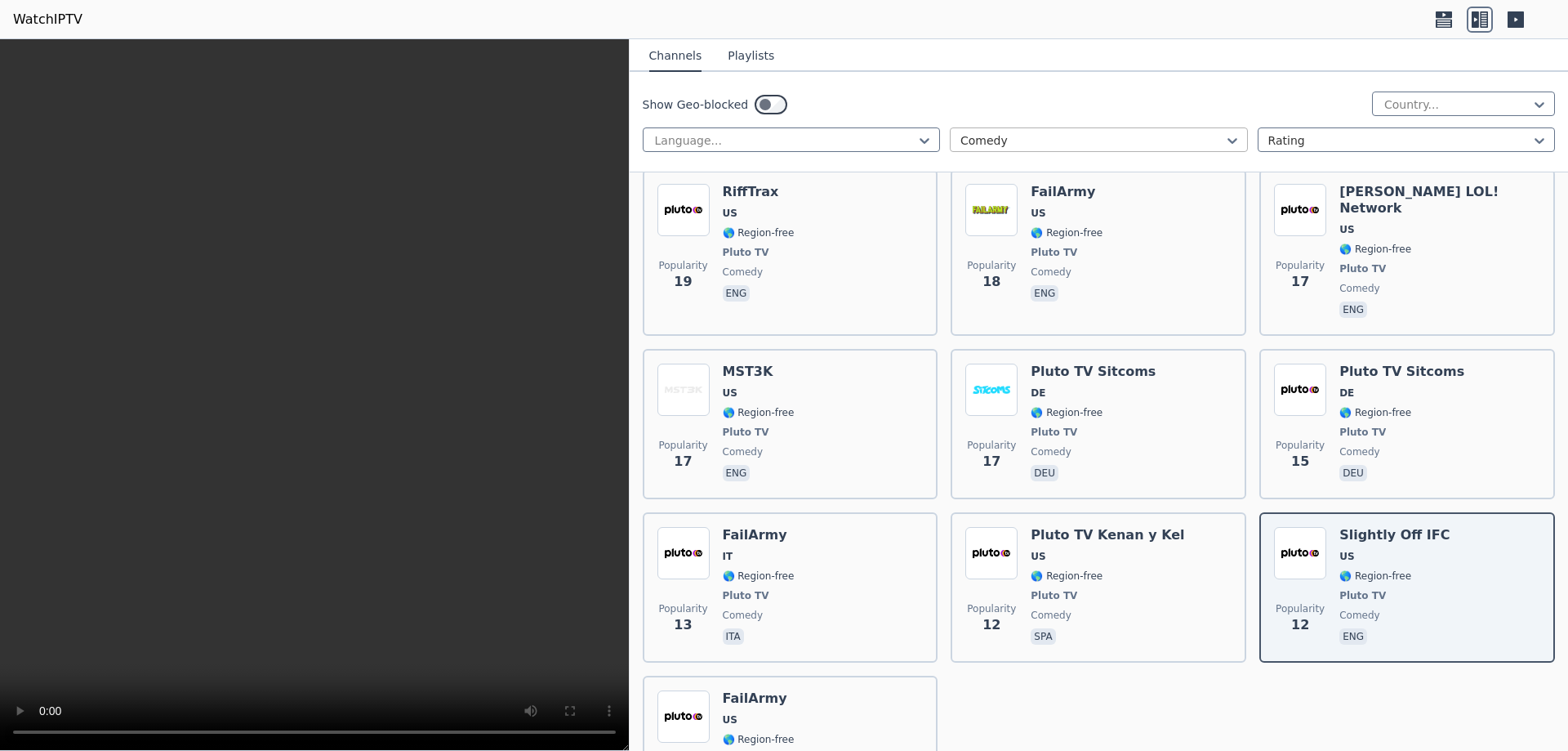
click at [1042, 141] on div at bounding box center [1092, 141] width 264 height 17
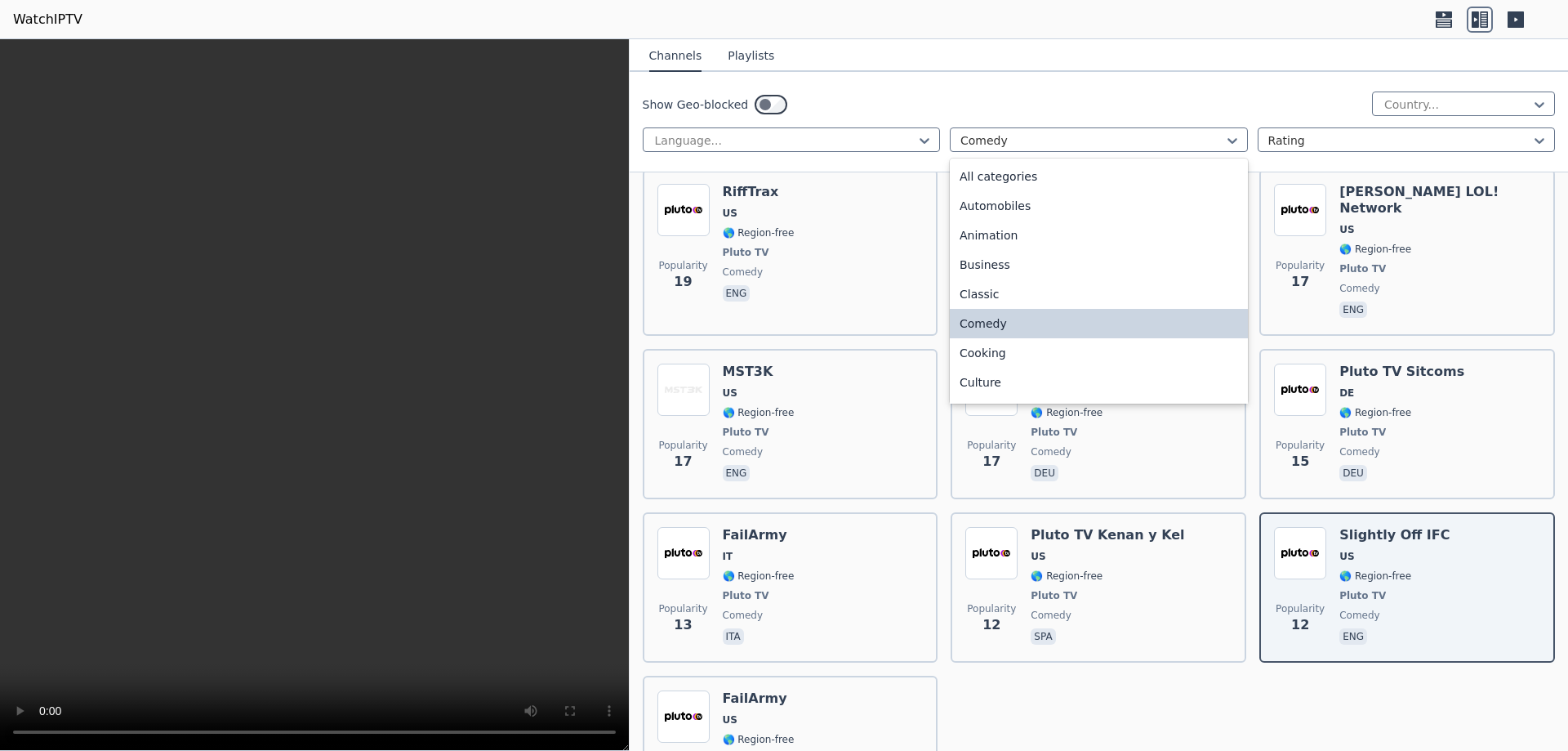
scroll to position [82, 0]
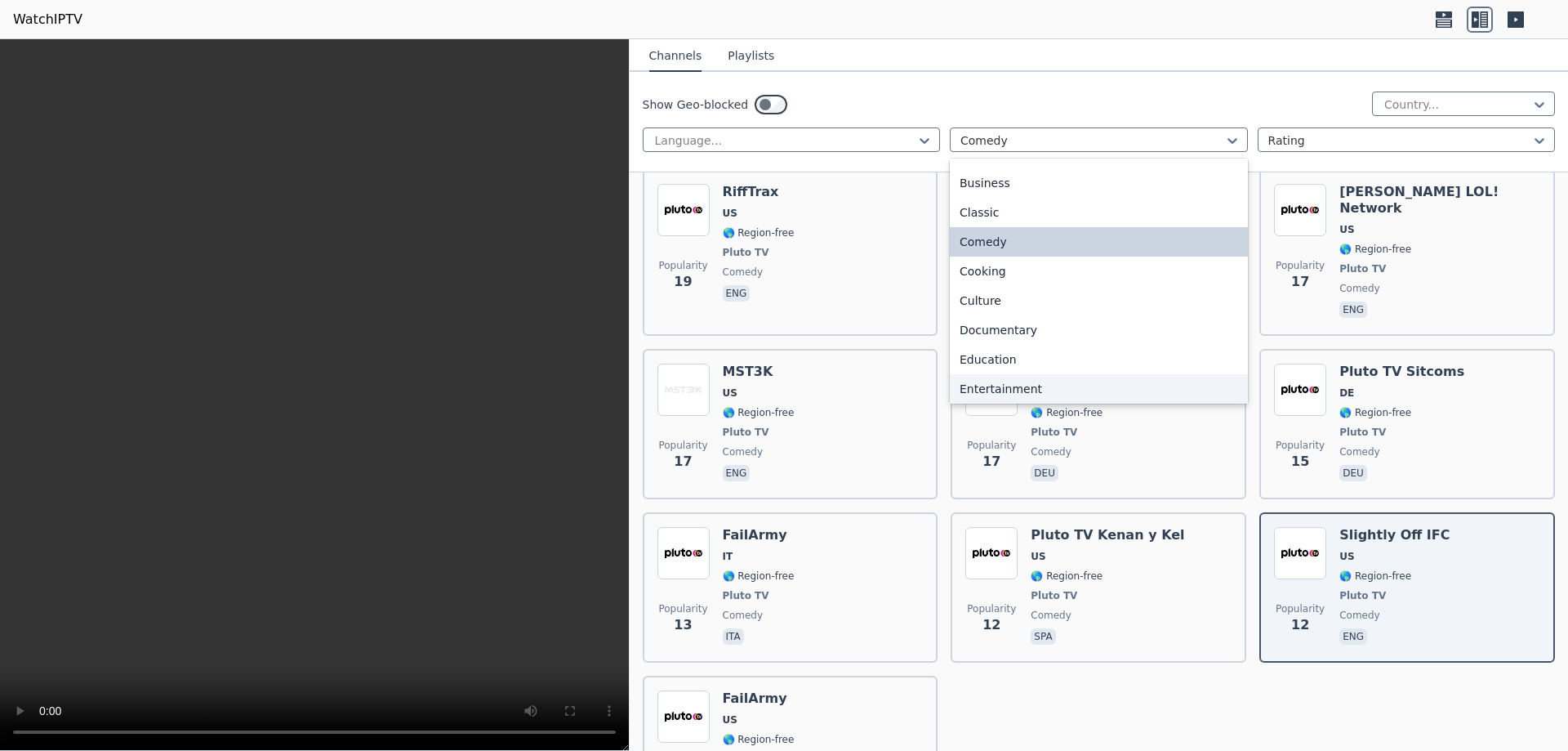
click at [1003, 385] on div "Entertainment" at bounding box center [1099, 390] width 298 height 30
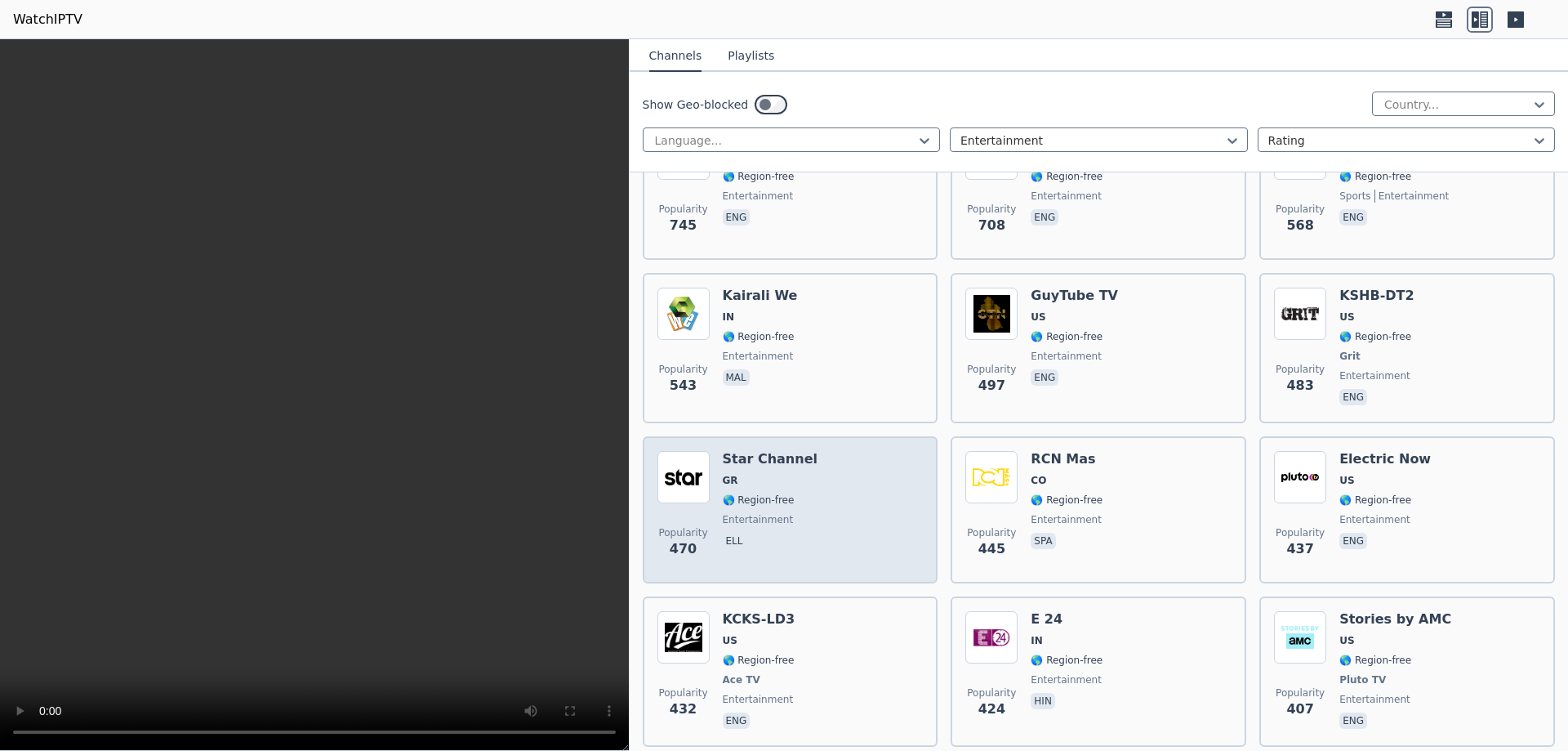
scroll to position [654, 0]
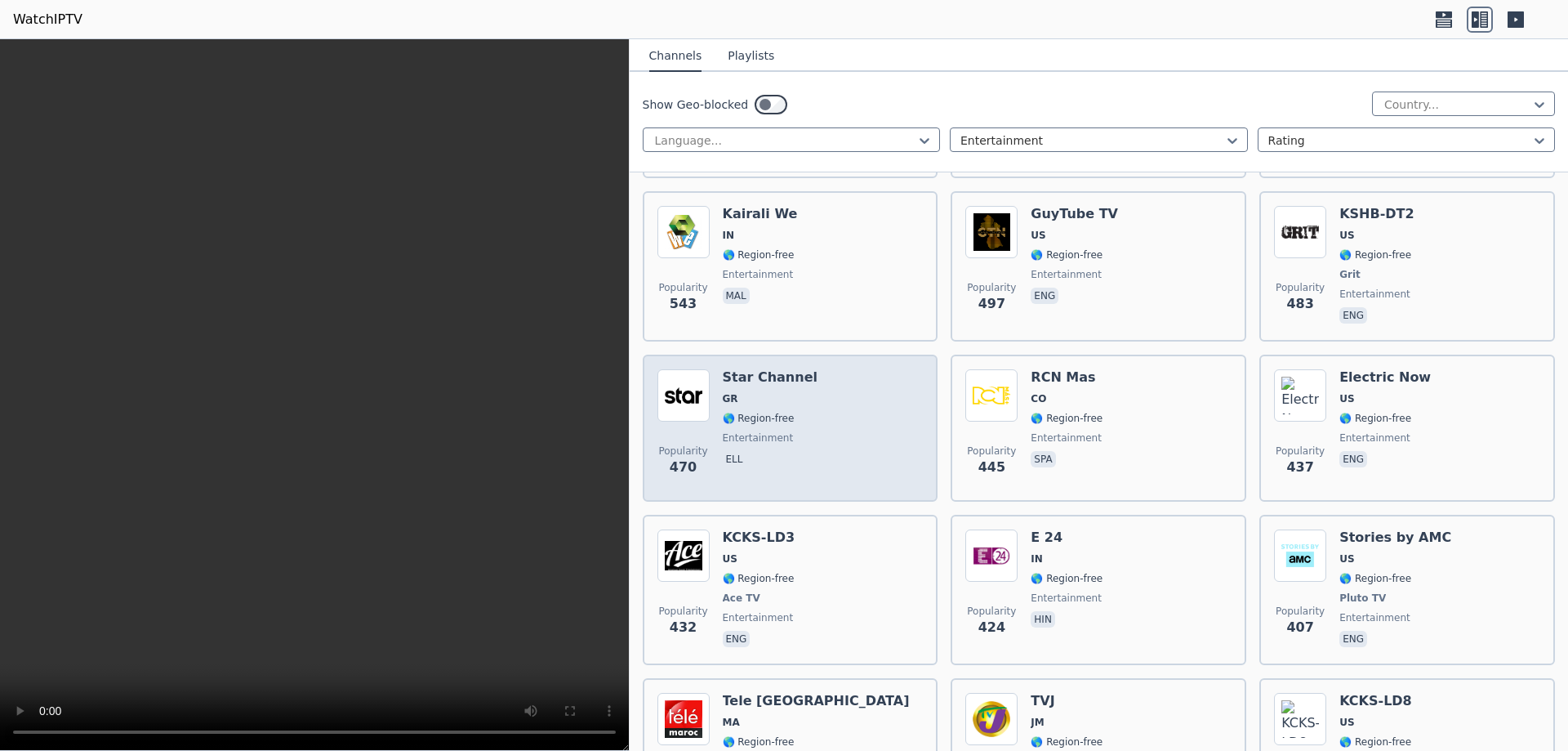
click at [849, 427] on div "Popularity 470 Star Channel GR 🌎 Region-free entertainment ell" at bounding box center [791, 428] width 266 height 117
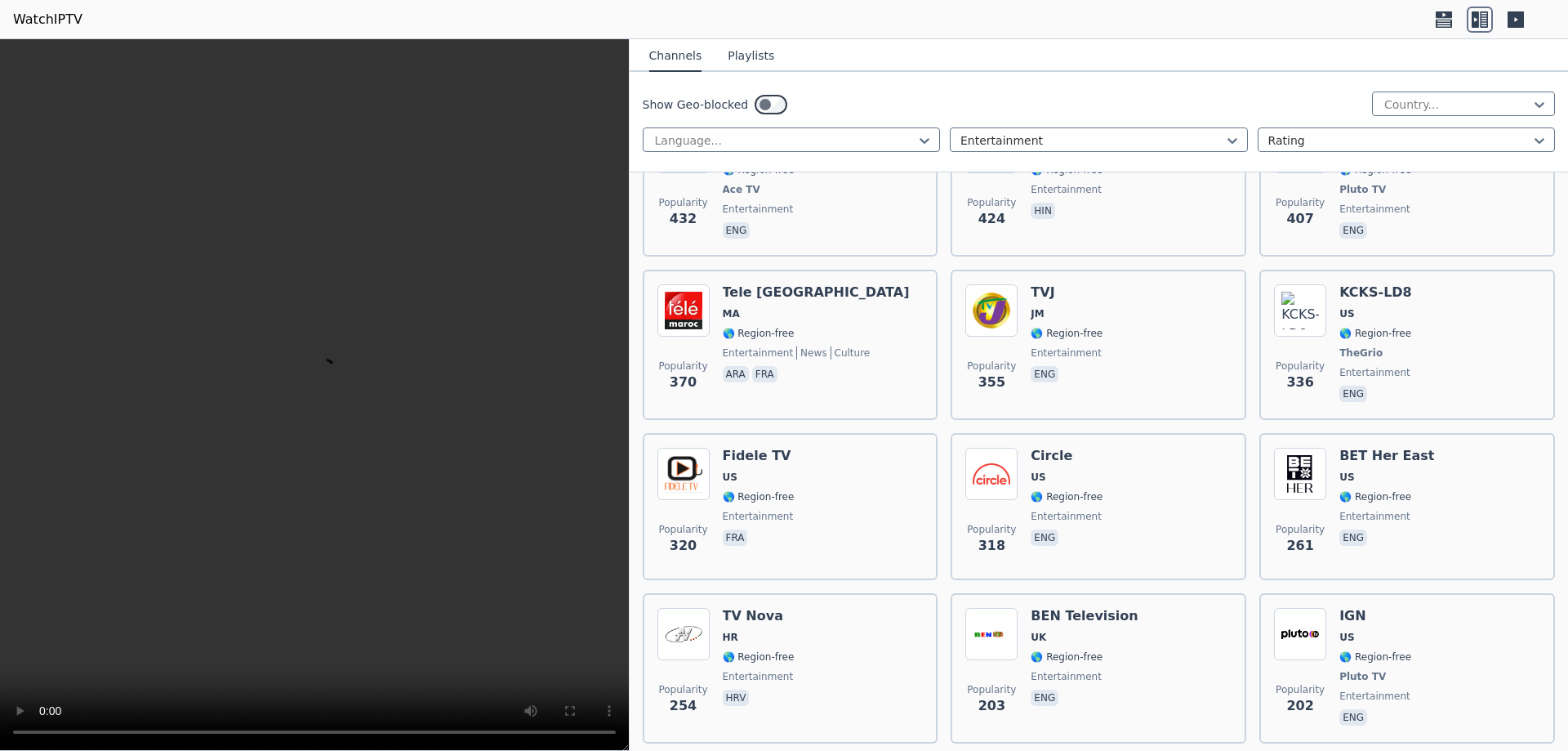
scroll to position [1226, 0]
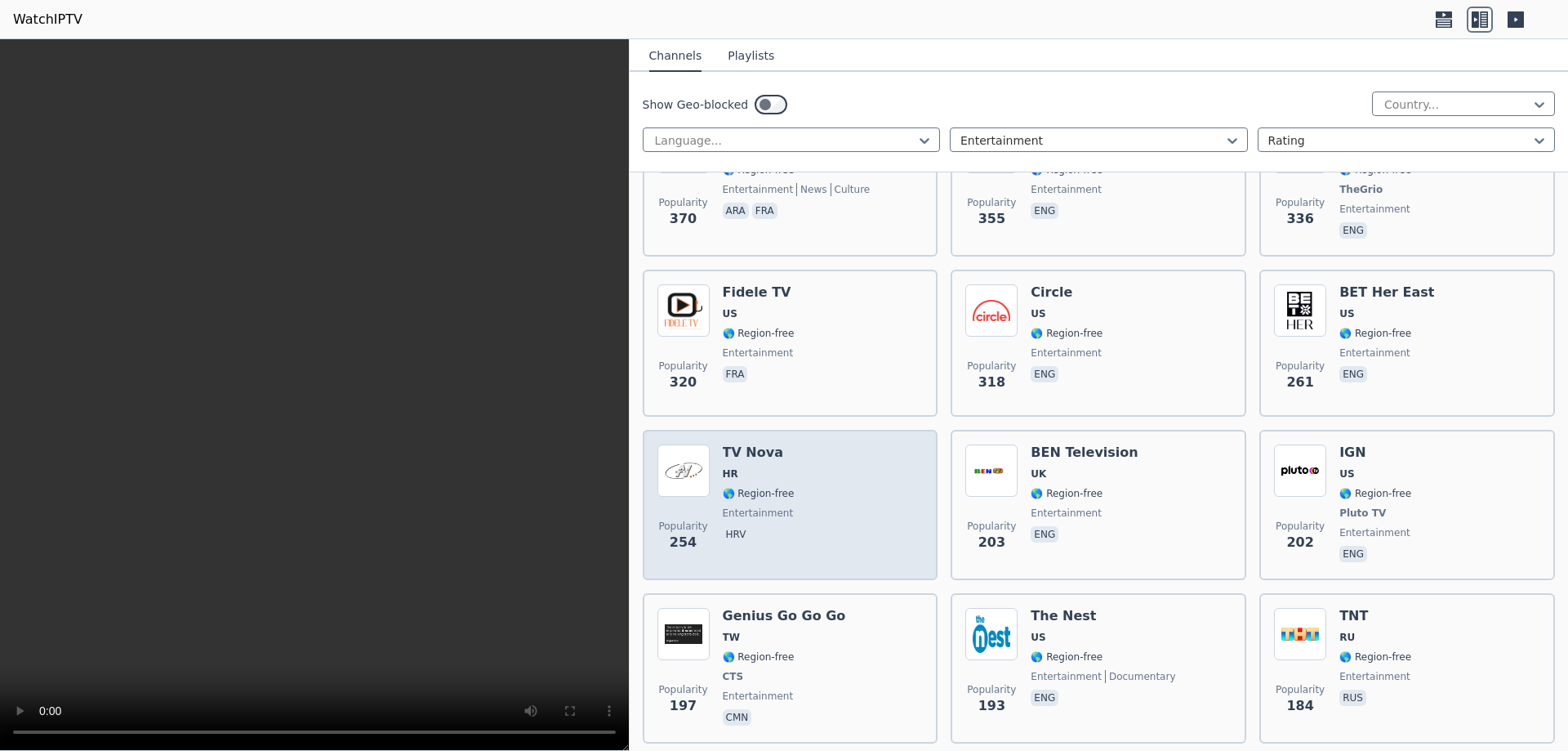
click at [822, 491] on div "Popularity 254 TV Nova HR 🌎 Region-free entertainment hrv" at bounding box center [791, 505] width 266 height 121
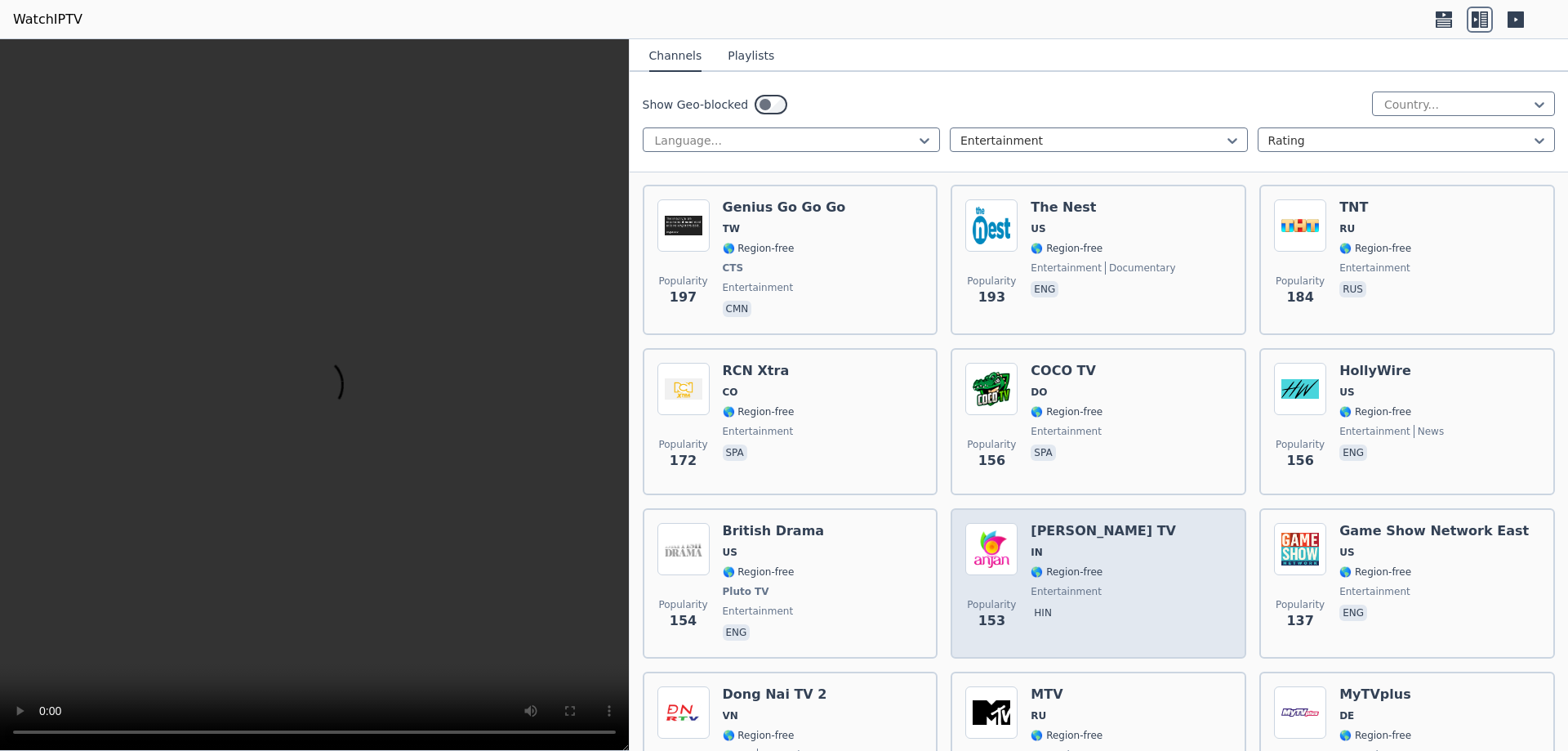
scroll to position [1716, 0]
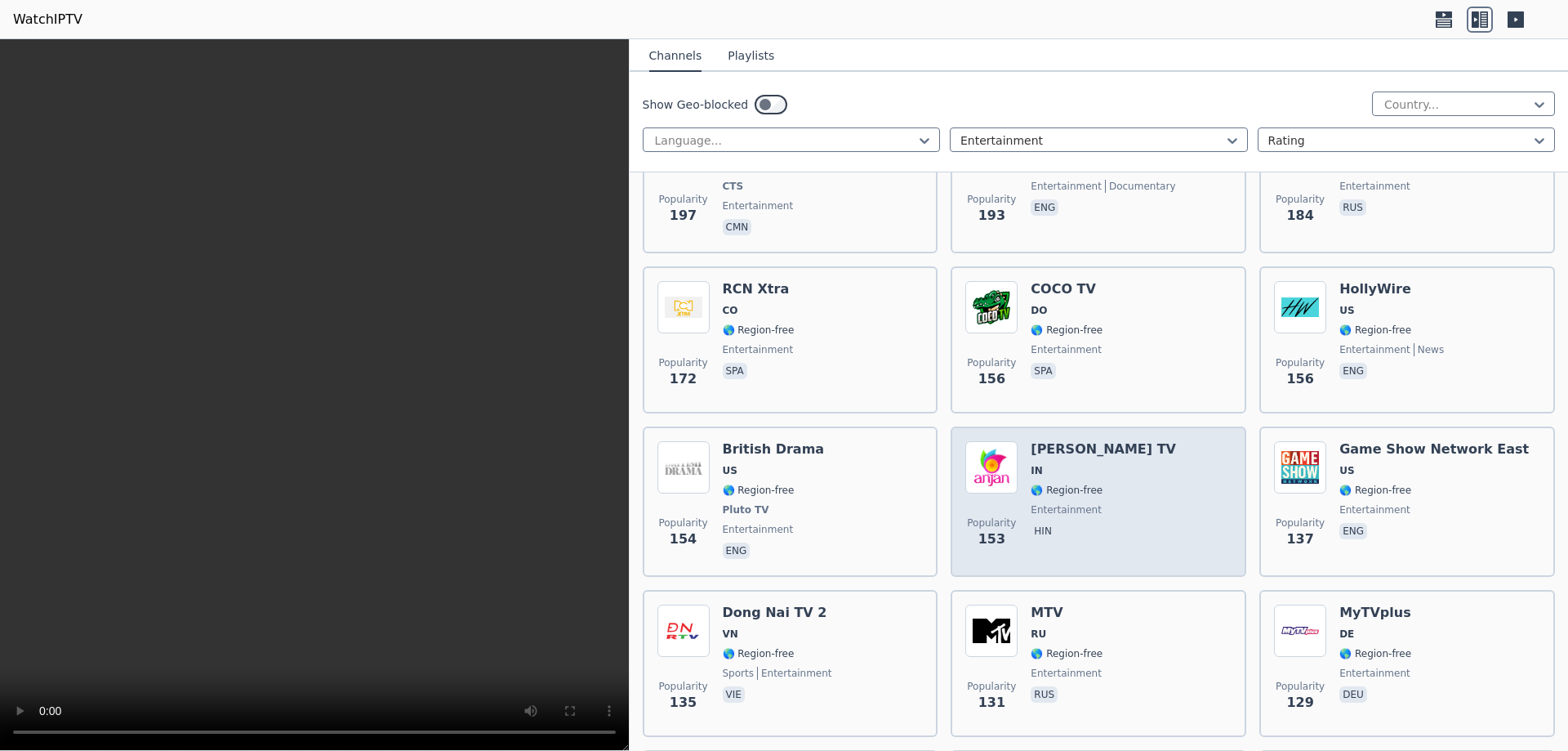
click at [1131, 470] on div "Popularity 153 [PERSON_NAME] TV IN 🌎 Region-free entertainment hin" at bounding box center [1099, 502] width 266 height 121
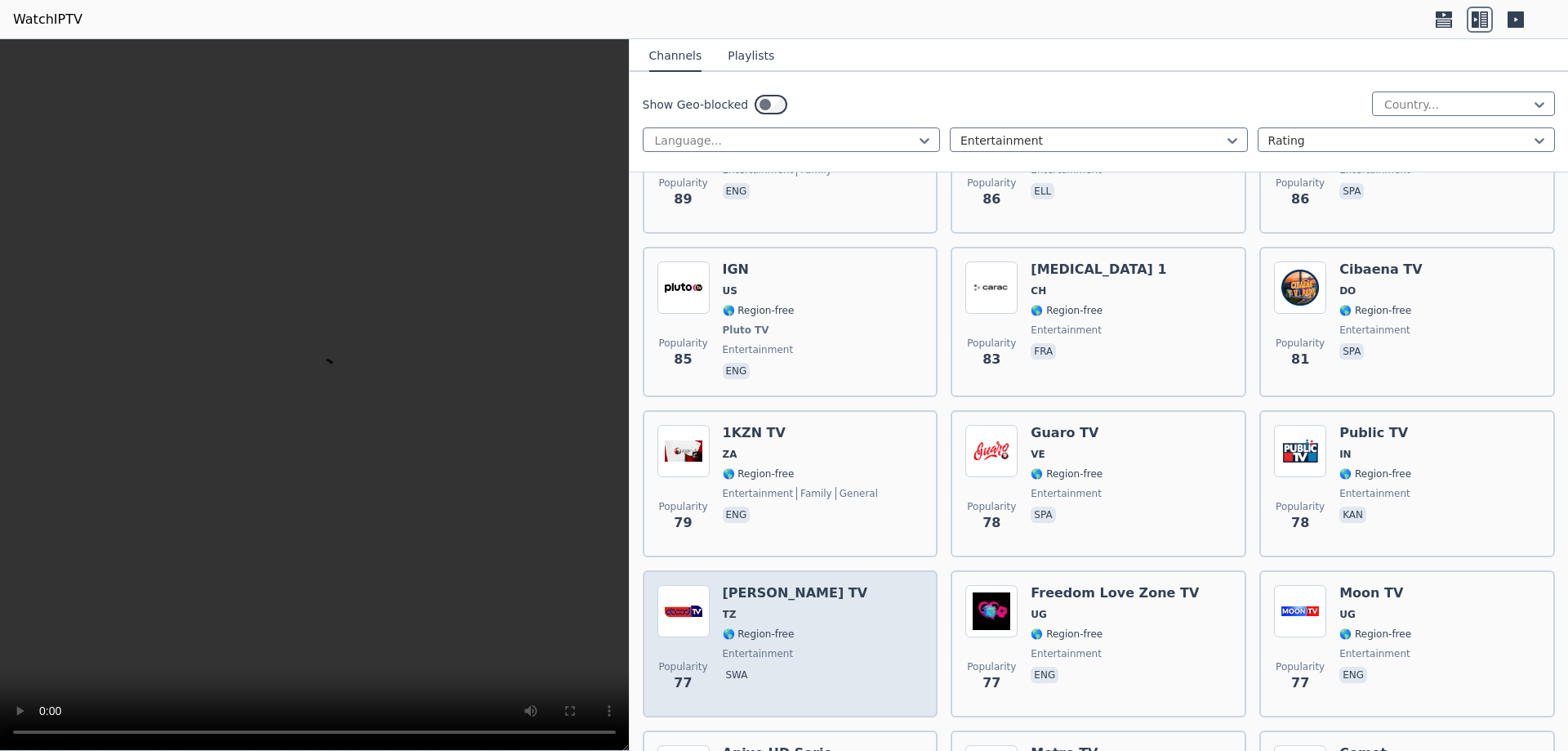
scroll to position [3596, 0]
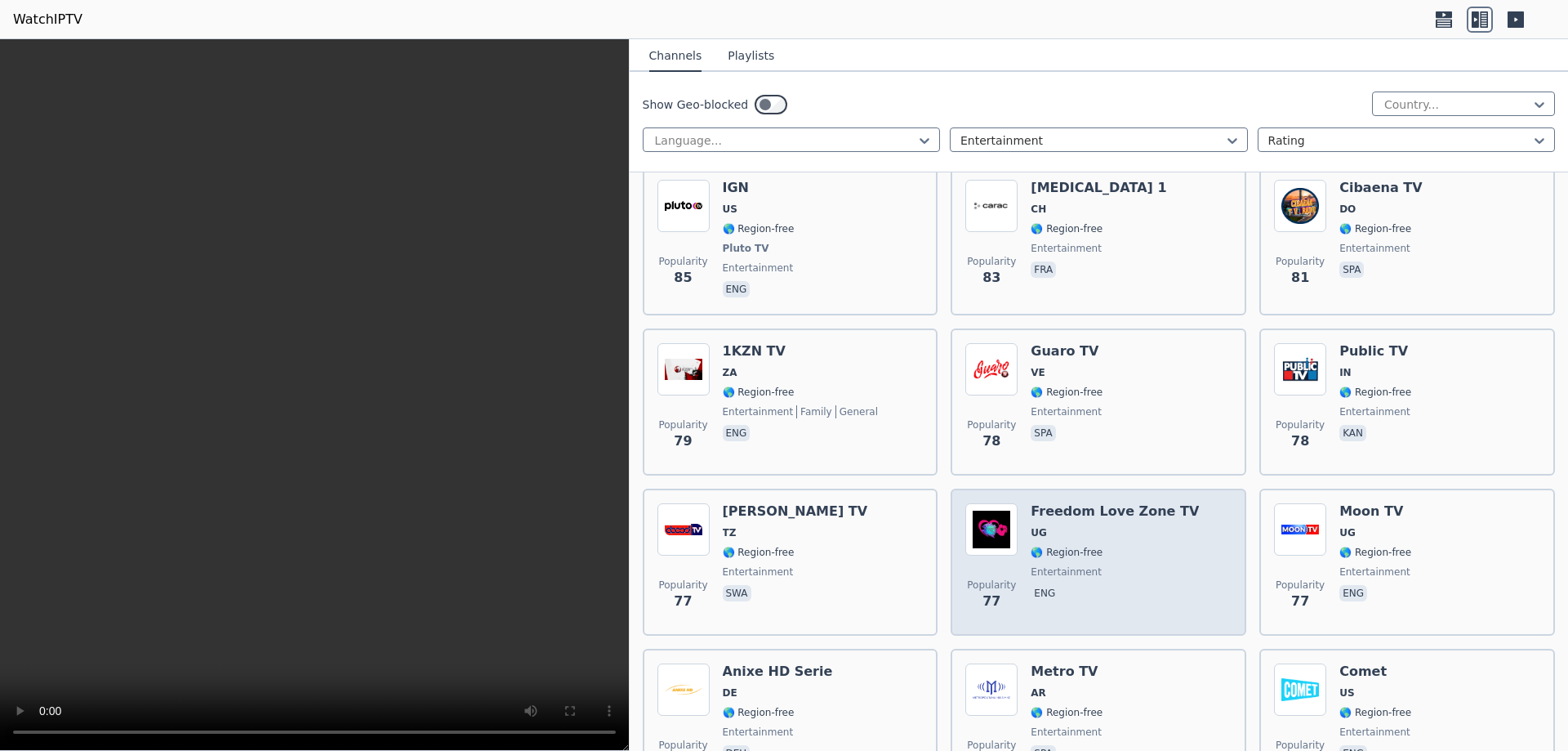
click at [1150, 566] on span "entertainment" at bounding box center [1115, 572] width 169 height 13
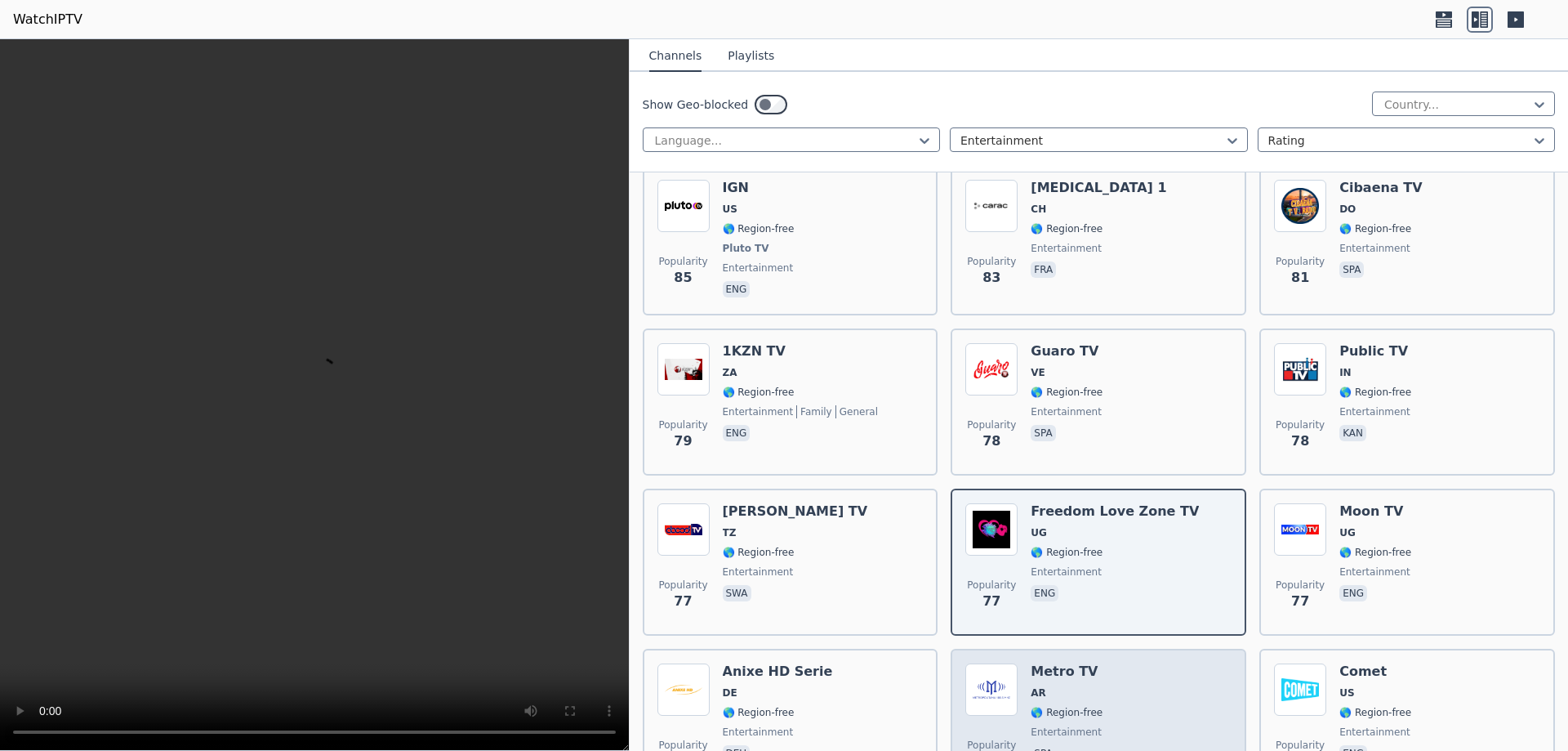
scroll to position [3842, 0]
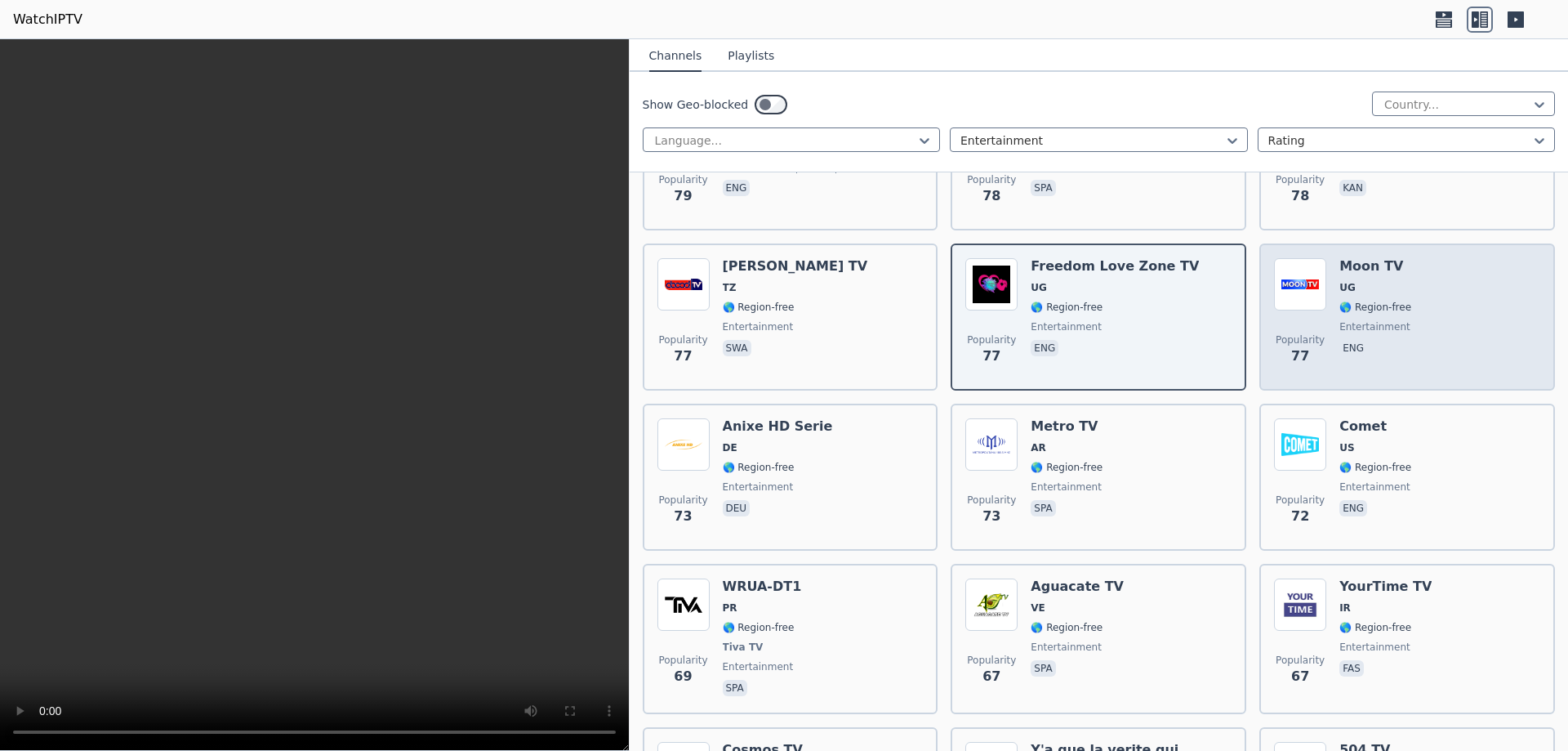
click at [1439, 304] on div "Popularity 77 Moon TV UG 🌎 Region-free entertainment eng" at bounding box center [1408, 317] width 266 height 117
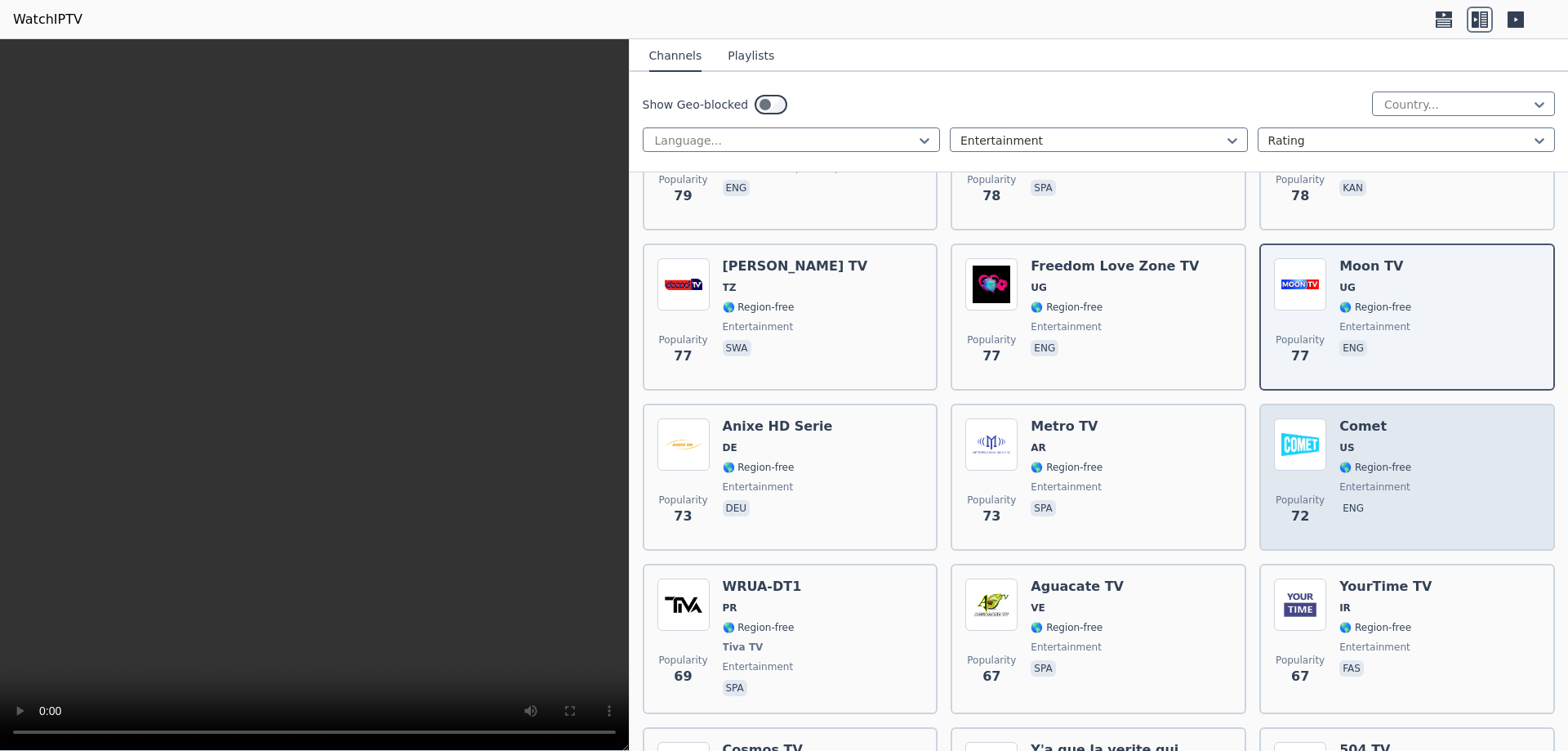
click at [1382, 461] on span "🌎 Region-free" at bounding box center [1375, 467] width 72 height 13
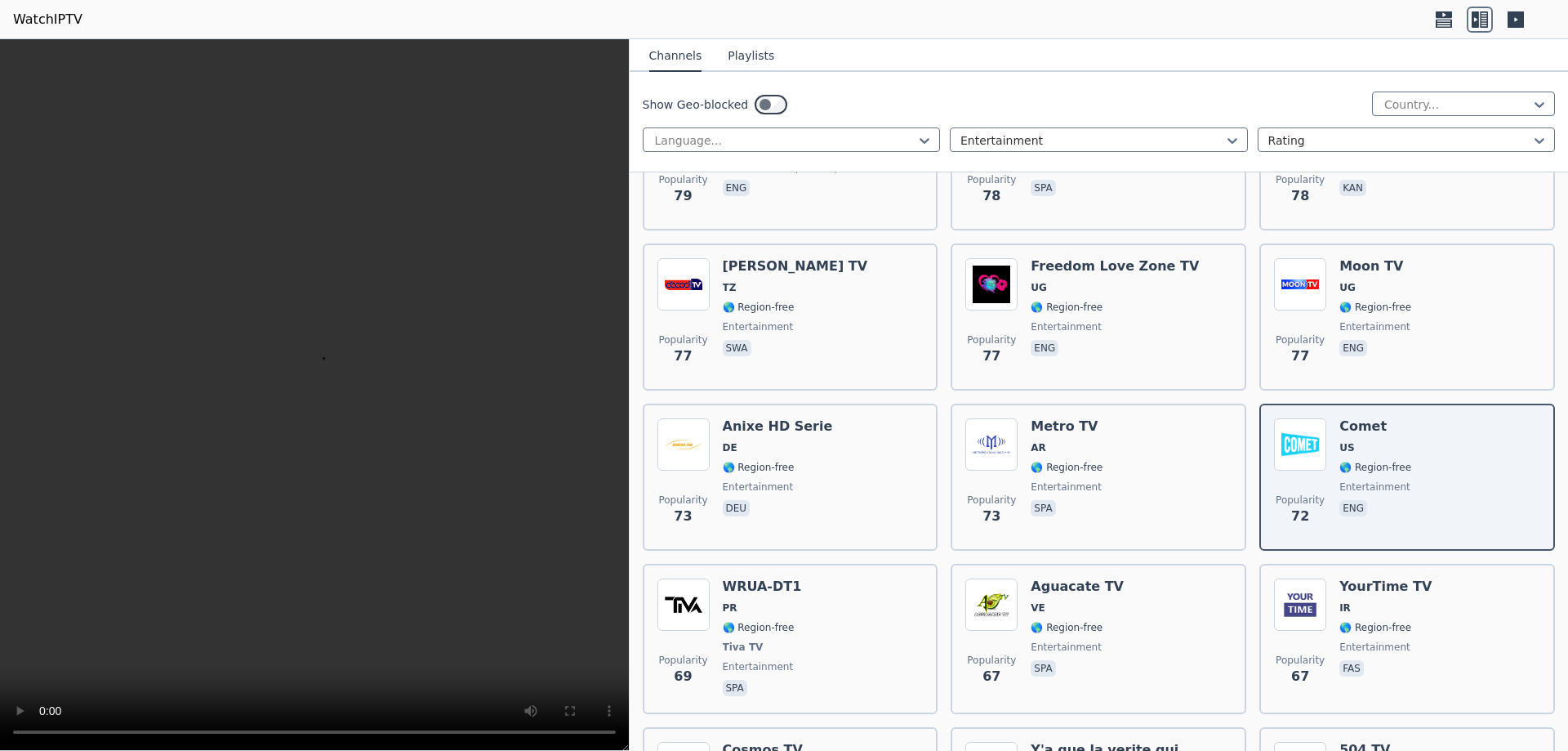
scroll to position [4250, 0]
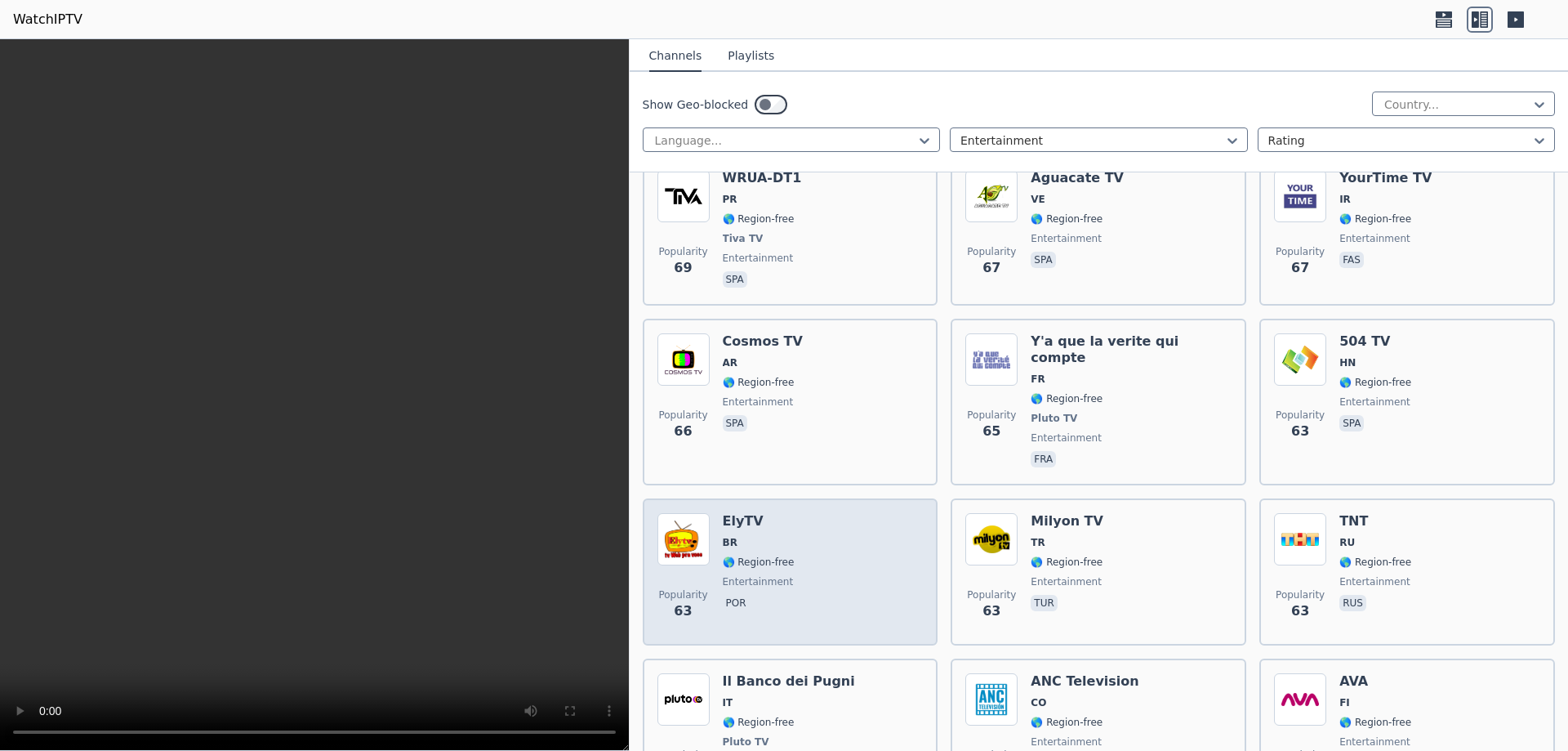
click at [869, 556] on div "Popularity 63 ElyTV BR 🌎 Region-free entertainment por" at bounding box center [791, 572] width 266 height 117
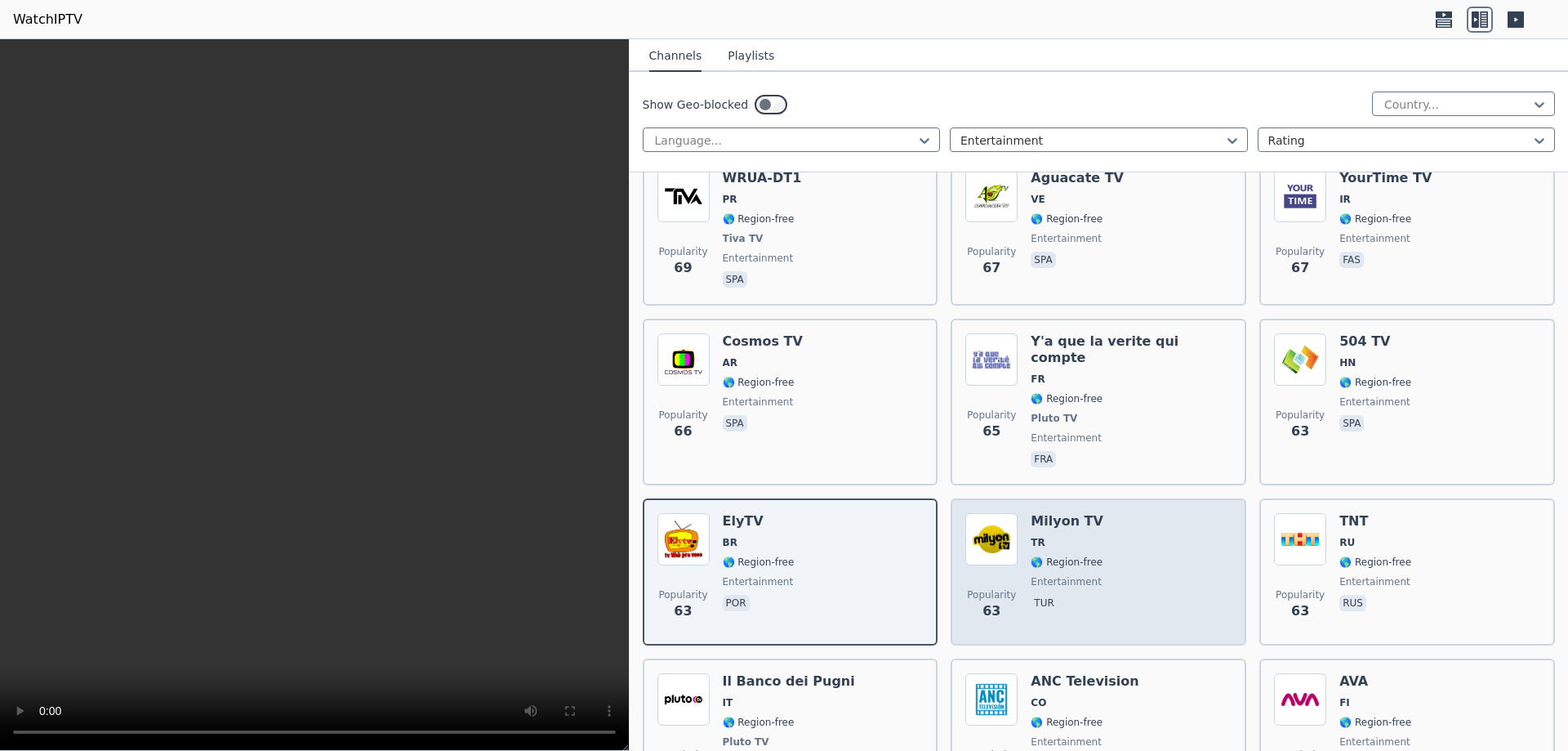
click at [1146, 559] on div "Popularity 63 Milyon TV TR 🌎 Region-free entertainment tur" at bounding box center [1099, 572] width 266 height 117
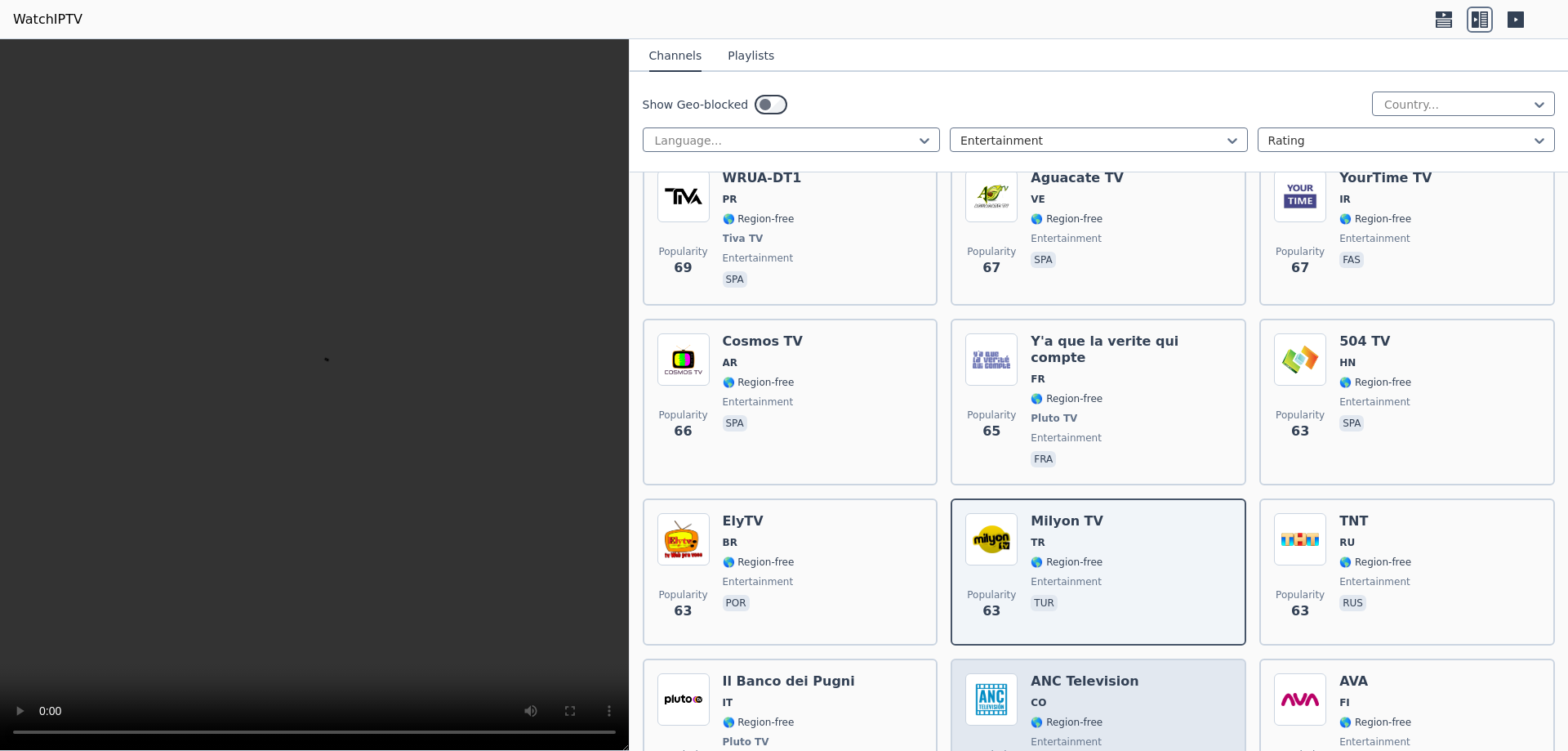
scroll to position [4413, 0]
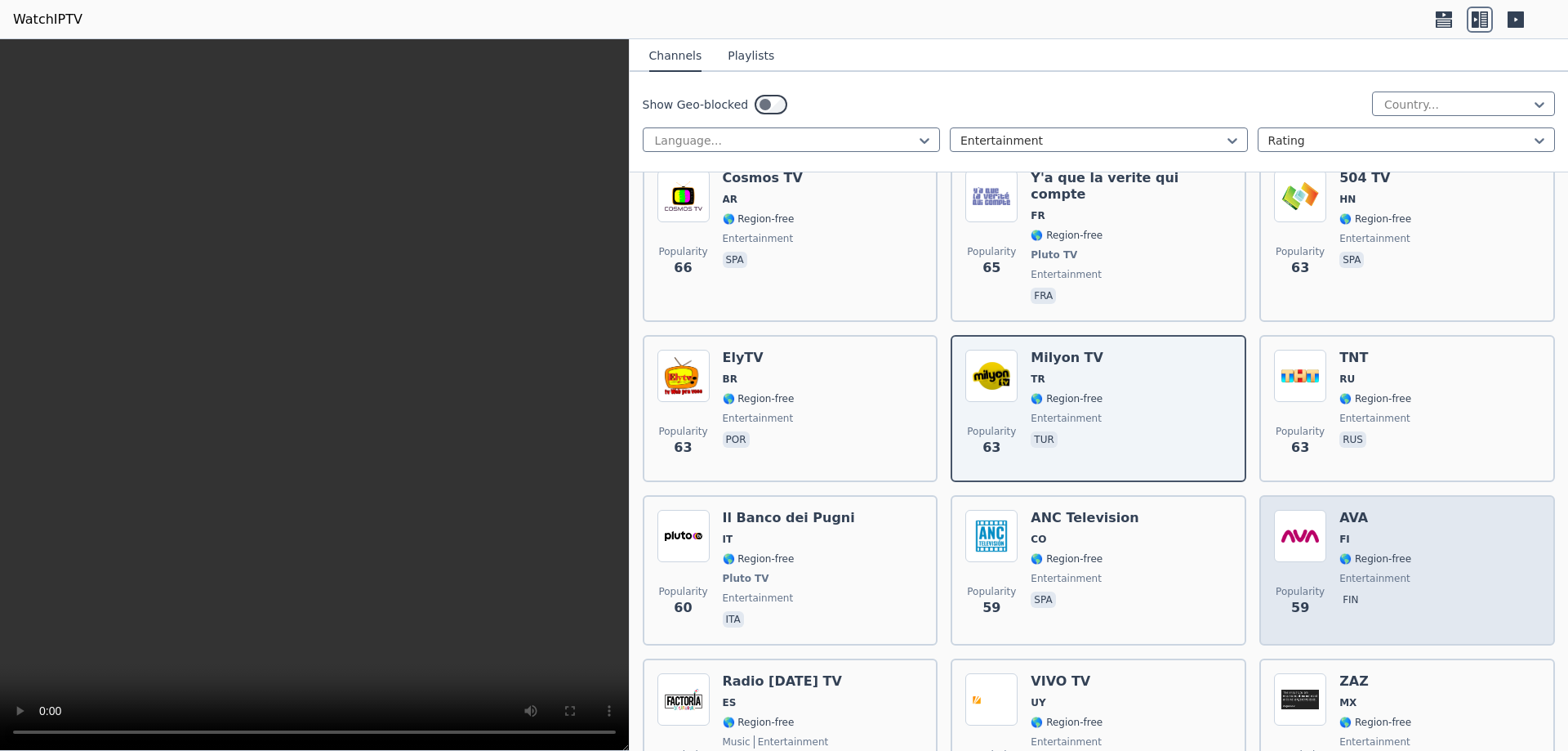
click at [1436, 535] on div "Popularity 59 AVA FI 🌎 Region-free entertainment fin" at bounding box center [1408, 571] width 266 height 121
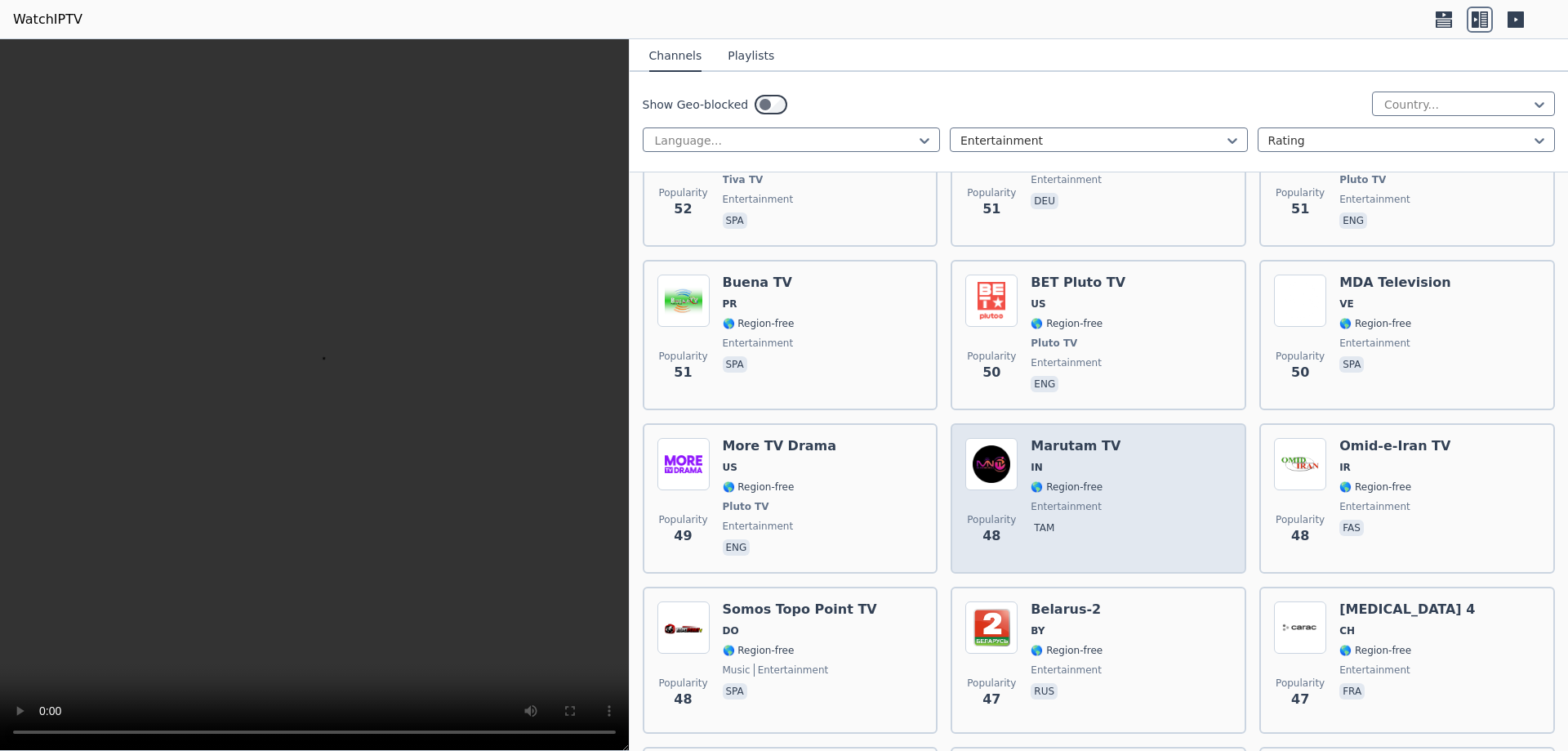
scroll to position [5885, 0]
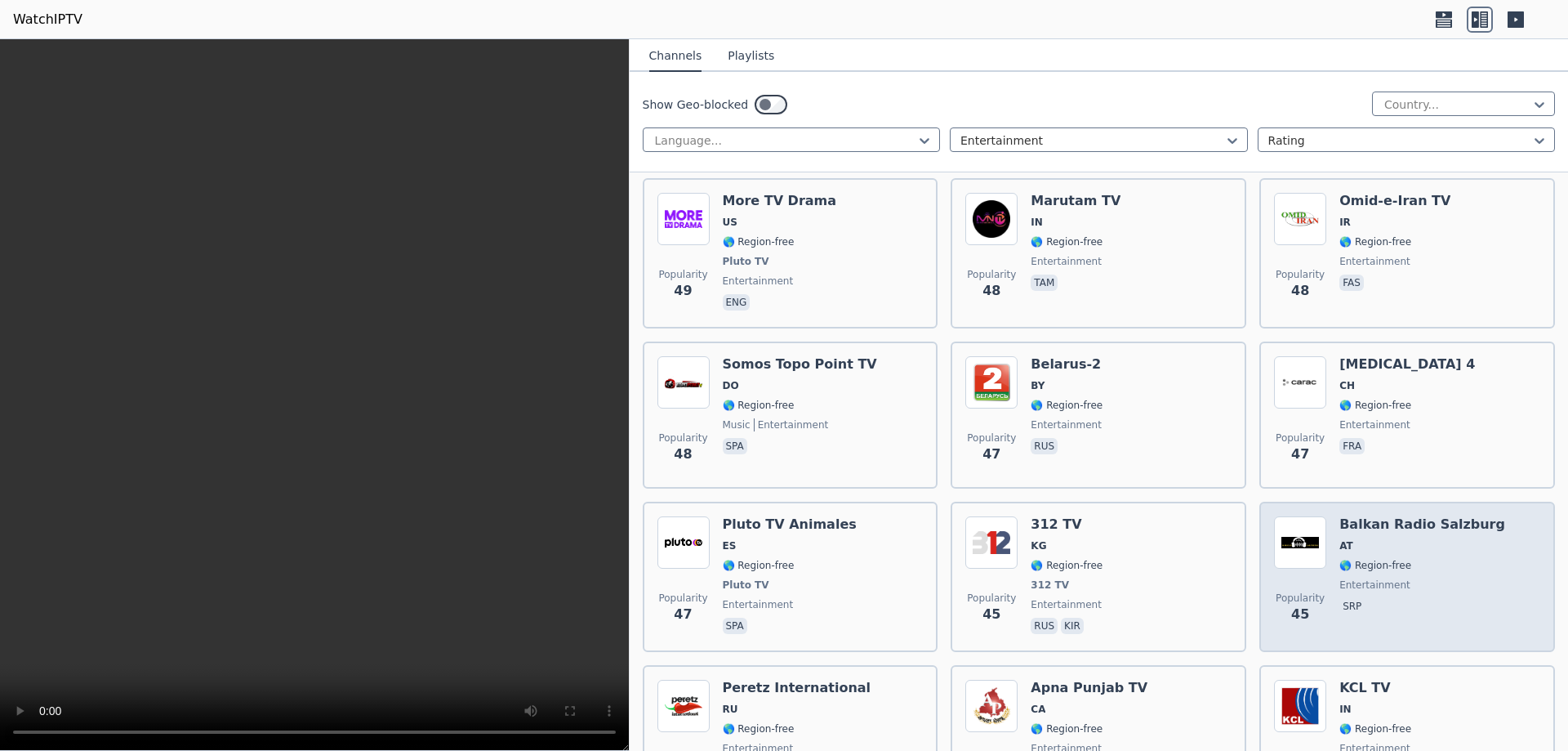
click at [1422, 559] on span "🌎 Region-free" at bounding box center [1423, 566] width 166 height 13
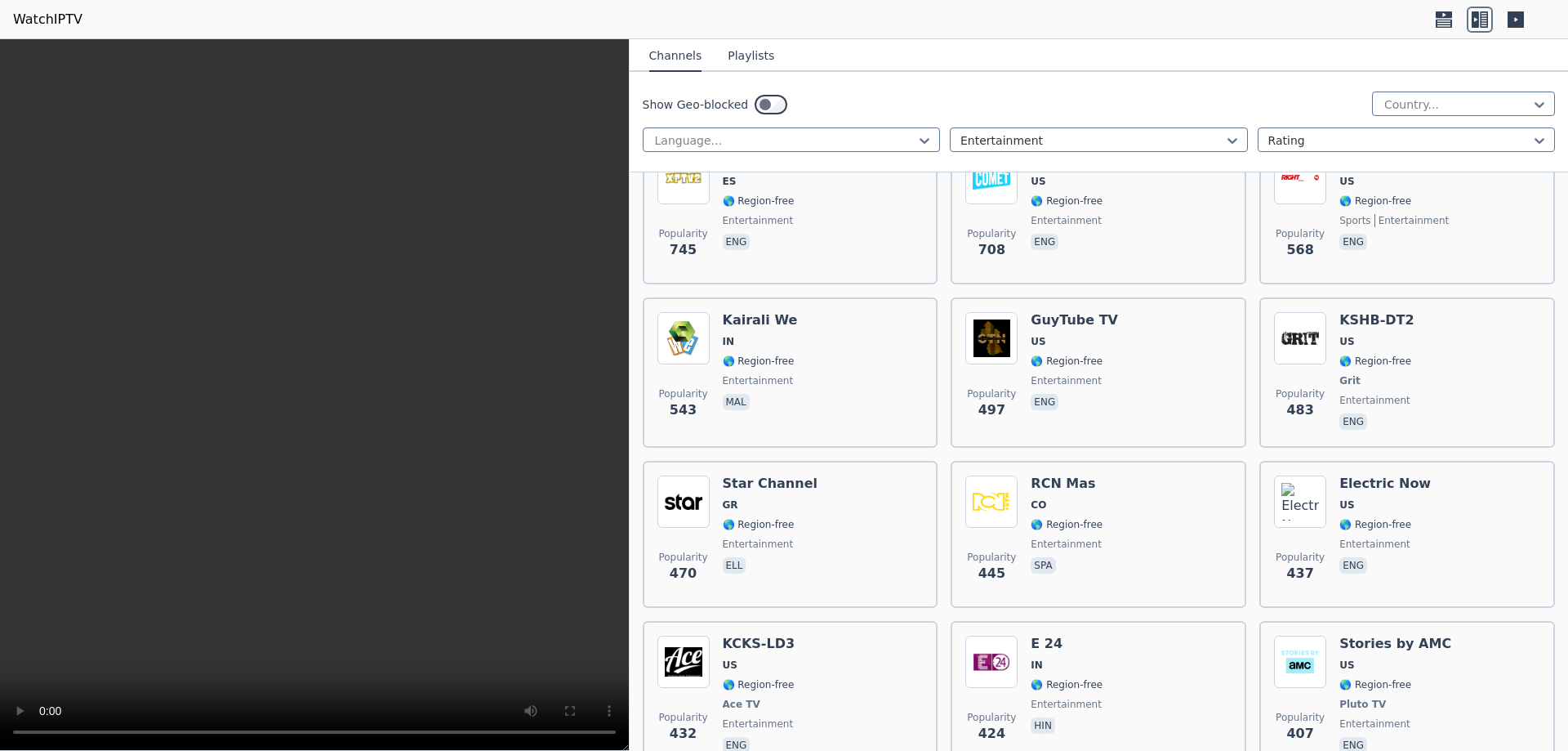
scroll to position [0, 0]
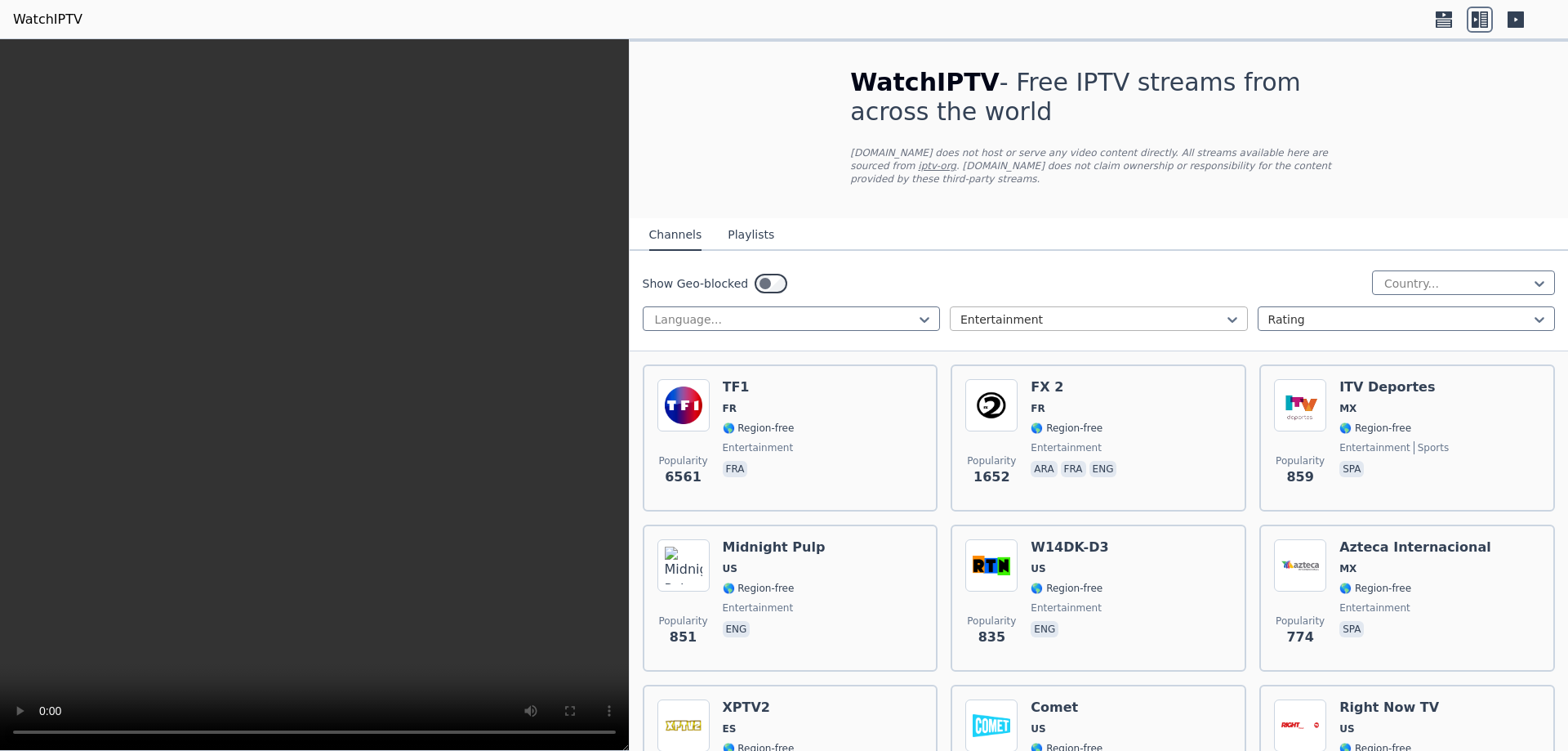
click at [1041, 312] on div at bounding box center [1092, 320] width 264 height 17
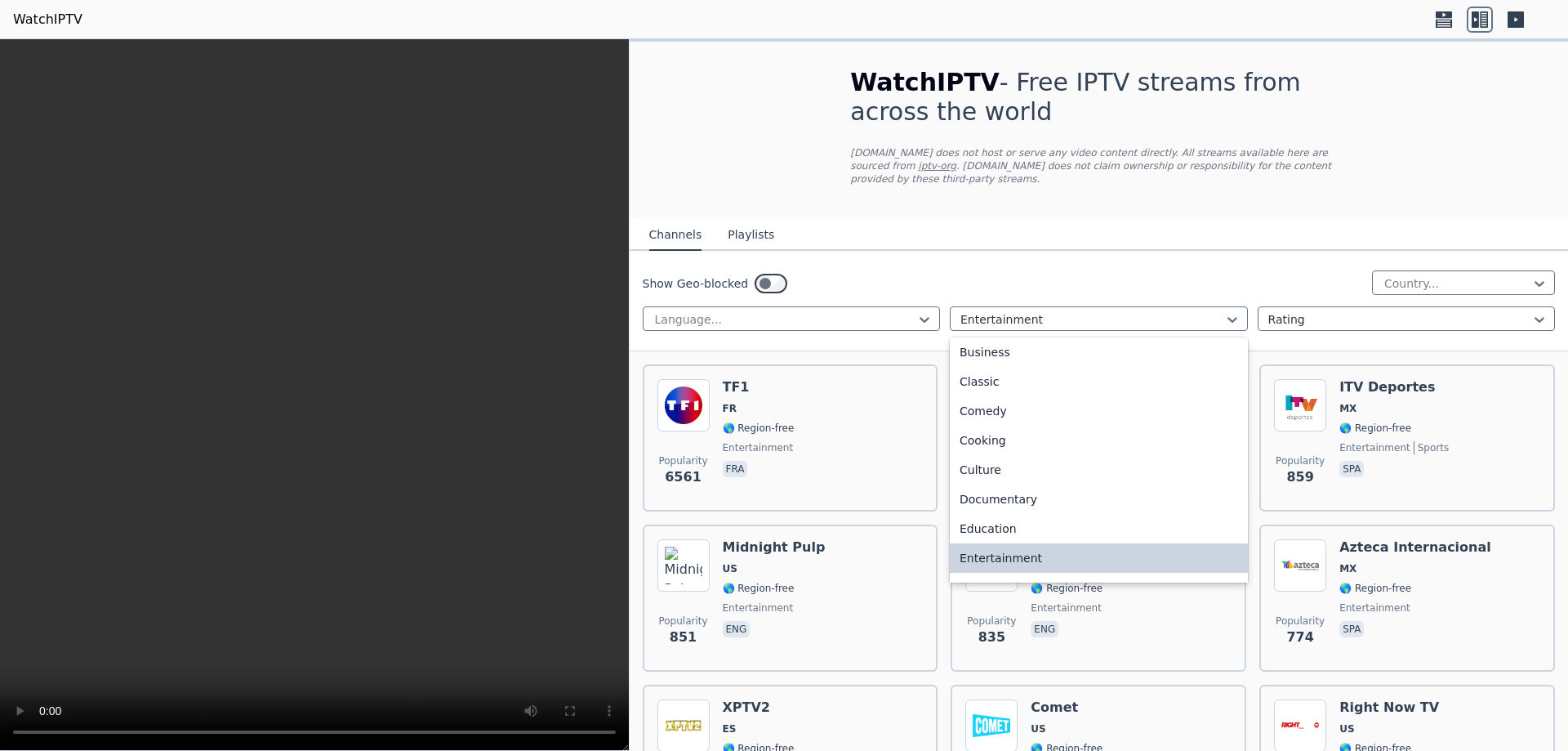
scroll to position [173, 0]
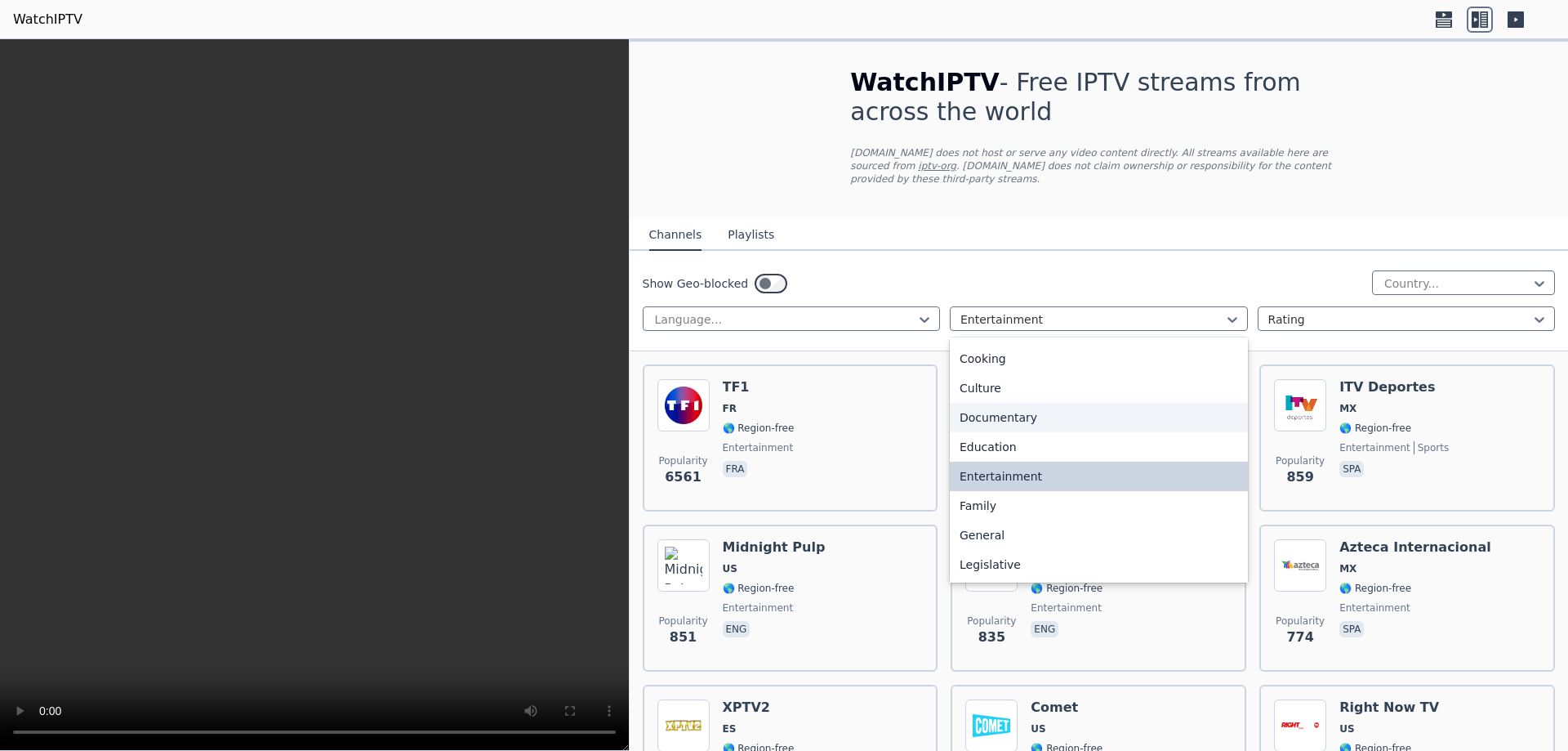
click at [1003, 409] on div "Documentary" at bounding box center [1099, 418] width 298 height 30
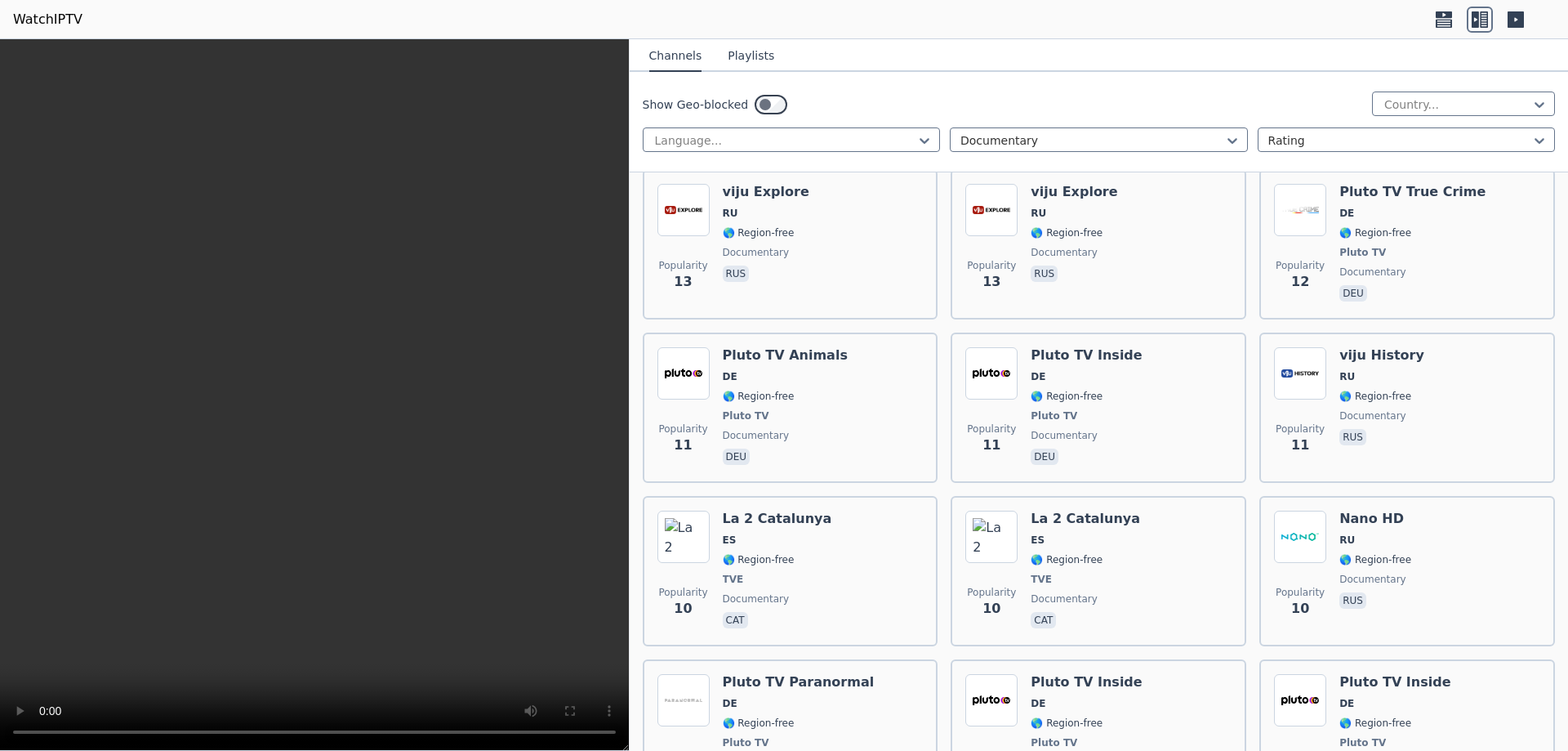
scroll to position [5704, 0]
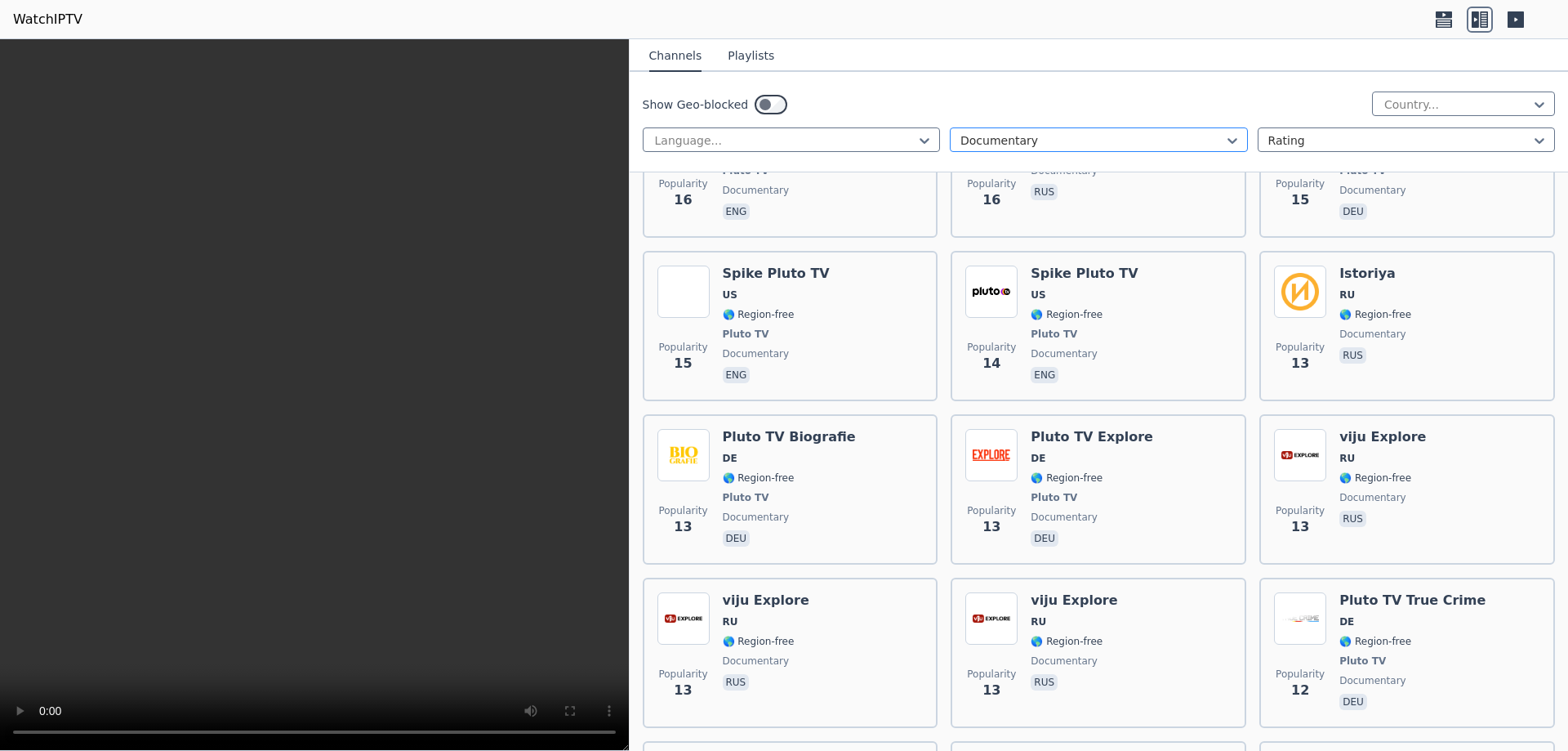
click at [1080, 146] on div at bounding box center [1092, 141] width 264 height 17
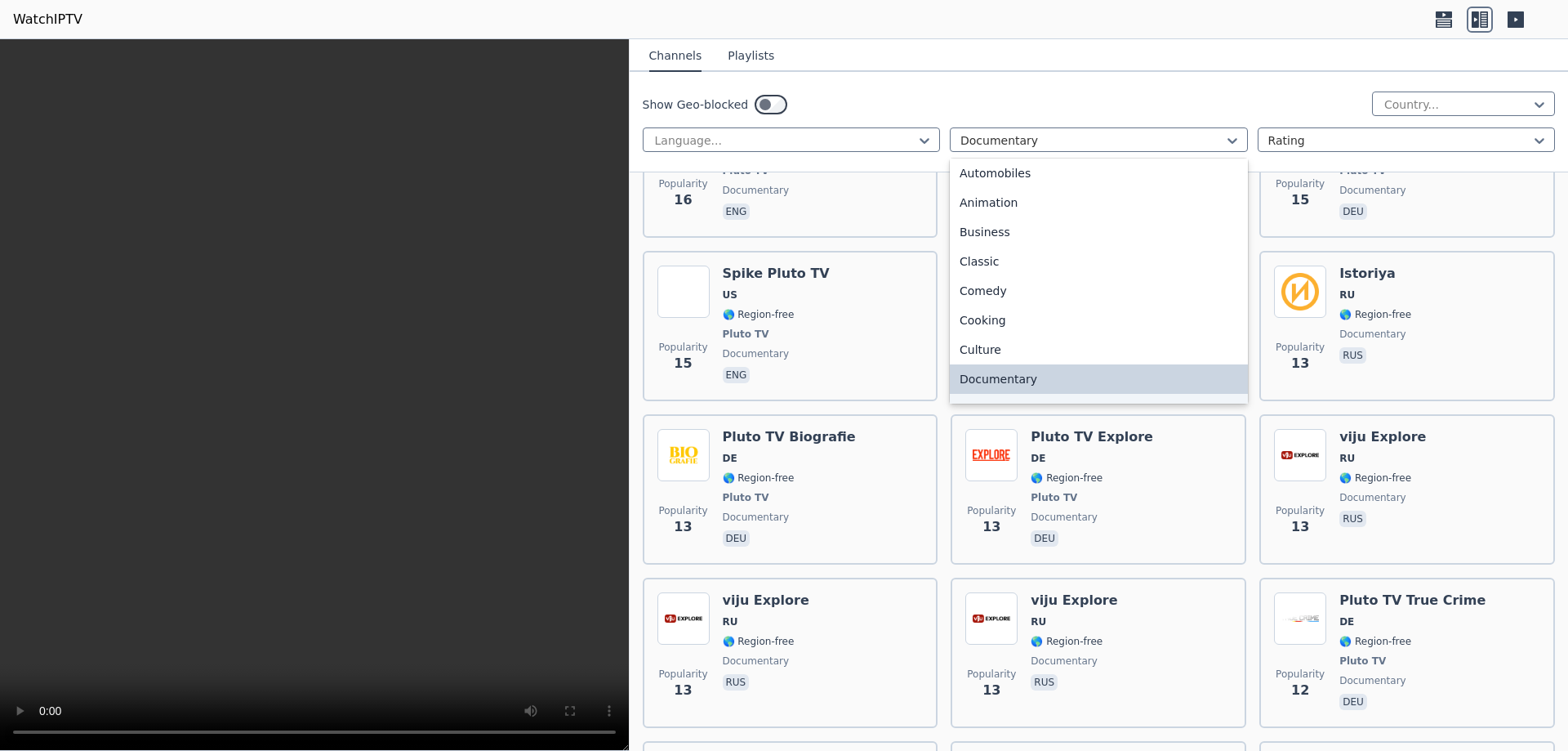
scroll to position [114, 0]
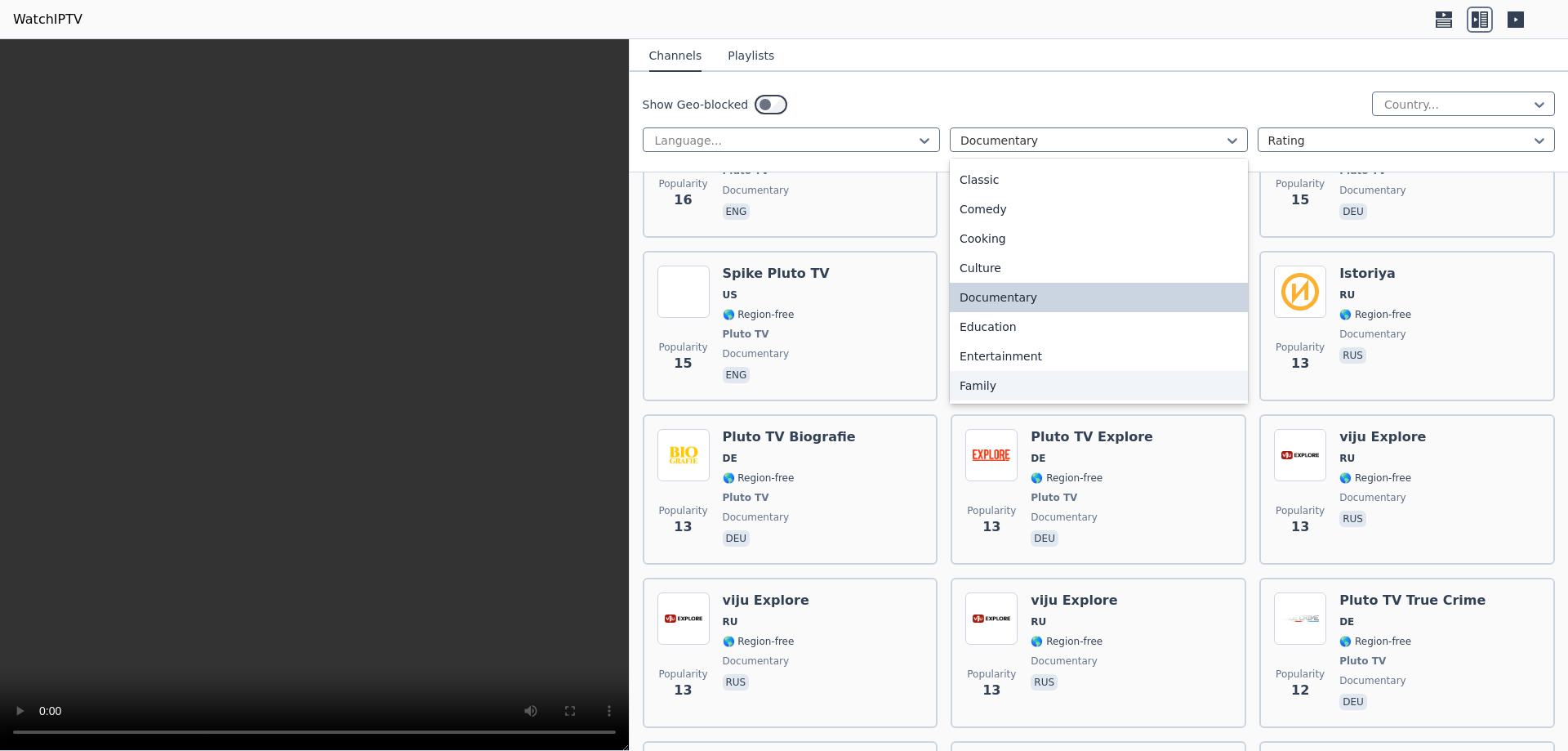
click at [1005, 382] on div "Family" at bounding box center [1099, 386] width 298 height 30
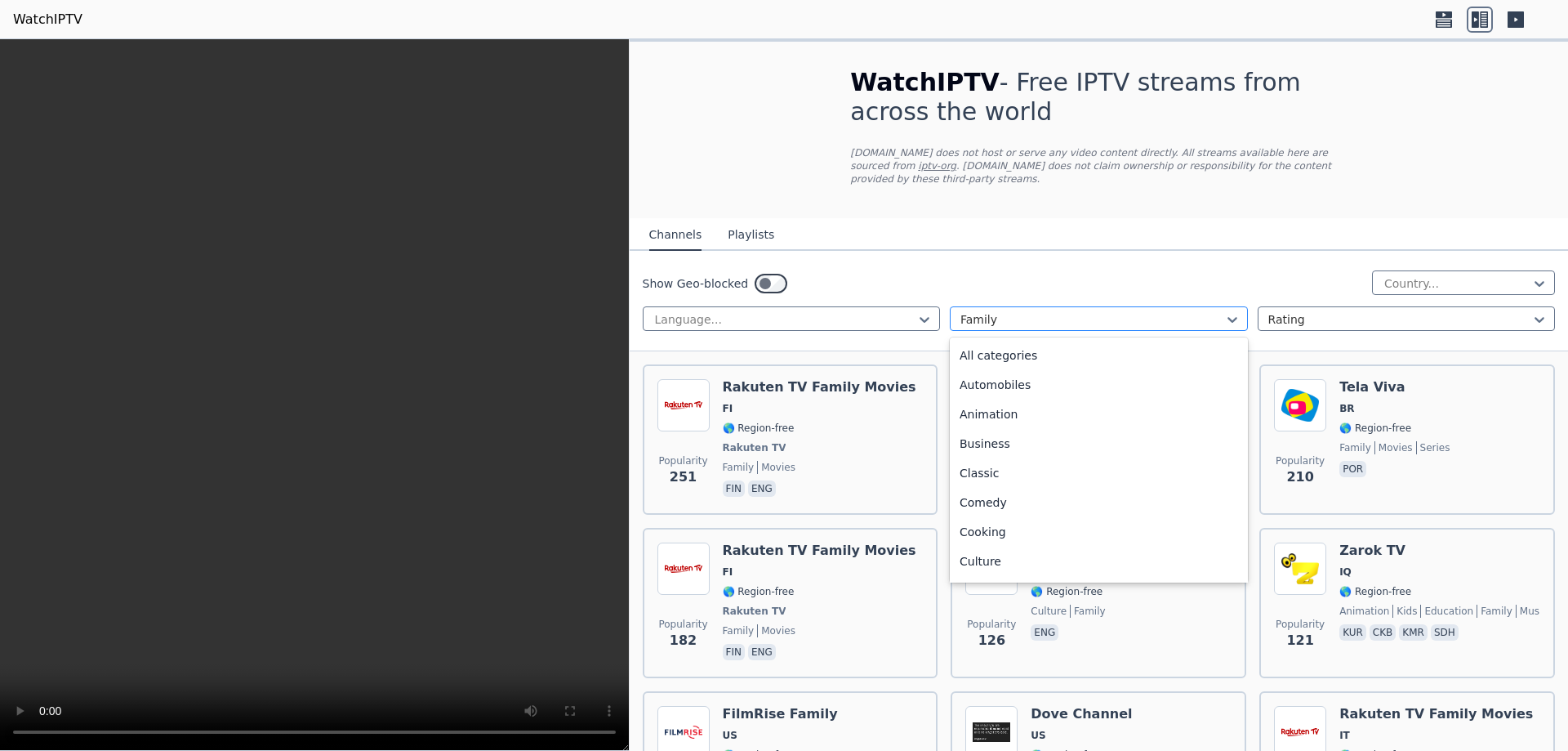
click at [1029, 312] on div at bounding box center [1092, 320] width 264 height 17
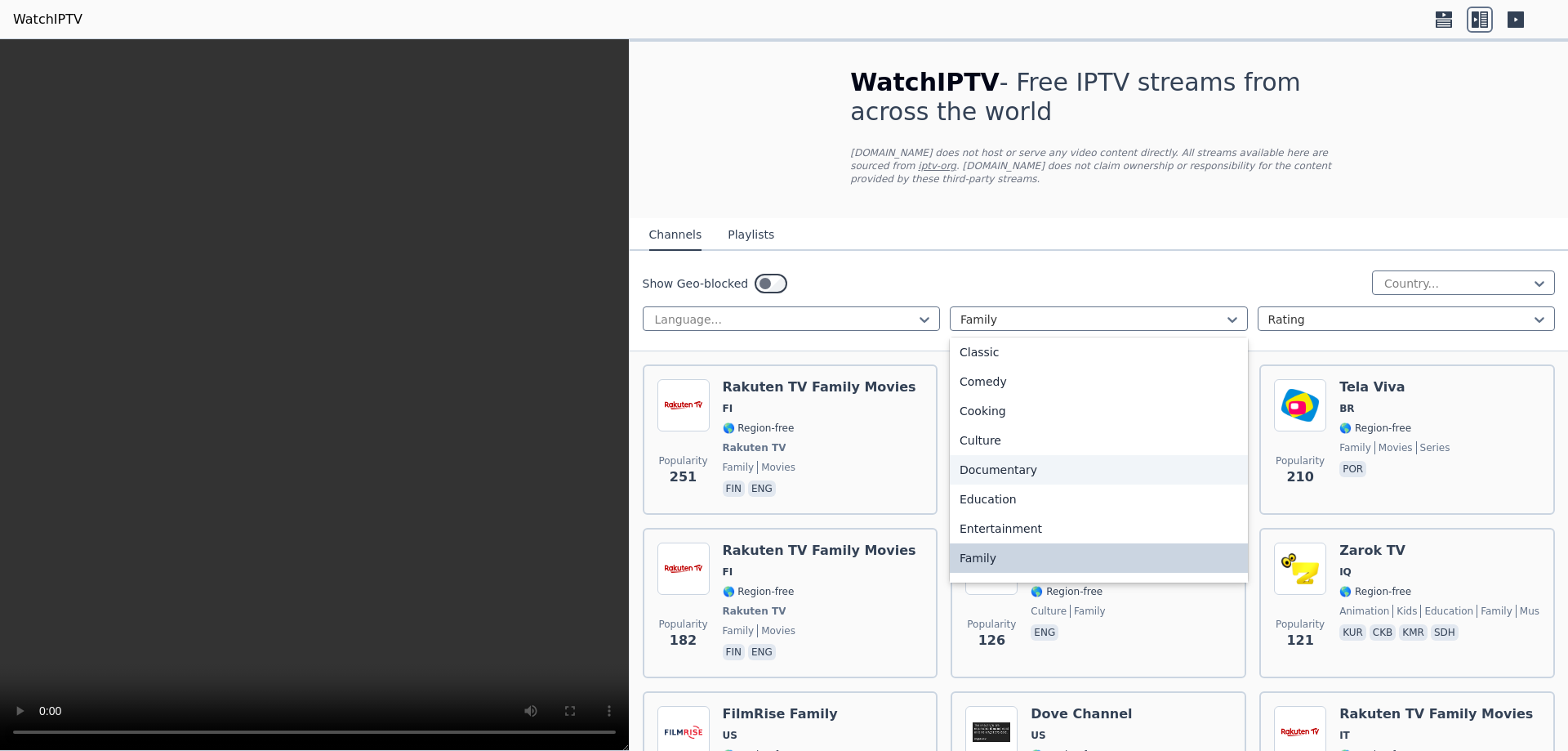
scroll to position [285, 0]
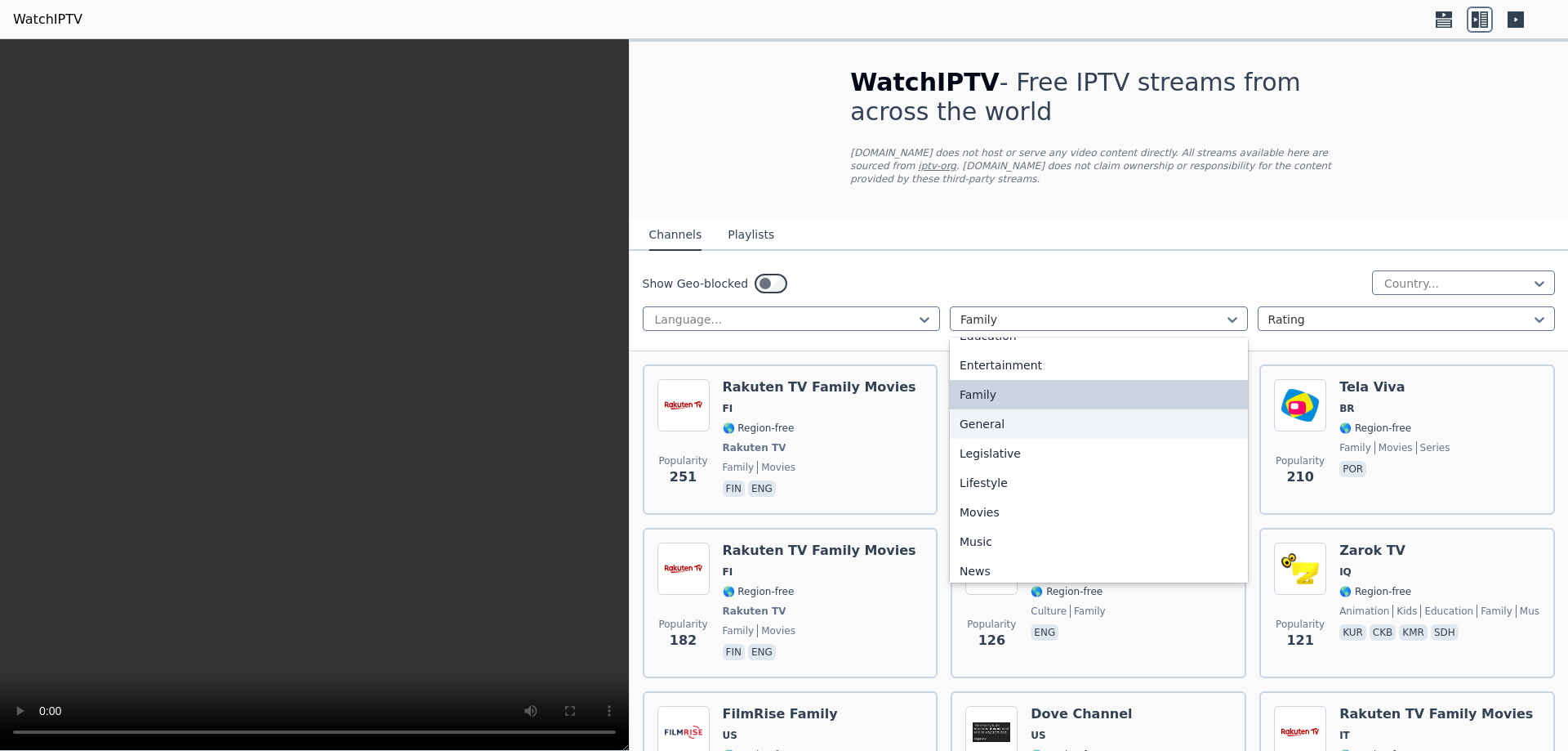
click at [987, 409] on div "General" at bounding box center [1099, 424] width 298 height 30
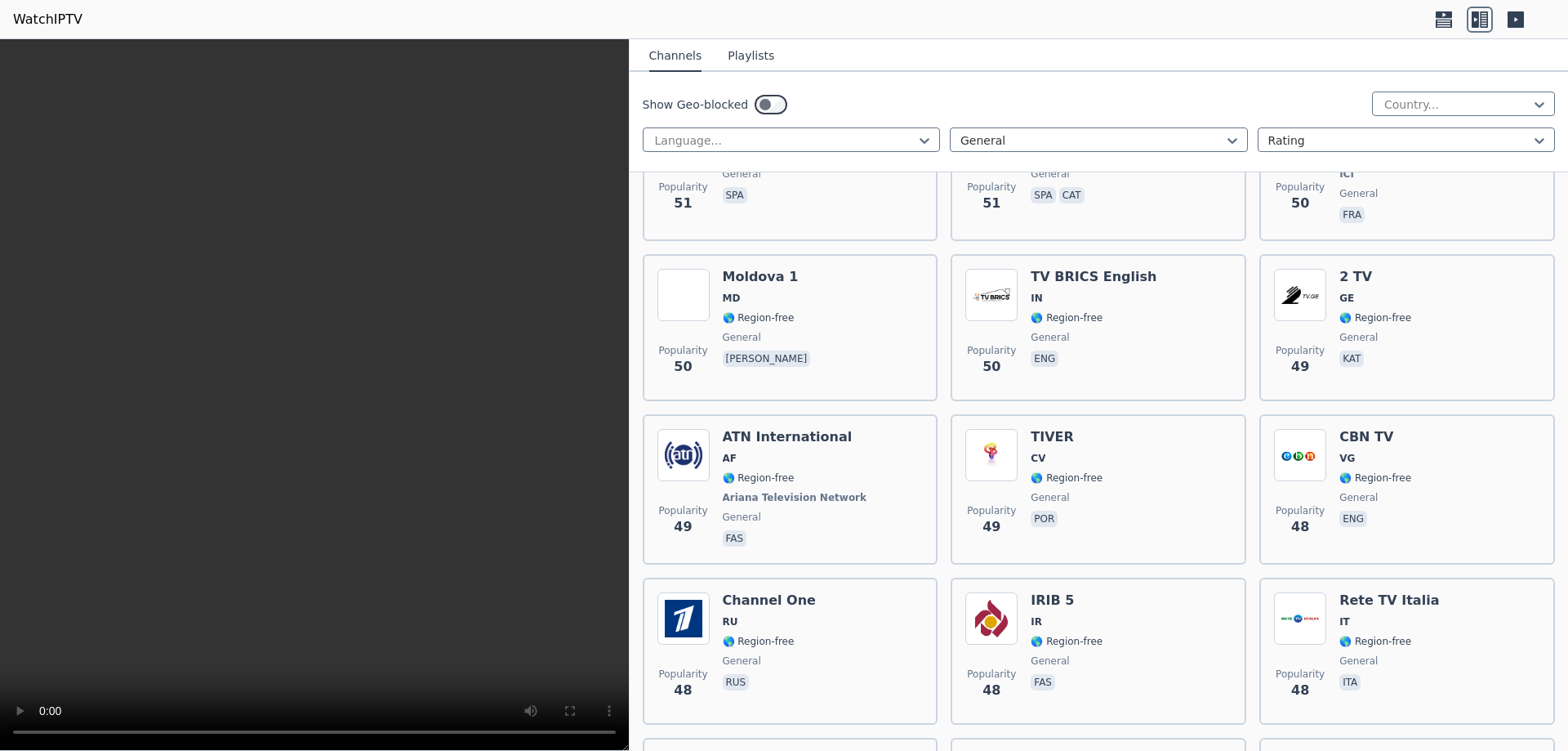
scroll to position [11841, 0]
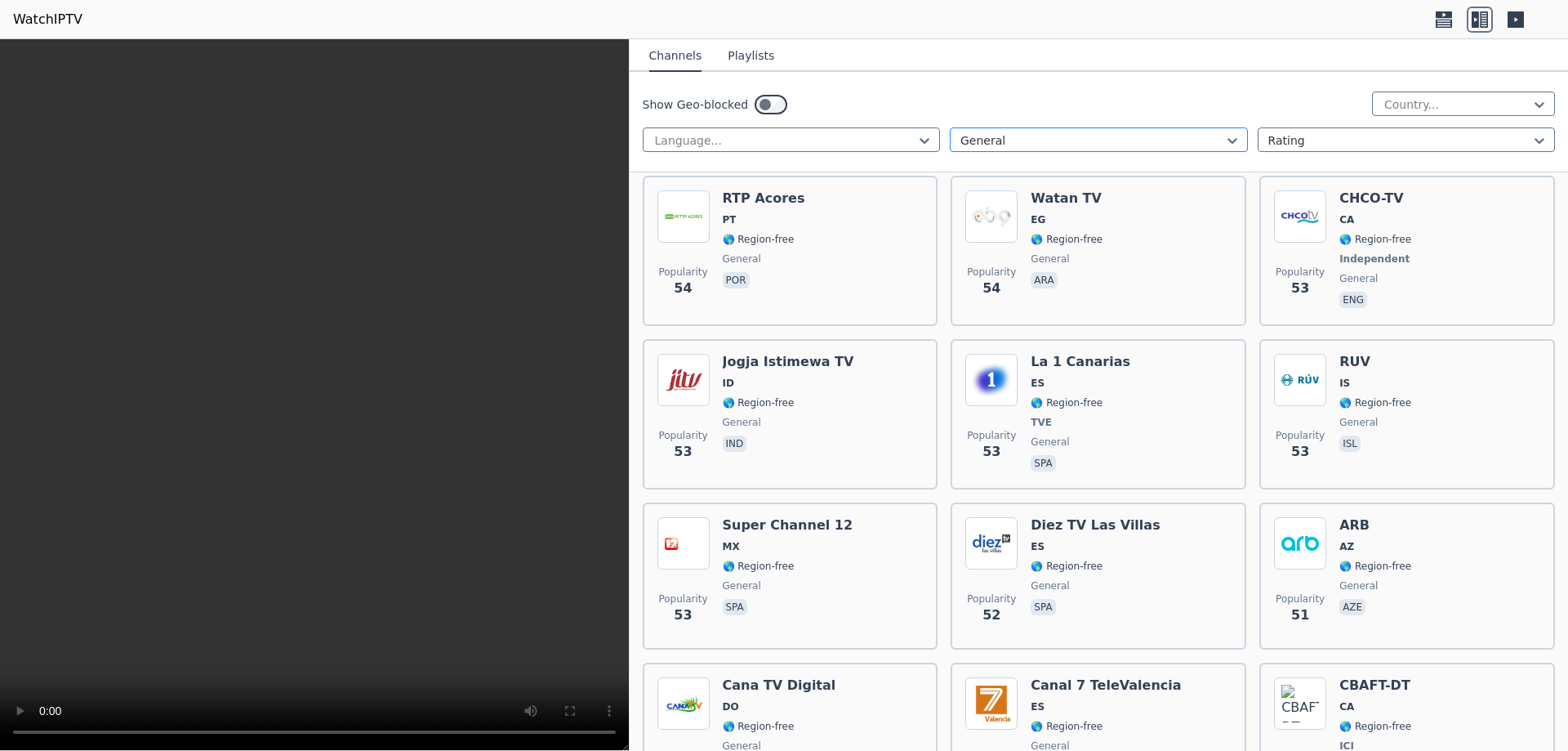
click at [1044, 146] on div at bounding box center [1092, 141] width 264 height 17
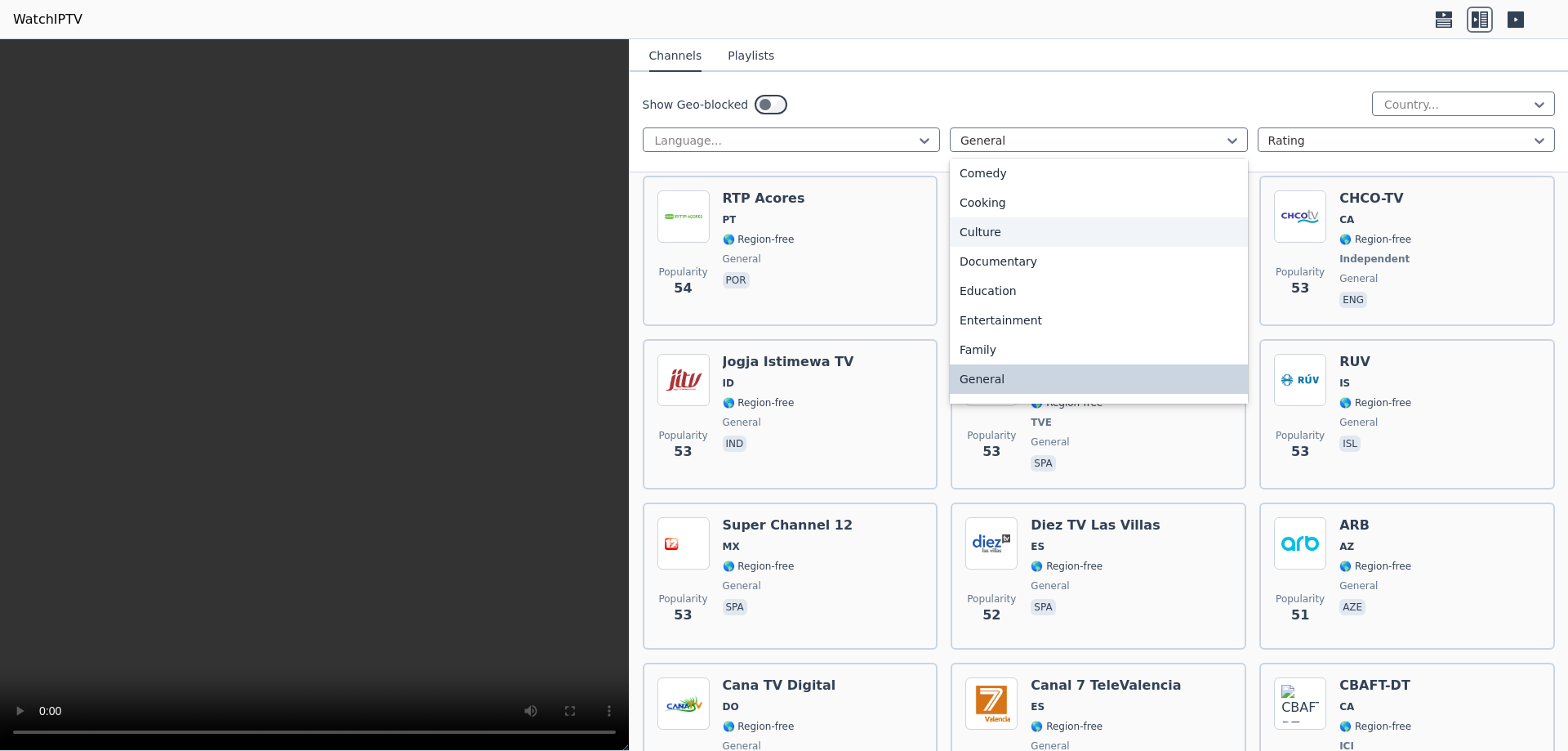
scroll to position [232, 0]
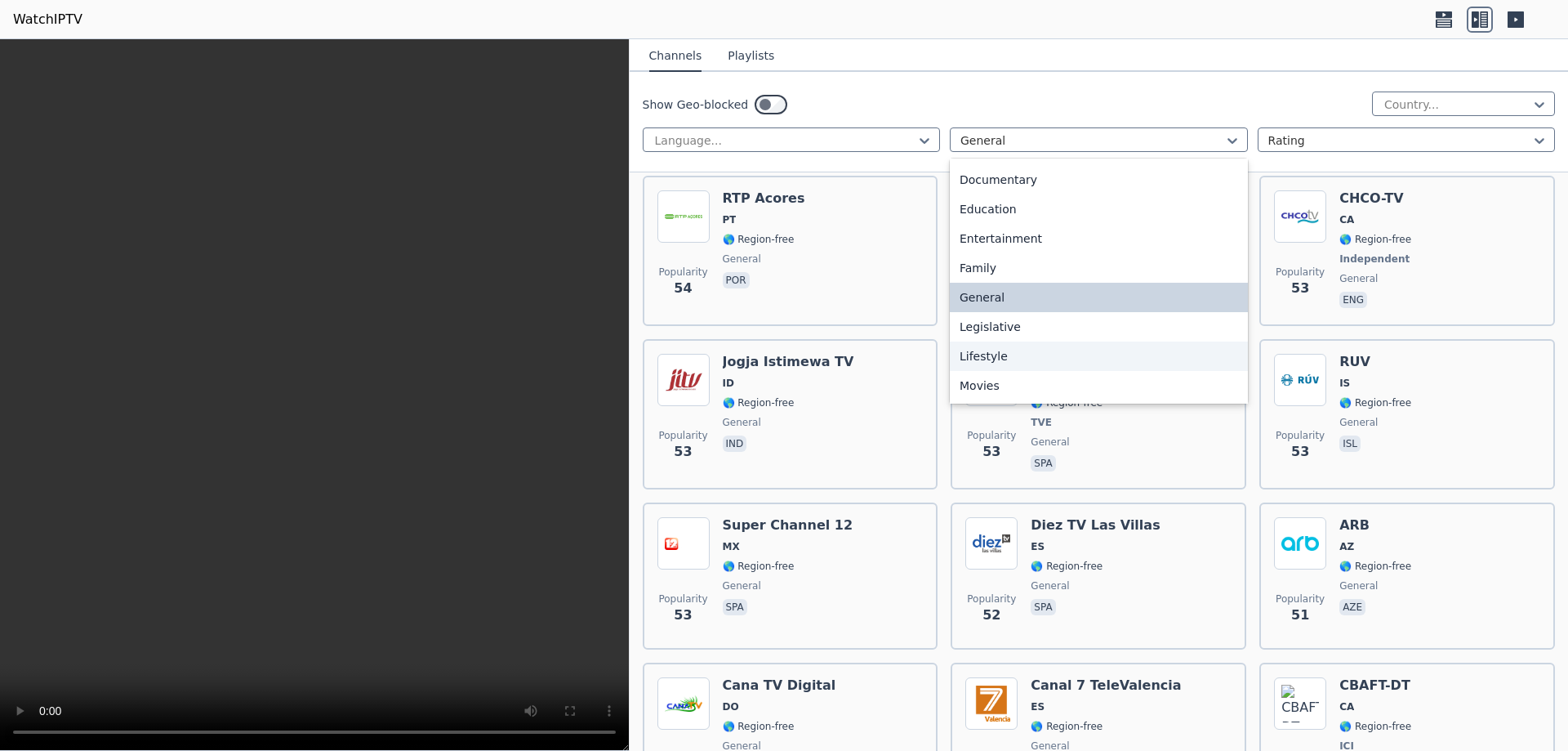
click at [979, 359] on div "Lifestyle" at bounding box center [1099, 356] width 298 height 30
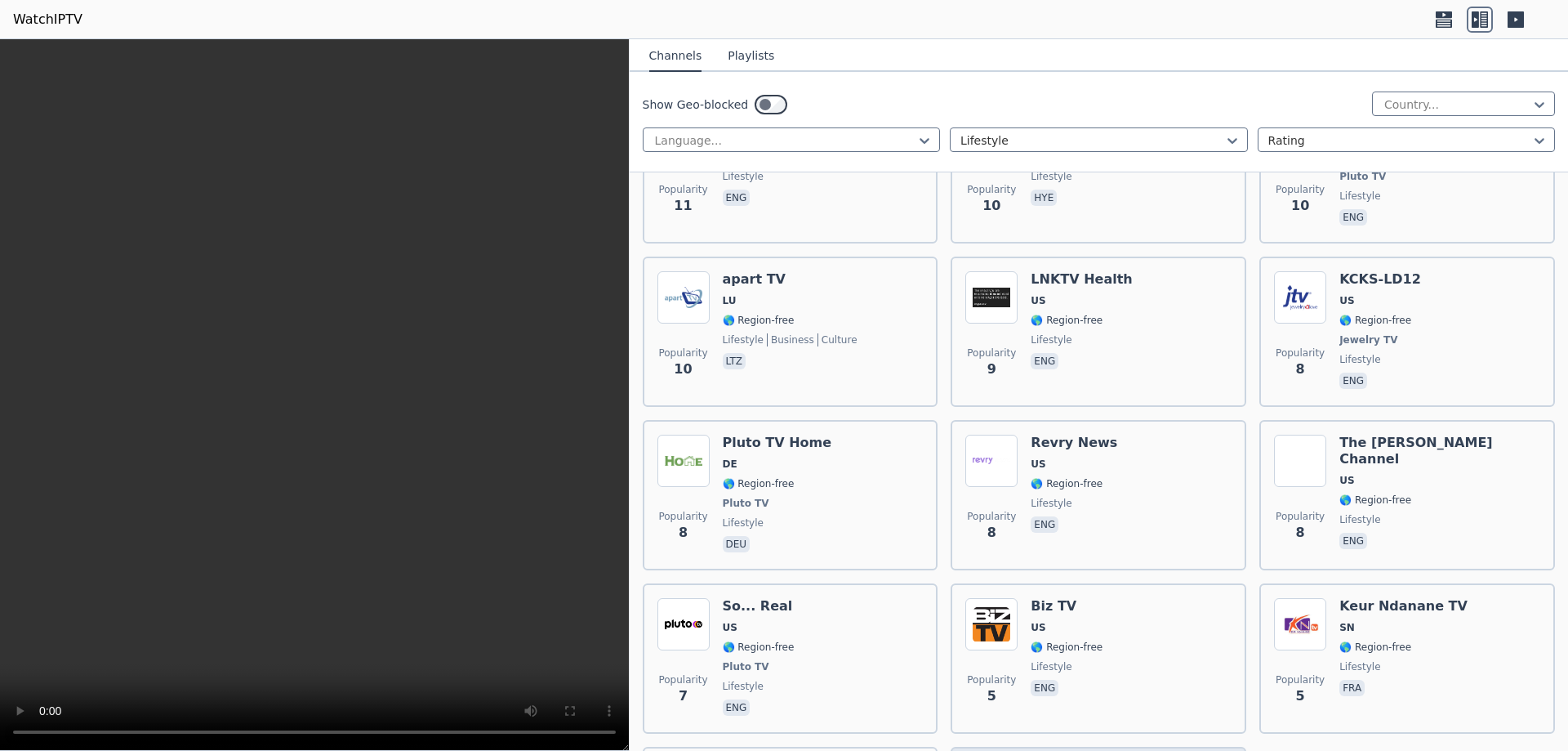
scroll to position [3880, 0]
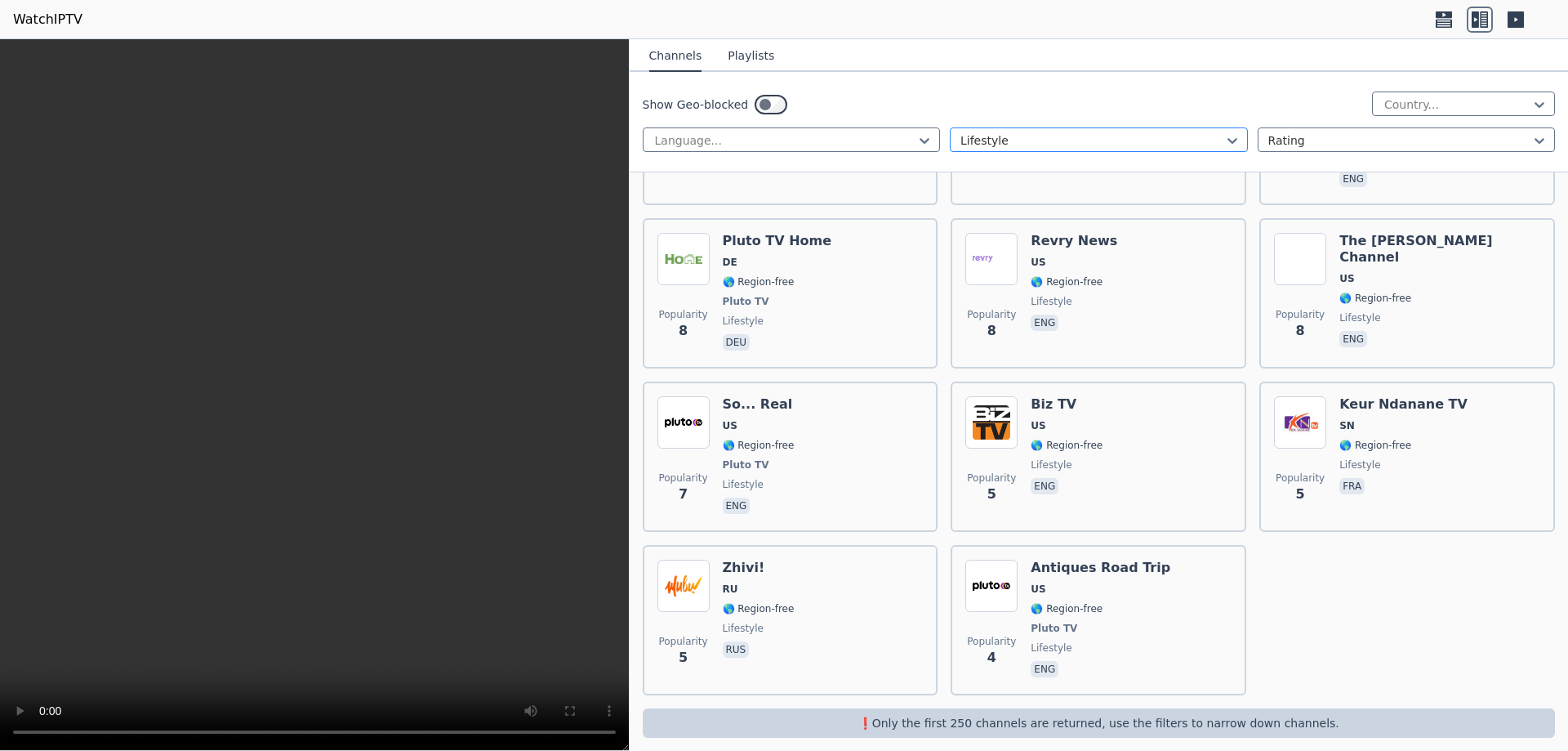
click at [1014, 143] on div at bounding box center [1092, 141] width 264 height 17
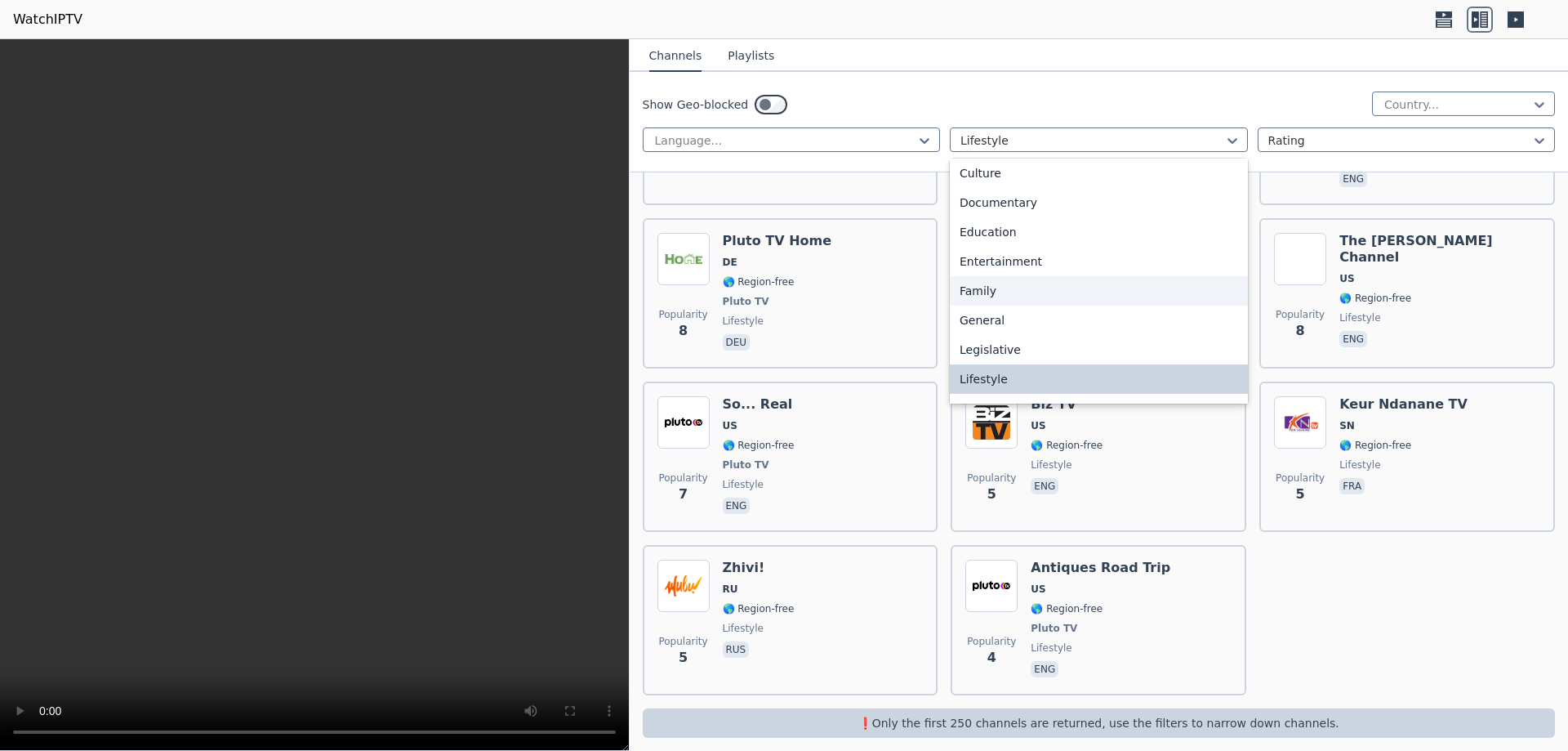
scroll to position [373, 0]
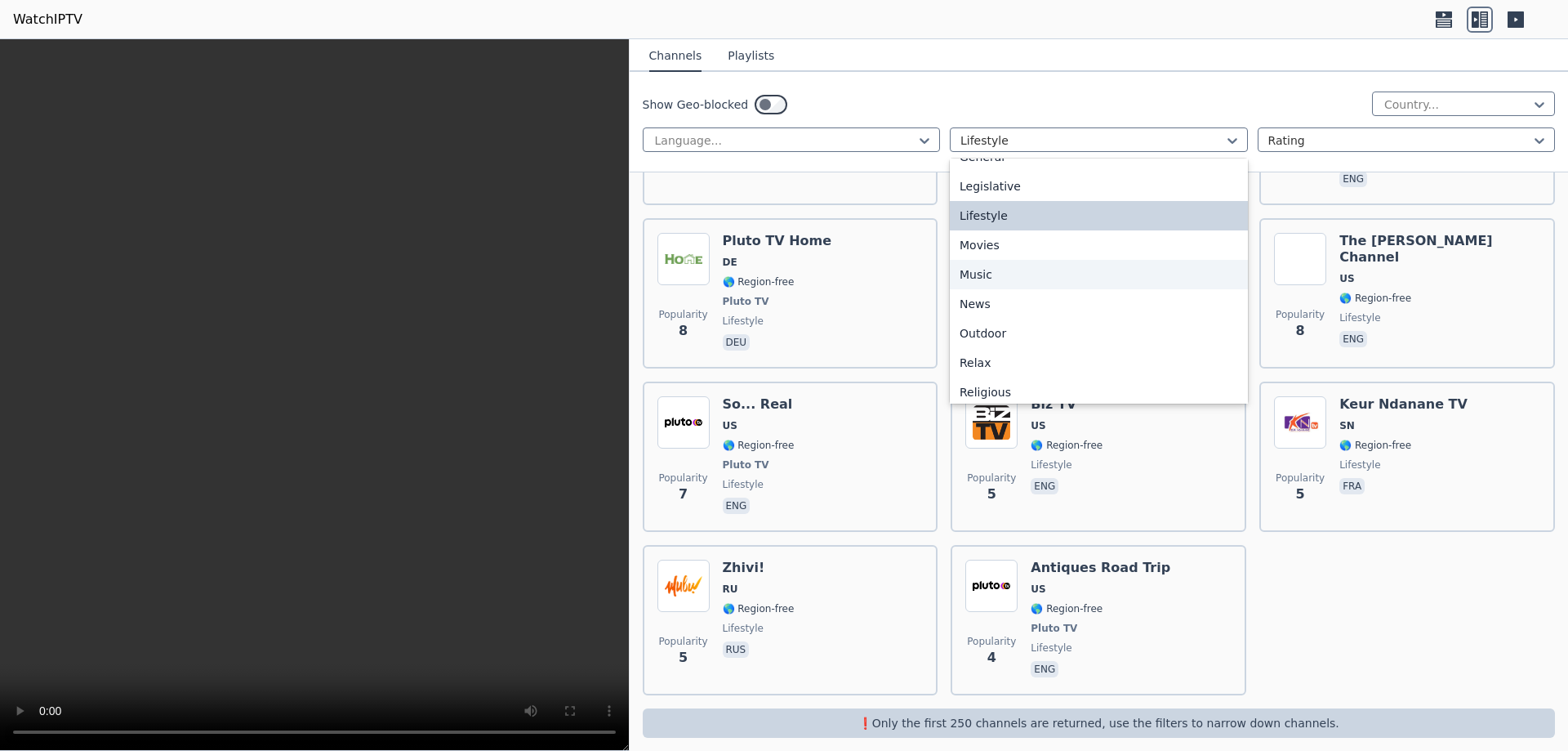
click at [966, 280] on div "Music" at bounding box center [1099, 275] width 298 height 30
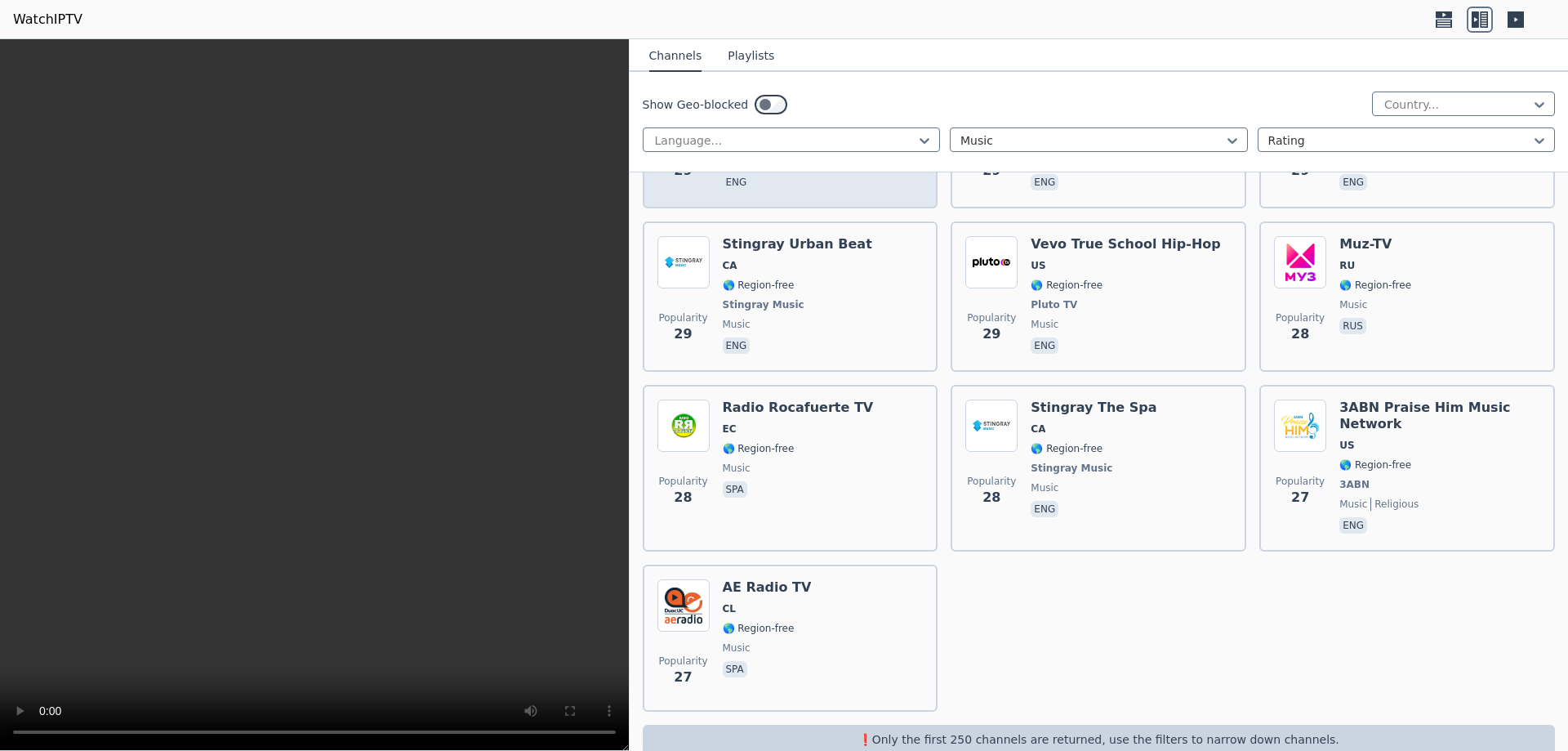
scroll to position [13070, 0]
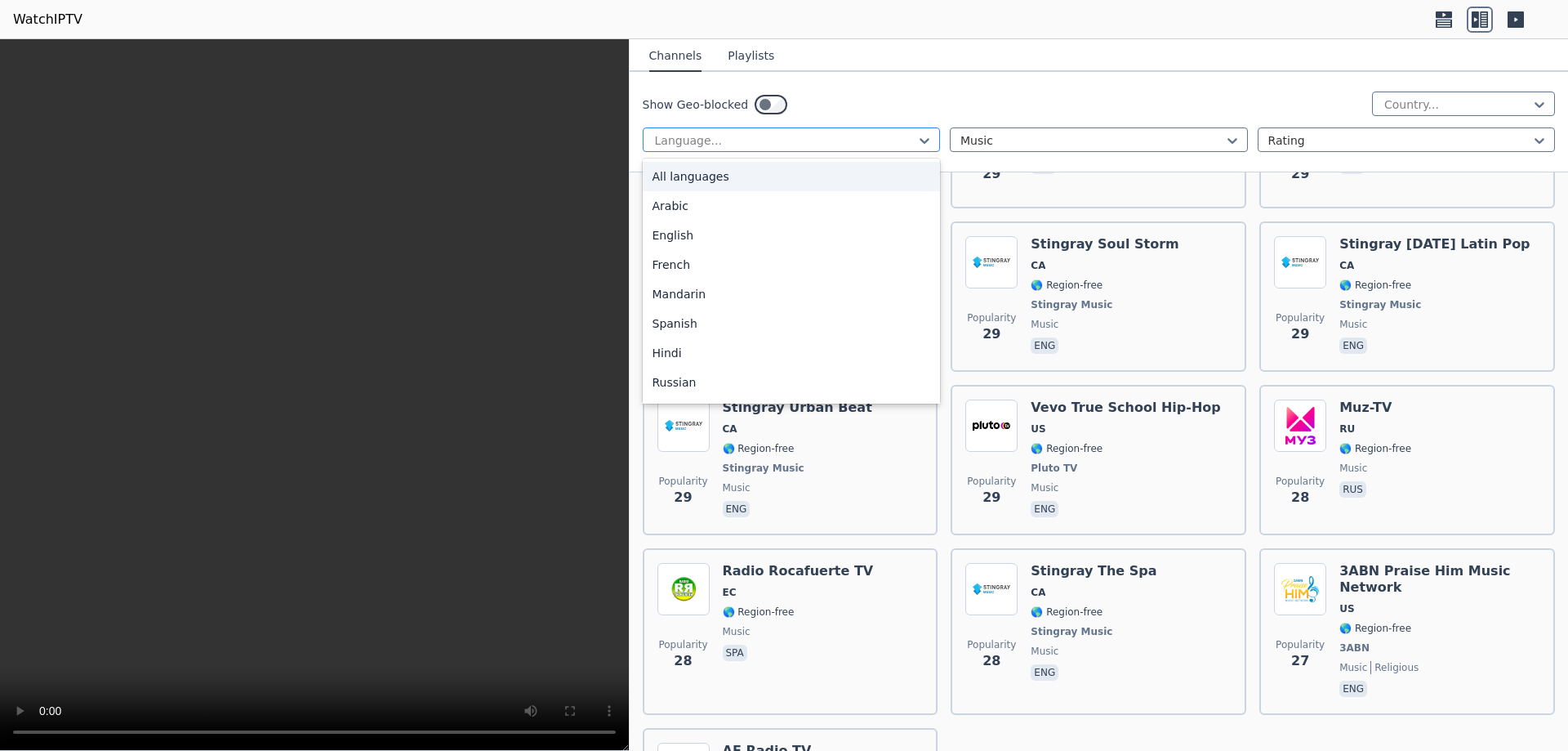
click at [887, 146] on div at bounding box center [785, 141] width 264 height 17
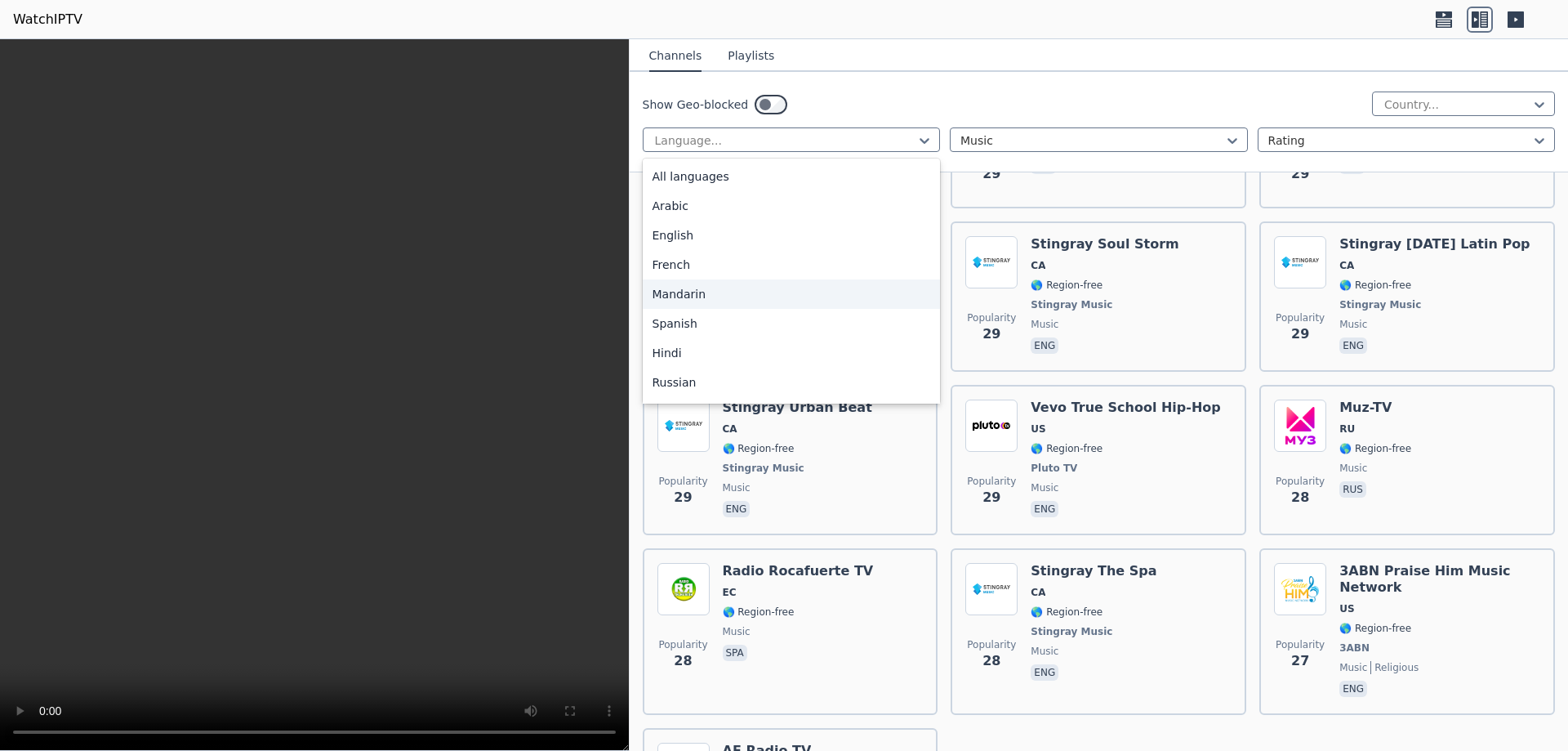
scroll to position [245, 0]
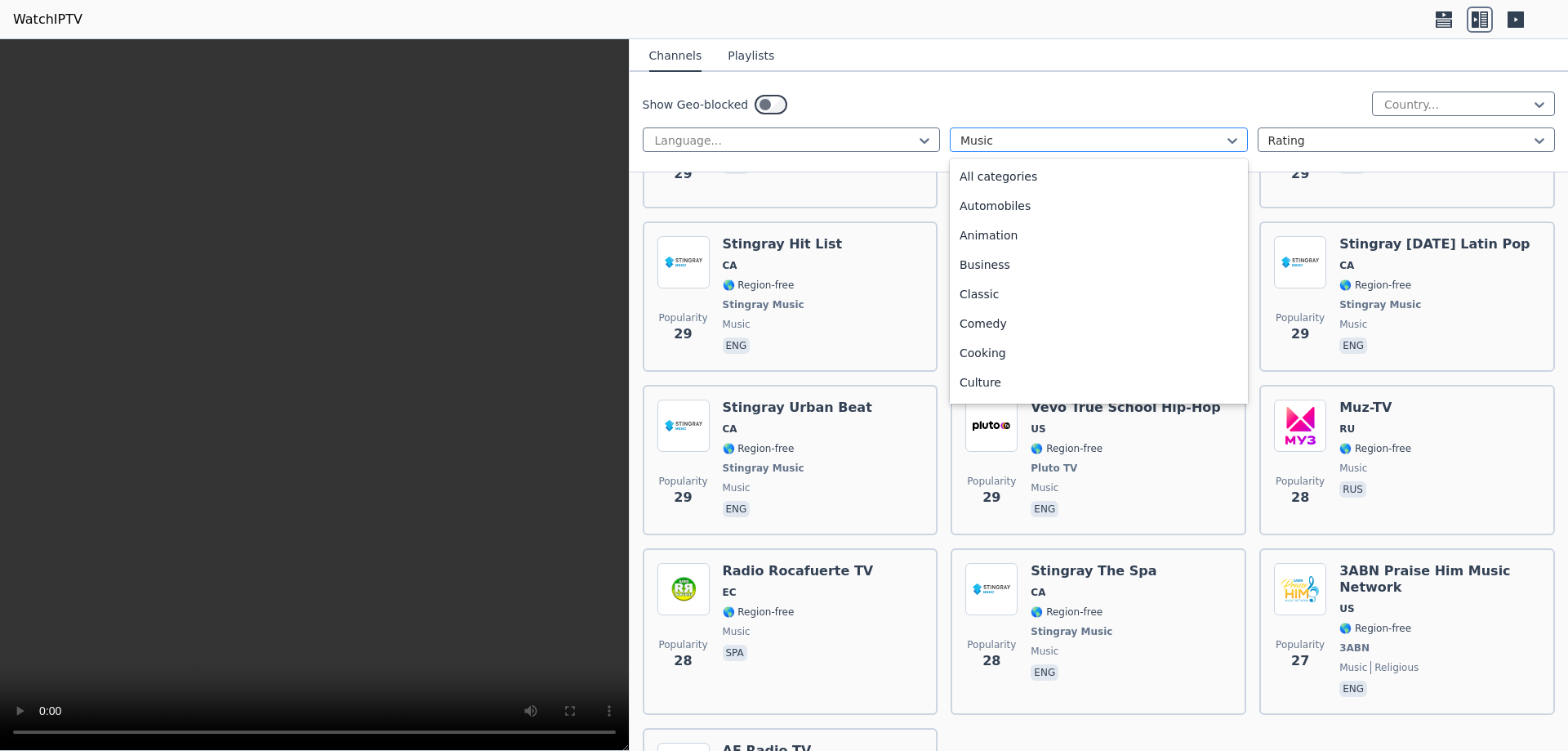
click at [998, 147] on div at bounding box center [1092, 141] width 264 height 17
click at [970, 268] on div "Science" at bounding box center [1099, 268] width 298 height 30
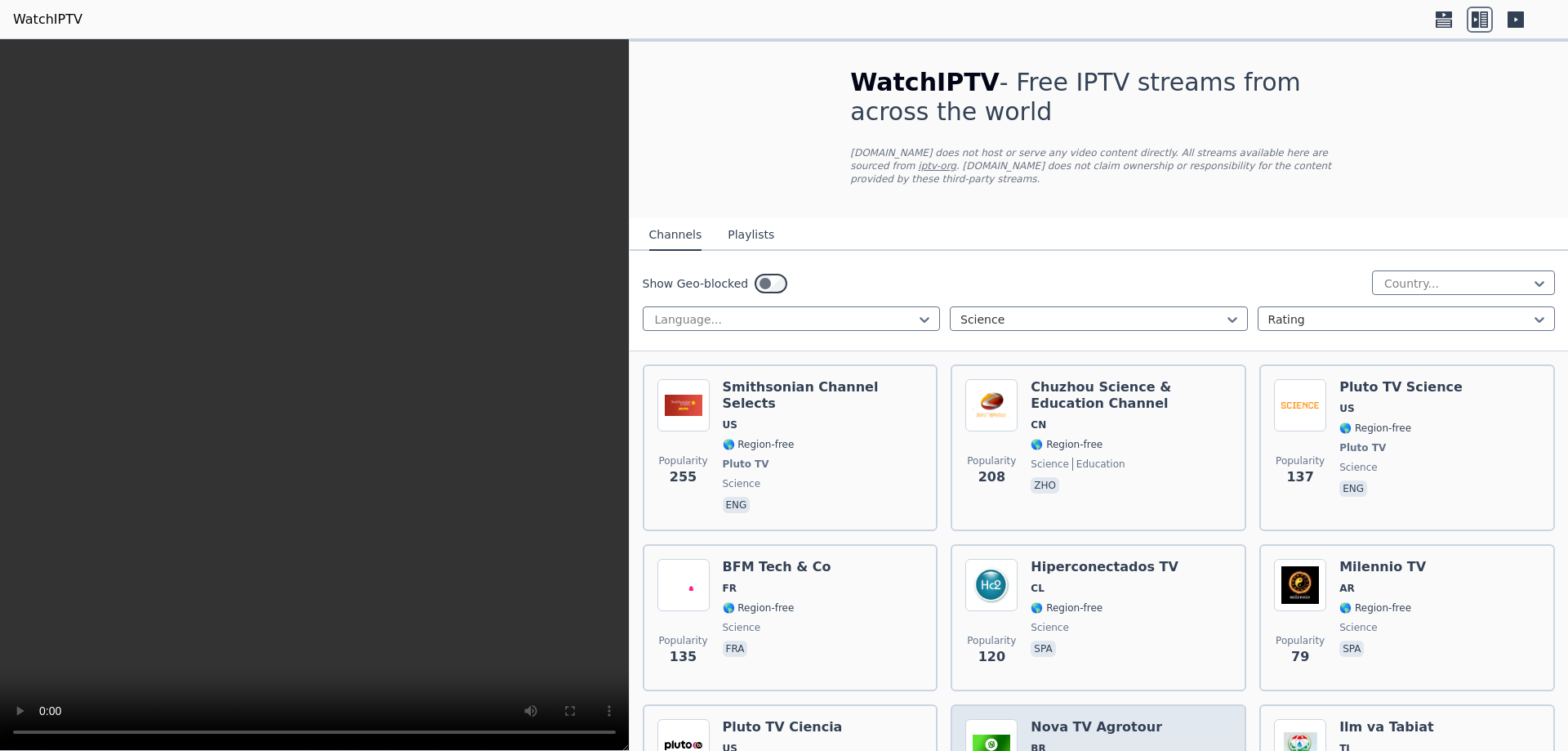
scroll to position [143, 0]
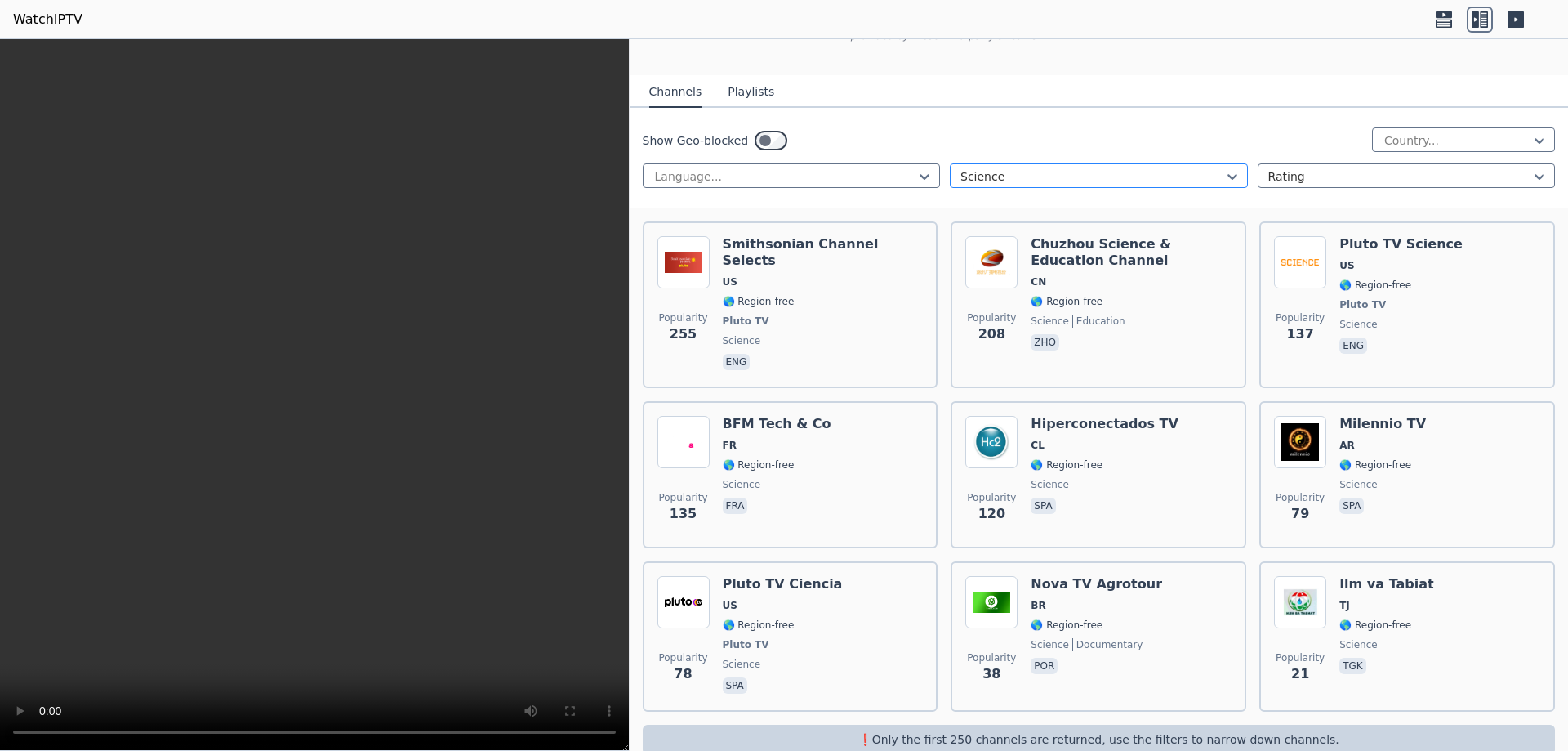
click at [1022, 169] on div at bounding box center [1092, 177] width 264 height 17
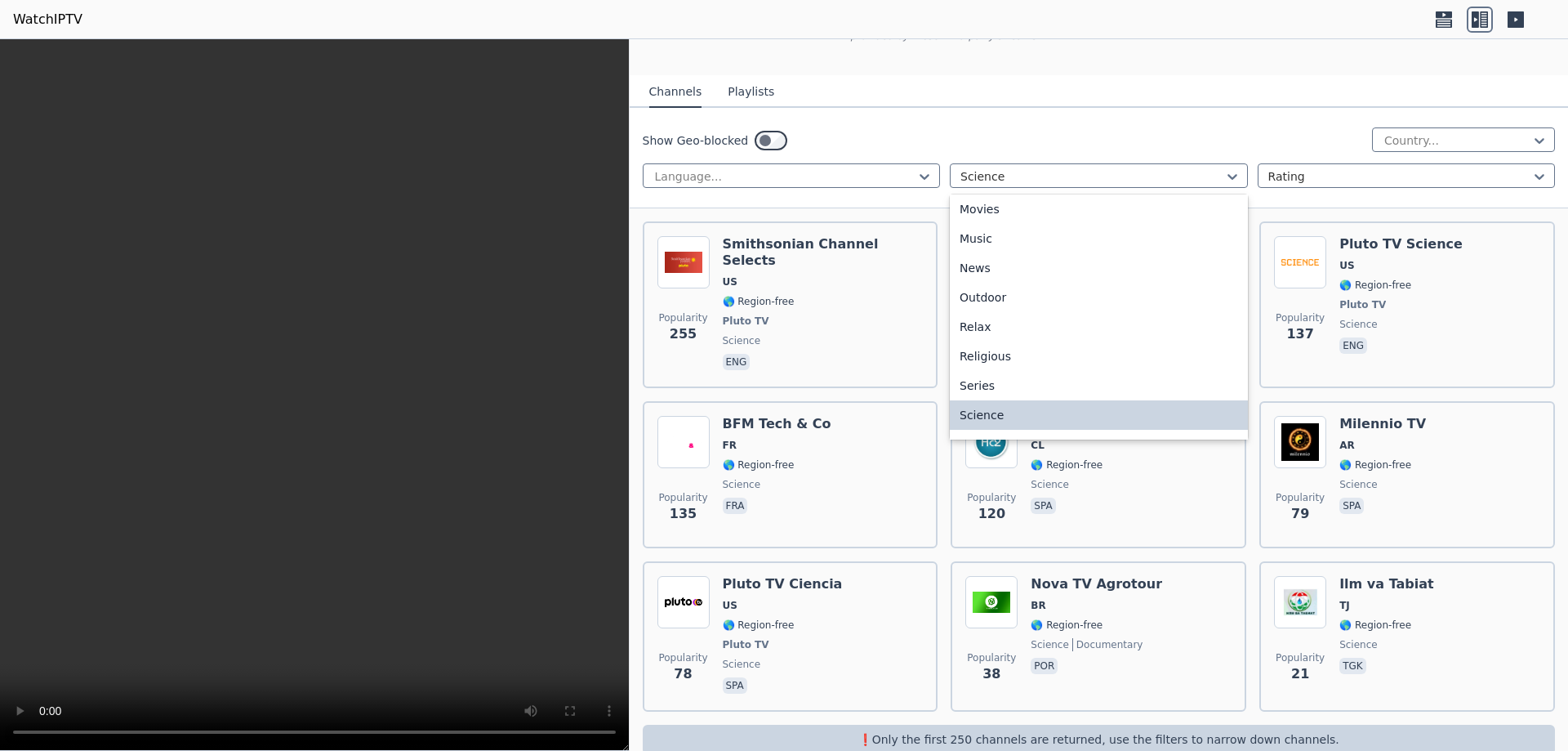
scroll to position [556, 0]
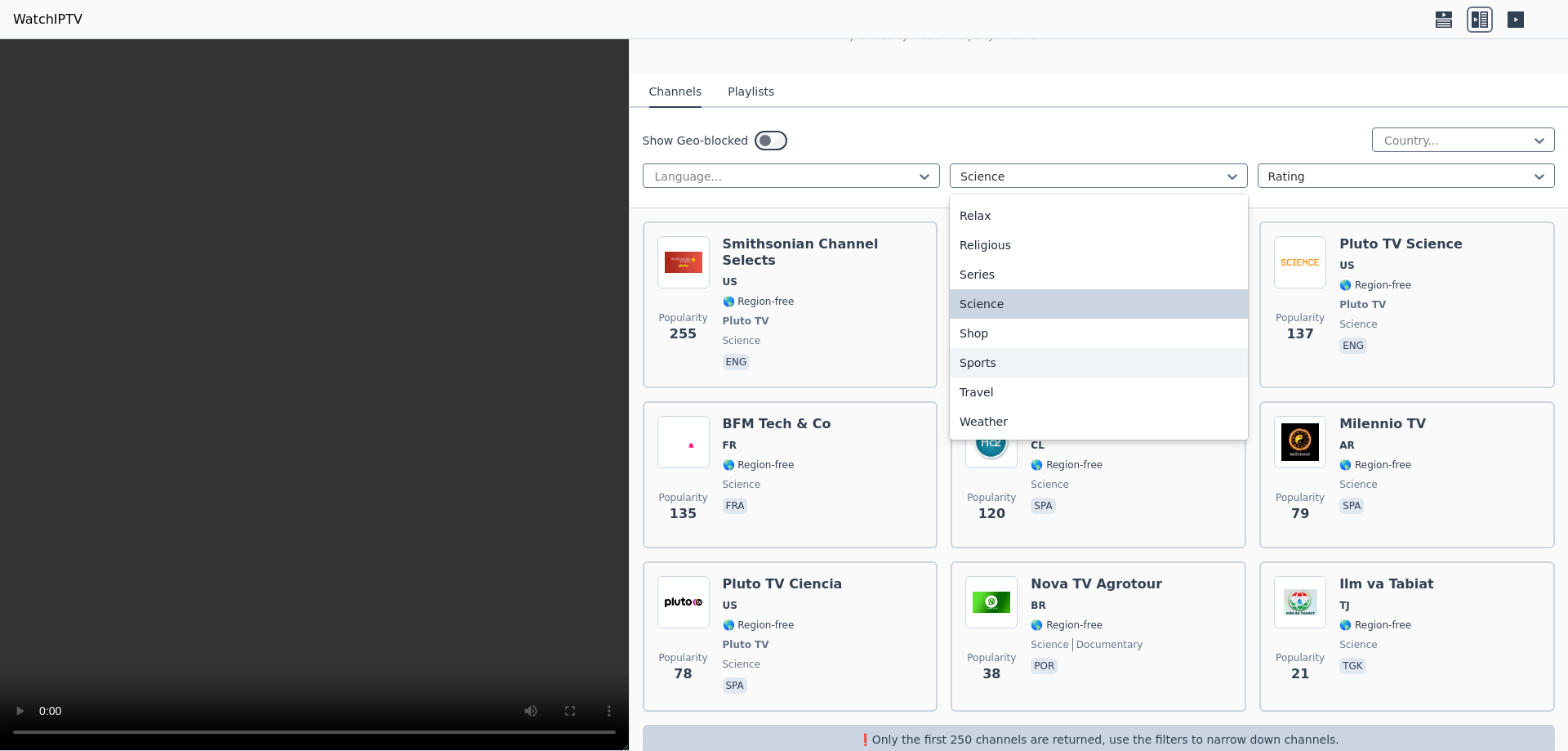
click at [966, 348] on div "Sports" at bounding box center [1099, 363] width 298 height 30
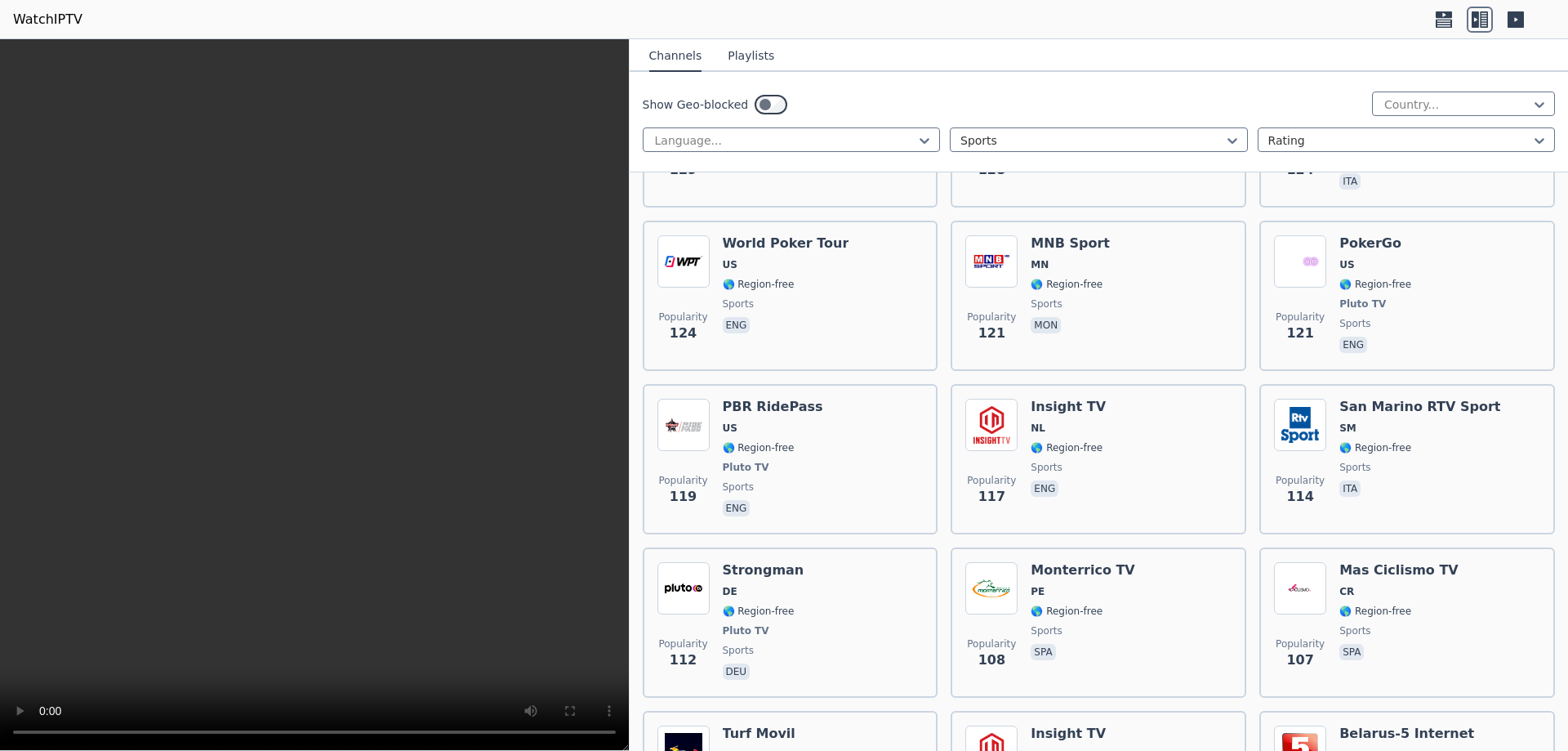
scroll to position [4087, 0]
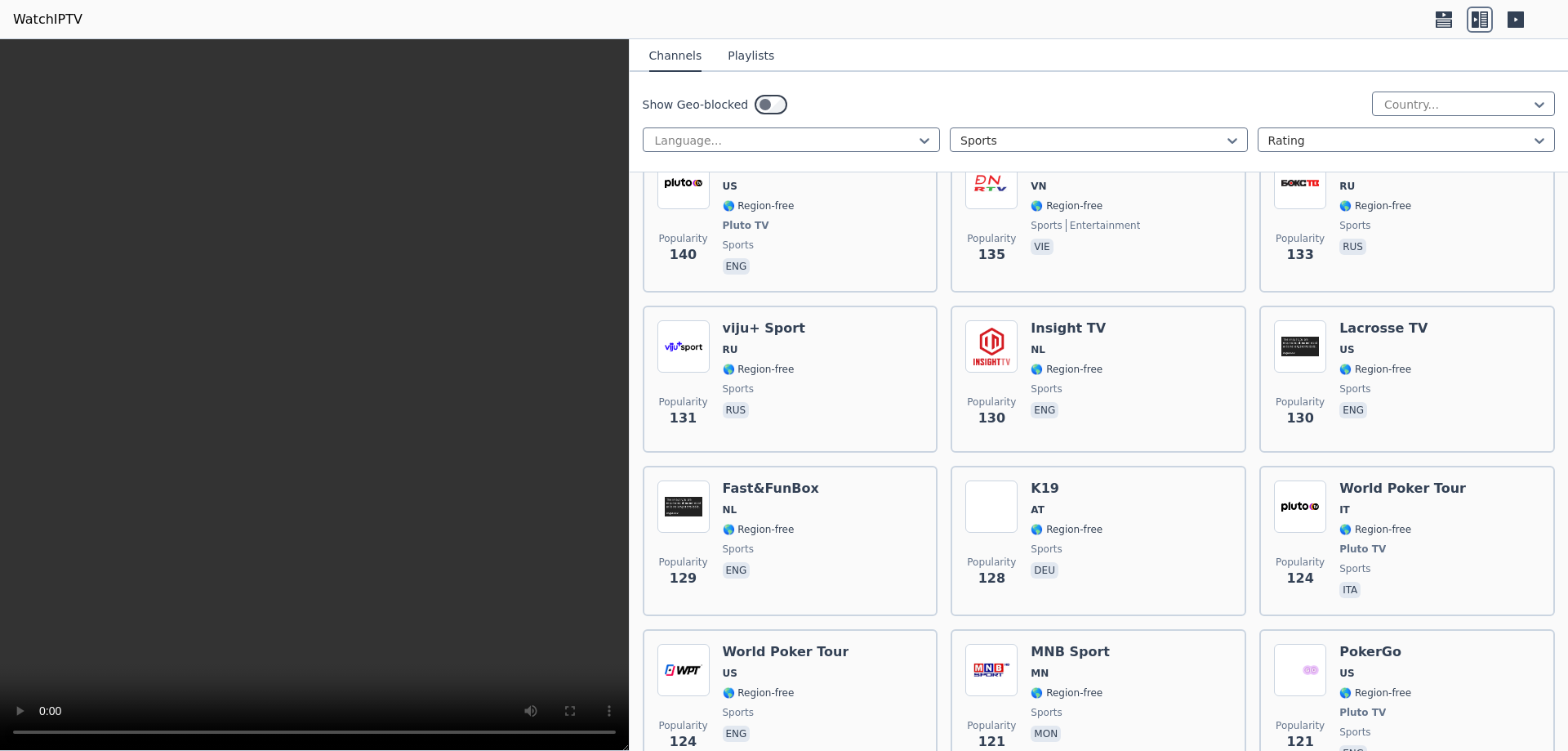
click at [749, 55] on button "Playlists" at bounding box center [751, 56] width 46 height 31
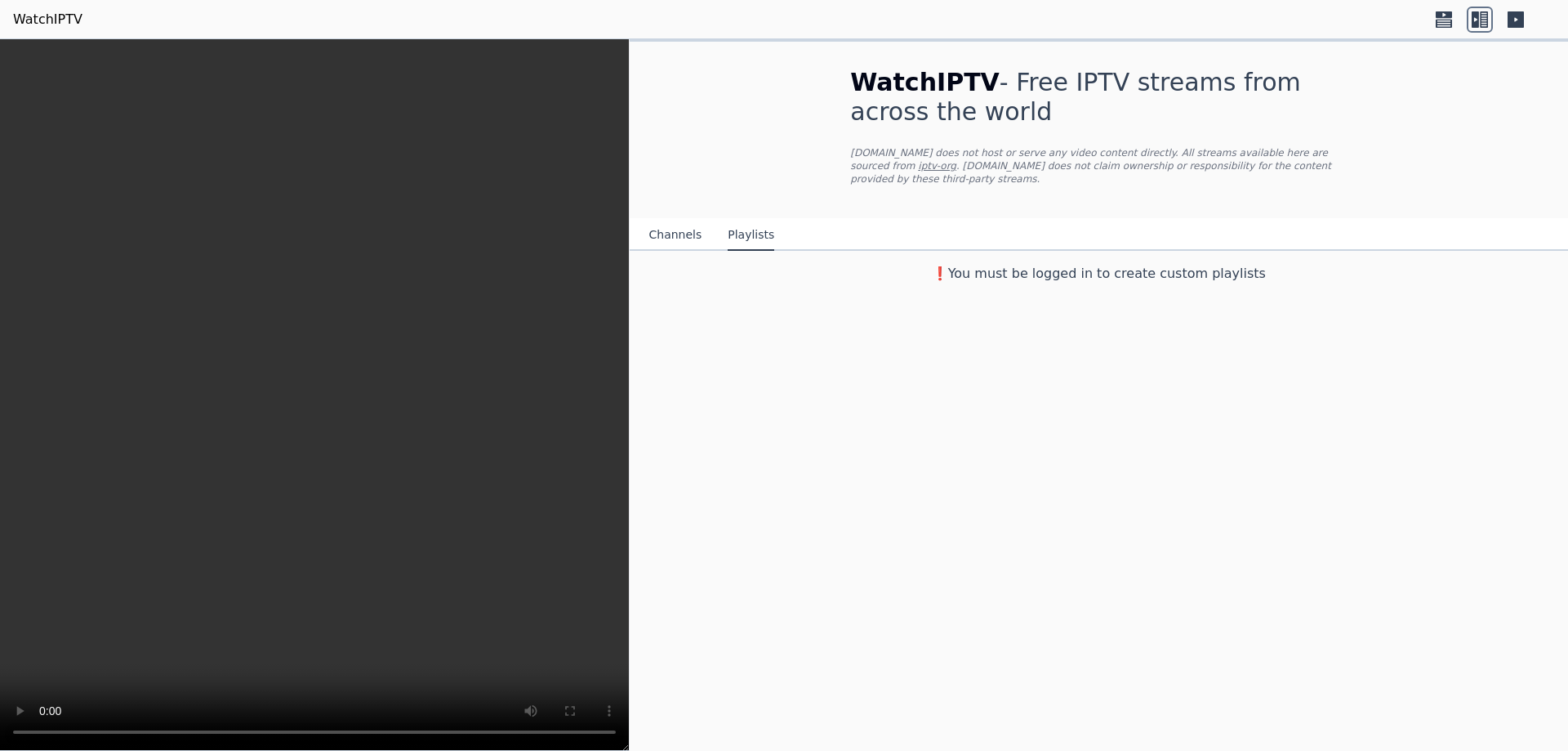
scroll to position [0, 0]
click at [680, 227] on button "Channels" at bounding box center [676, 236] width 53 height 31
